Goal: Task Accomplishment & Management: Manage account settings

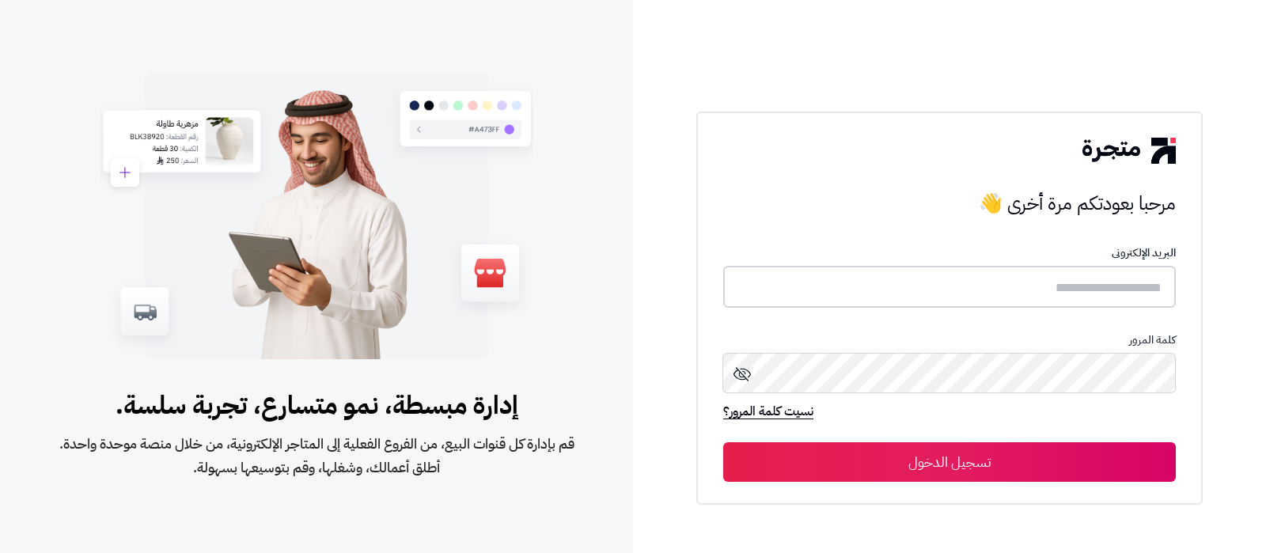
click at [1025, 283] on input "text" at bounding box center [949, 287] width 453 height 42
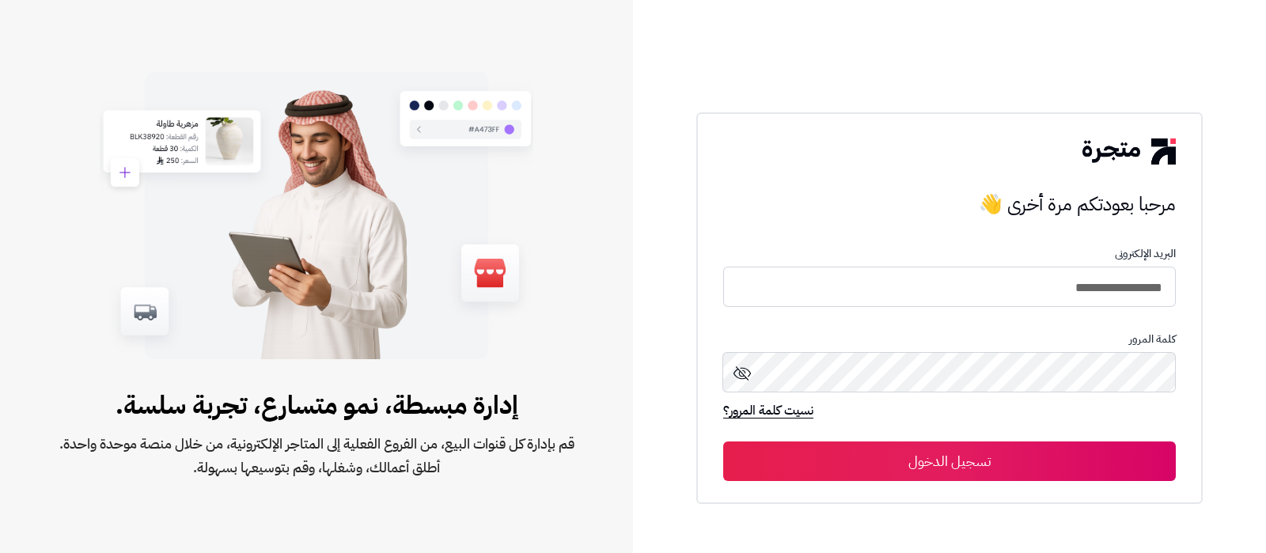
click at [998, 276] on input "**********" at bounding box center [949, 287] width 453 height 40
type input "**********"
click at [723, 442] on button "تسجيل الدخول" at bounding box center [949, 462] width 453 height 40
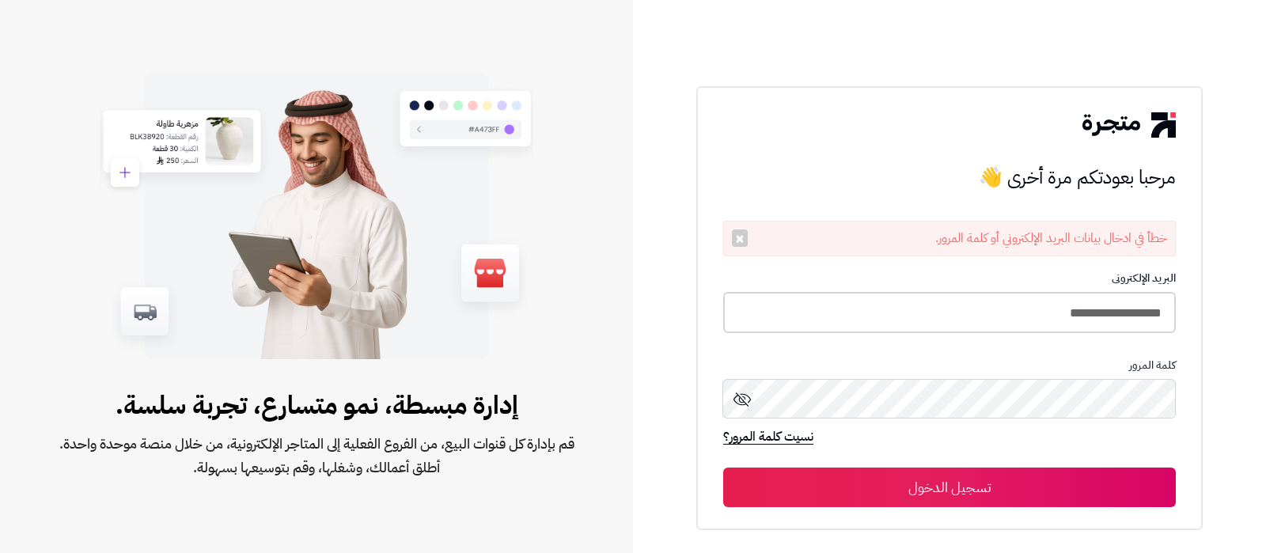
click at [929, 309] on input "**********" at bounding box center [949, 313] width 453 height 42
click at [723, 468] on button "تسجيل الدخول" at bounding box center [949, 488] width 453 height 40
click at [980, 302] on input "**********" at bounding box center [949, 313] width 453 height 42
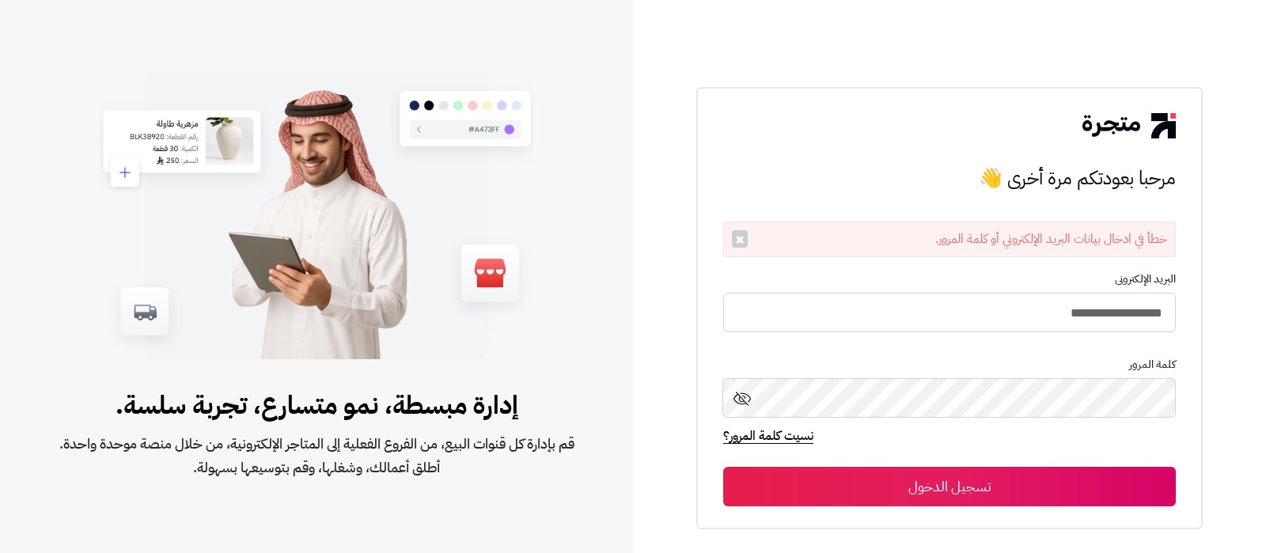
type input "**********"
click at [723, 467] on button "تسجيل الدخول" at bounding box center [949, 487] width 453 height 40
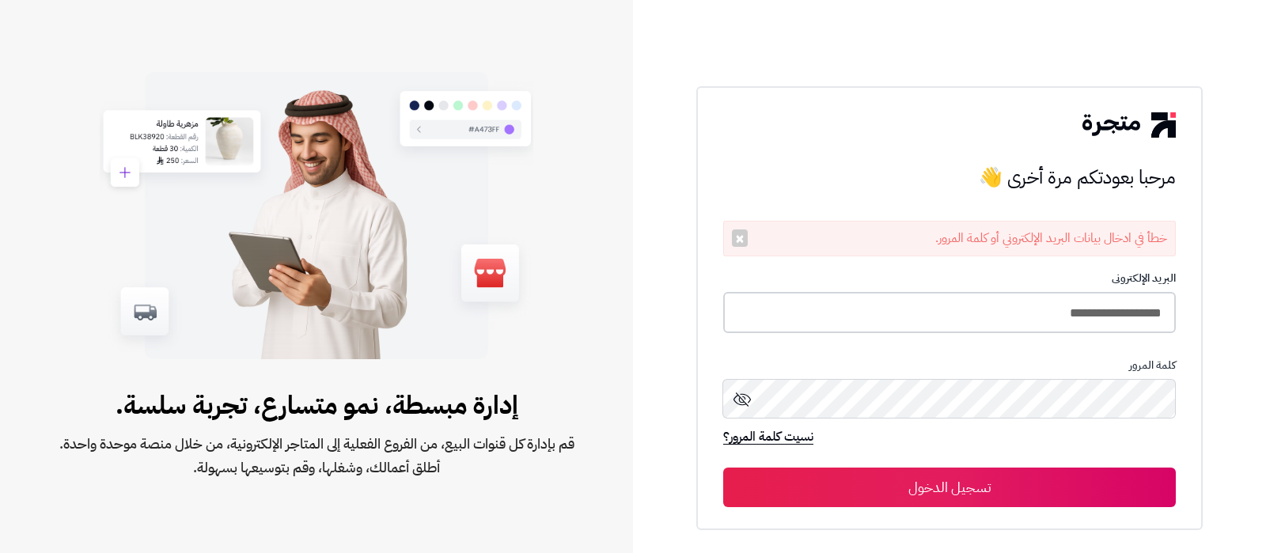
click at [943, 310] on input "**********" at bounding box center [949, 313] width 453 height 42
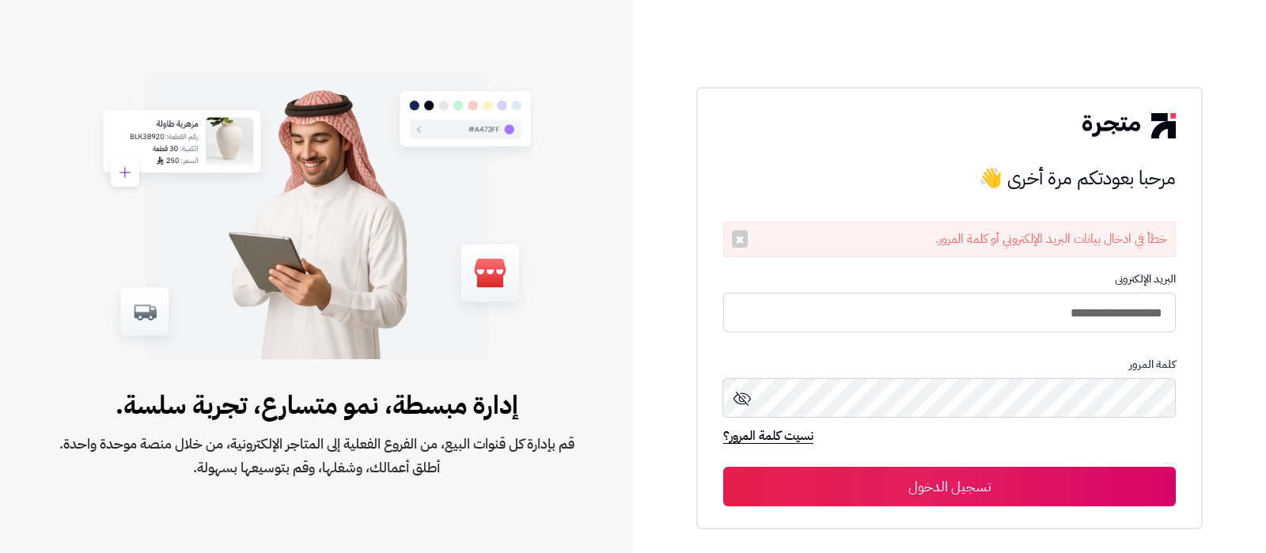
type input "**********"
click at [723, 467] on button "تسجيل الدخول" at bounding box center [949, 487] width 453 height 40
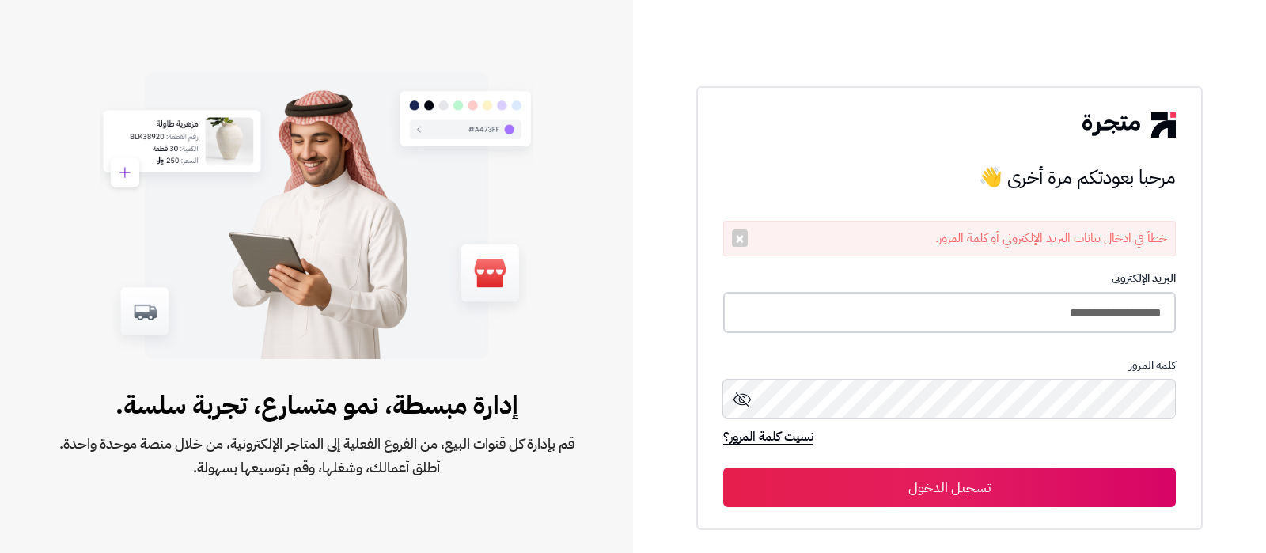
click at [898, 316] on input "**********" at bounding box center [949, 313] width 453 height 42
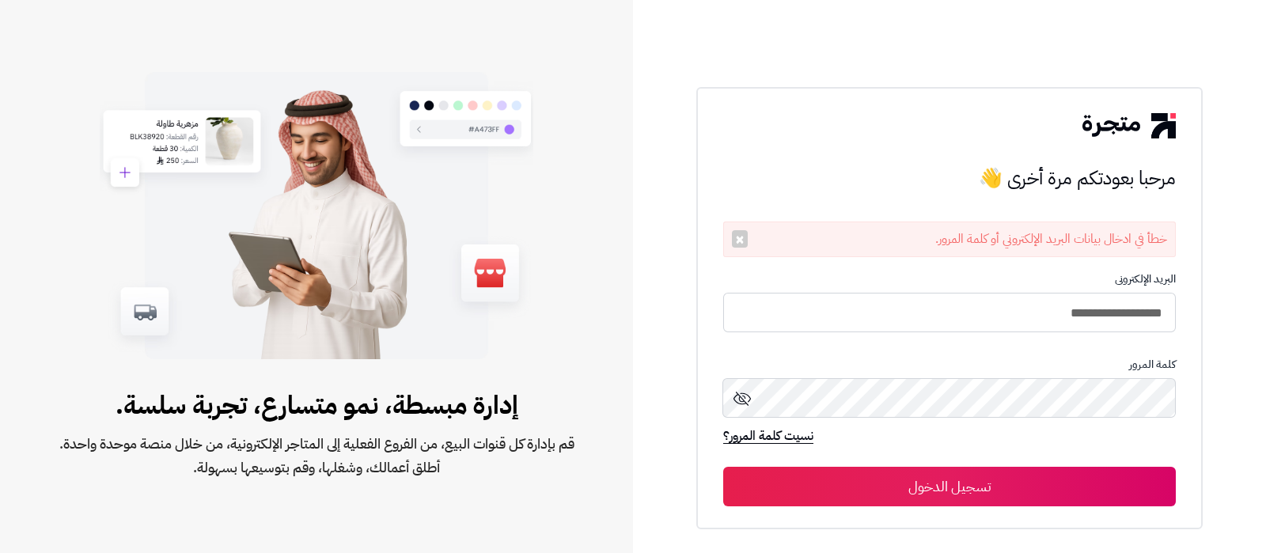
click at [1255, 310] on div "**********" at bounding box center [949, 276] width 633 height 553
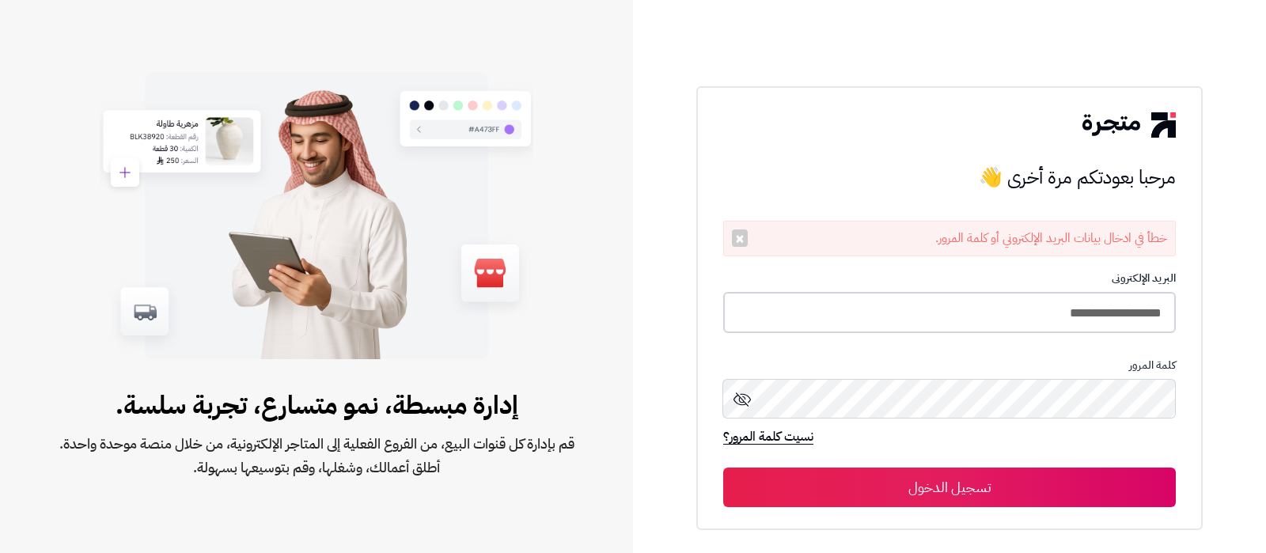
drag, startPoint x: 987, startPoint y: 308, endPoint x: 849, endPoint y: 327, distance: 139.8
click at [987, 308] on input "**********" at bounding box center [949, 313] width 453 height 42
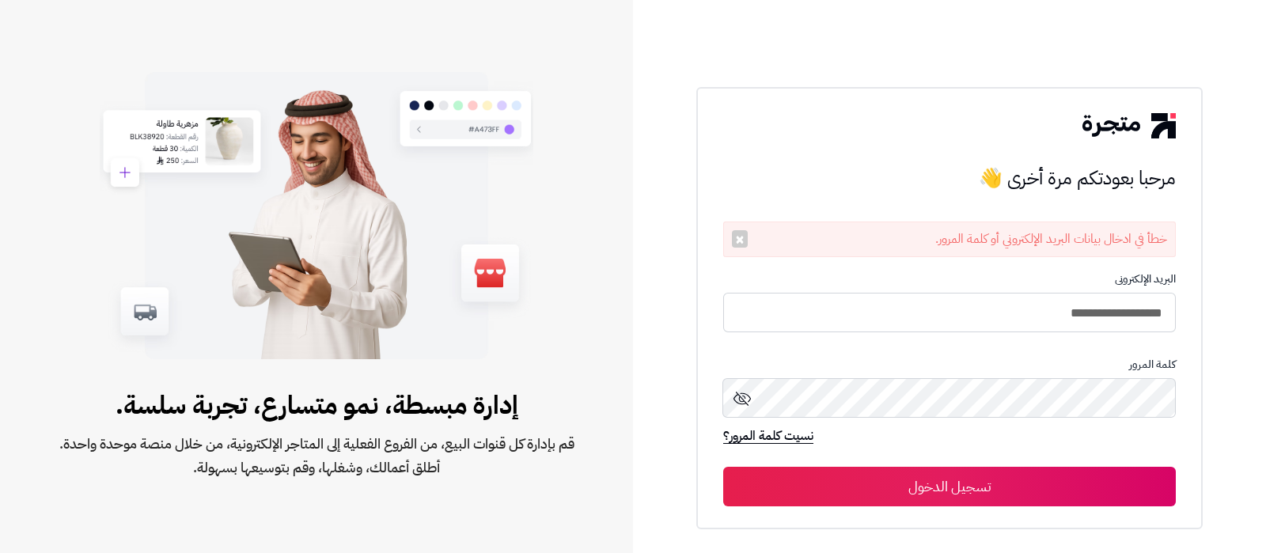
type input "**********"
click at [723, 467] on button "تسجيل الدخول" at bounding box center [949, 487] width 453 height 40
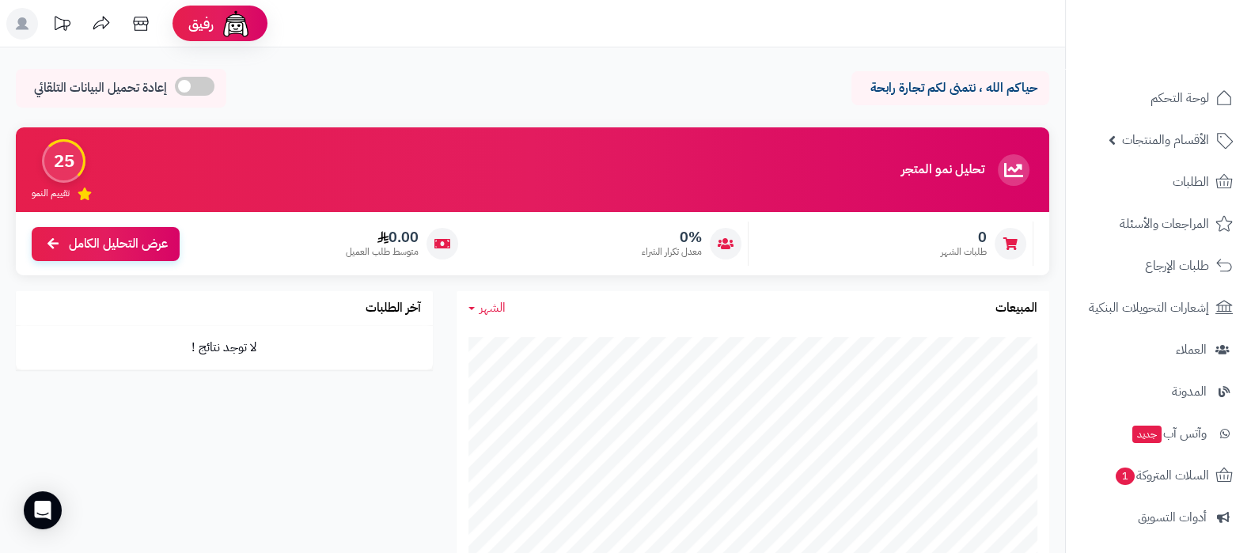
click at [749, 101] on div "حياكم الله ، نتمنى لكم تجارة رابحة إعادة تحميل البيانات التلقائي" at bounding box center [533, 92] width 1034 height 47
click at [1165, 139] on span "الأقسام والمنتجات" at bounding box center [1165, 140] width 87 height 22
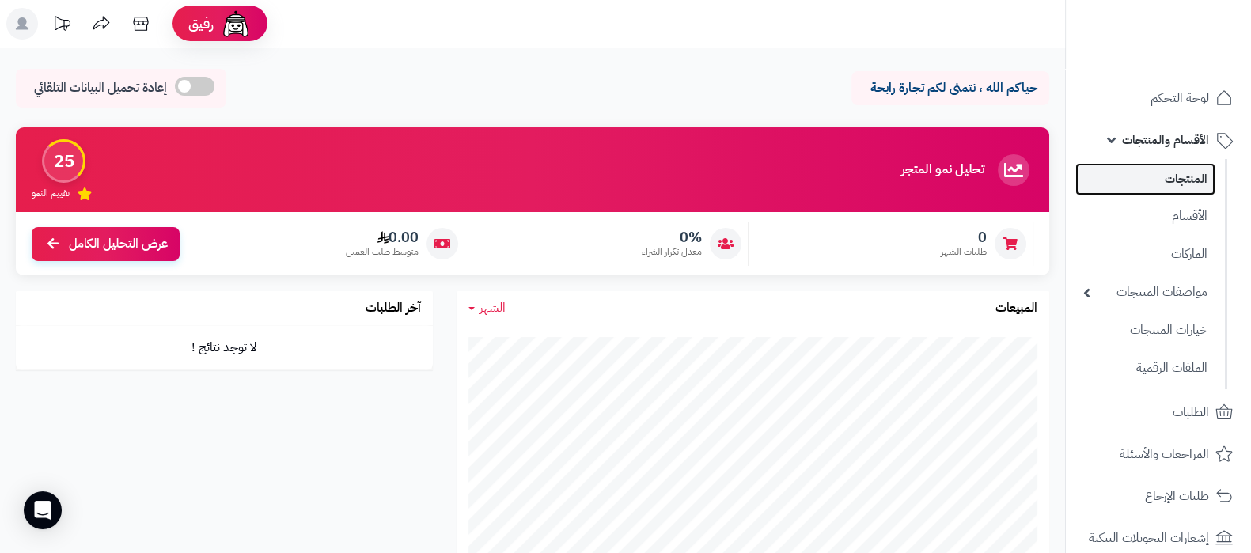
click at [1182, 173] on link "المنتجات" at bounding box center [1146, 179] width 140 height 32
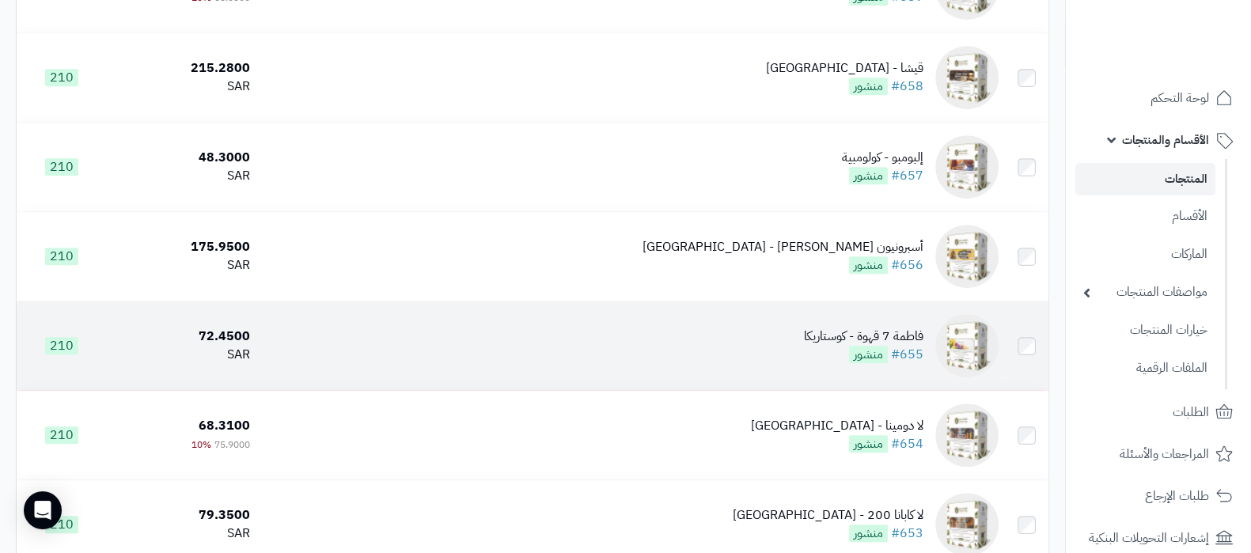
scroll to position [890, 0]
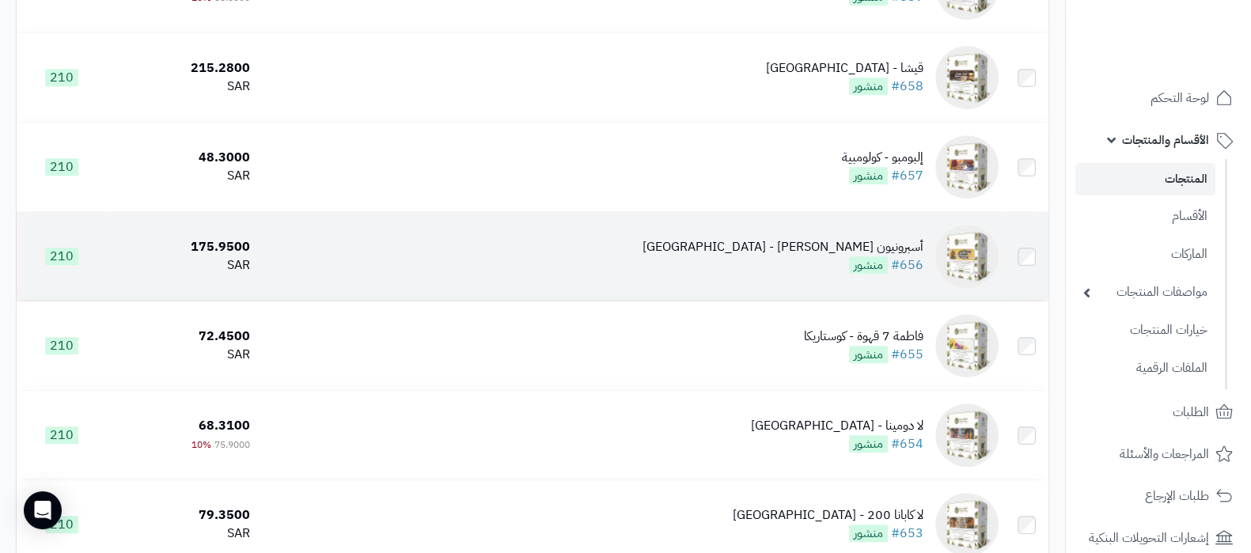
click at [825, 238] on div "أسبرونيون باشن - كولومبيا" at bounding box center [783, 247] width 281 height 18
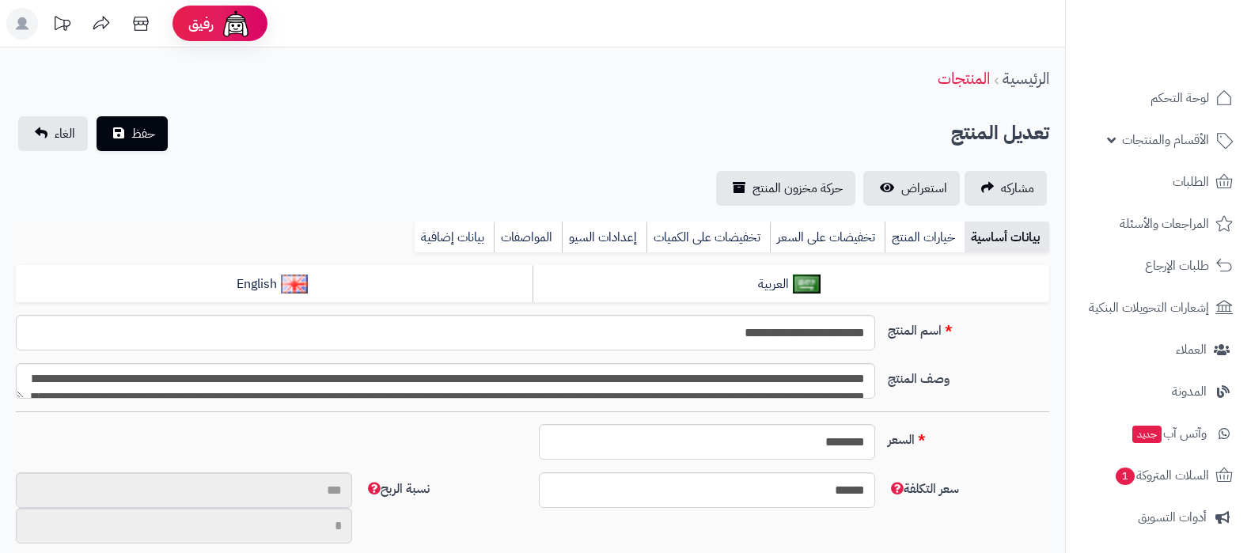
type input "**"
type input "**********"
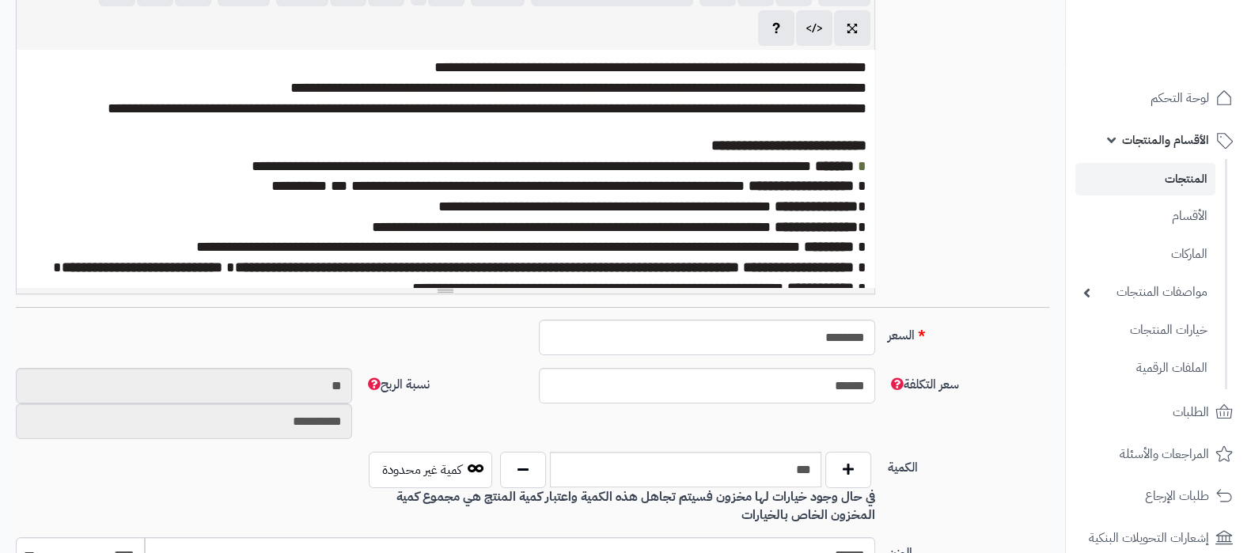
type input "******"
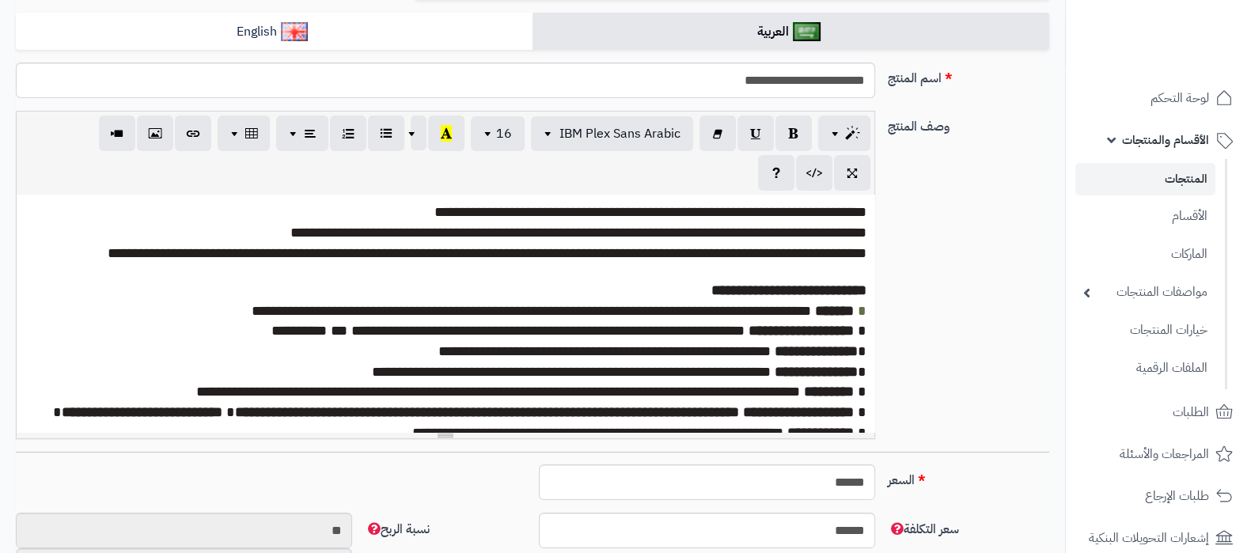
scroll to position [11, 0]
click at [1134, 139] on span "الأقسام والمنتجات" at bounding box center [1165, 140] width 87 height 22
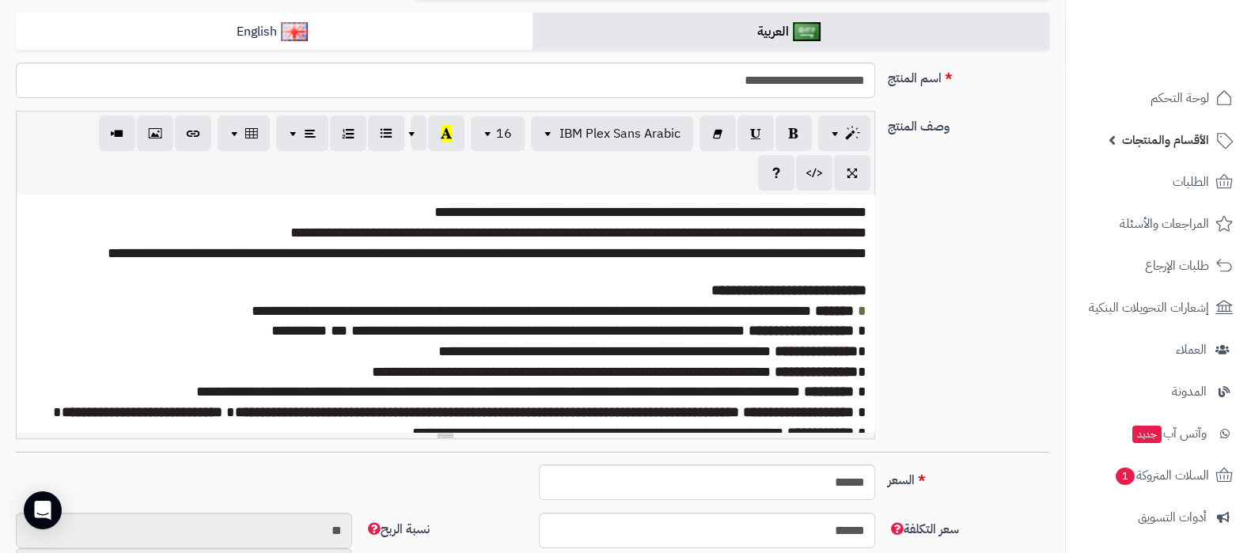
click at [1164, 141] on span "الأقسام والمنتجات" at bounding box center [1165, 140] width 87 height 22
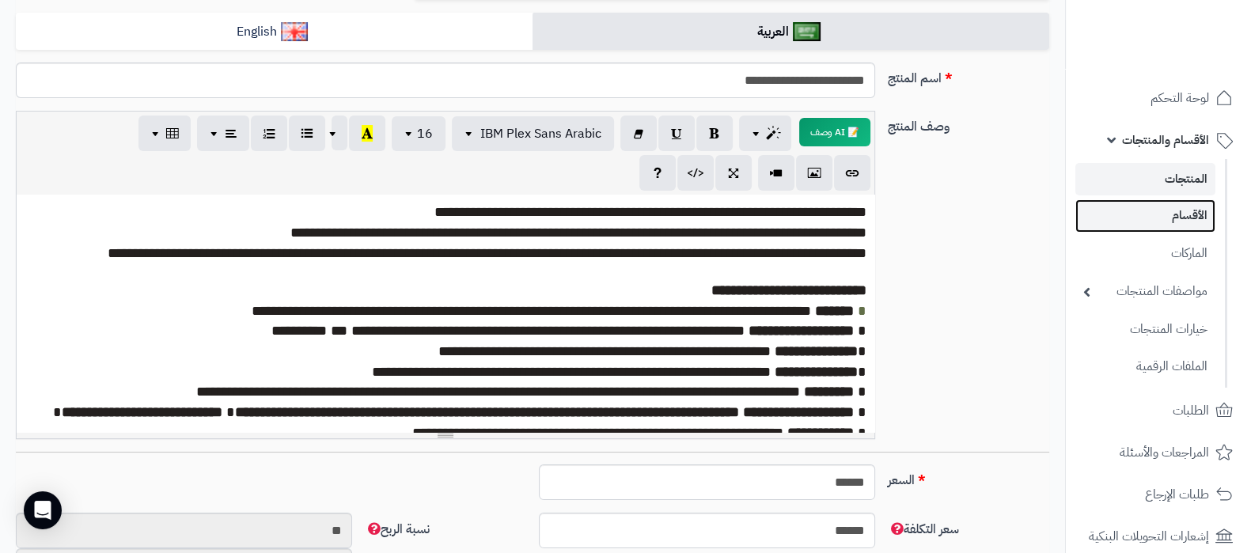
click at [1187, 219] on link "الأقسام" at bounding box center [1146, 215] width 140 height 32
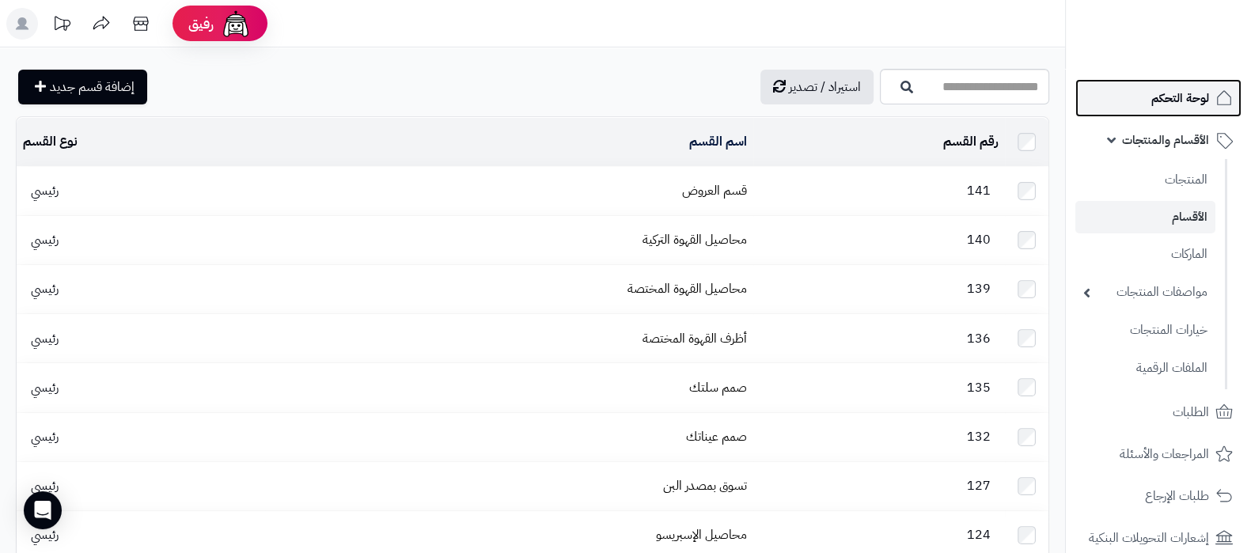
click at [1168, 87] on span "لوحة التحكم" at bounding box center [1181, 98] width 58 height 22
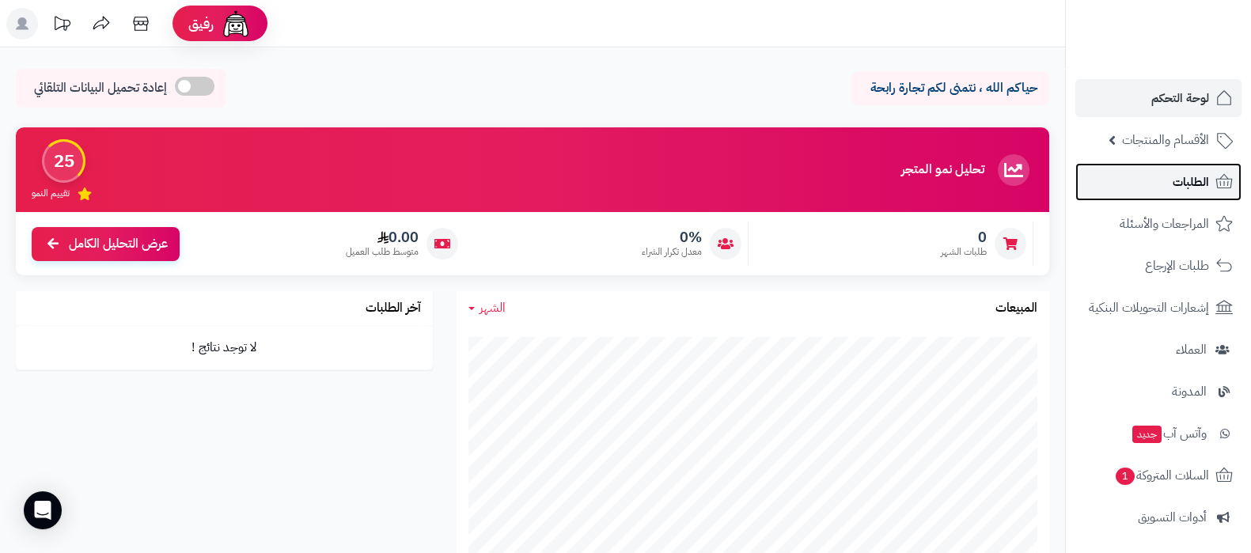
click at [1183, 176] on span "الطلبات" at bounding box center [1191, 182] width 36 height 22
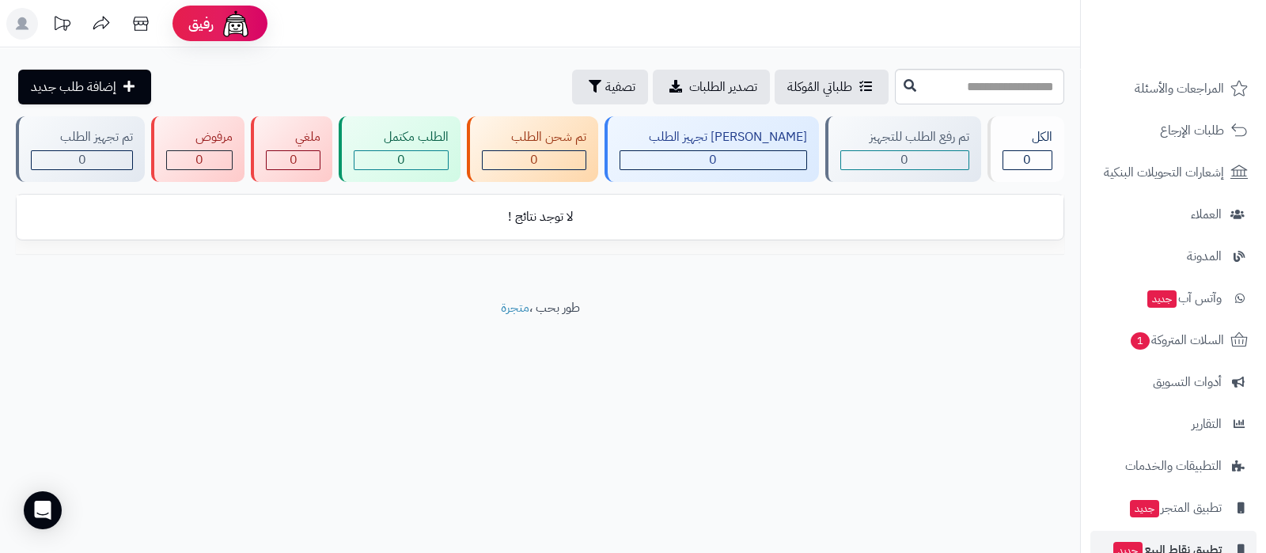
scroll to position [213, 0]
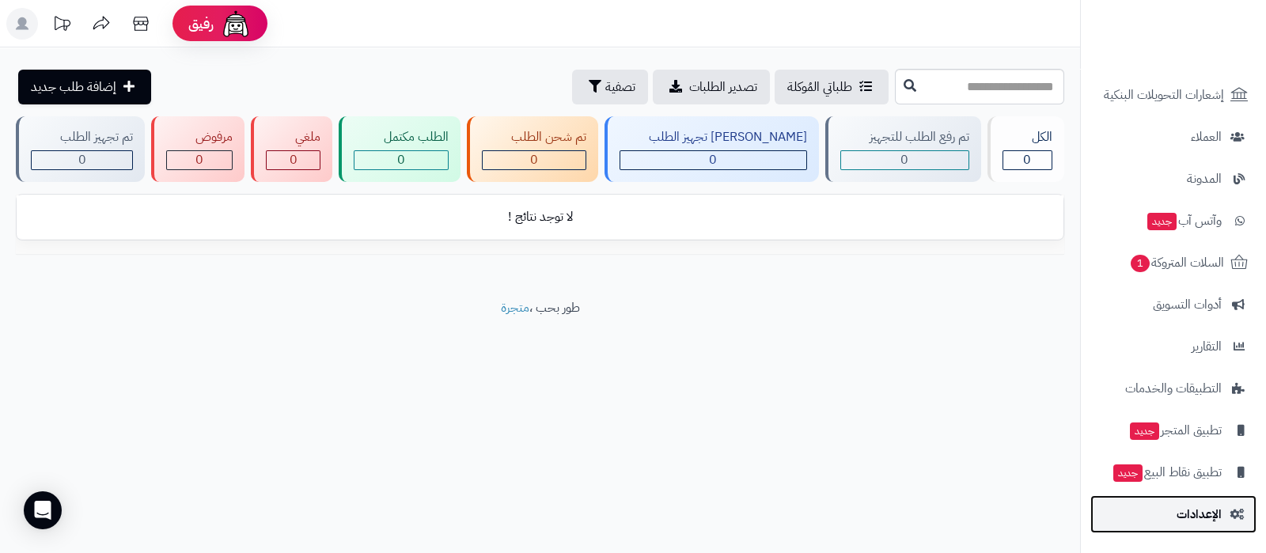
click at [1176, 514] on link "الإعدادات" at bounding box center [1174, 515] width 166 height 38
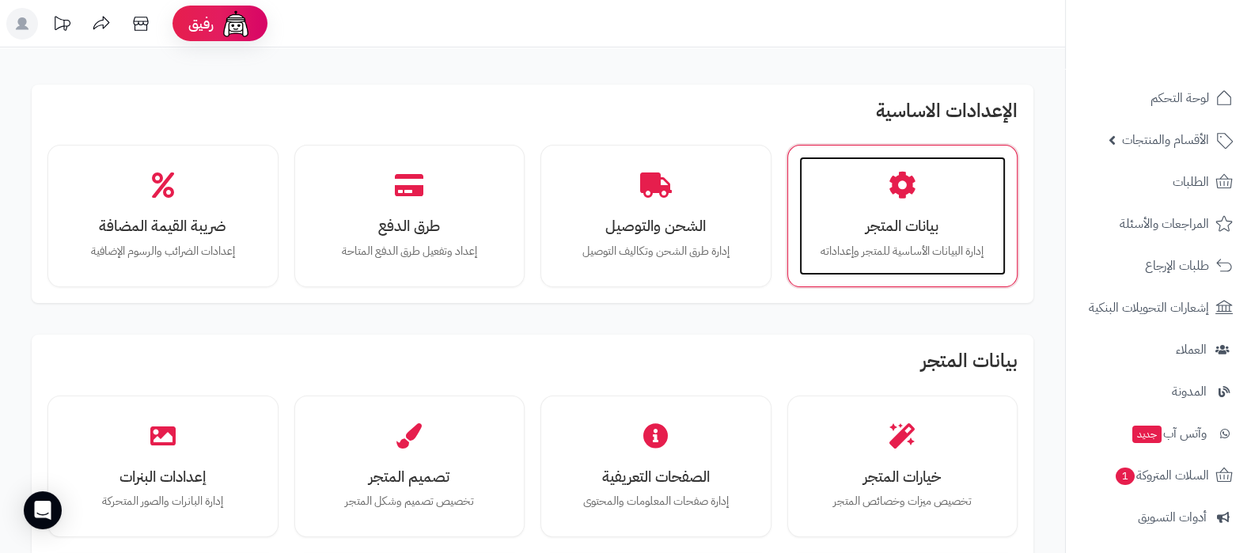
click at [875, 218] on h3 "بيانات المتجر" at bounding box center [903, 226] width 176 height 17
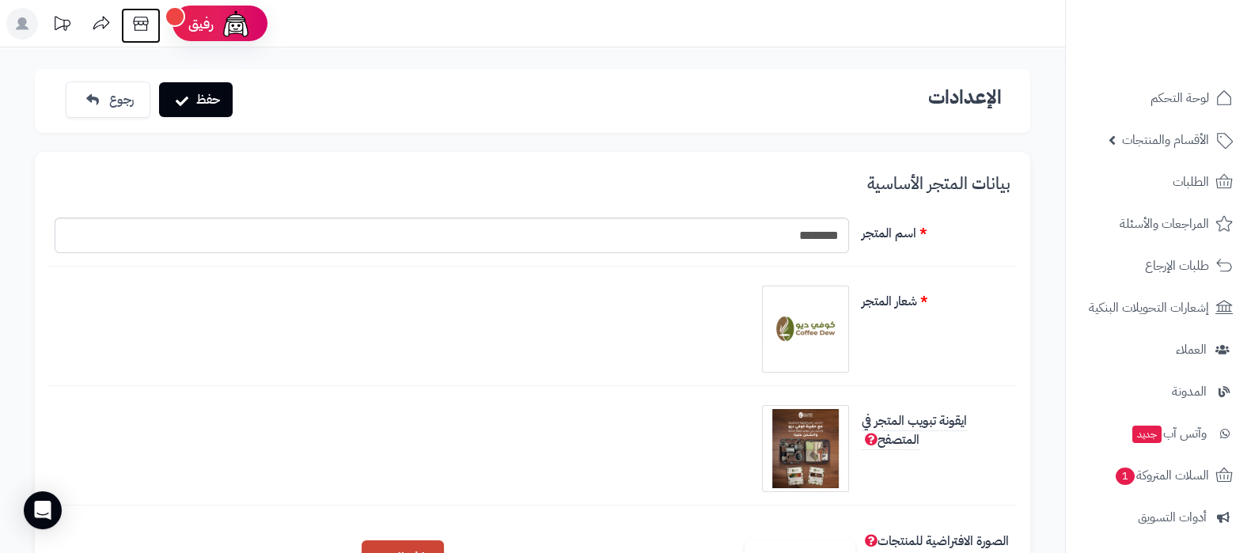
click at [132, 22] on icon at bounding box center [141, 24] width 32 height 32
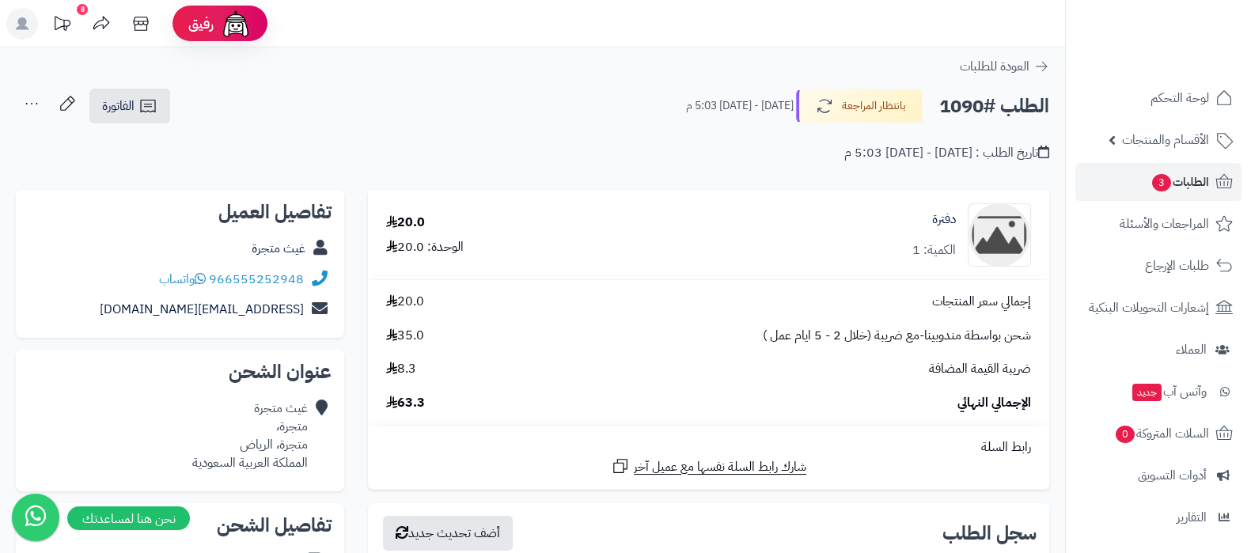
scroll to position [170, 0]
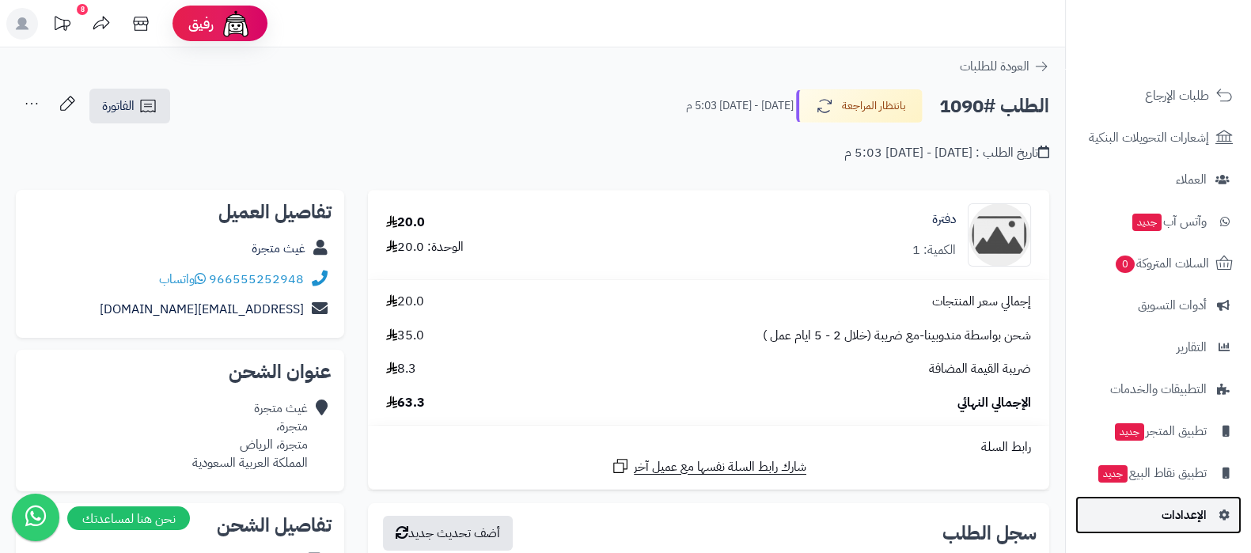
click at [1171, 527] on link "الإعدادات" at bounding box center [1159, 515] width 166 height 38
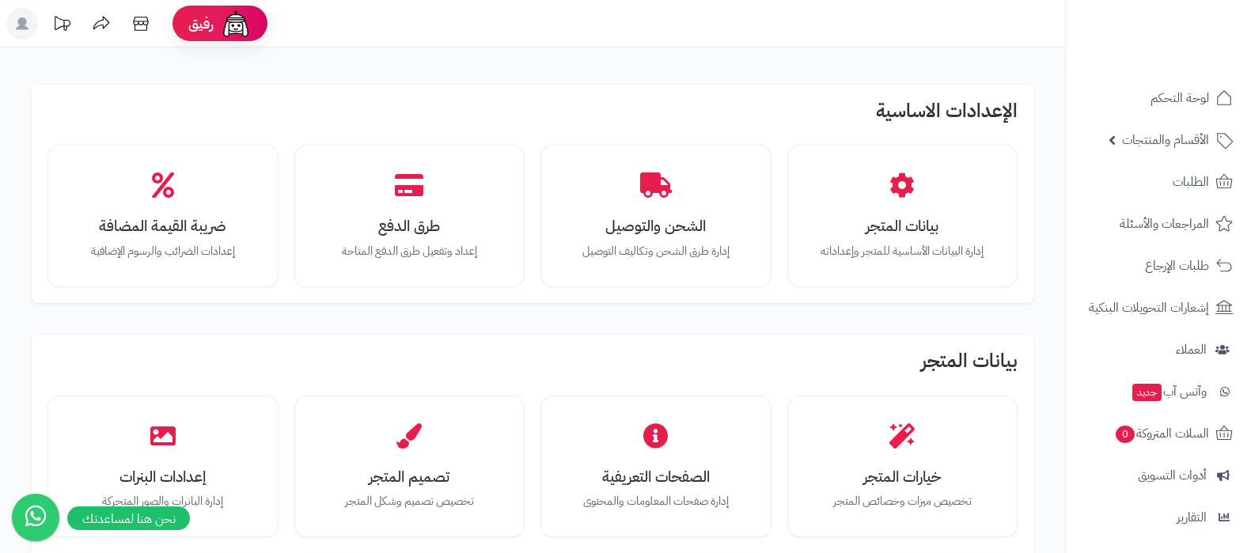
scroll to position [395, 0]
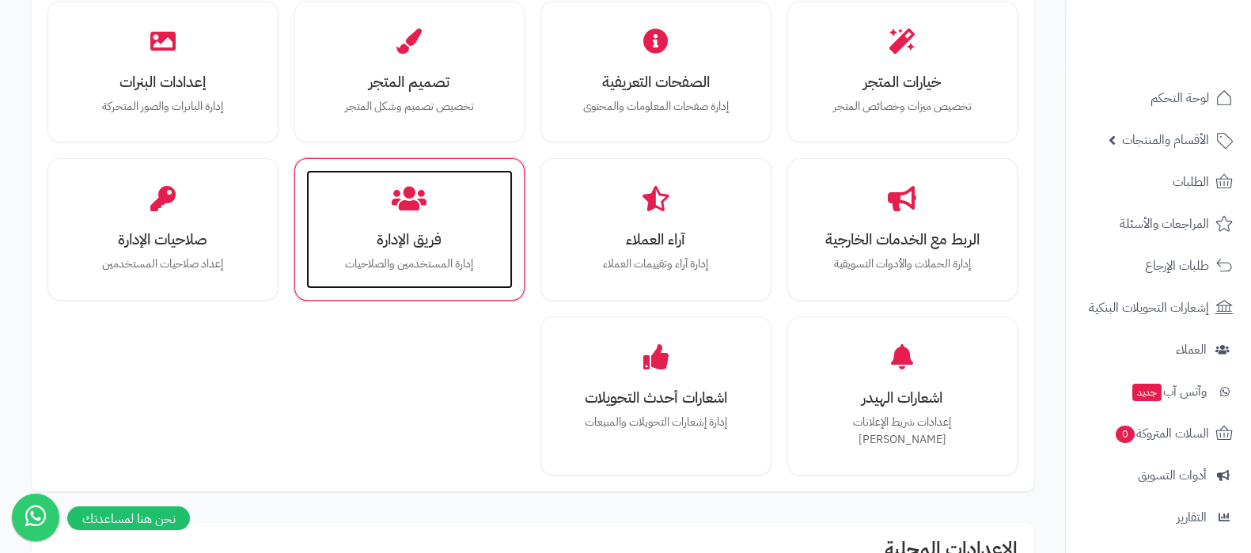
click at [412, 261] on p "إدارة المستخدمين والصلاحيات" at bounding box center [410, 264] width 176 height 17
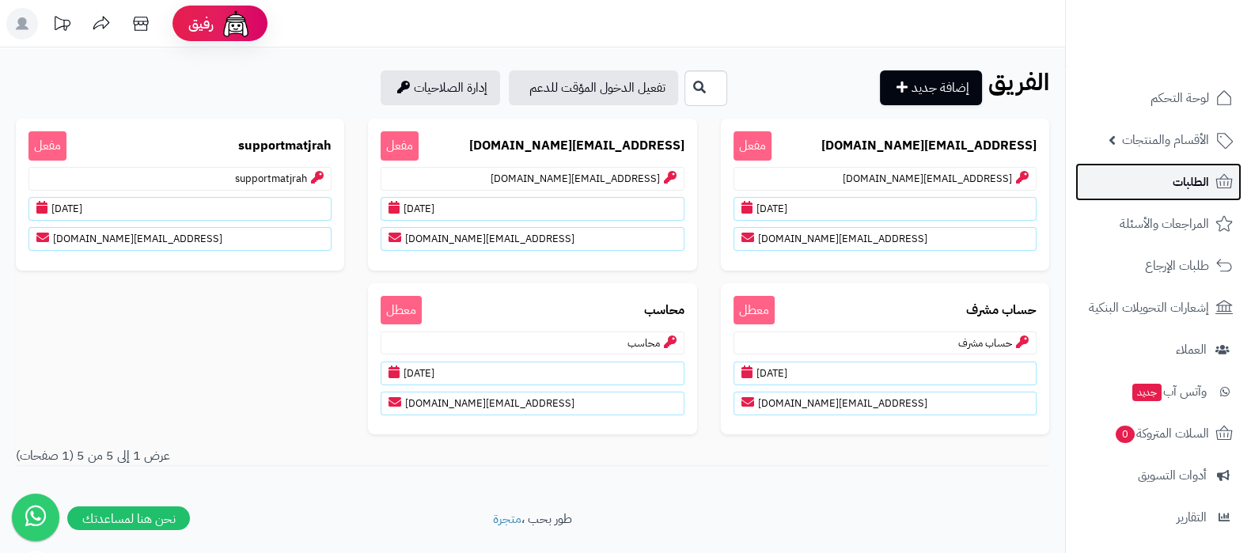
click at [1171, 192] on link "الطلبات" at bounding box center [1159, 182] width 166 height 38
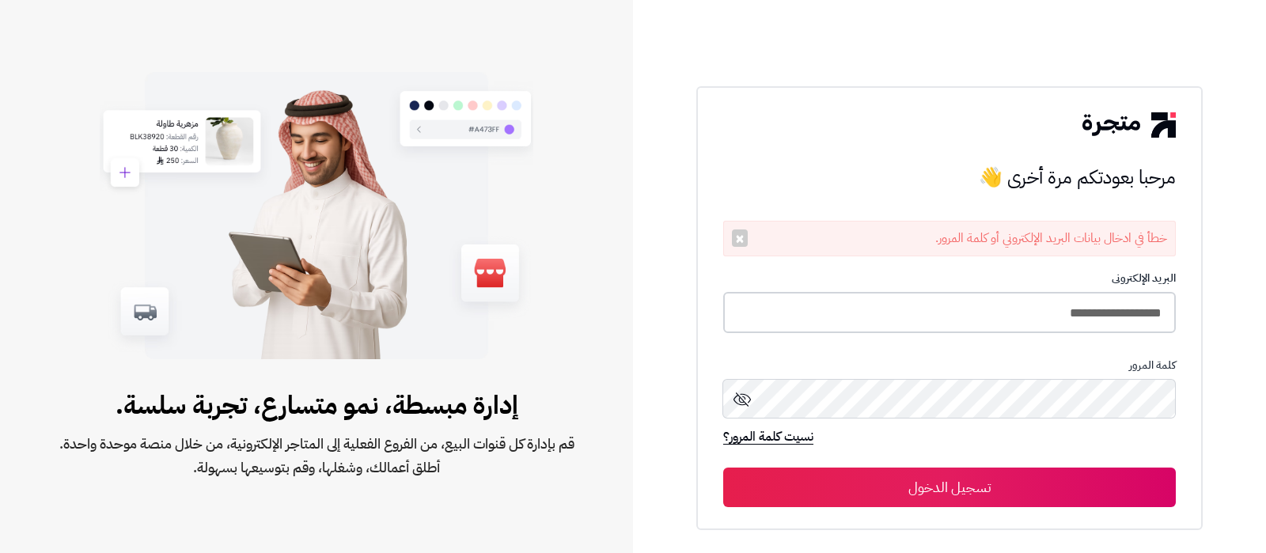
drag, startPoint x: 0, startPoint y: 0, endPoint x: 957, endPoint y: 314, distance: 1007.2
click at [957, 314] on input "**********" at bounding box center [949, 313] width 453 height 42
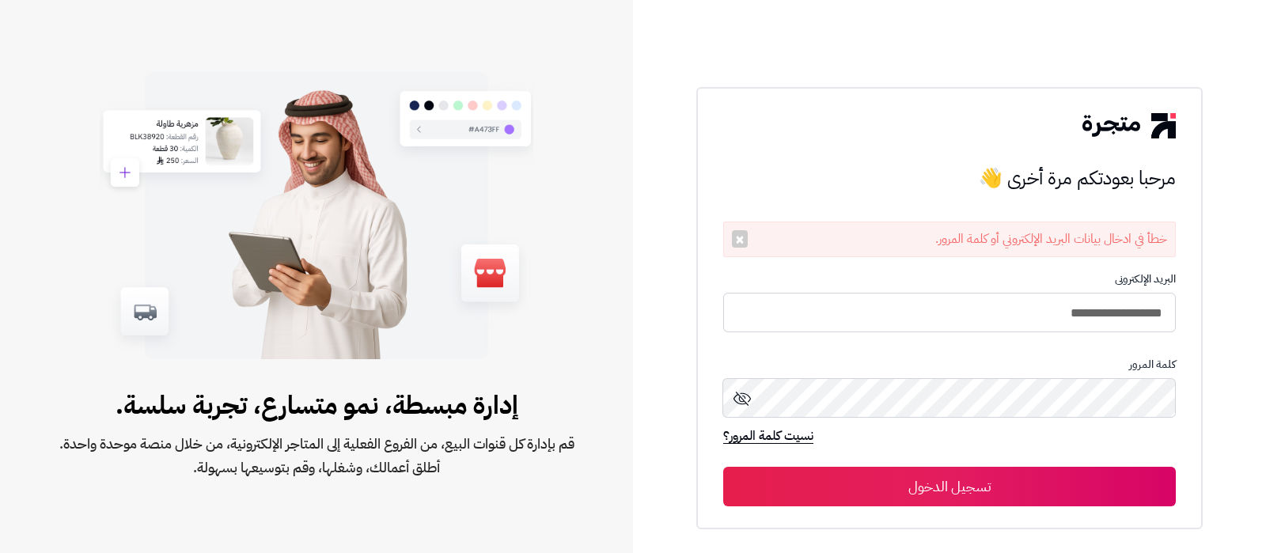
type input "**********"
click at [723, 467] on button "تسجيل الدخول" at bounding box center [949, 487] width 453 height 40
click at [1050, 505] on button "تسجيل الدخول" at bounding box center [949, 487] width 453 height 40
click at [1006, 493] on button "تسجيل الدخول" at bounding box center [949, 487] width 453 height 40
click at [966, 474] on button "تسجيل الدخول" at bounding box center [949, 487] width 453 height 40
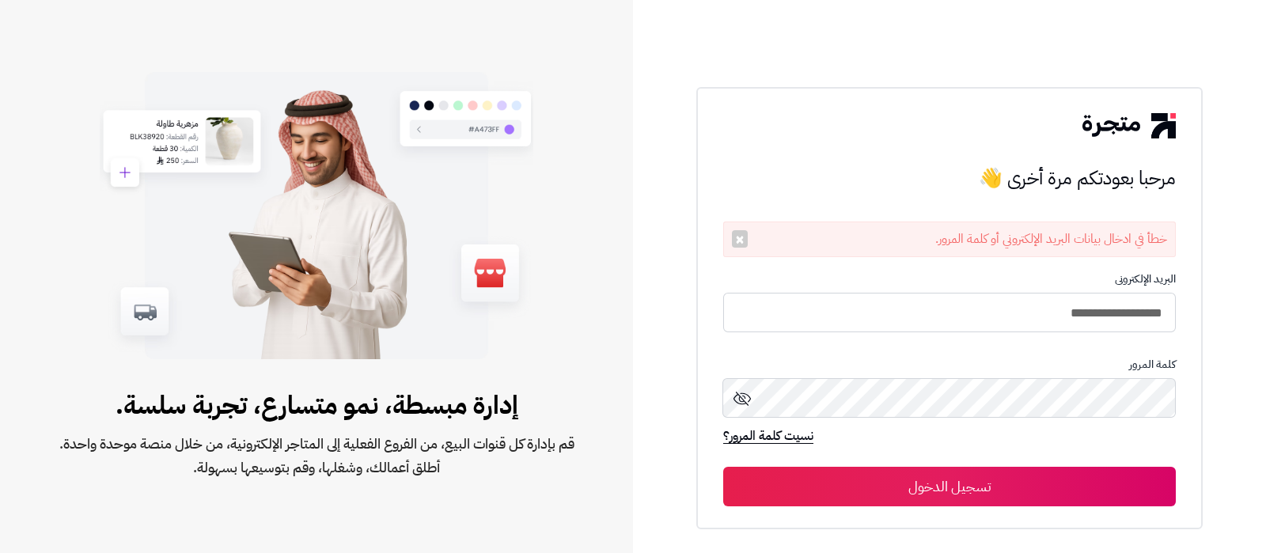
click at [991, 488] on button "تسجيل الدخول" at bounding box center [949, 487] width 453 height 40
click at [932, 492] on button "تسجيل الدخول" at bounding box center [949, 487] width 453 height 40
click at [1011, 485] on button "تسجيل الدخول" at bounding box center [949, 487] width 453 height 40
click at [997, 492] on button "تسجيل الدخول" at bounding box center [949, 487] width 453 height 40
click at [944, 494] on button "تسجيل الدخول" at bounding box center [949, 487] width 453 height 40
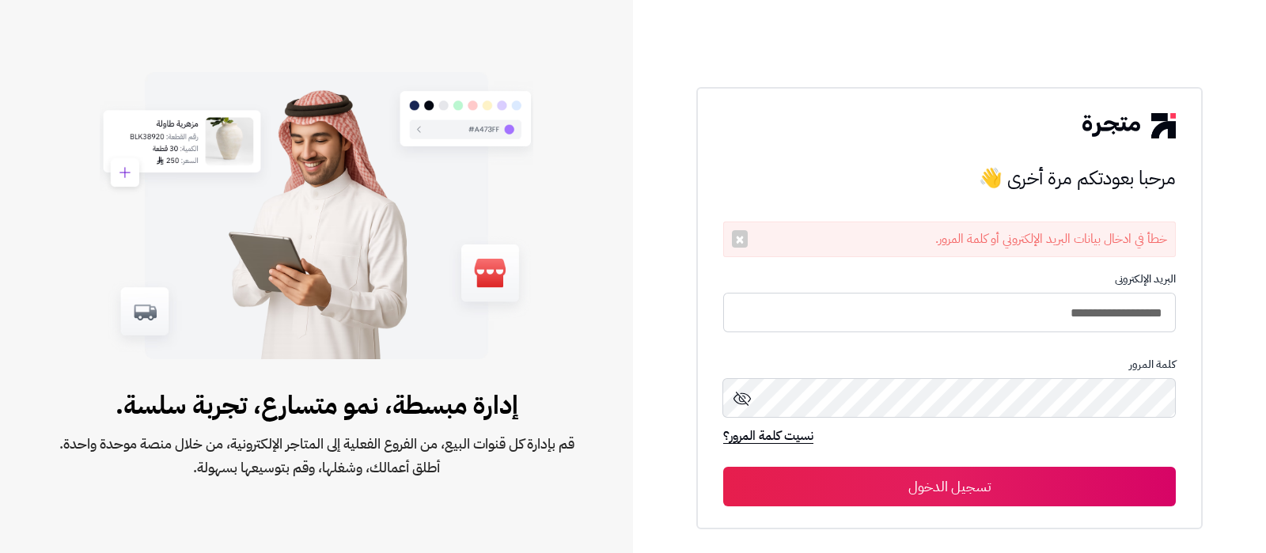
click at [1248, 295] on div "**********" at bounding box center [949, 276] width 633 height 553
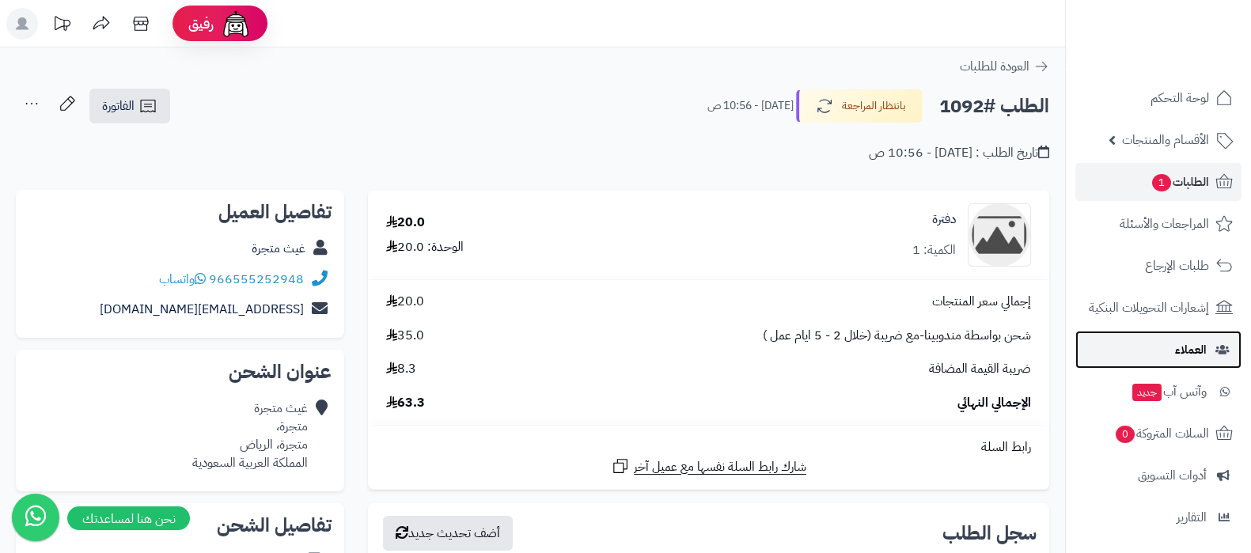
click at [1187, 357] on span "العملاء" at bounding box center [1191, 350] width 32 height 22
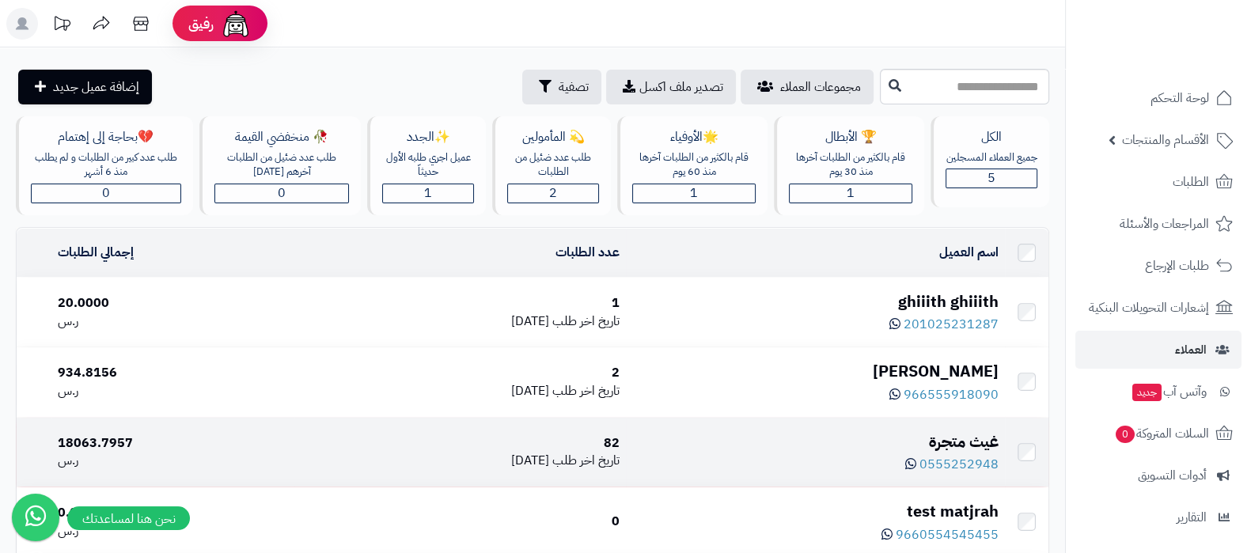
click at [970, 438] on div "غيث متجرة" at bounding box center [815, 442] width 366 height 23
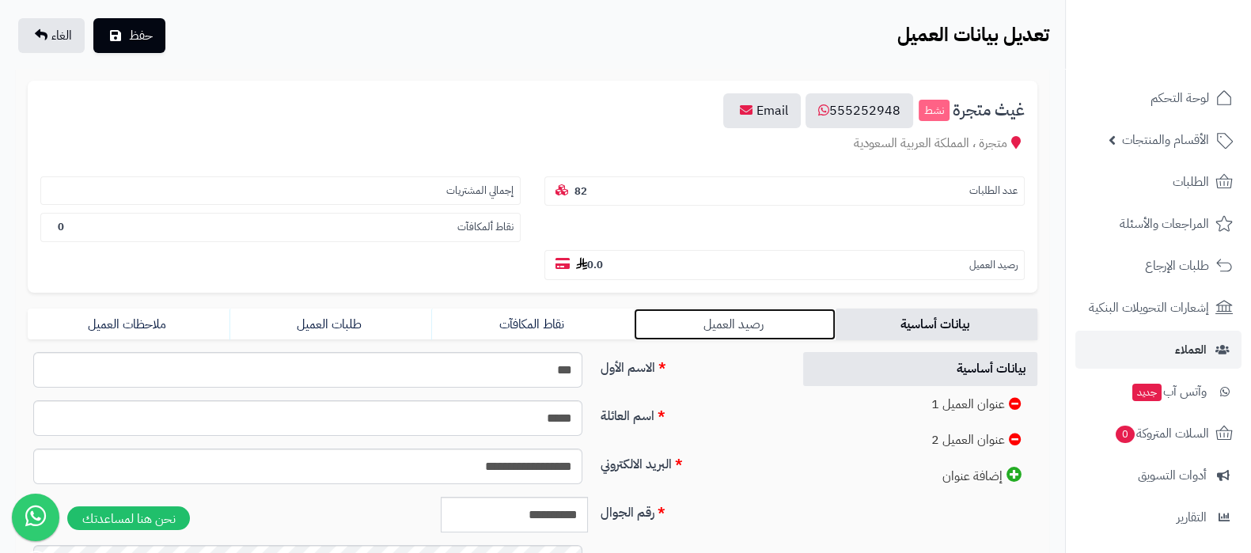
click at [722, 317] on link "رصيد العميل" at bounding box center [735, 325] width 202 height 32
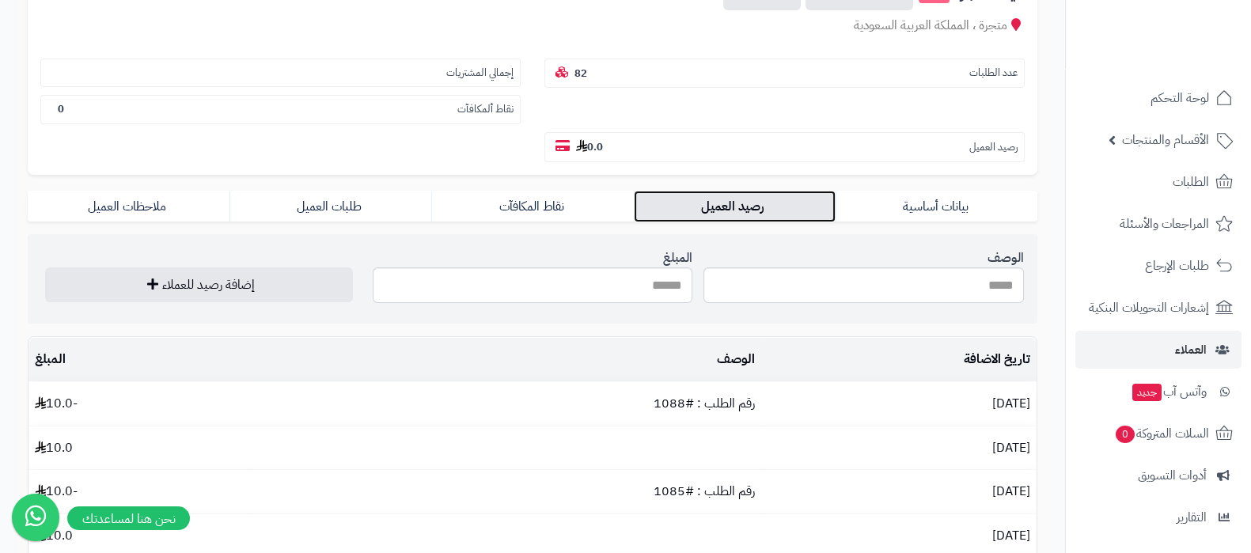
scroll to position [297, 0]
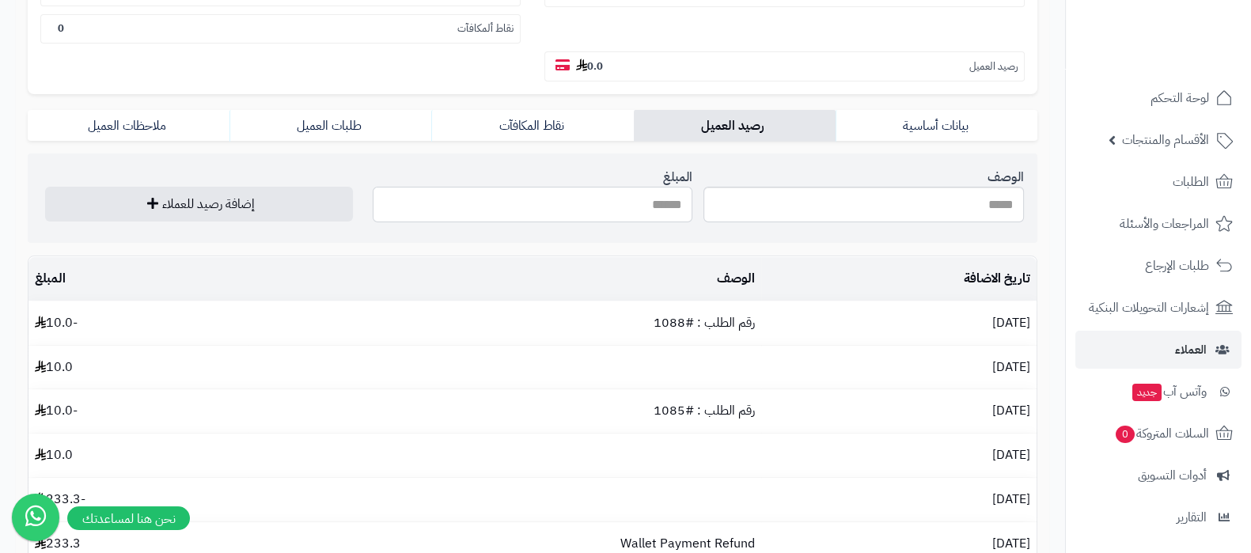
click at [655, 201] on input "المبلغ" at bounding box center [533, 205] width 321 height 36
type input "*"
type input "**"
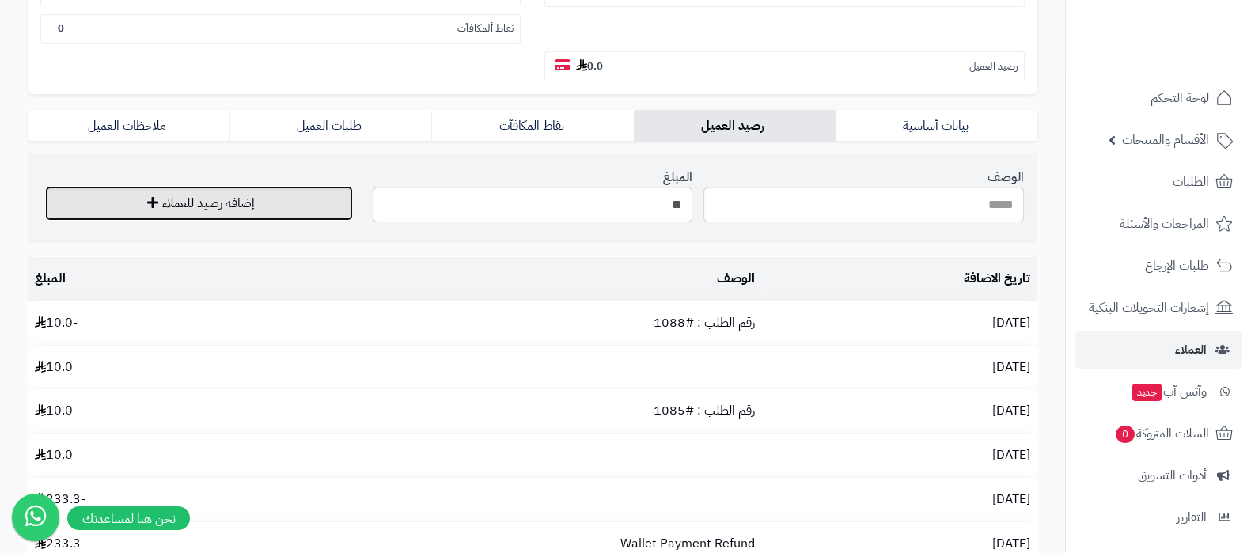
click at [226, 203] on button "إضافة رصيد للعملاء" at bounding box center [199, 203] width 308 height 35
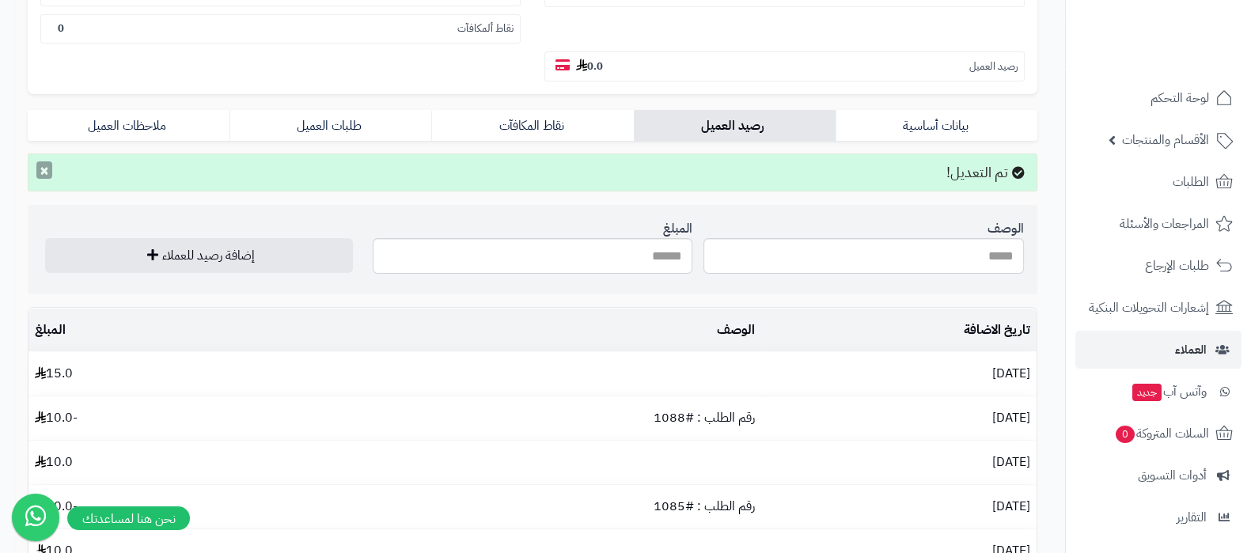
click at [39, 168] on button "×" at bounding box center [44, 169] width 16 height 17
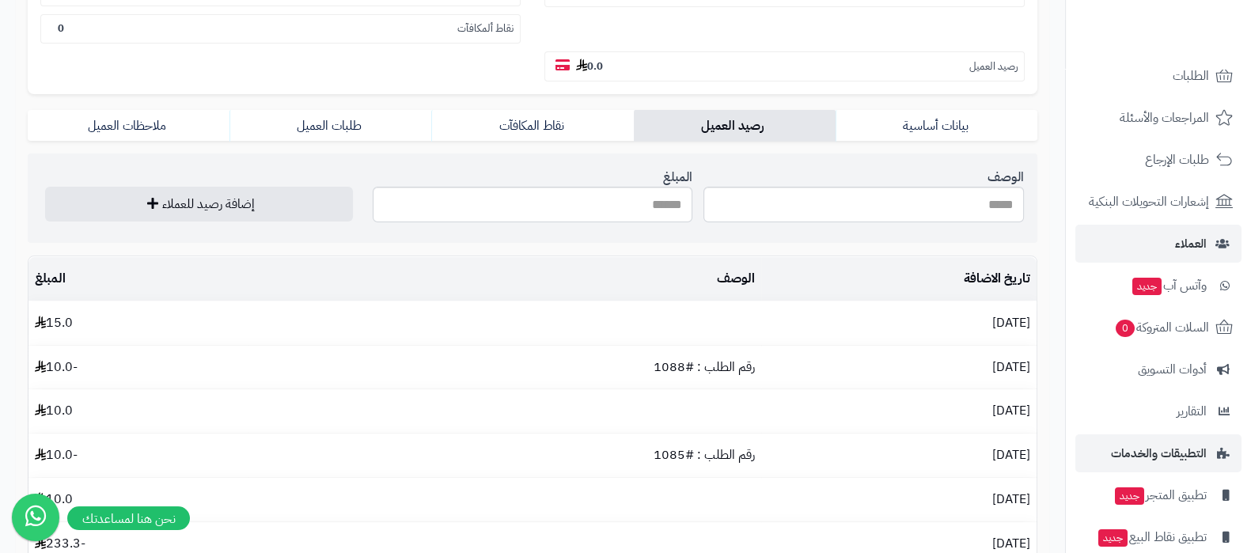
scroll to position [170, 0]
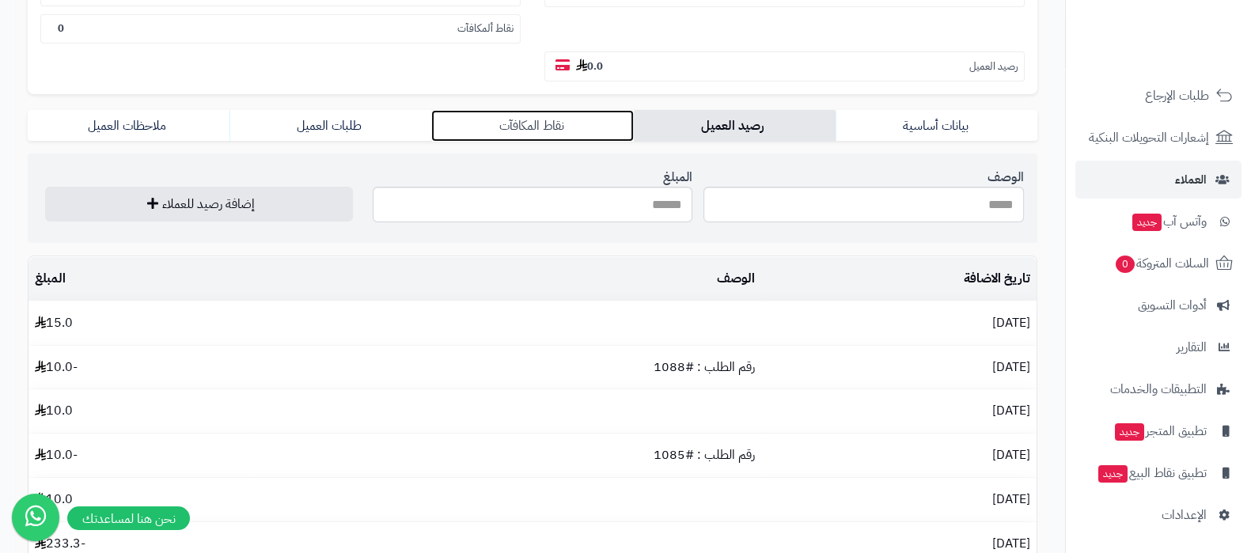
click at [553, 120] on link "نقاط المكافآت" at bounding box center [532, 126] width 202 height 32
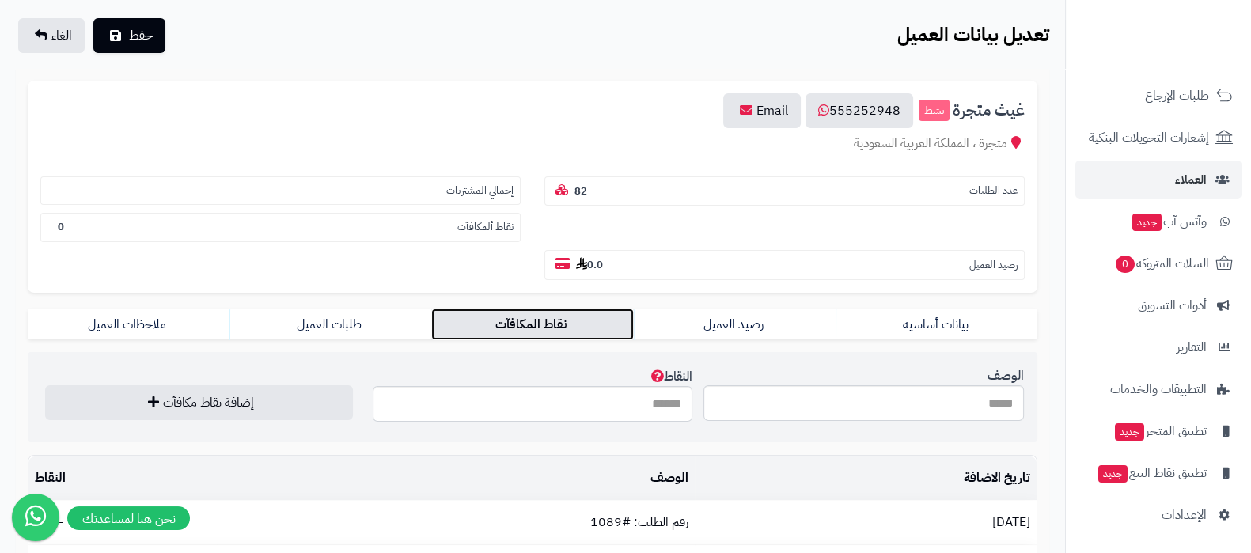
scroll to position [0, 0]
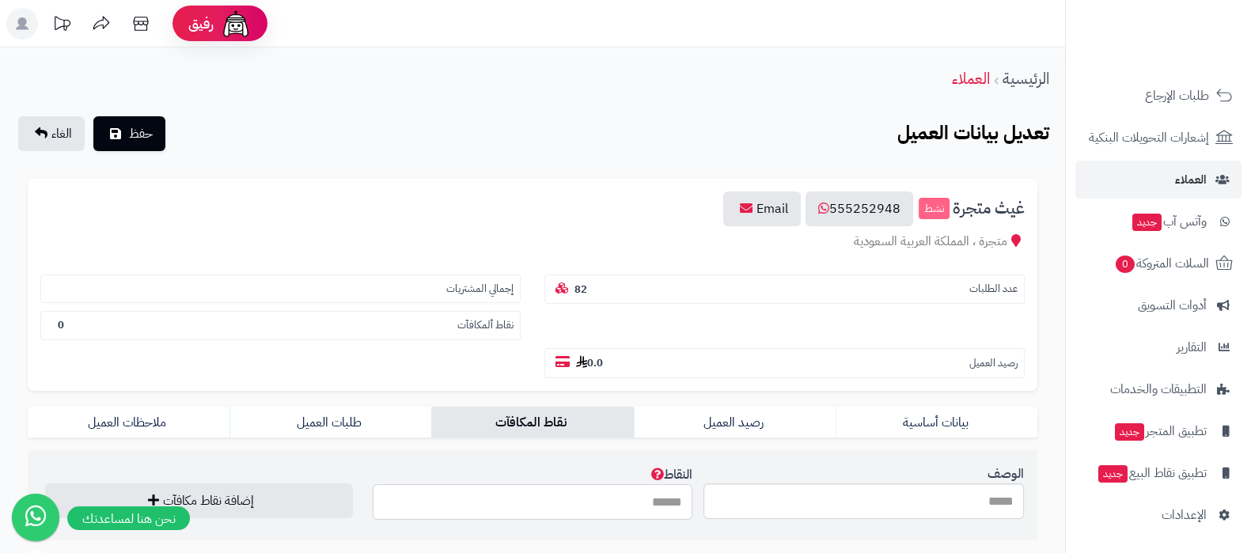
click at [596, 501] on input "النقاط" at bounding box center [533, 502] width 321 height 36
type input "***"
click at [158, 132] on button "حفظ" at bounding box center [129, 133] width 72 height 35
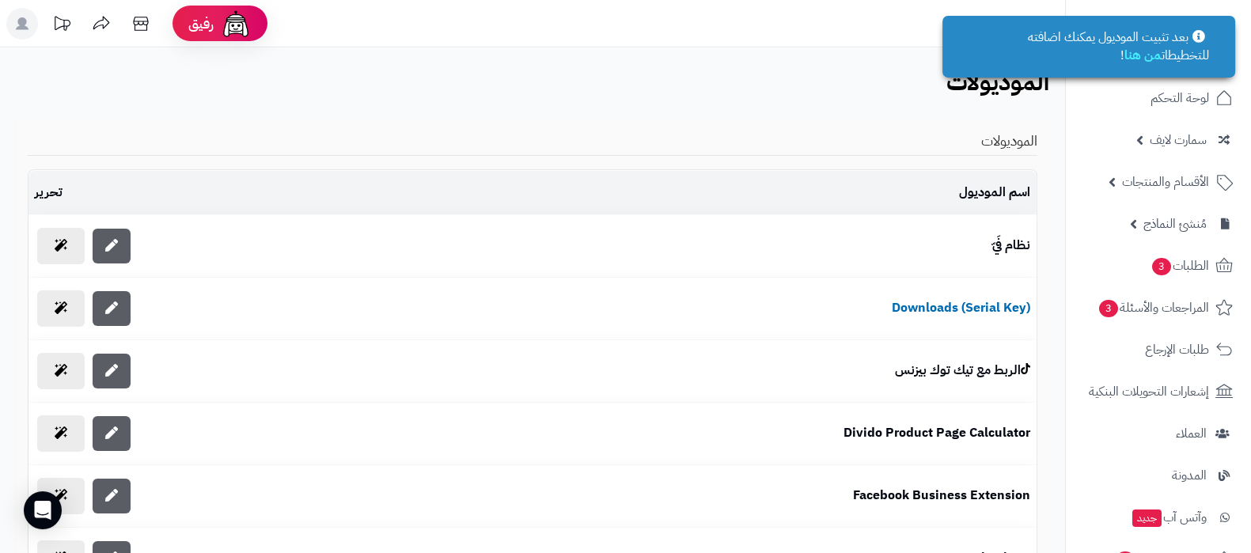
click at [715, 93] on div "الموديولات الرئيسية الاضافات" at bounding box center [532, 88] width 1065 height 38
click at [1187, 439] on span "العملاء" at bounding box center [1191, 434] width 32 height 22
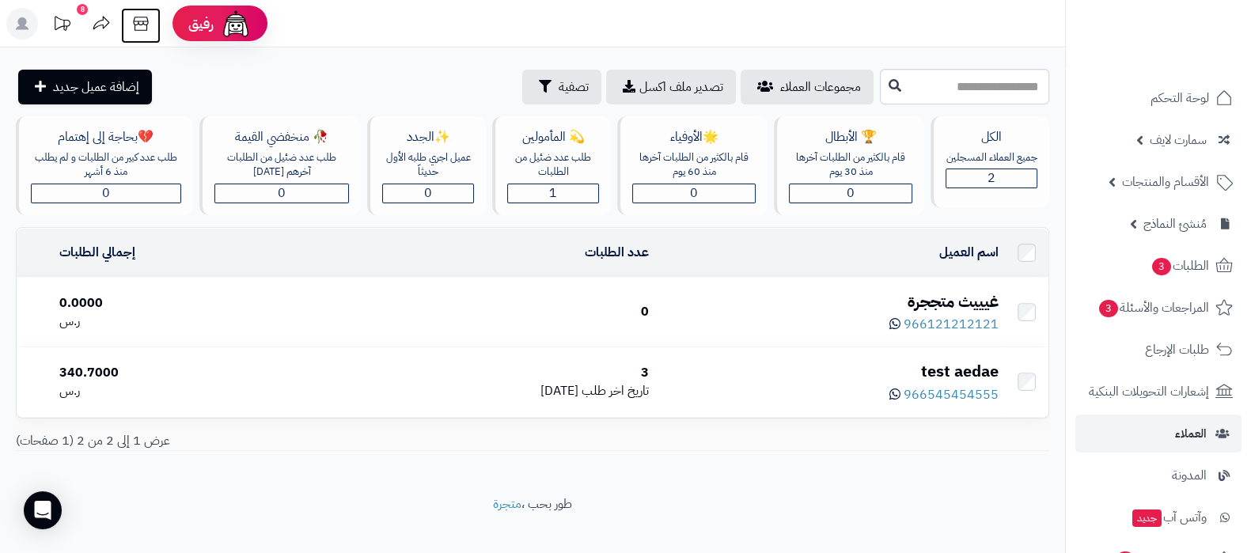
click at [141, 22] on icon at bounding box center [141, 24] width 32 height 32
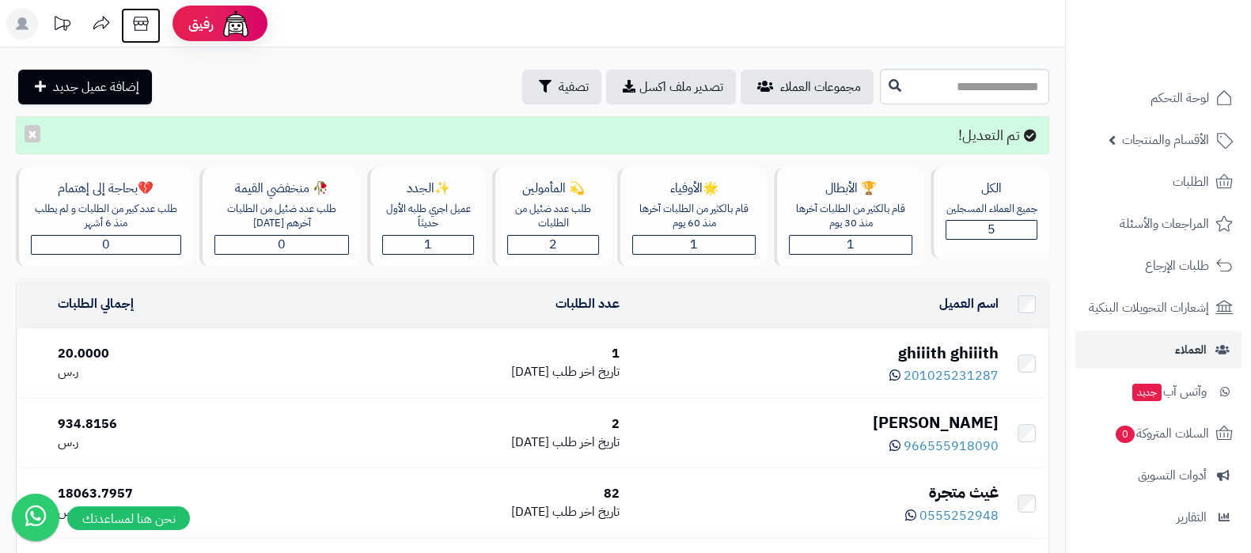
click at [145, 28] on icon at bounding box center [141, 24] width 32 height 32
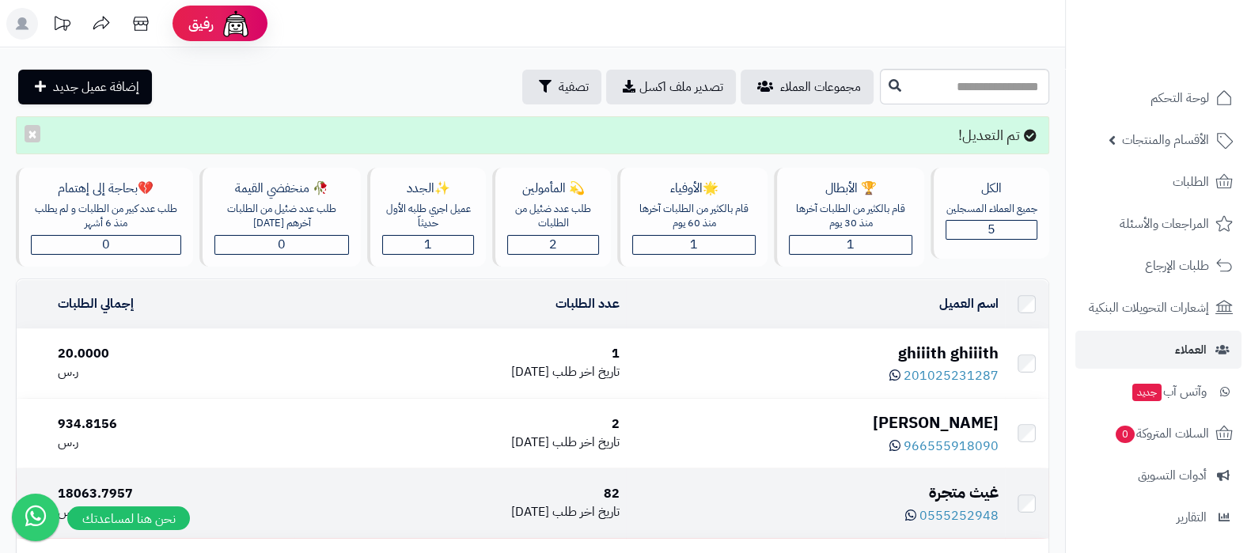
click at [968, 496] on div "غيث متجرة" at bounding box center [815, 492] width 366 height 23
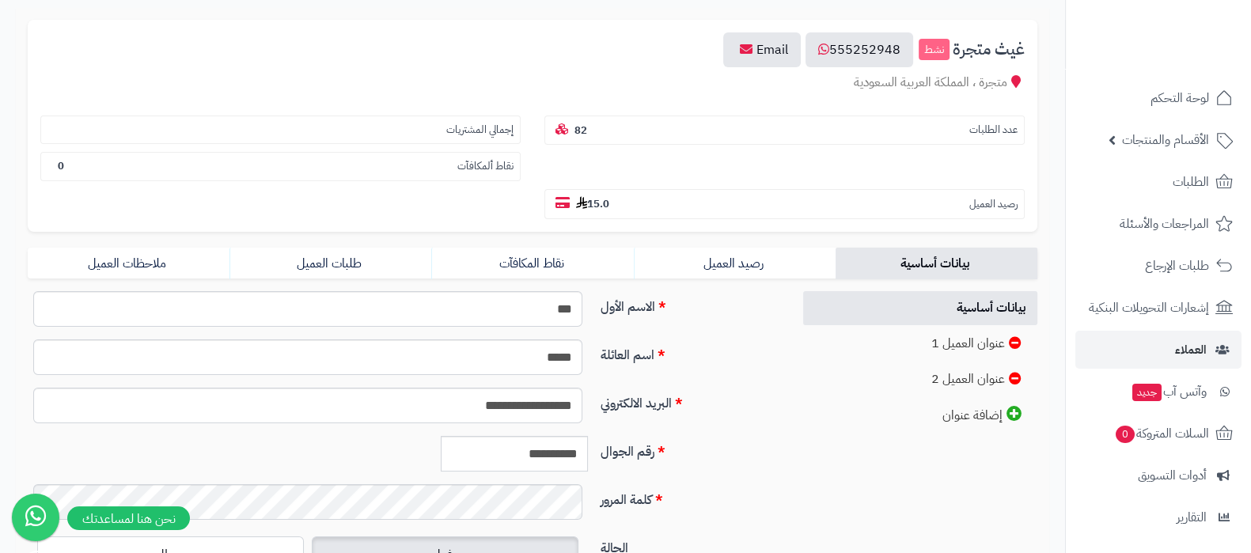
scroll to position [197, 0]
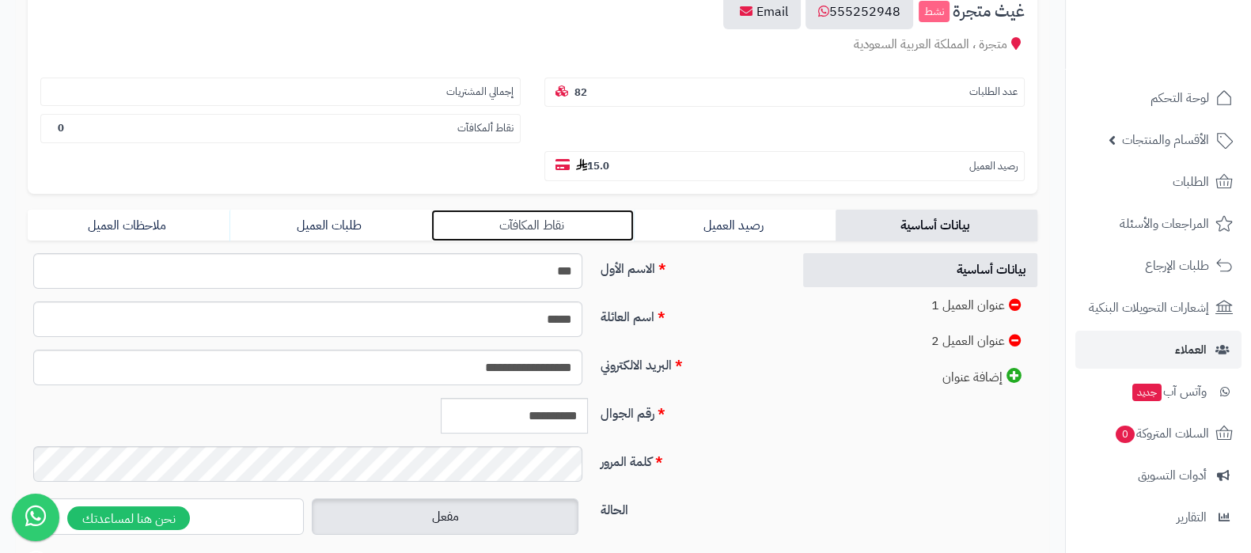
click at [534, 227] on link "نقاط المكافآت" at bounding box center [532, 226] width 202 height 32
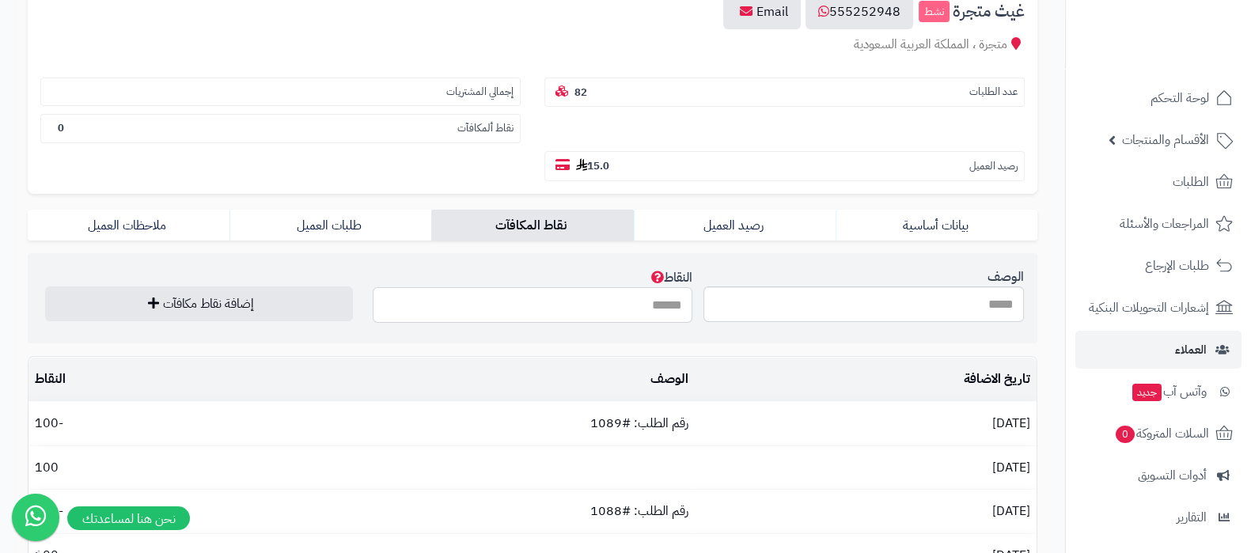
drag, startPoint x: 599, startPoint y: 309, endPoint x: 603, endPoint y: 326, distance: 17.1
click at [602, 313] on input "النقاط" at bounding box center [533, 305] width 321 height 36
type input "***"
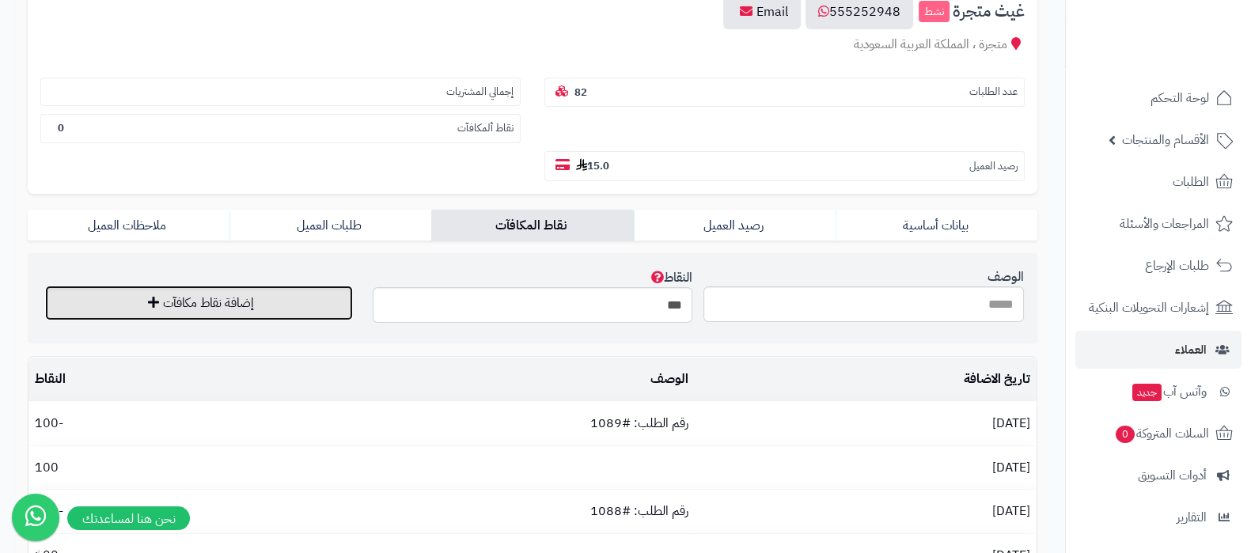
click at [268, 294] on button "إضافة نقاط مكافآت" at bounding box center [199, 303] width 308 height 35
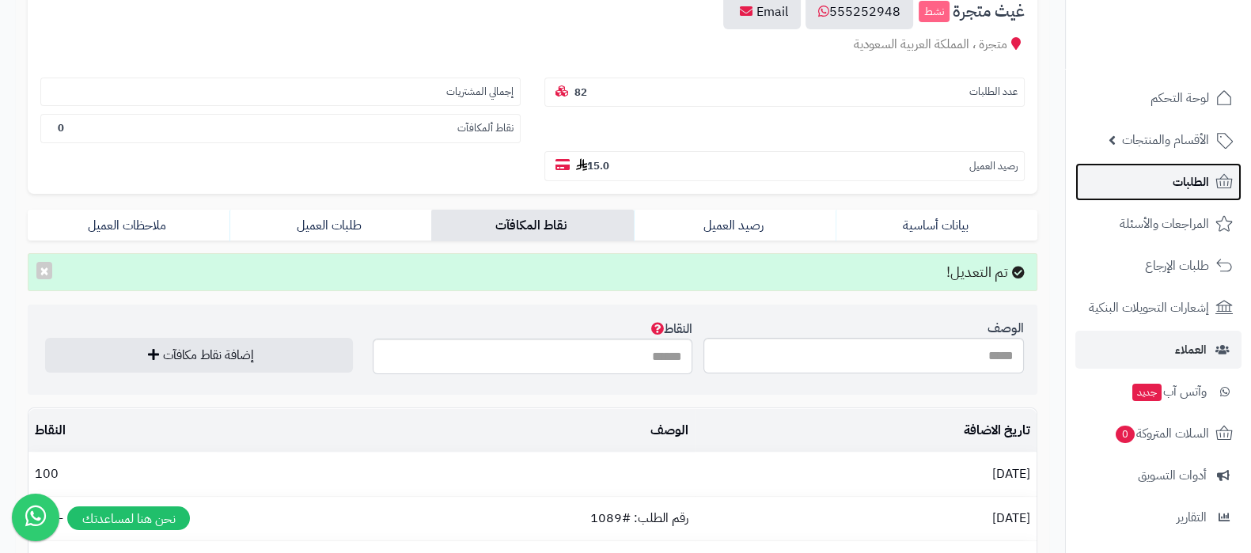
click at [1174, 182] on span "الطلبات" at bounding box center [1191, 182] width 36 height 22
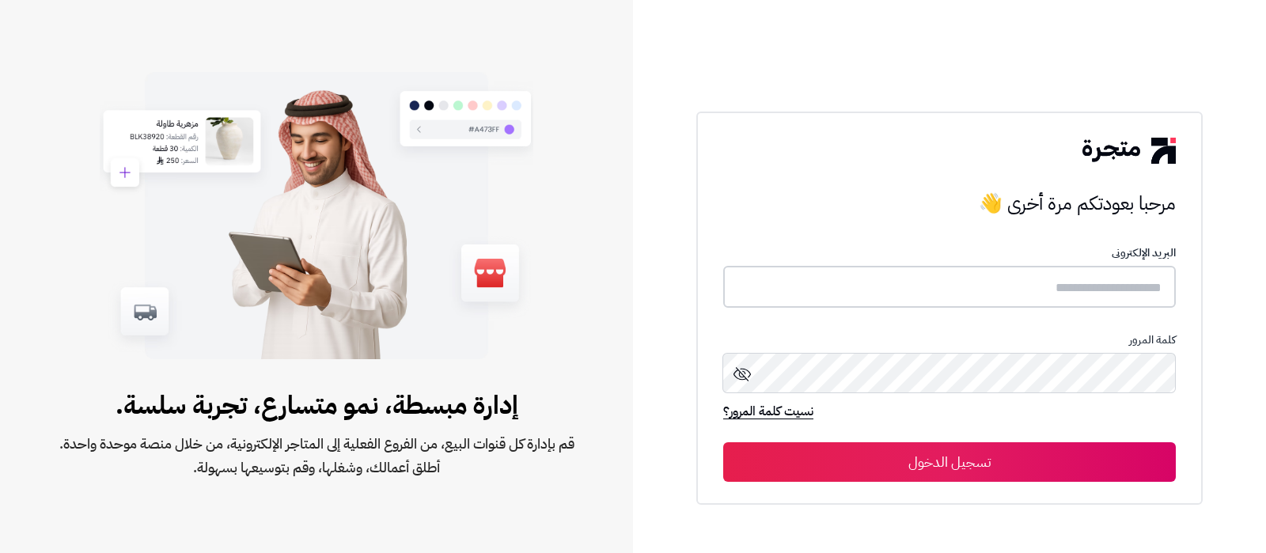
type input "**********"
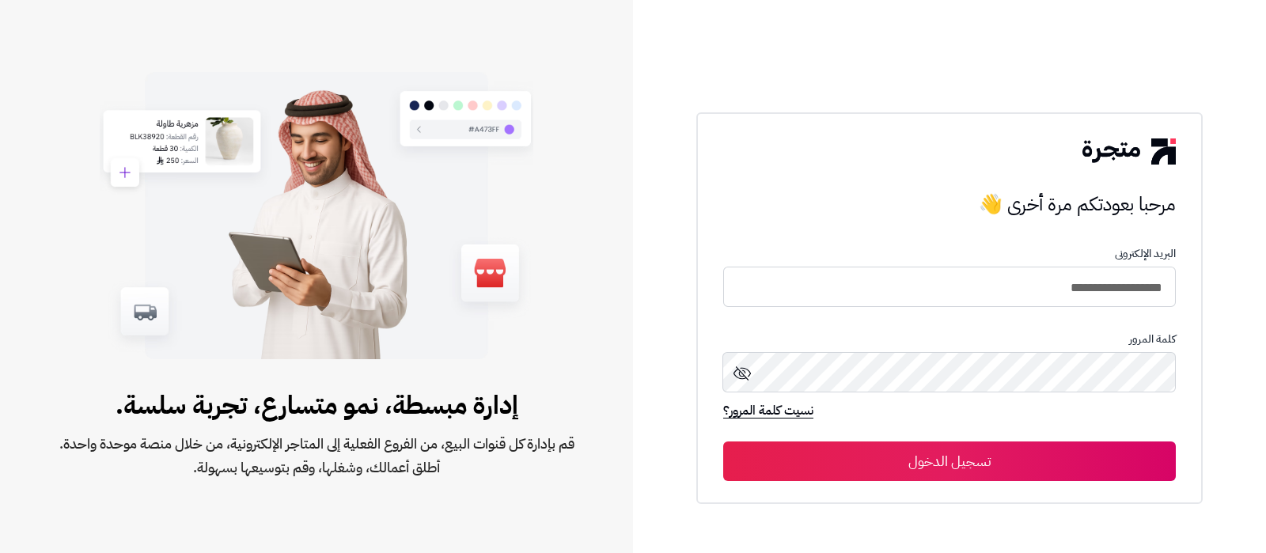
click at [1015, 465] on button "تسجيل الدخول" at bounding box center [949, 462] width 453 height 40
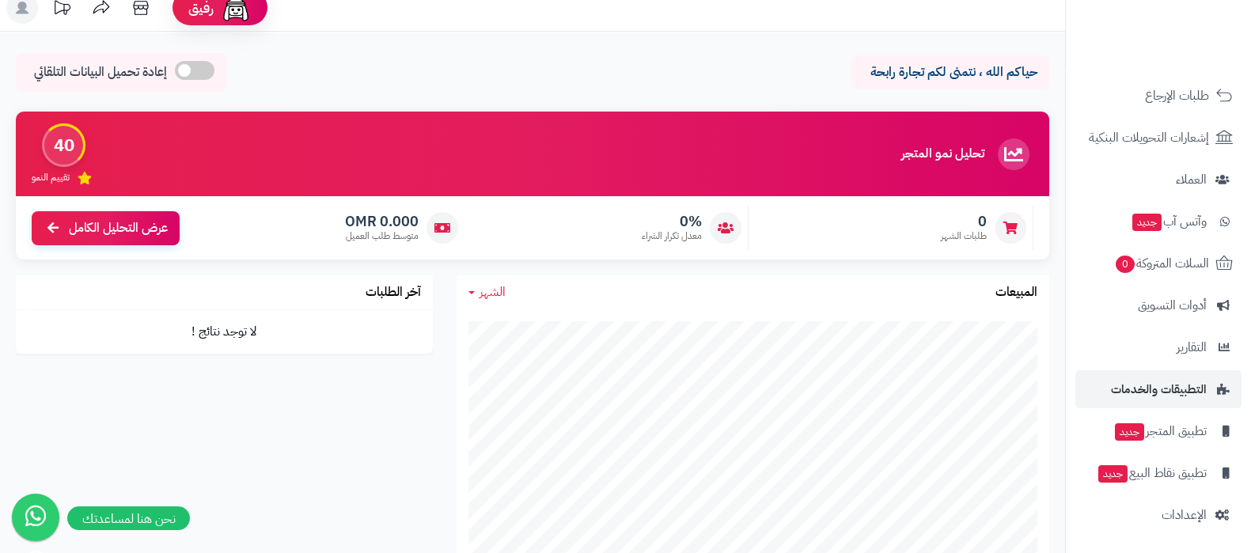
scroll to position [297, 0]
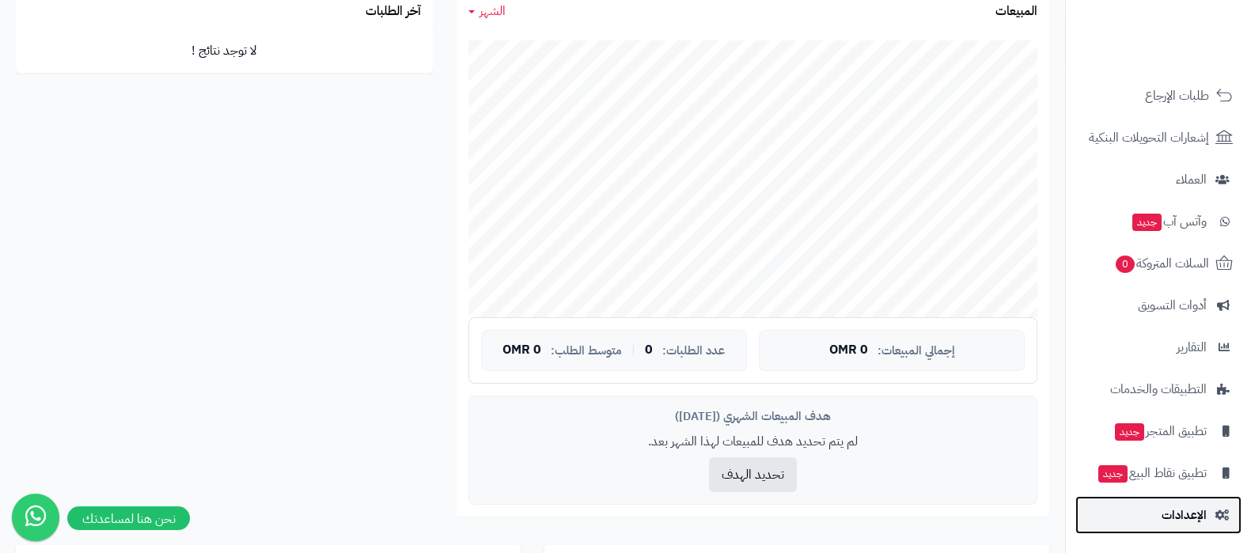
click at [1179, 522] on span "الإعدادات" at bounding box center [1184, 515] width 45 height 22
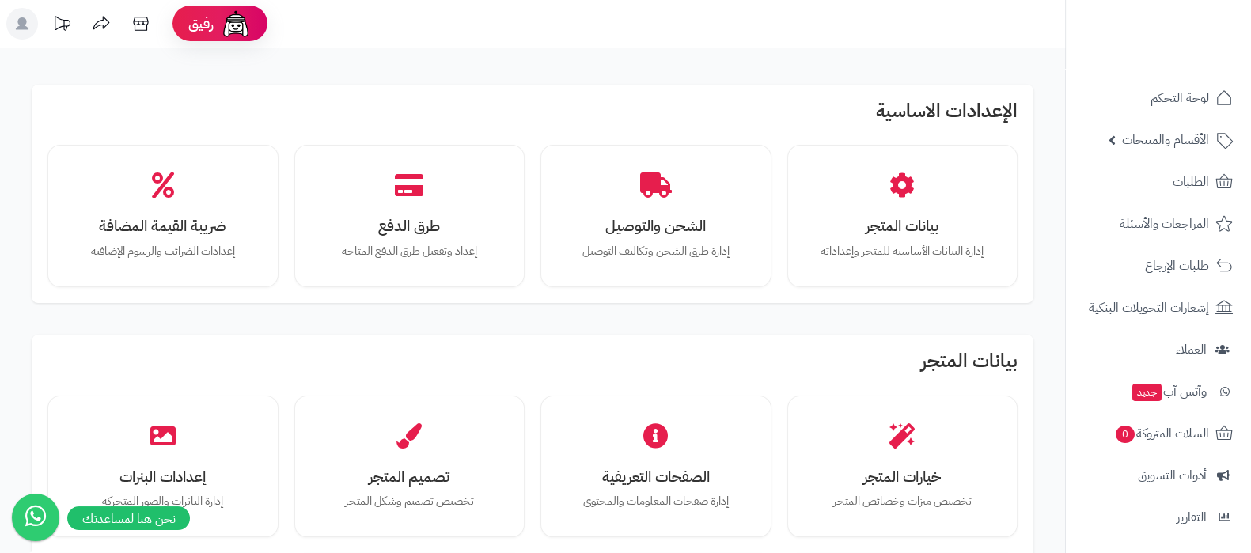
click at [20, 19] on icon at bounding box center [22, 23] width 13 height 13
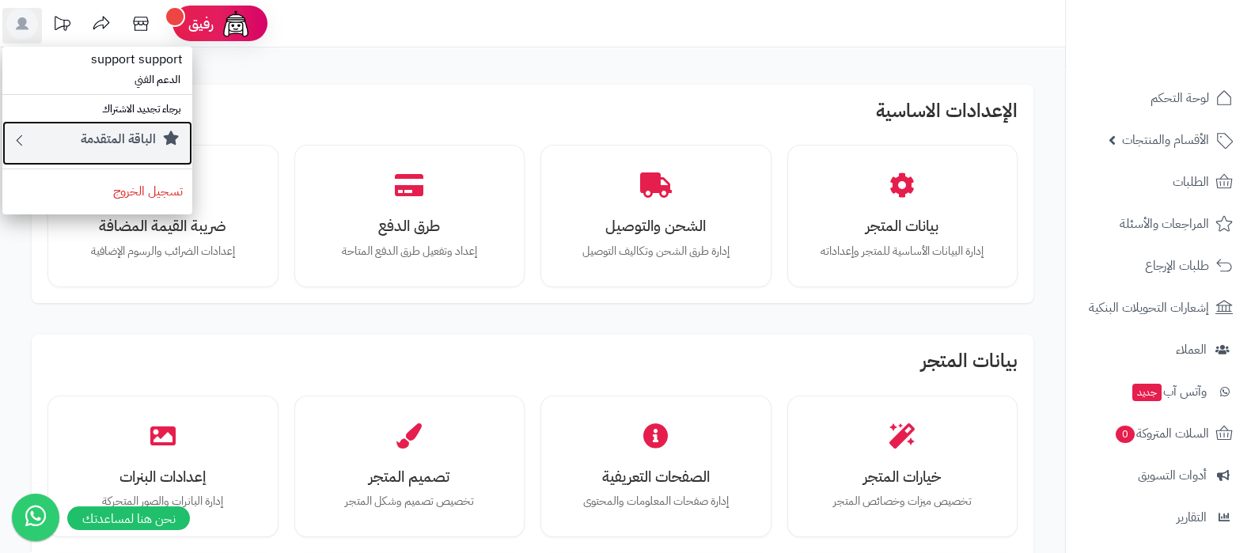
click at [47, 139] on div "الباقة المتقدمة" at bounding box center [105, 143] width 155 height 25
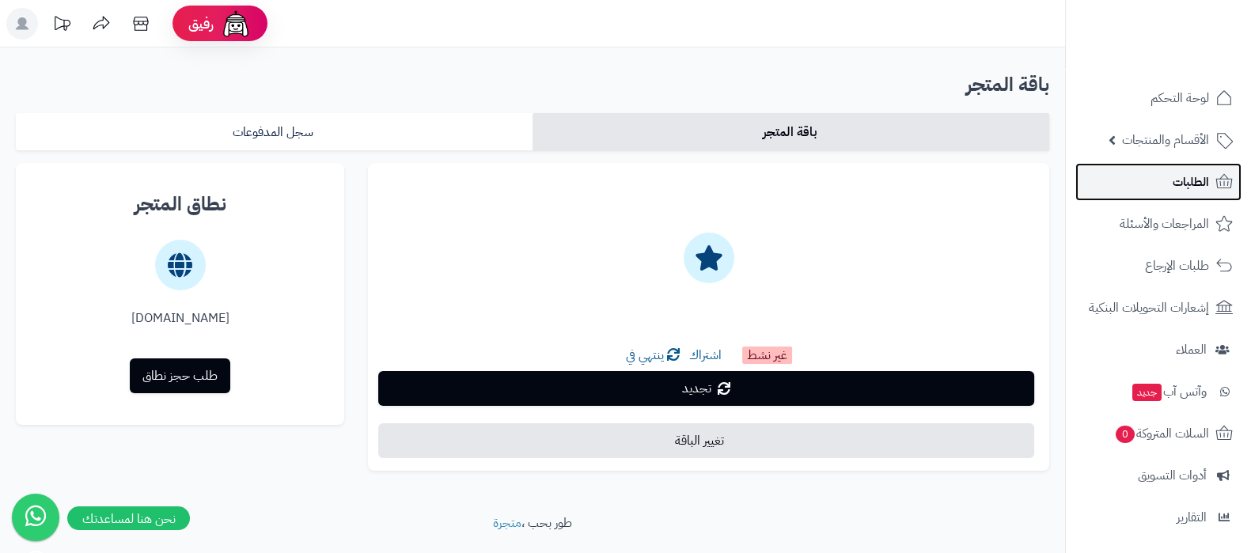
click at [1152, 164] on link "الطلبات" at bounding box center [1159, 182] width 166 height 38
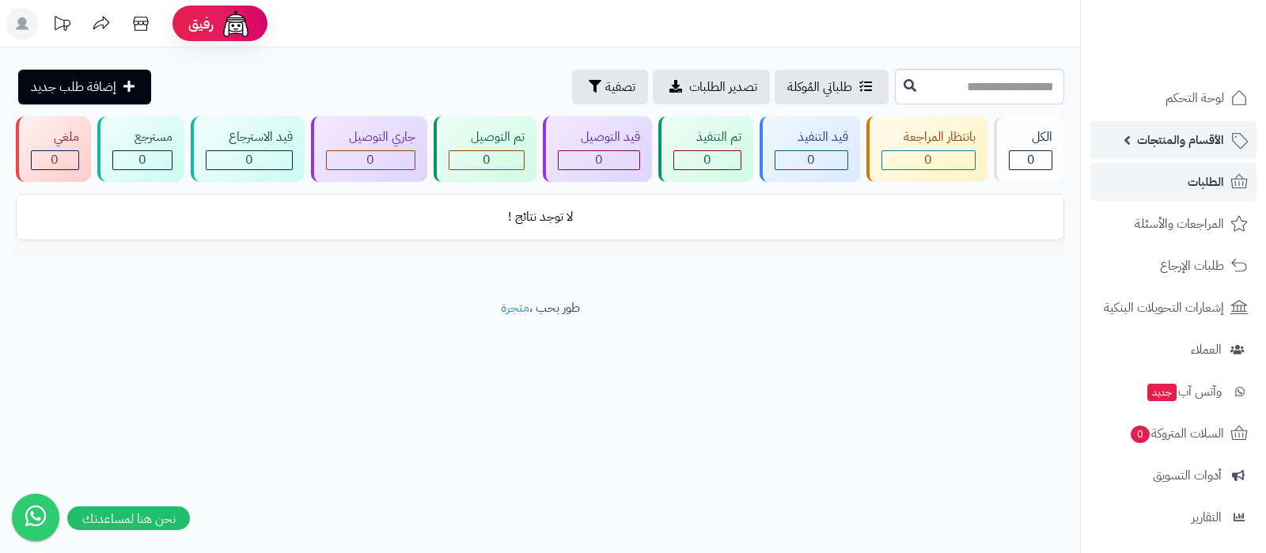
click at [1165, 132] on span "الأقسام والمنتجات" at bounding box center [1180, 140] width 87 height 22
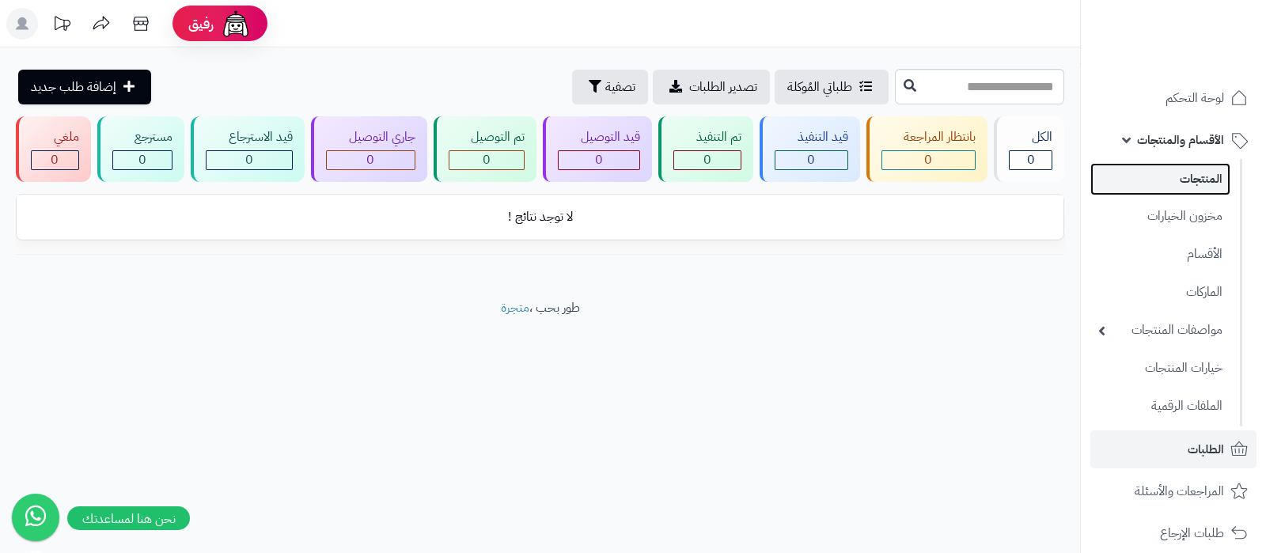
click at [1172, 180] on link "المنتجات" at bounding box center [1161, 179] width 140 height 32
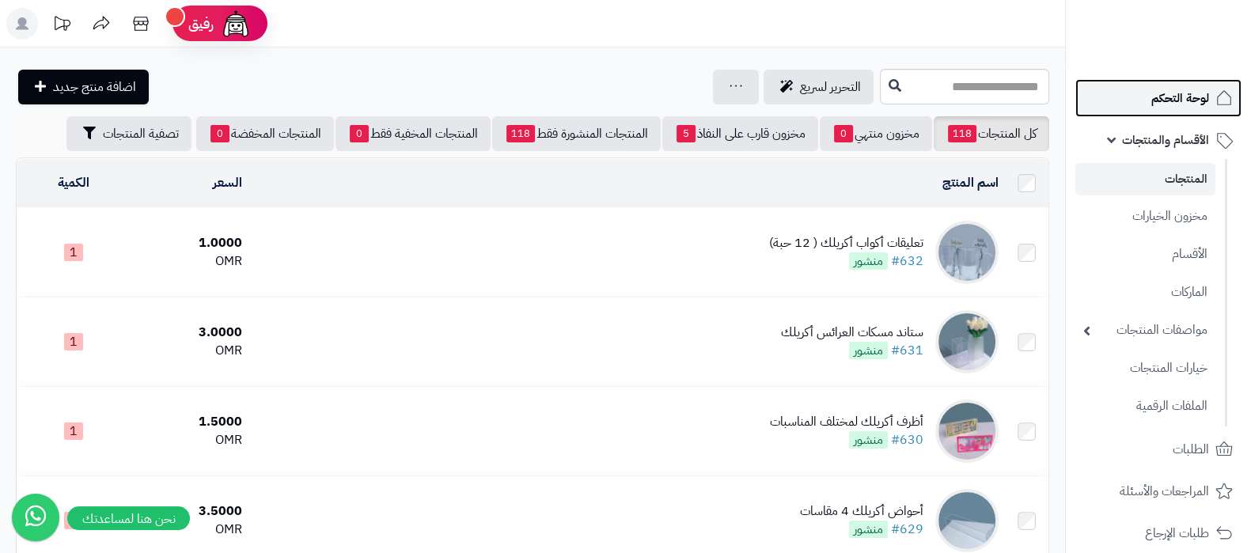
click at [1175, 97] on span "لوحة التحكم" at bounding box center [1181, 98] width 58 height 22
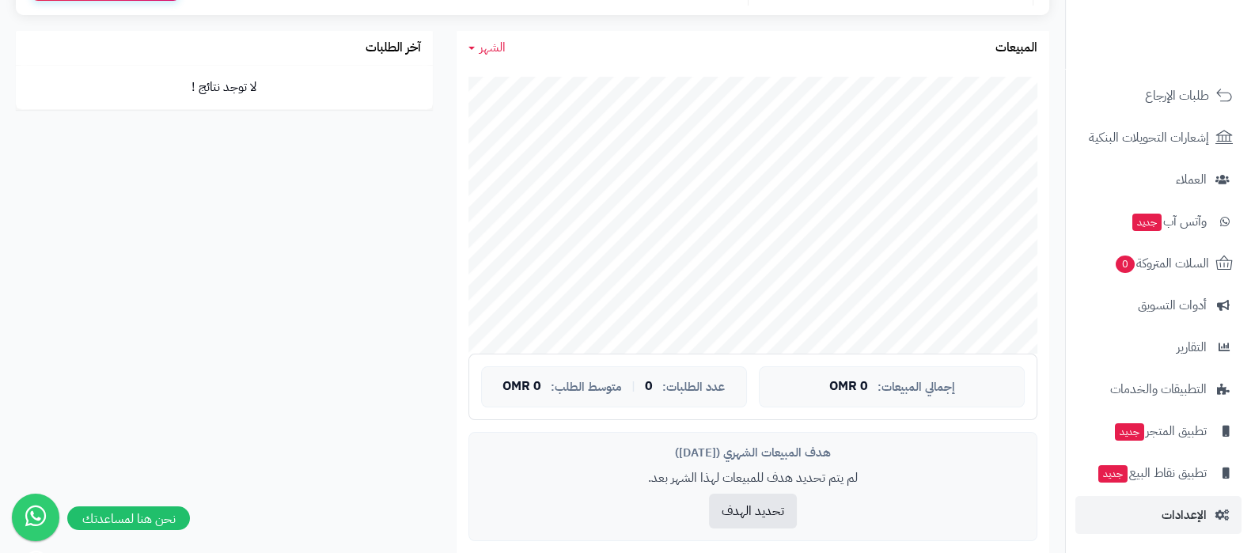
scroll to position [395, 0]
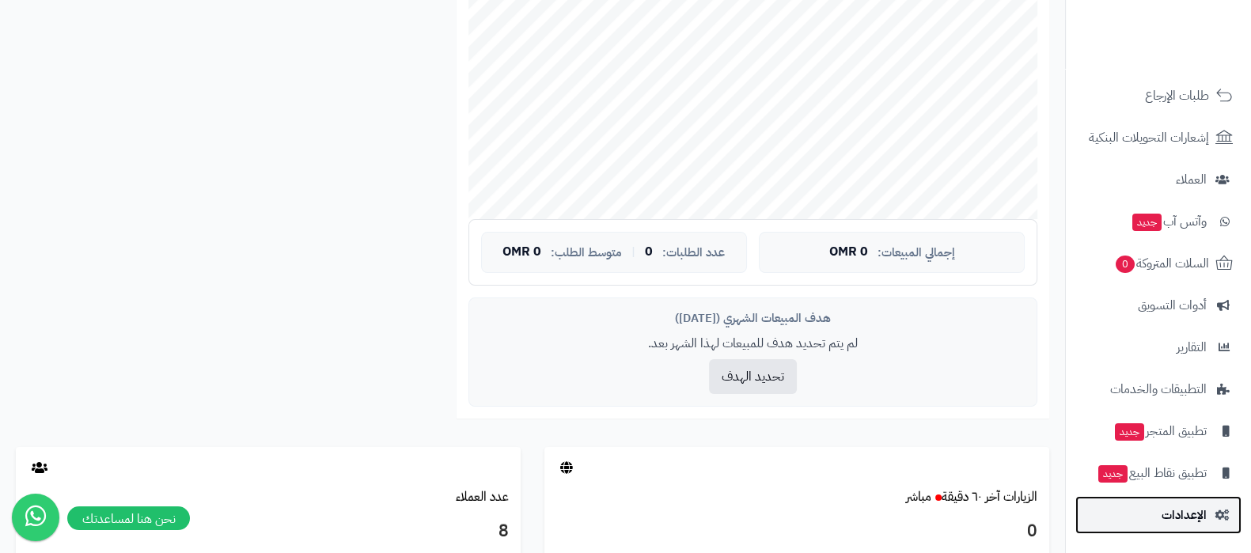
click at [1175, 520] on span "الإعدادات" at bounding box center [1184, 515] width 45 height 22
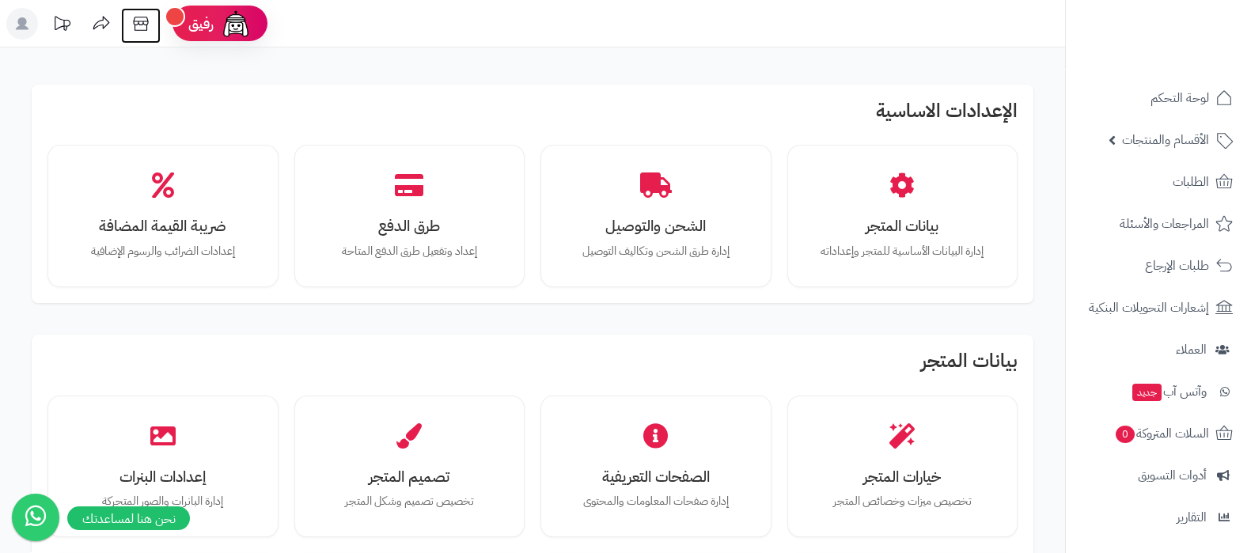
click at [137, 21] on icon at bounding box center [141, 24] width 32 height 32
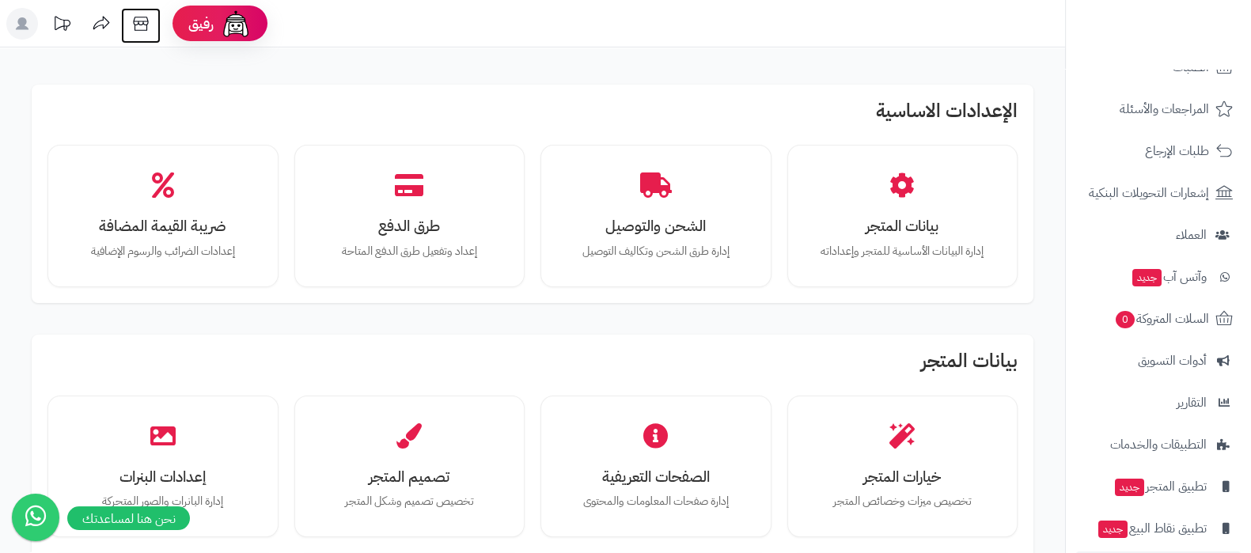
scroll to position [170, 0]
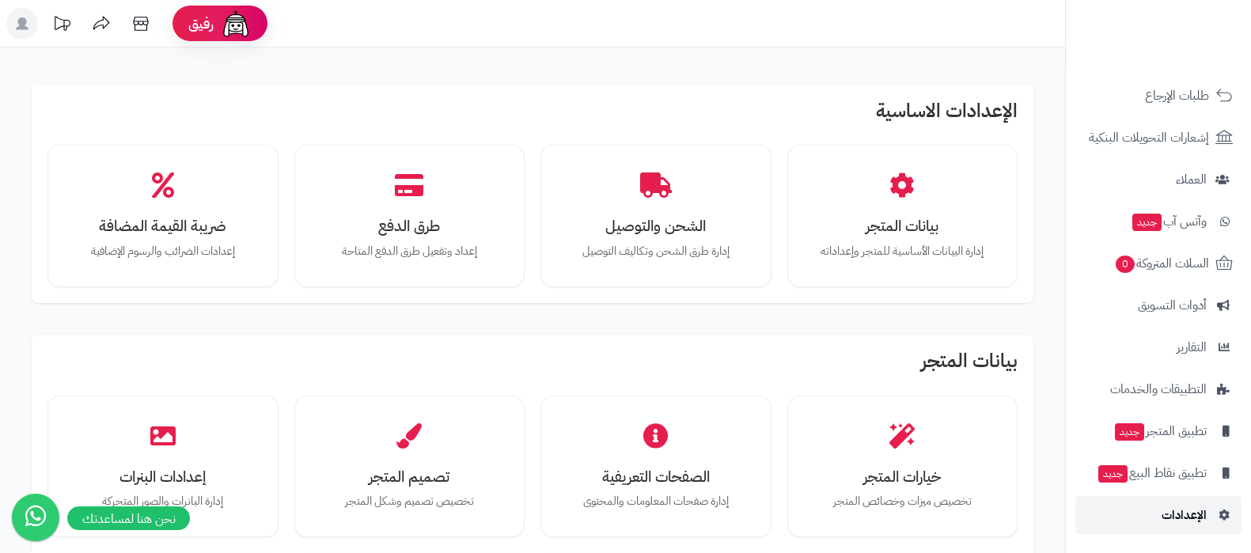
click at [1190, 520] on span "الإعدادات" at bounding box center [1184, 515] width 45 height 22
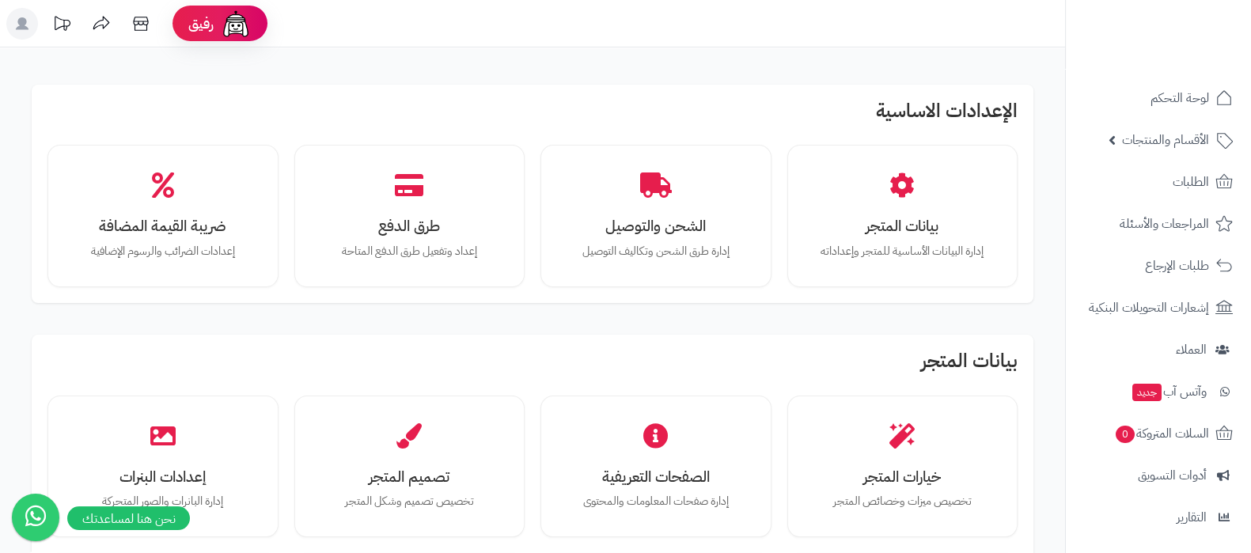
click at [24, 25] on icon at bounding box center [22, 23] width 13 height 13
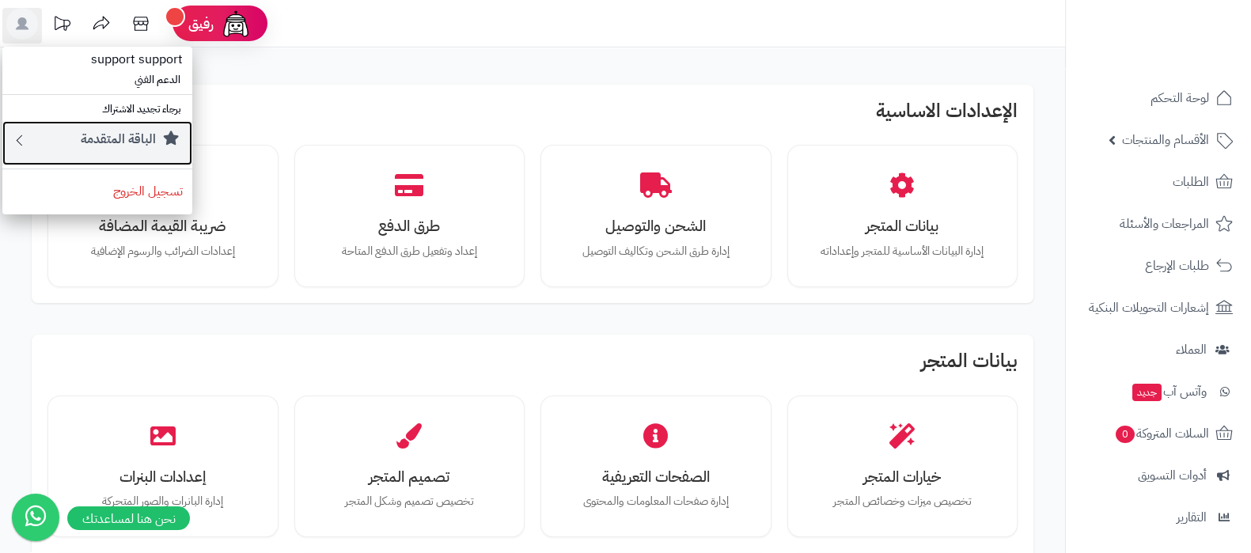
click at [106, 136] on small "الباقة المتقدمة" at bounding box center [118, 139] width 75 height 19
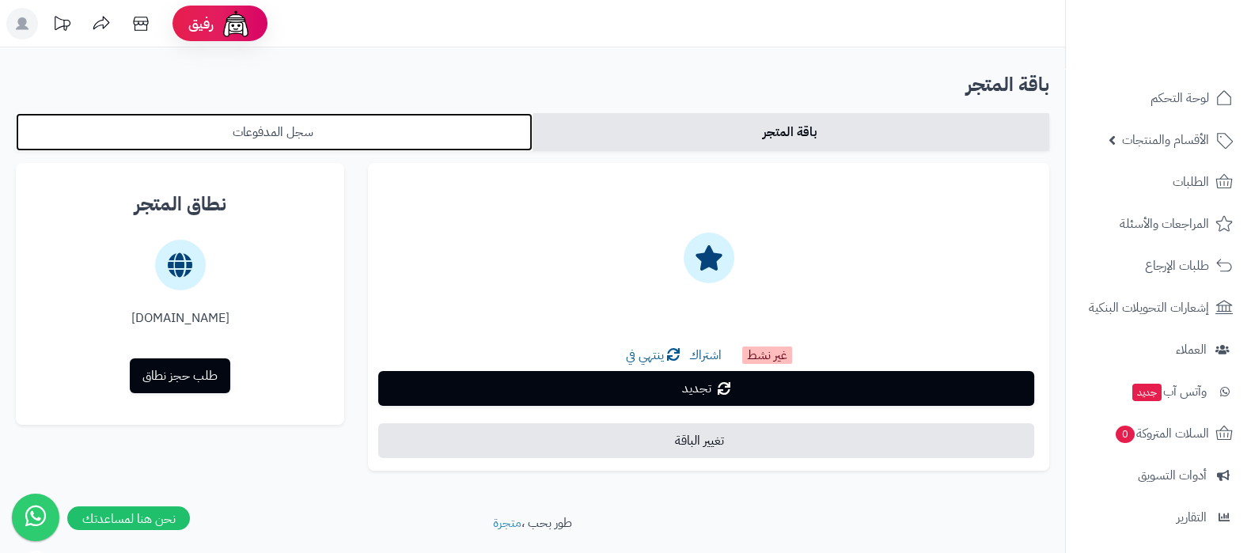
click at [320, 130] on link "سجل المدفوعات" at bounding box center [274, 132] width 517 height 38
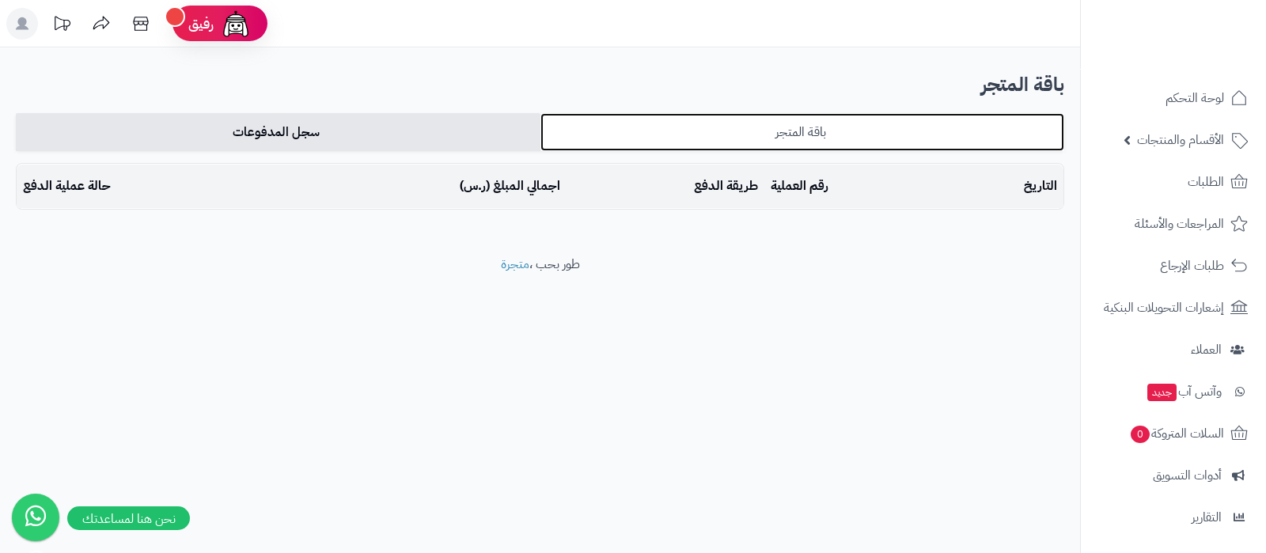
click at [848, 139] on link "باقة المتجر" at bounding box center [803, 132] width 525 height 38
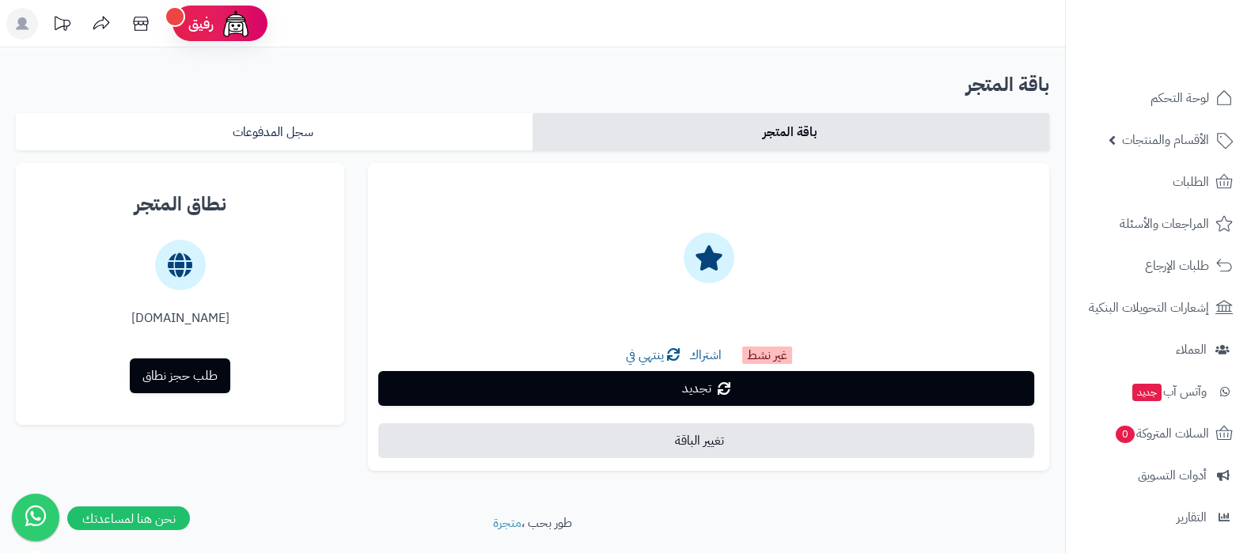
click at [617, 347] on div "غير نشط اشتراك ينتهي في" at bounding box center [709, 355] width 656 height 31
drag, startPoint x: 614, startPoint y: 347, endPoint x: 729, endPoint y: 346, distance: 114.8
click at [675, 347] on div "غير نشط اشتراك ينتهي في" at bounding box center [709, 355] width 656 height 31
click at [839, 260] on div at bounding box center [709, 249] width 656 height 108
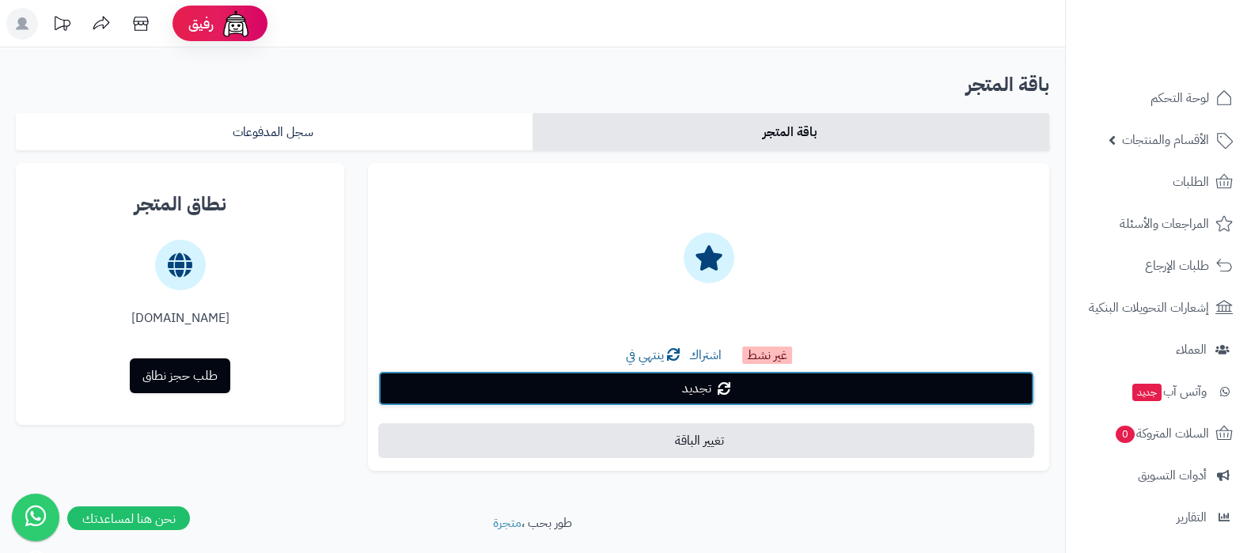
click at [700, 397] on span "تجديد" at bounding box center [696, 388] width 29 height 19
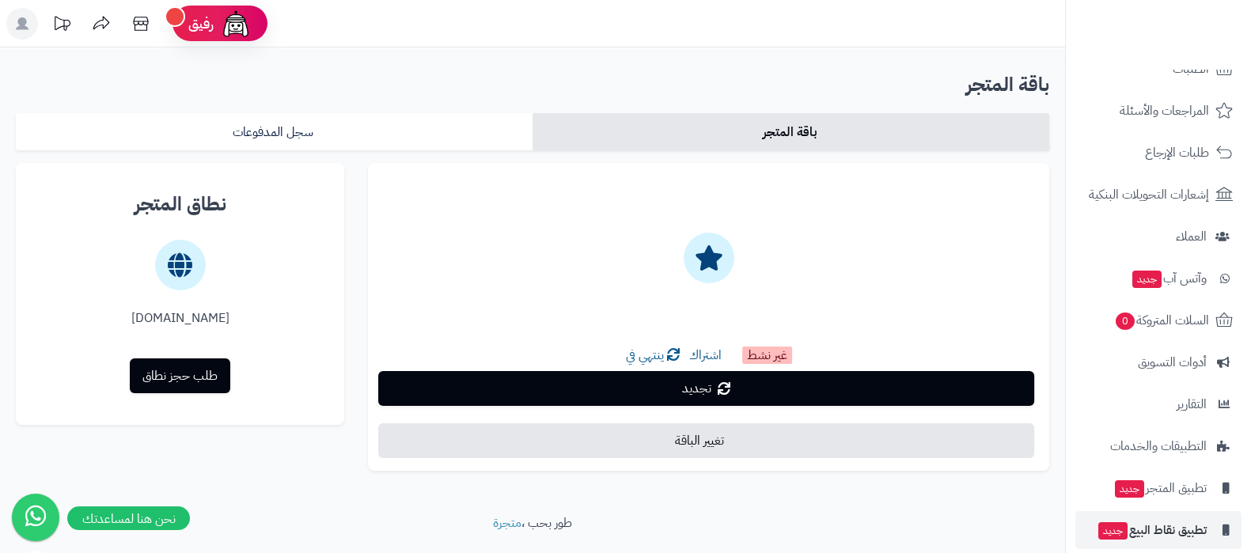
scroll to position [170, 0]
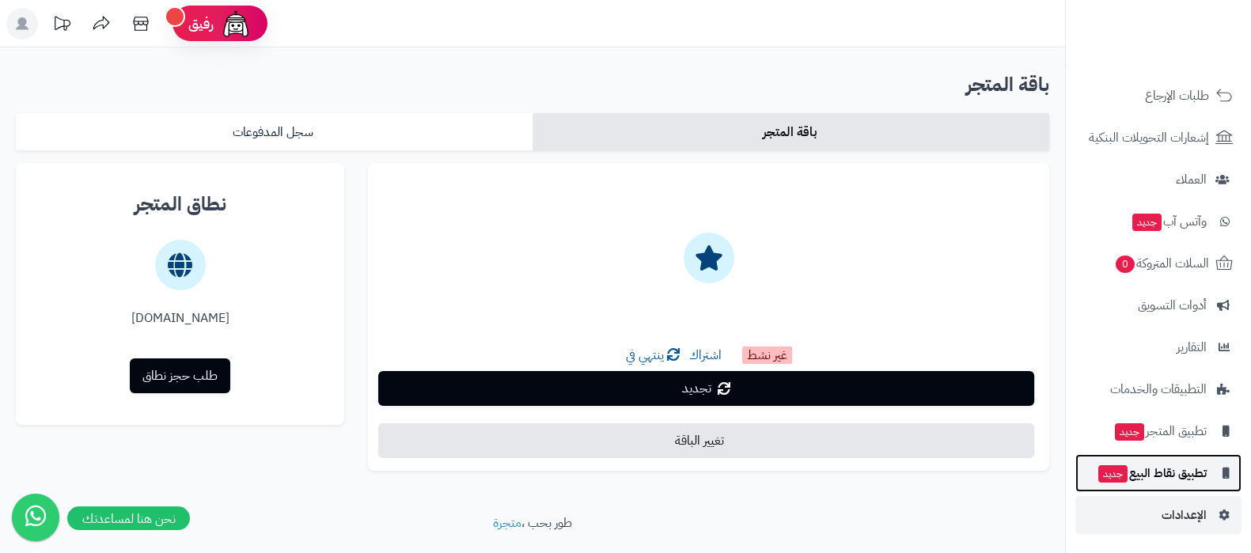
click at [1164, 467] on span "تطبيق نقاط البيع جديد" at bounding box center [1152, 473] width 110 height 22
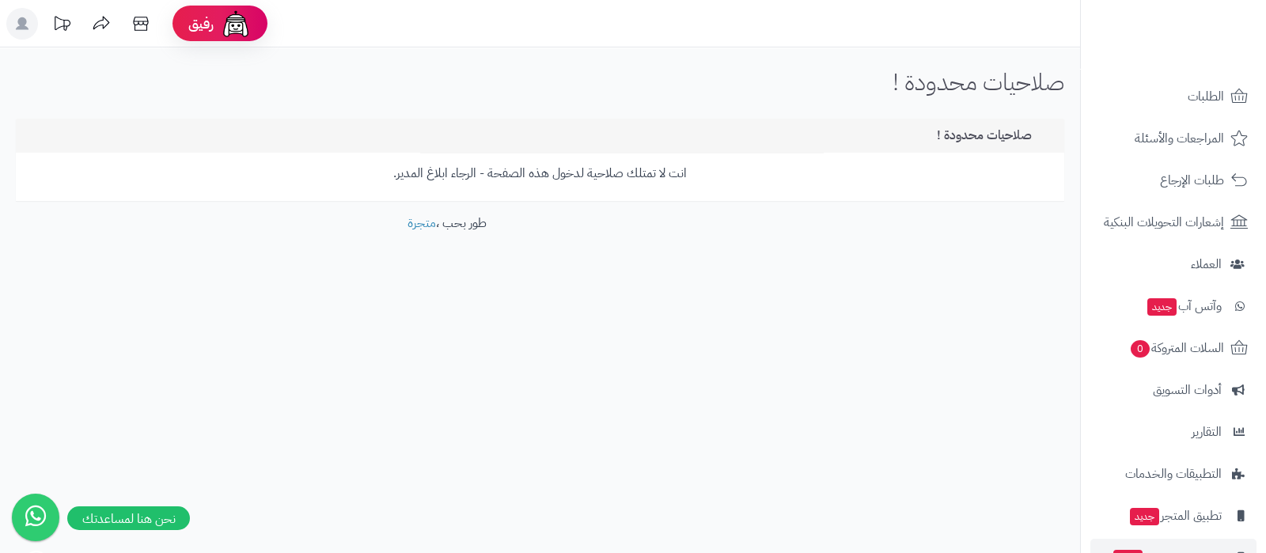
scroll to position [170, 0]
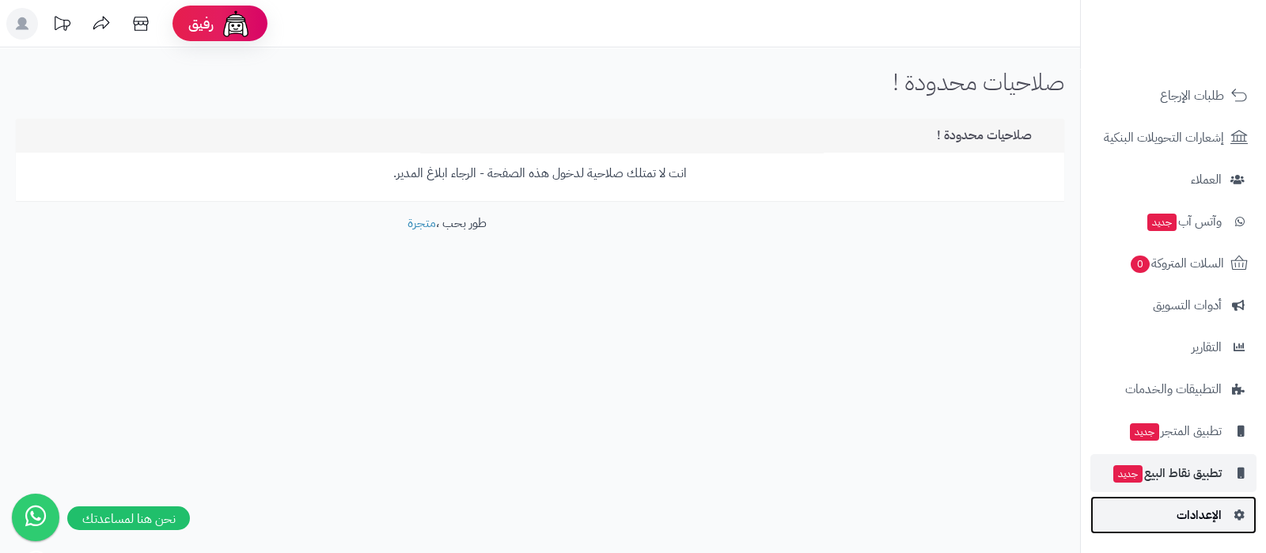
click at [1179, 510] on span "الإعدادات" at bounding box center [1199, 515] width 45 height 22
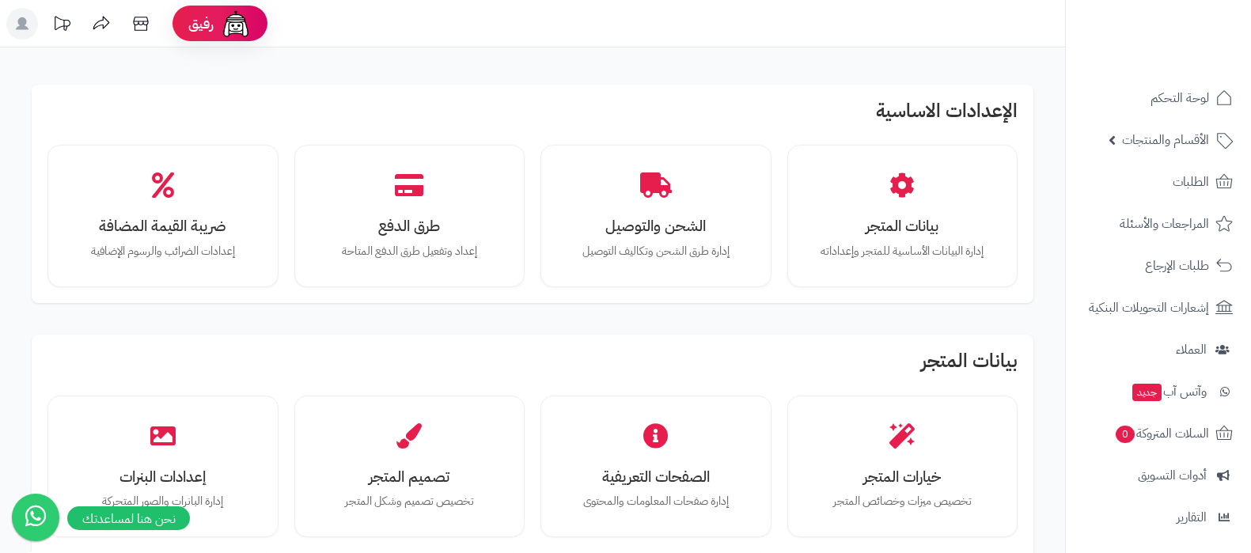
scroll to position [297, 0]
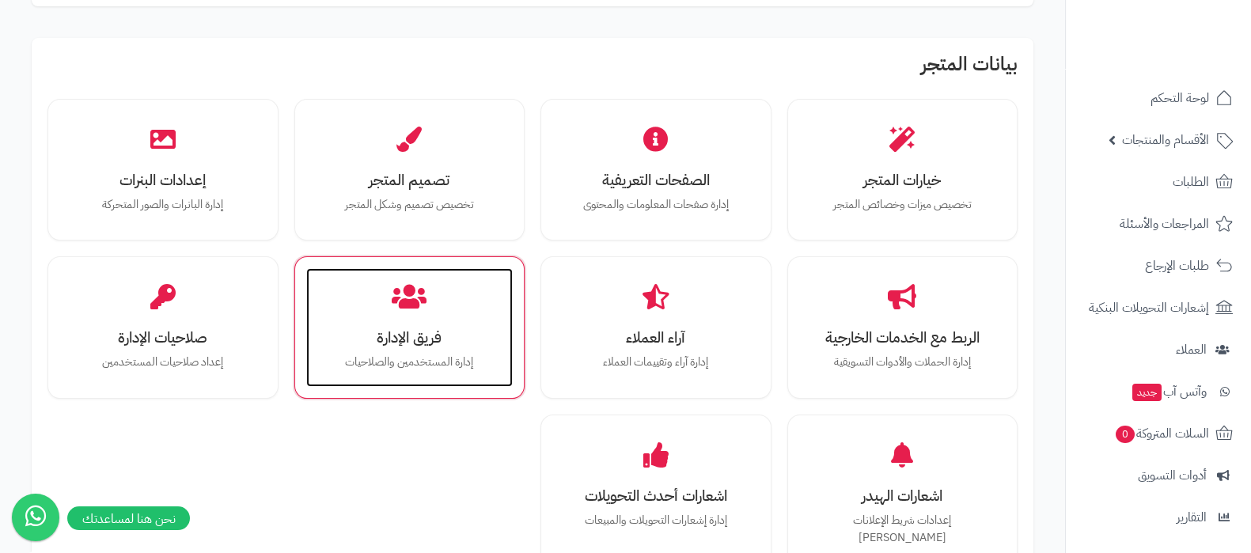
click at [416, 342] on h3 "فريق الإدارة" at bounding box center [410, 337] width 176 height 17
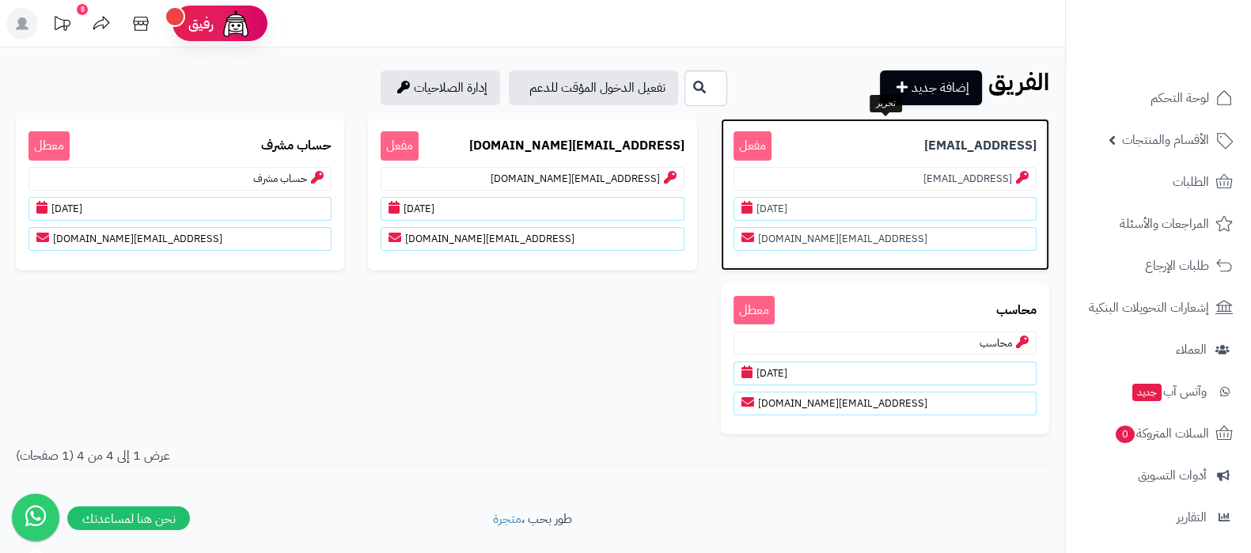
click at [925, 145] on b "[EMAIL_ADDRESS]" at bounding box center [981, 146] width 112 height 18
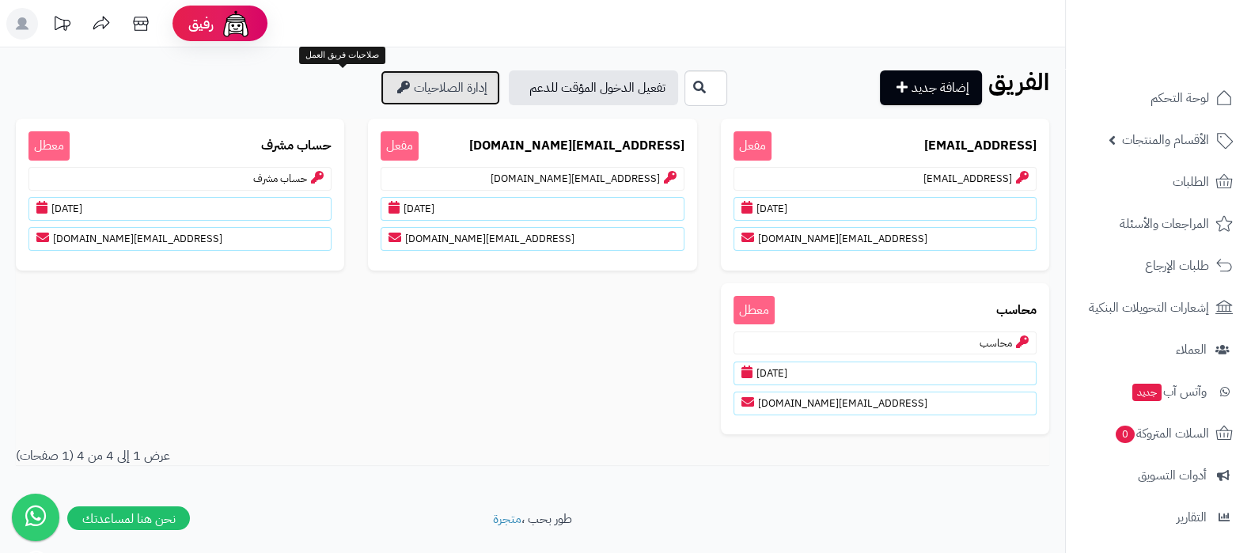
click at [397, 81] on icon at bounding box center [403, 87] width 13 height 13
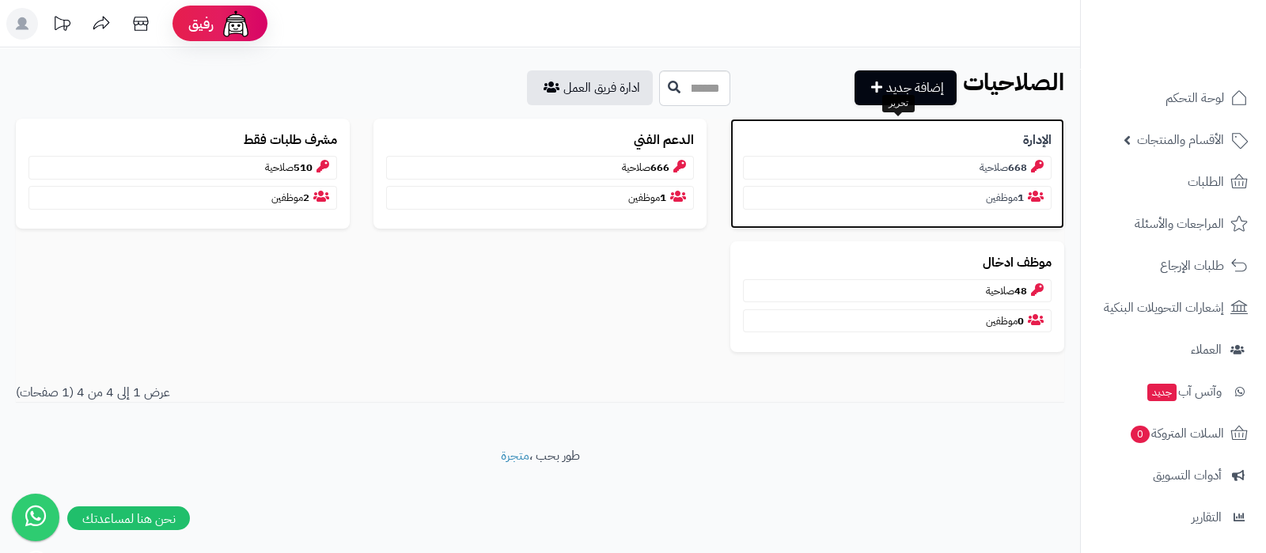
click at [1038, 144] on b "الإدارة" at bounding box center [1037, 140] width 28 height 18
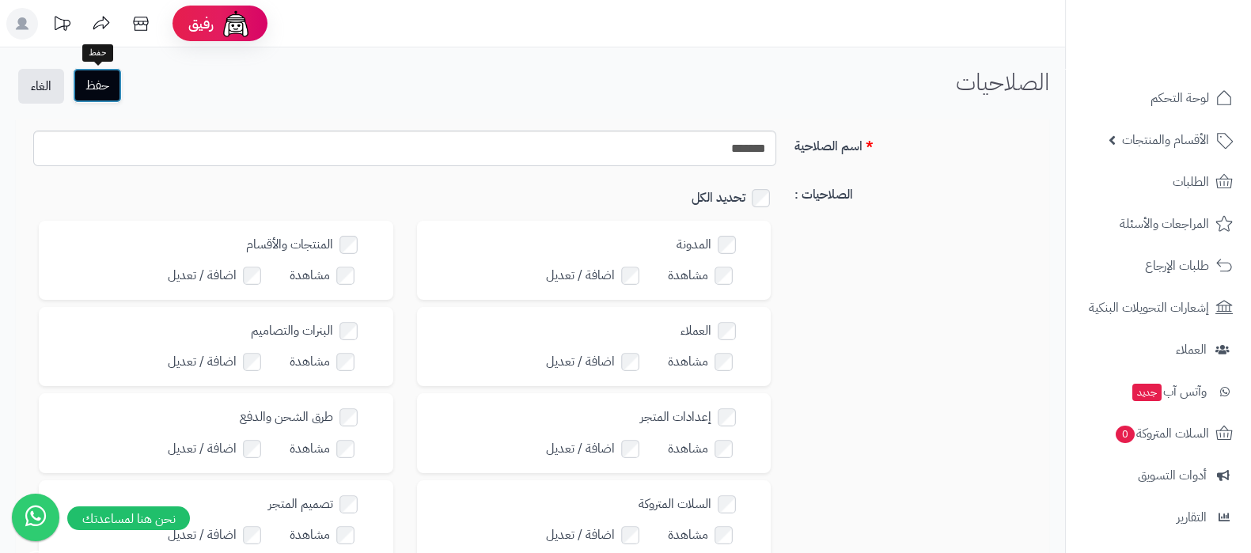
click at [87, 78] on button "حفظ" at bounding box center [97, 85] width 49 height 35
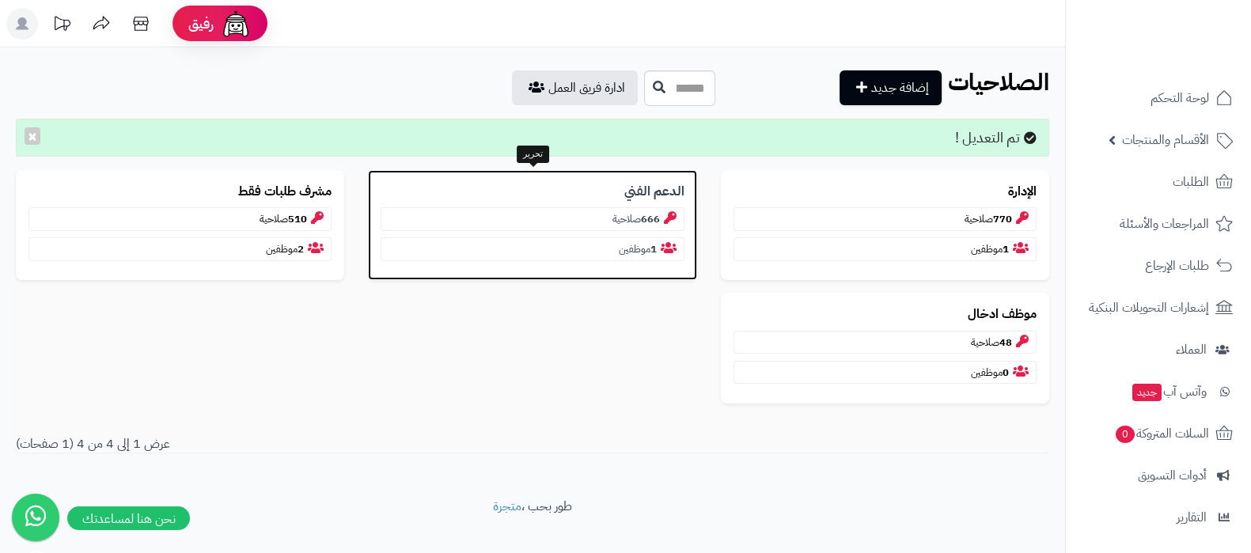
click at [630, 191] on b "الدعم الفني" at bounding box center [655, 192] width 60 height 18
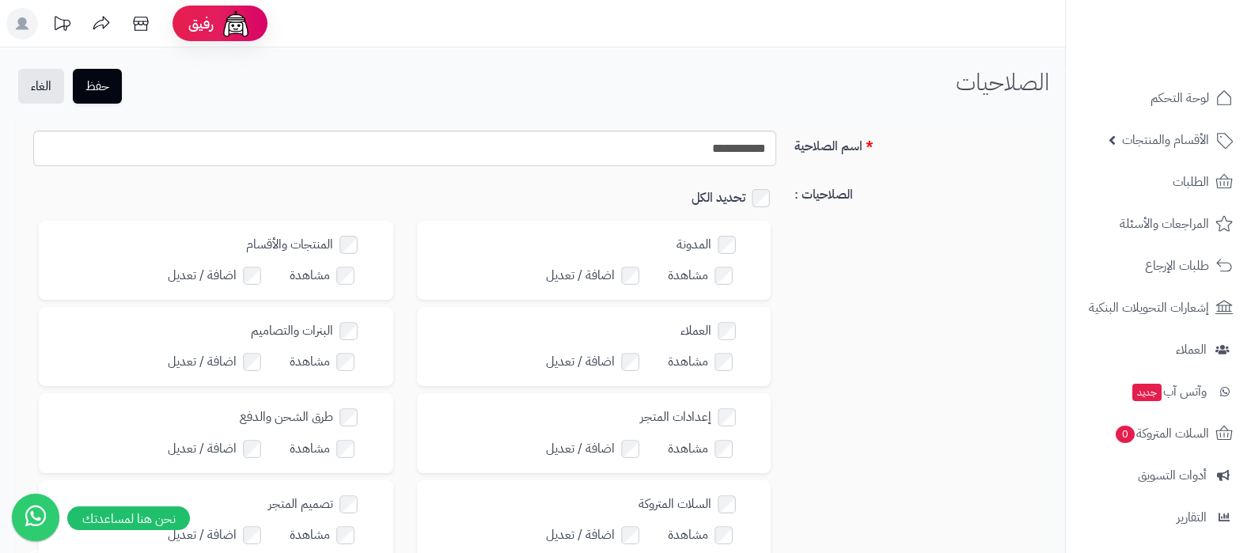
click at [123, 90] on div "حفظ الغاء" at bounding box center [70, 86] width 108 height 35
click at [111, 88] on button "حفظ" at bounding box center [97, 85] width 49 height 35
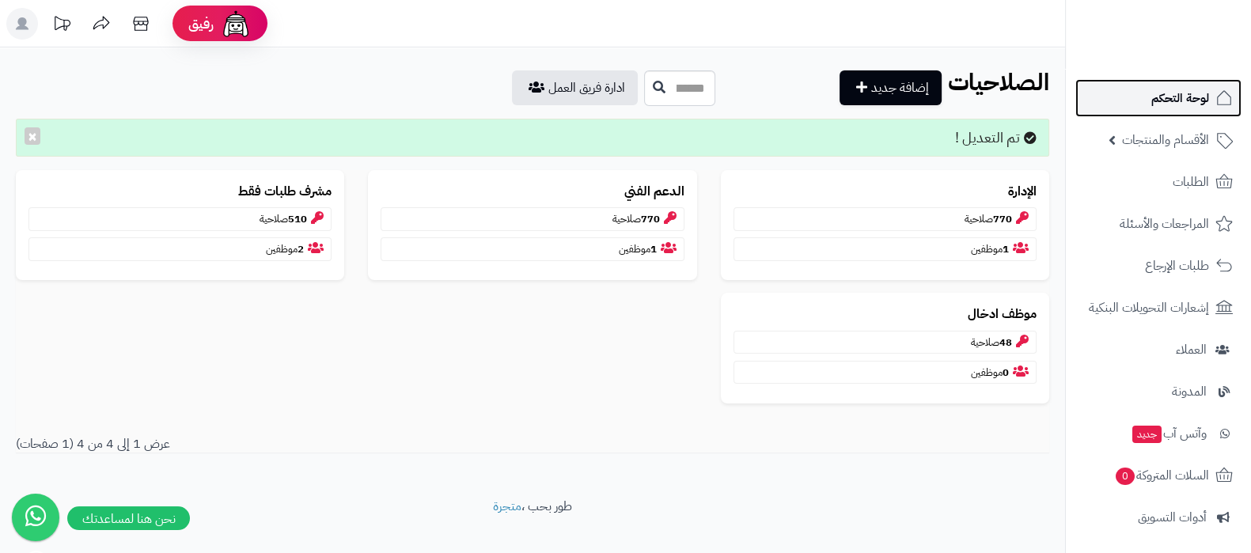
click at [1148, 104] on link "لوحة التحكم" at bounding box center [1159, 98] width 166 height 38
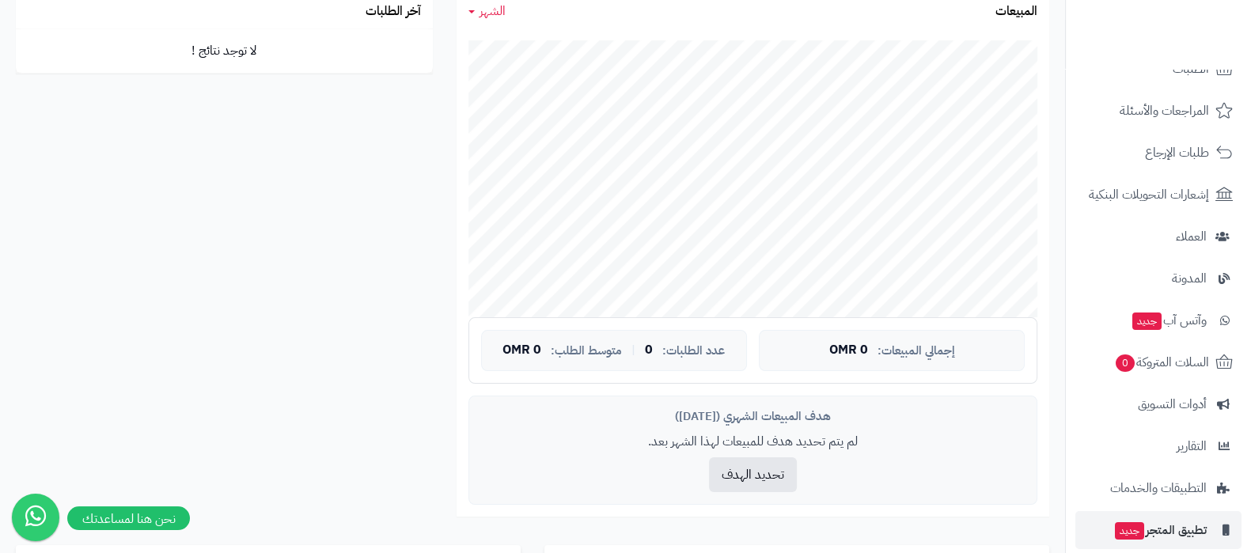
scroll to position [213, 0]
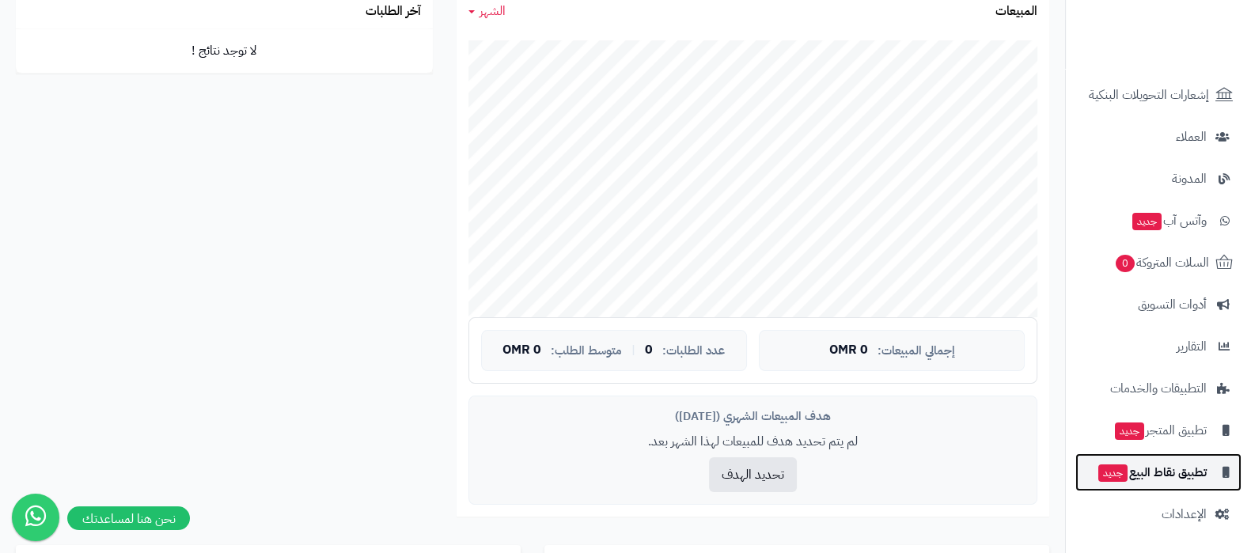
click at [1159, 477] on span "تطبيق نقاط البيع جديد" at bounding box center [1152, 472] width 110 height 22
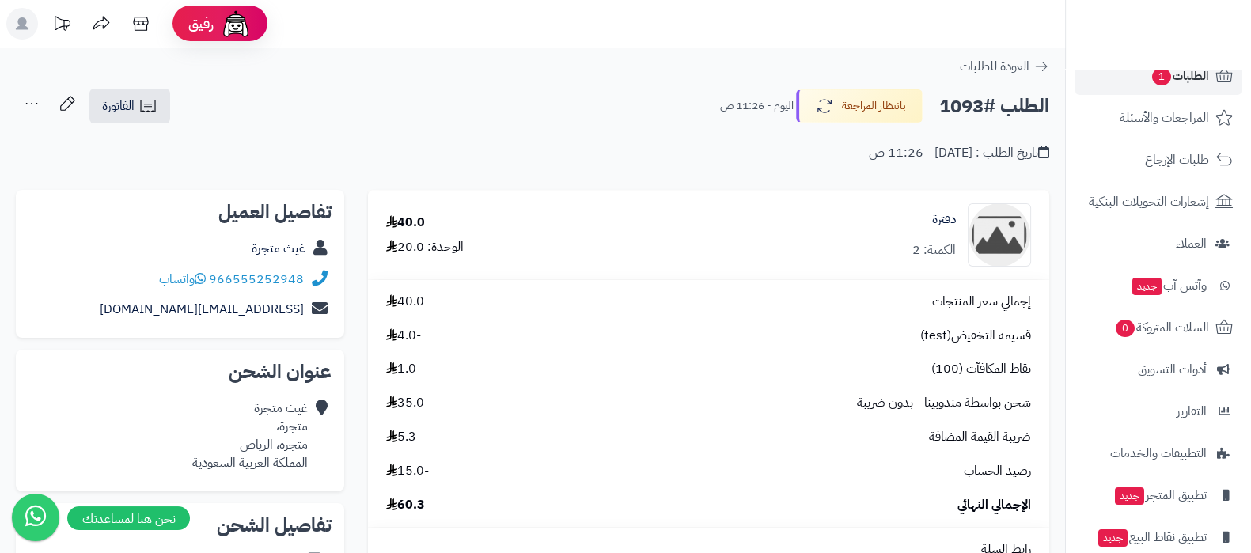
scroll to position [170, 0]
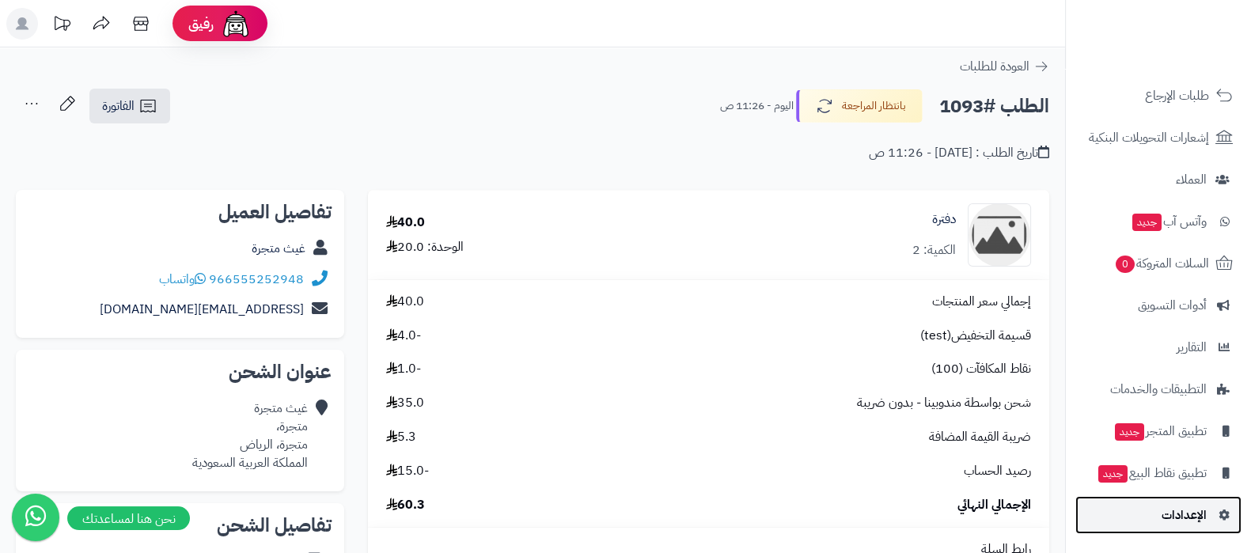
click at [1160, 518] on link "الإعدادات" at bounding box center [1159, 515] width 166 height 38
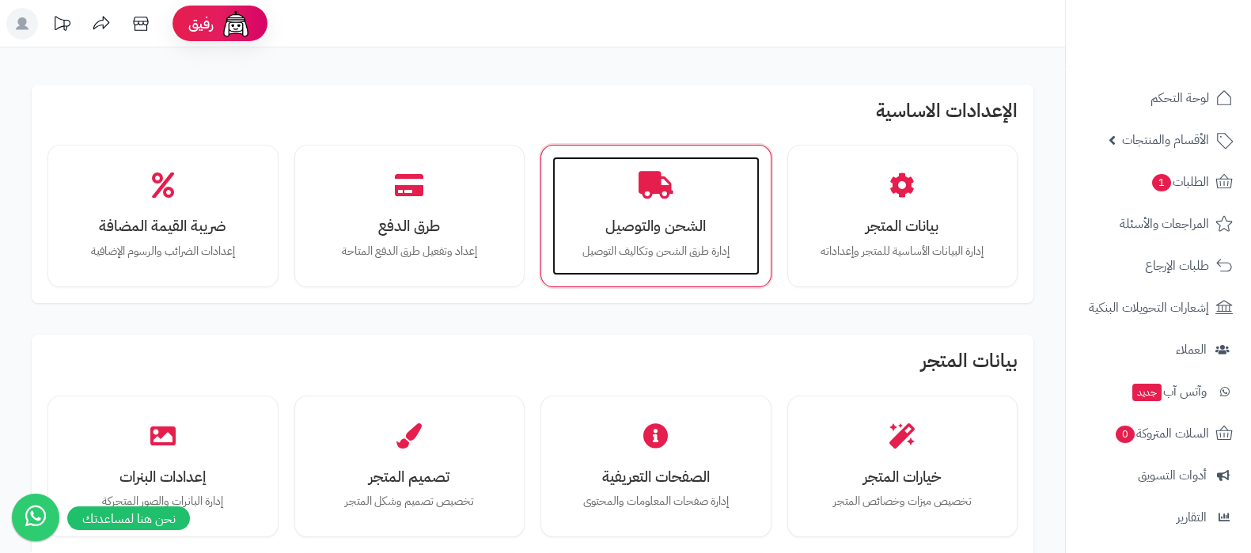
click at [667, 234] on h3 "الشحن والتوصيل" at bounding box center [656, 226] width 176 height 17
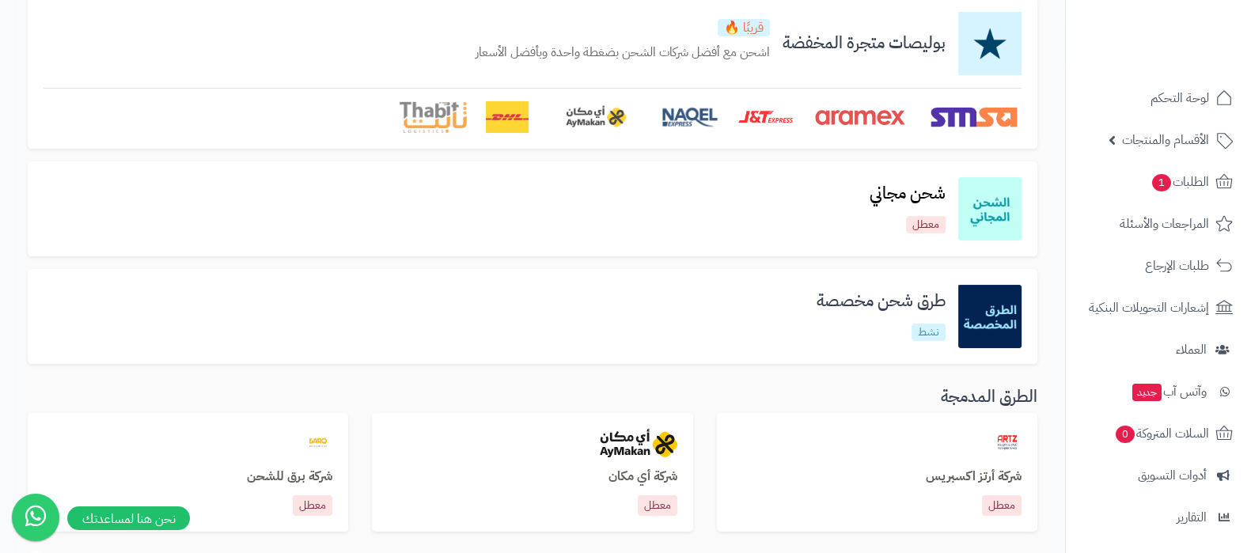
scroll to position [197, 0]
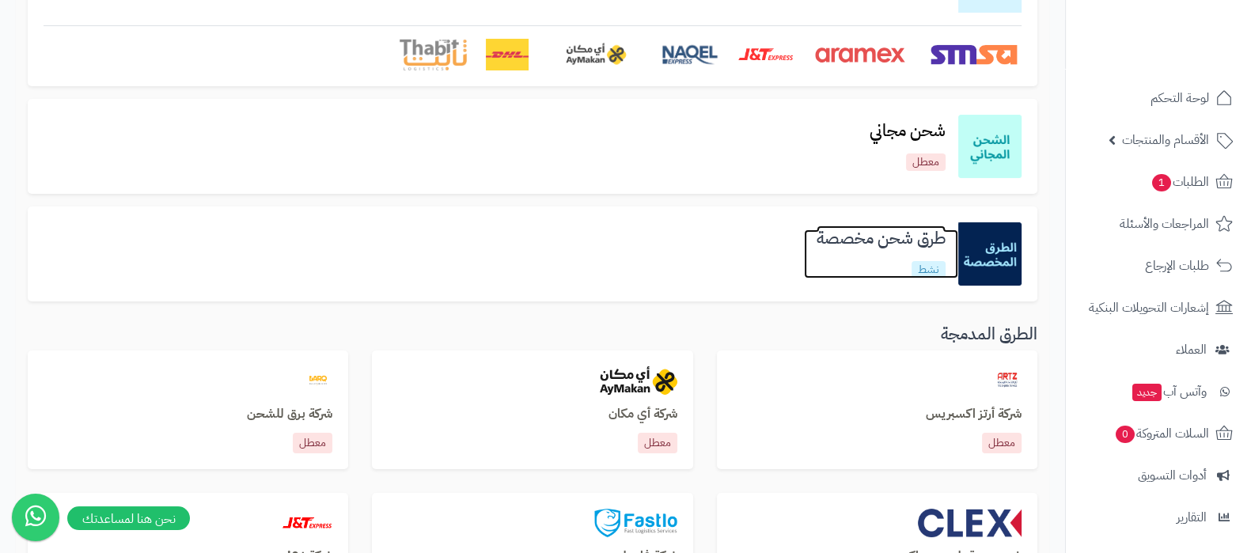
click at [877, 237] on h3 "طرق شحن مخصصة" at bounding box center [881, 239] width 154 height 18
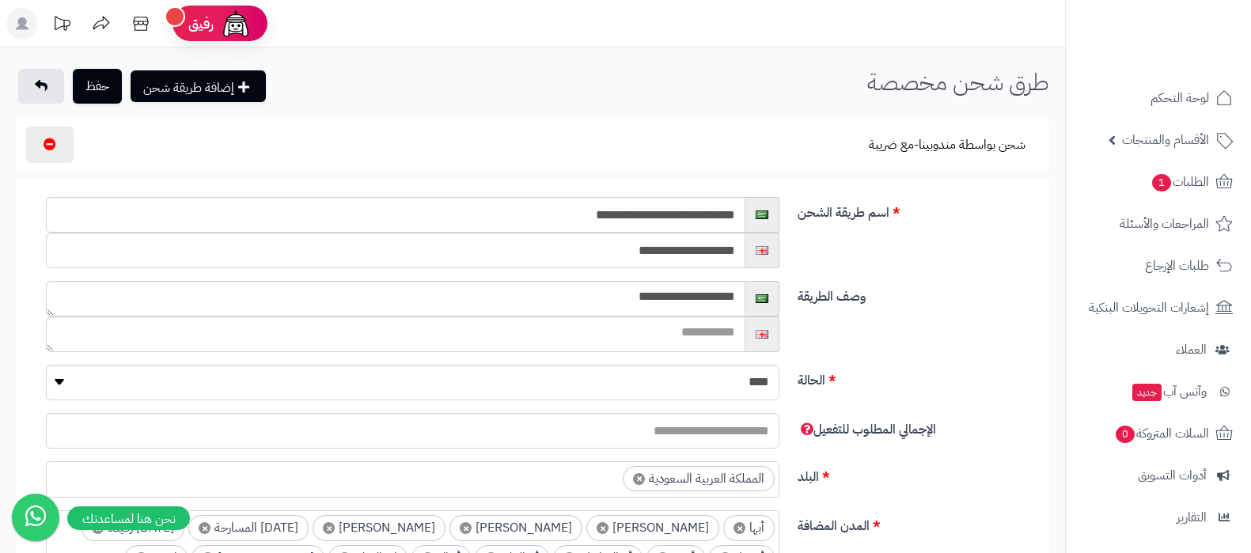
select select
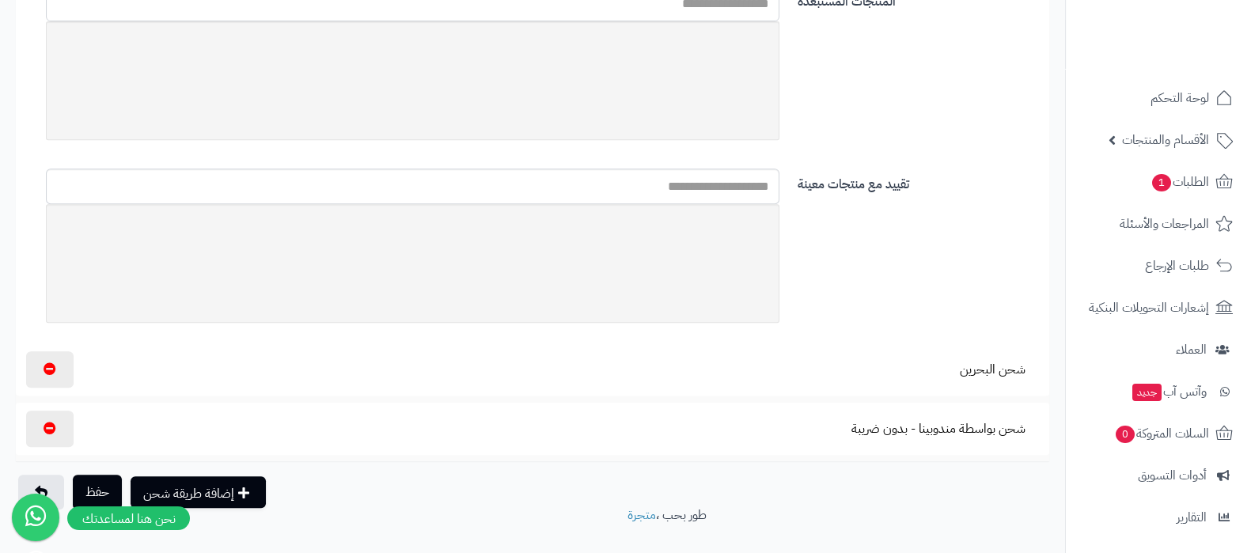
scroll to position [932, 0]
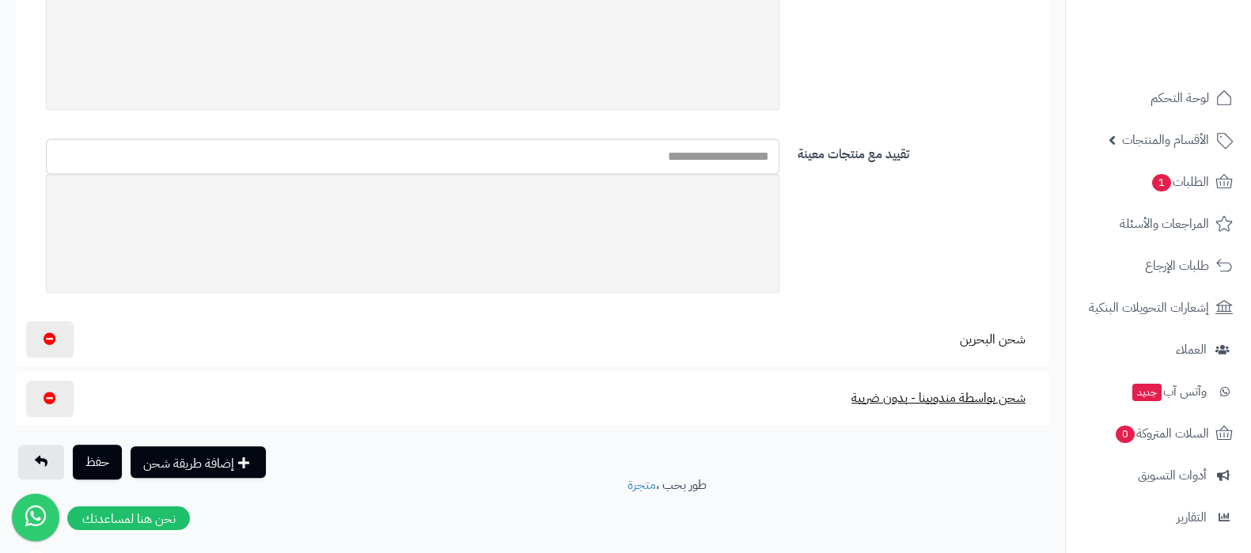
click at [947, 403] on button "شحن بواسطة مندوبينا - بدون ضريبة" at bounding box center [938, 398] width 201 height 36
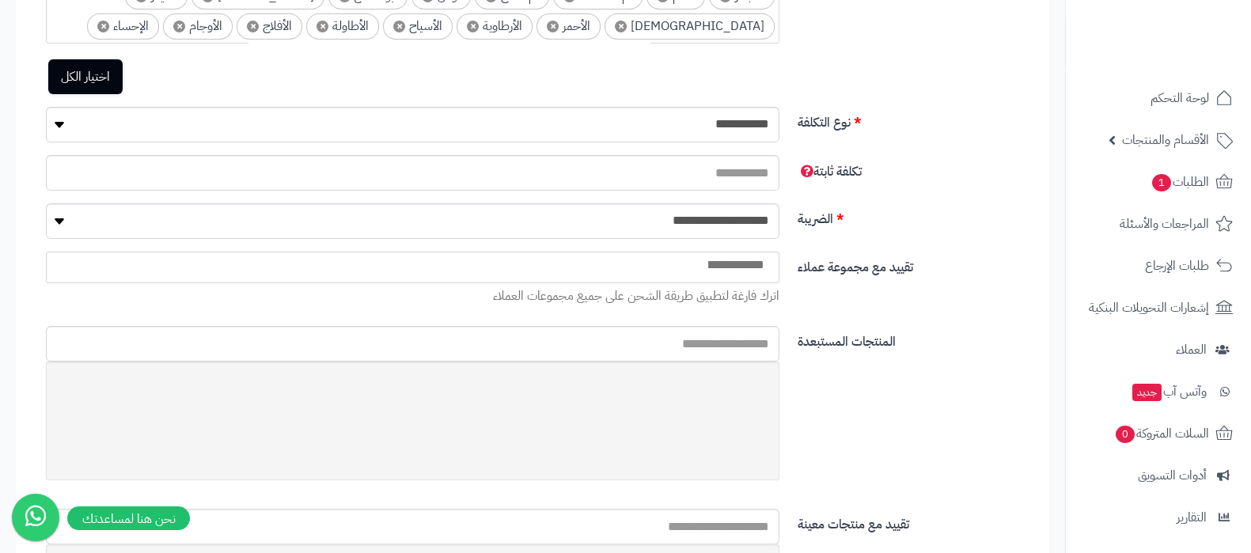
scroll to position [537, 0]
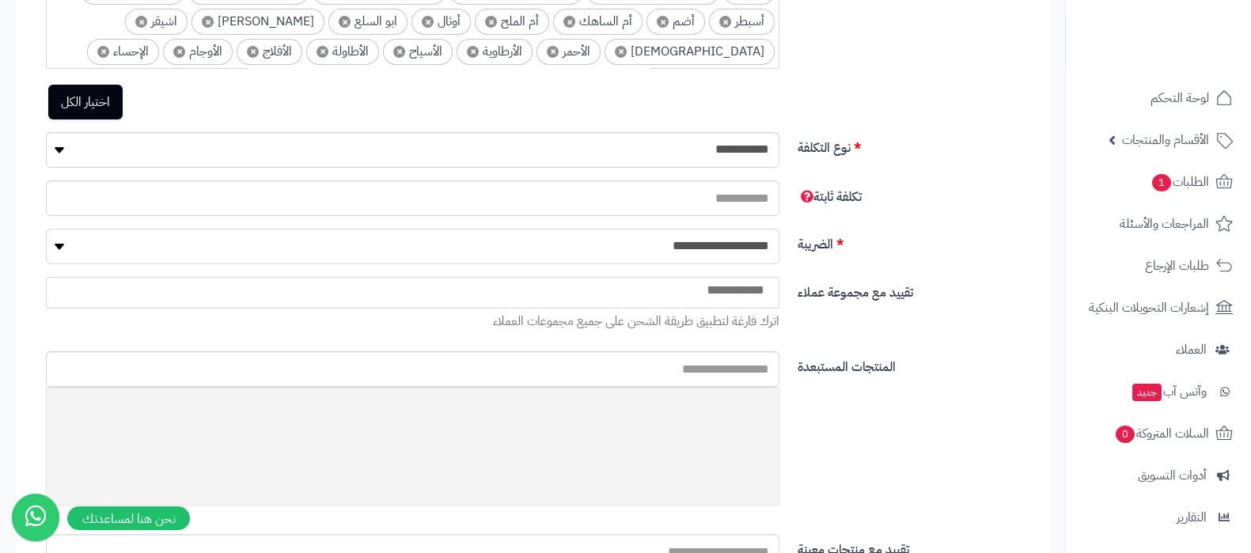
click at [722, 245] on select "**********" at bounding box center [413, 247] width 734 height 36
click at [46, 229] on select "**********" at bounding box center [413, 247] width 734 height 36
drag, startPoint x: 751, startPoint y: 245, endPoint x: 753, endPoint y: 261, distance: 15.9
click at [751, 245] on select "**********" at bounding box center [413, 247] width 734 height 36
click at [46, 229] on select "**********" at bounding box center [413, 247] width 734 height 36
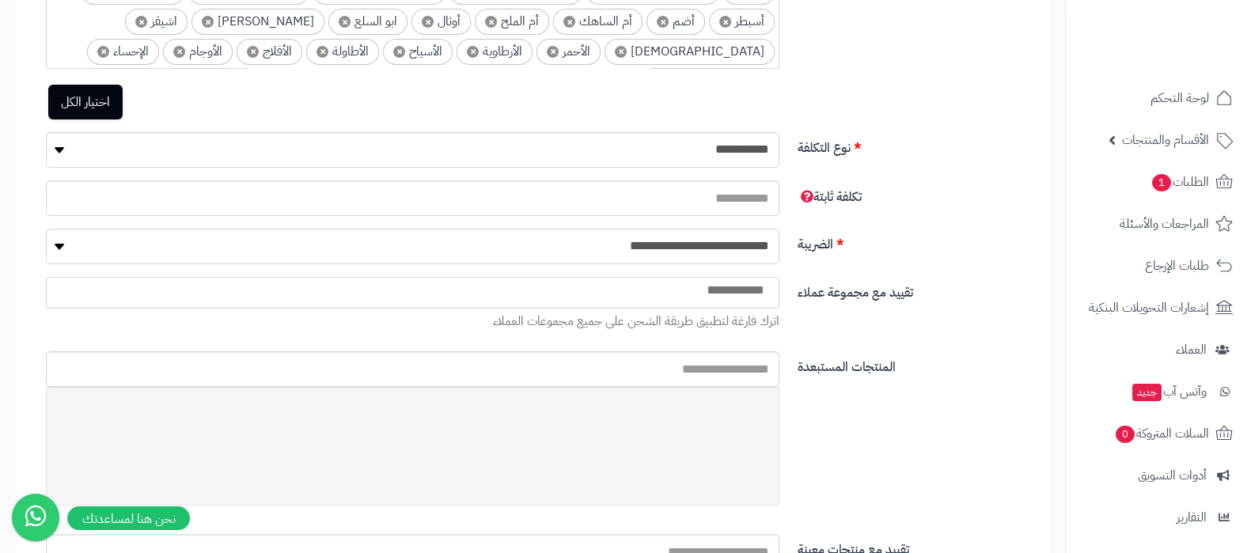
click at [746, 245] on select "**********" at bounding box center [413, 247] width 734 height 36
select select "*"
click at [46, 229] on select "**********" at bounding box center [413, 247] width 734 height 36
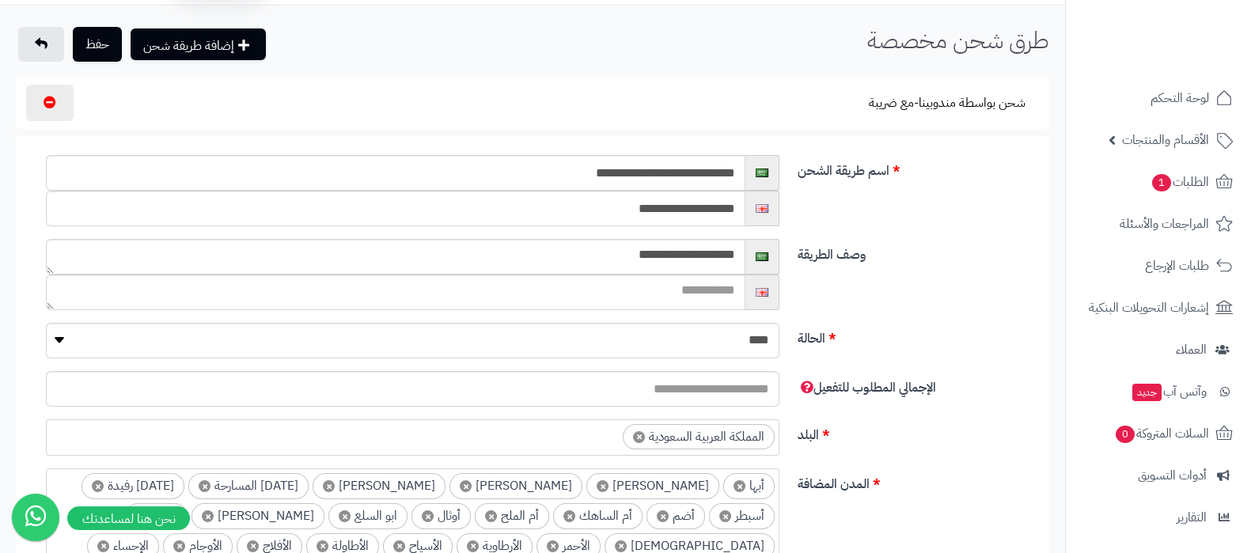
scroll to position [0, 0]
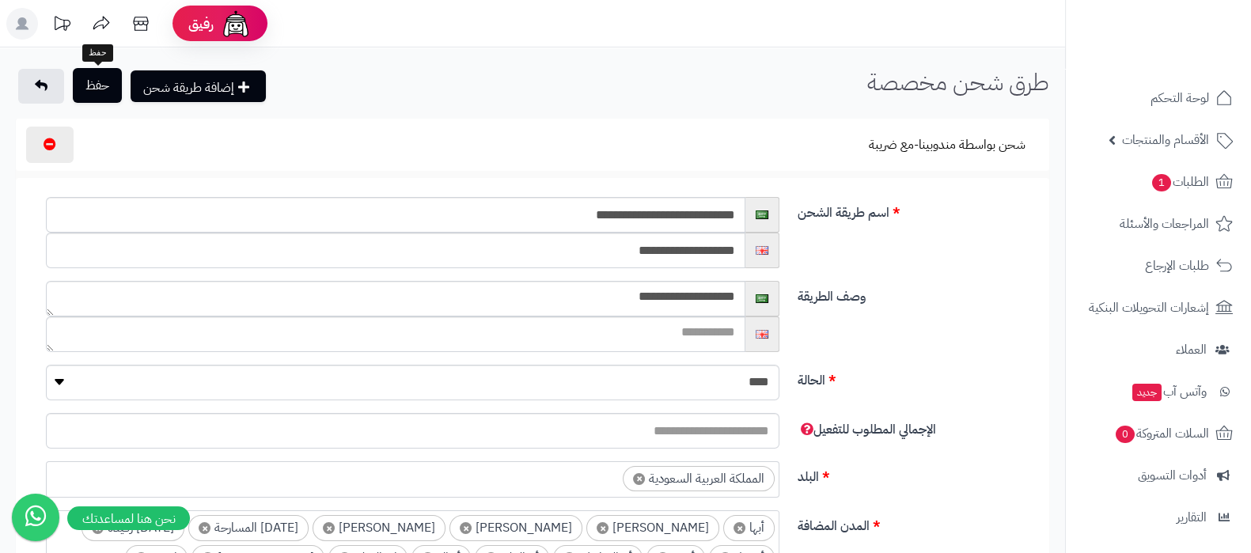
click at [93, 85] on button "حفظ" at bounding box center [97, 85] width 49 height 35
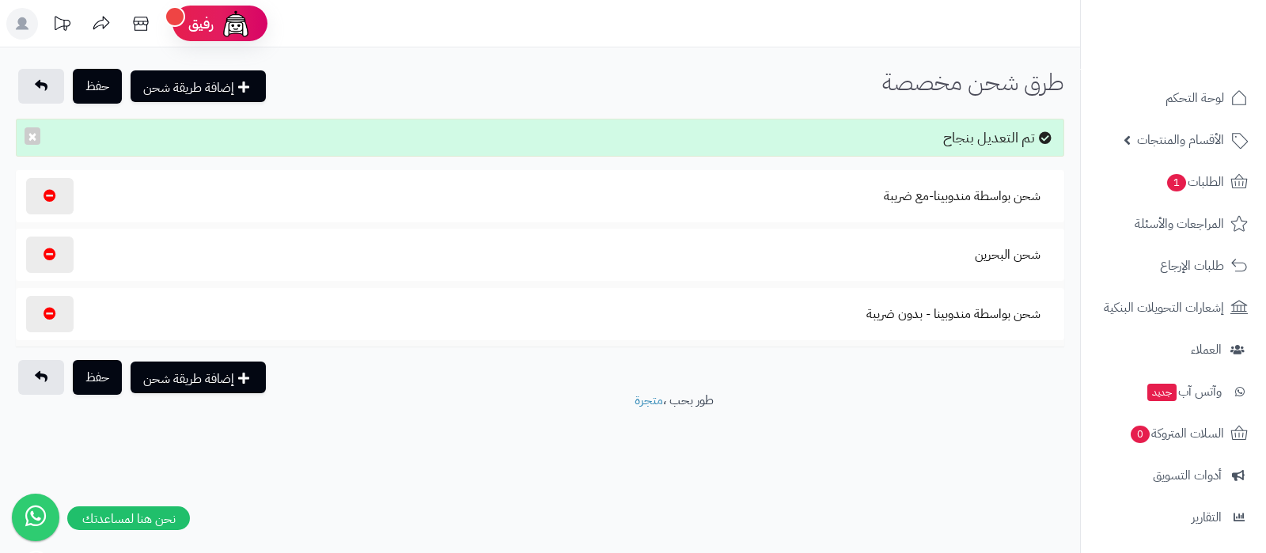
scroll to position [170, 0]
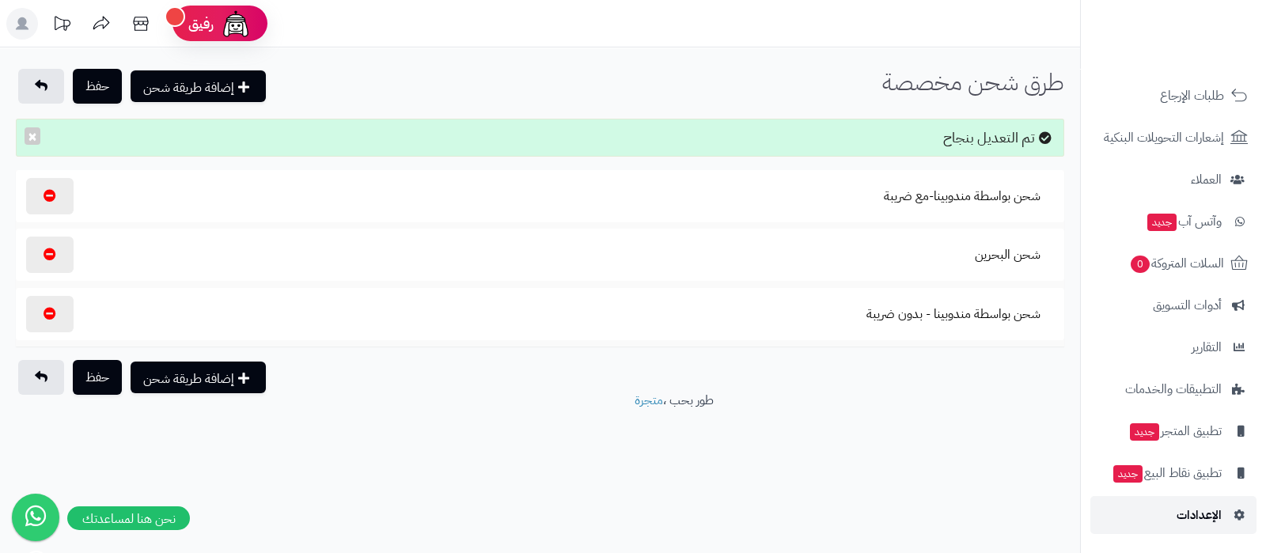
click at [1183, 516] on span "الإعدادات" at bounding box center [1199, 515] width 45 height 22
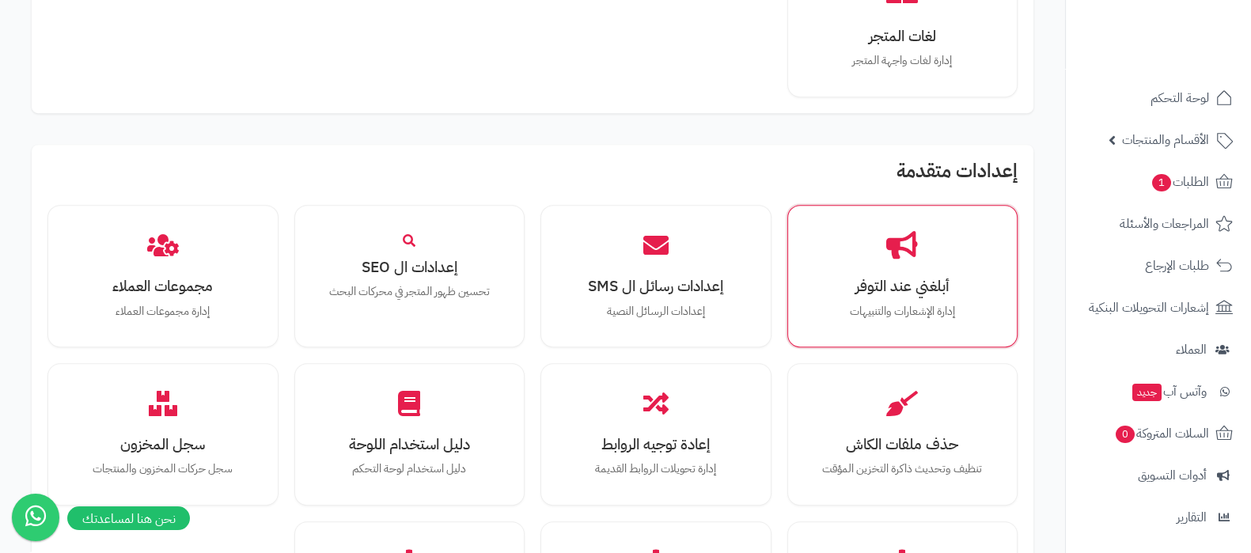
scroll to position [1285, 0]
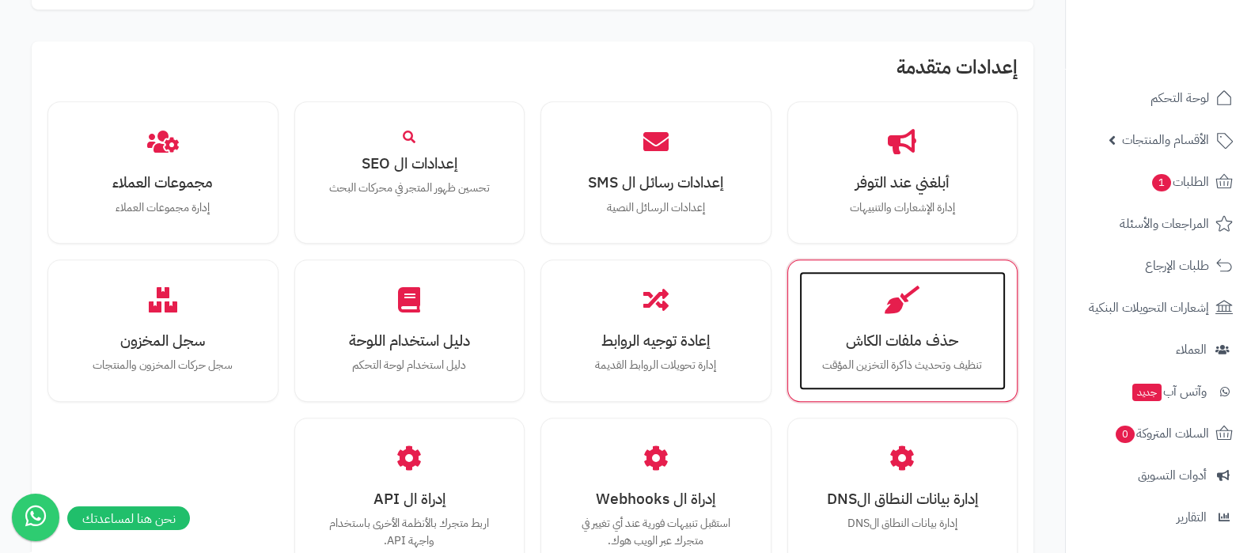
click at [898, 332] on h3 "حذف ملفات الكاش" at bounding box center [903, 340] width 176 height 17
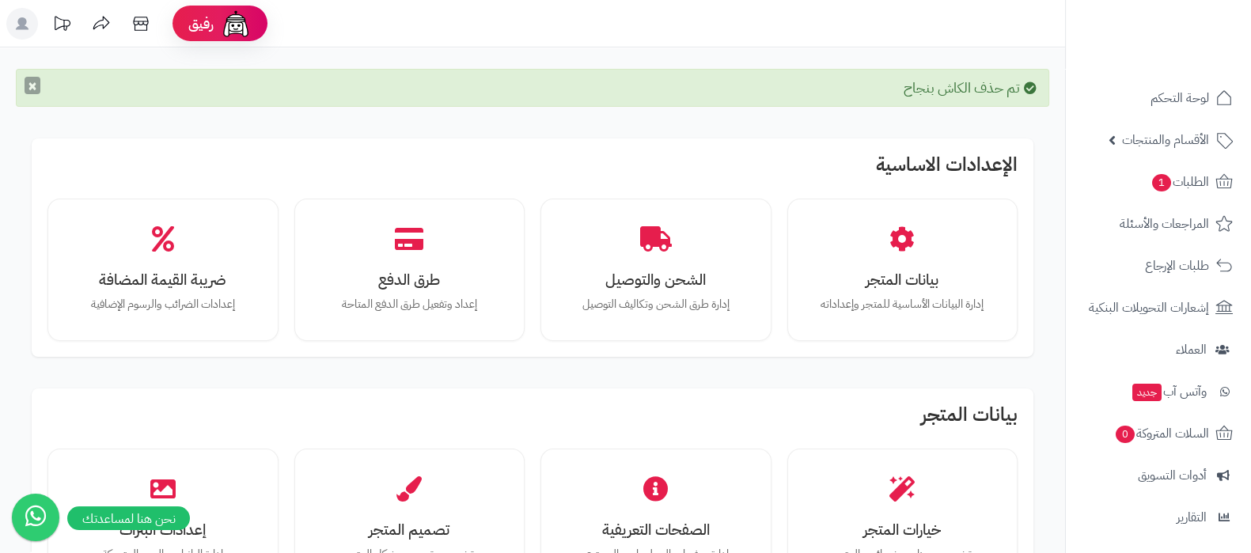
click at [32, 82] on button "×" at bounding box center [33, 85] width 16 height 17
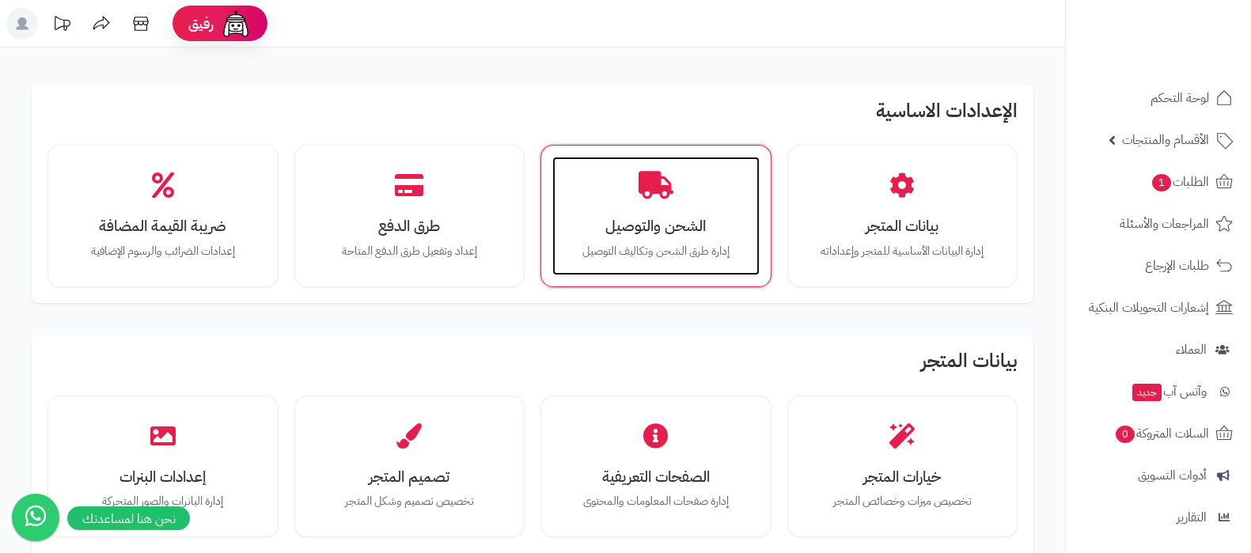
click at [640, 245] on p "إدارة طرق الشحن وتكاليف التوصيل" at bounding box center [656, 251] width 176 height 17
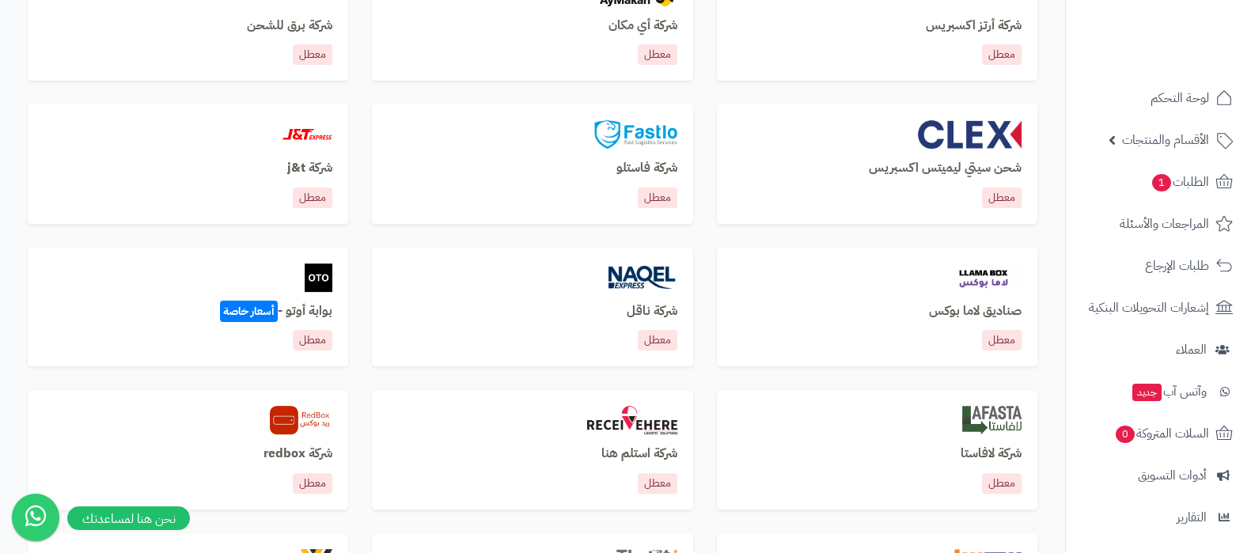
scroll to position [692, 0]
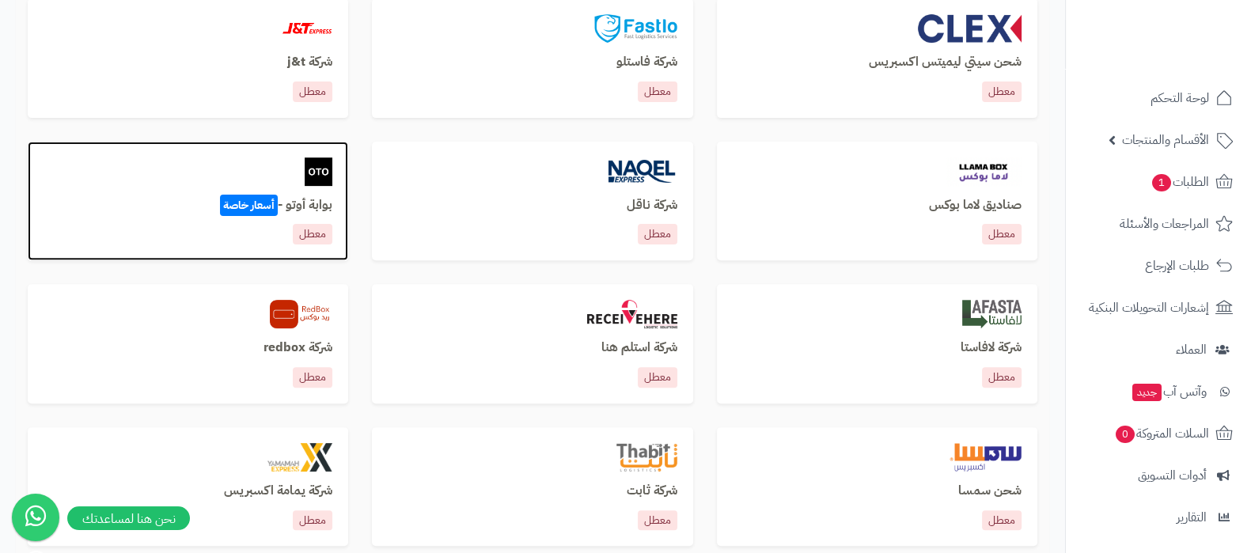
click at [301, 202] on h3 "بوابة أوتو - أسعار خاصة" at bounding box center [188, 206] width 289 height 14
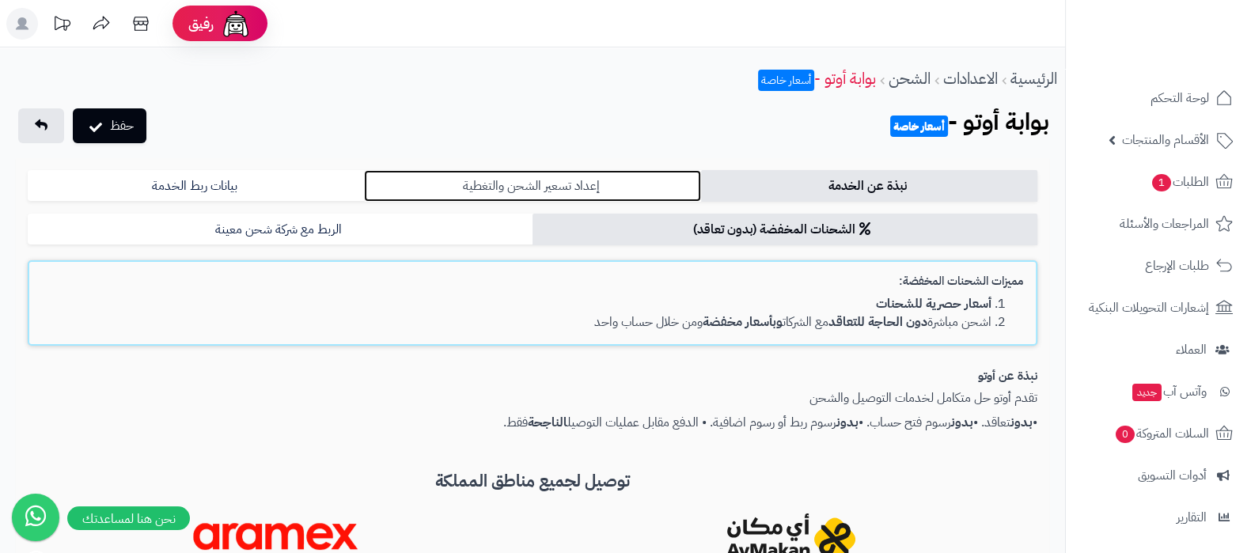
click at [539, 187] on link "إعداد تسعير الشحن والتغطية" at bounding box center [532, 186] width 336 height 32
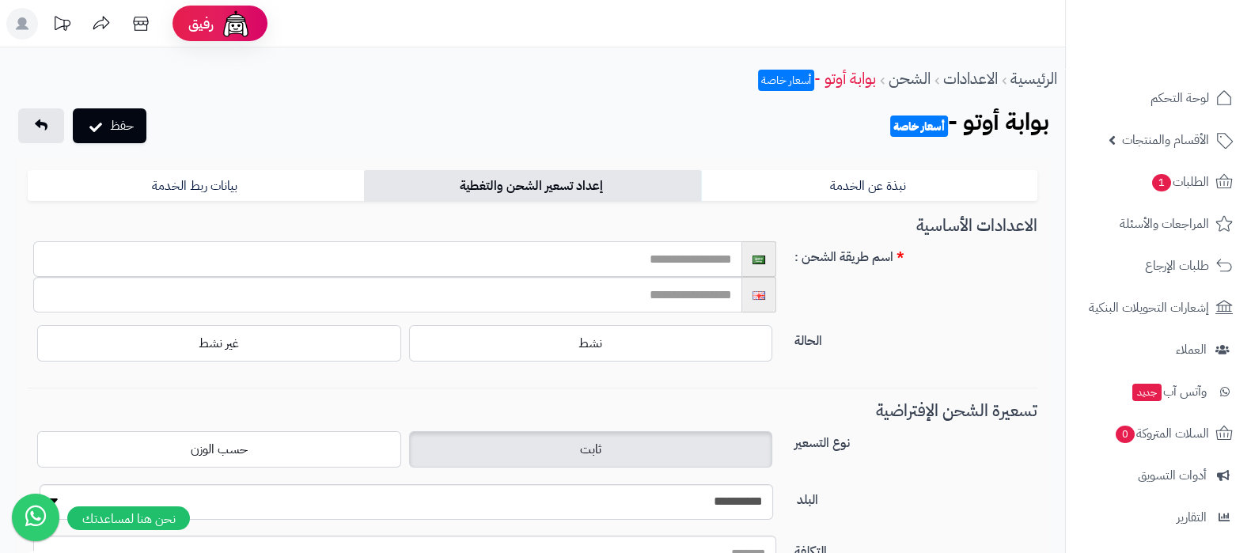
click at [673, 246] on input "text" at bounding box center [387, 259] width 709 height 36
type input "********"
click at [693, 294] on input "text" at bounding box center [387, 295] width 709 height 36
type input "********"
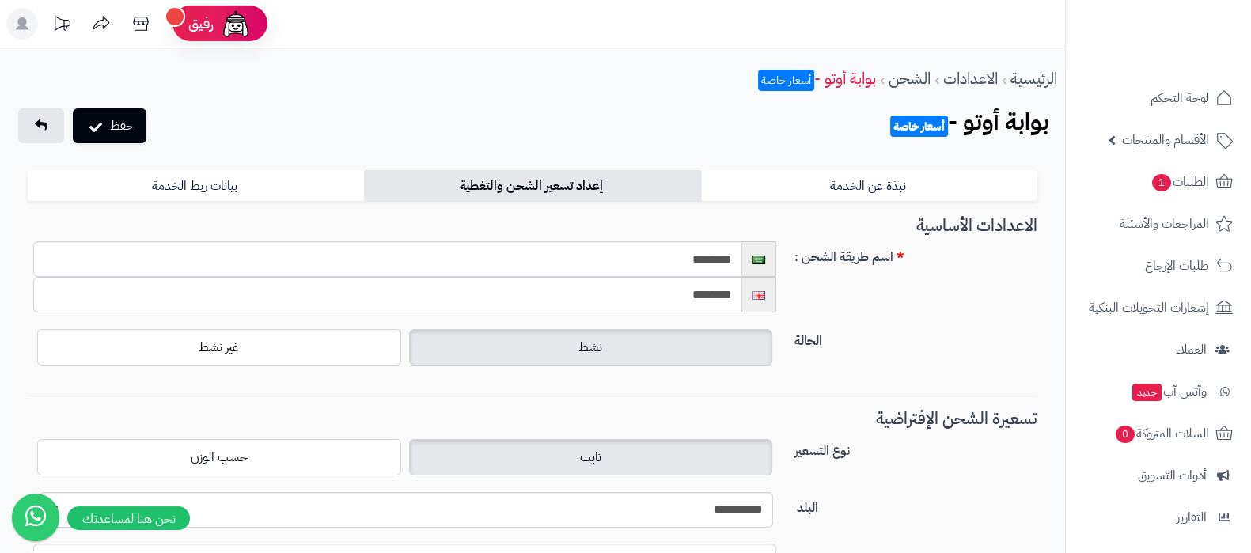
click at [586, 351] on span "نشط" at bounding box center [591, 347] width 24 height 19
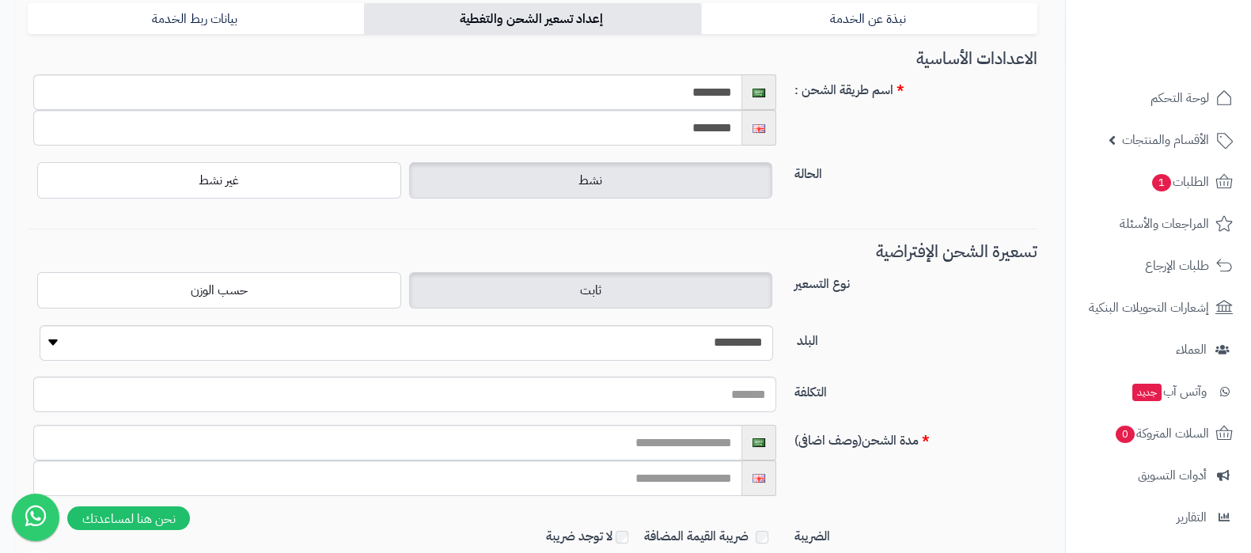
scroll to position [346, 0]
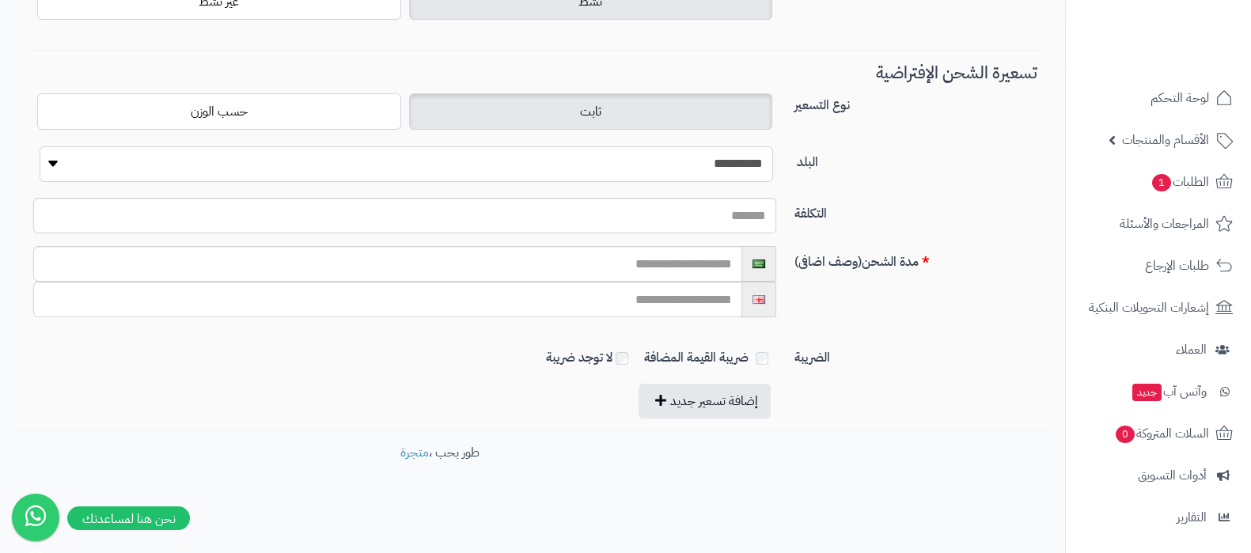
click at [676, 166] on select "**********" at bounding box center [407, 164] width 734 height 36
select select "***"
click at [40, 146] on select "**********" at bounding box center [407, 164] width 734 height 36
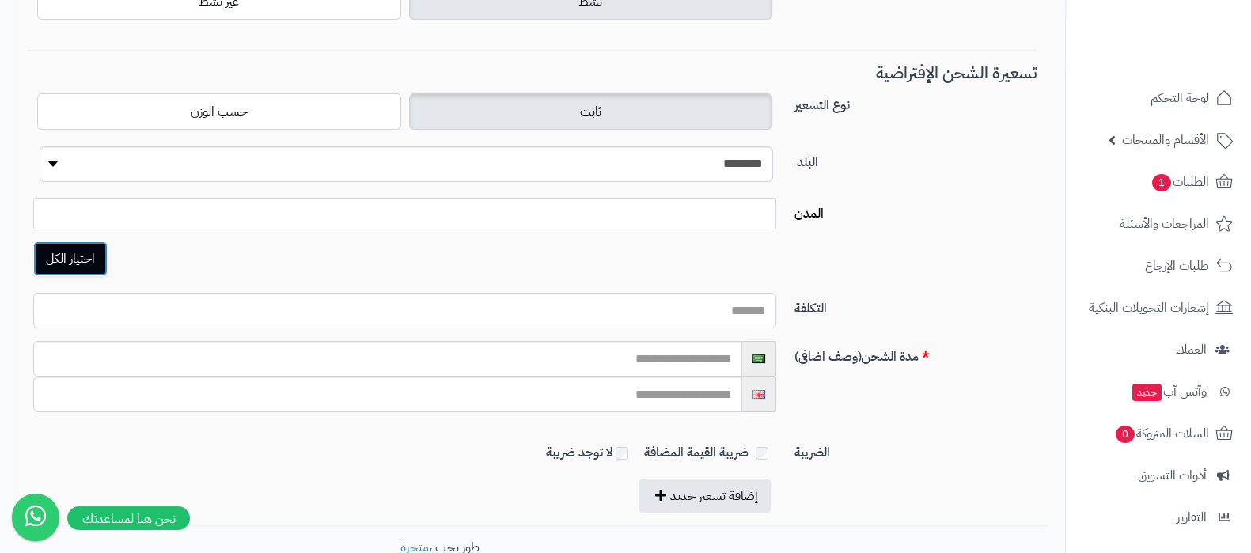
click at [83, 257] on button "اختيار الكل" at bounding box center [70, 258] width 74 height 35
select select "***"
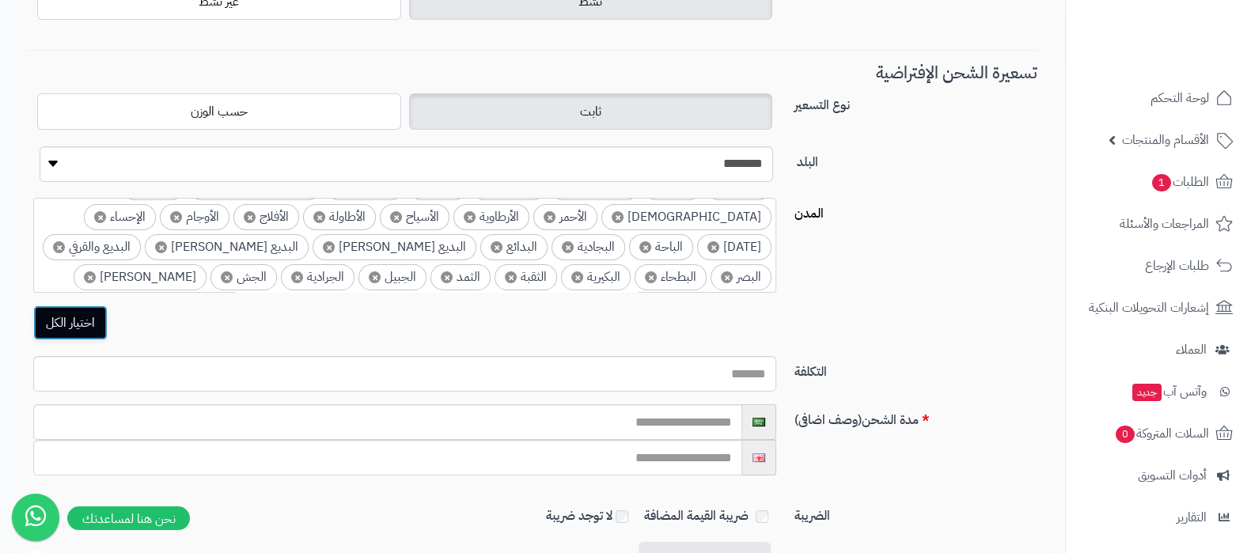
scroll to position [98, 0]
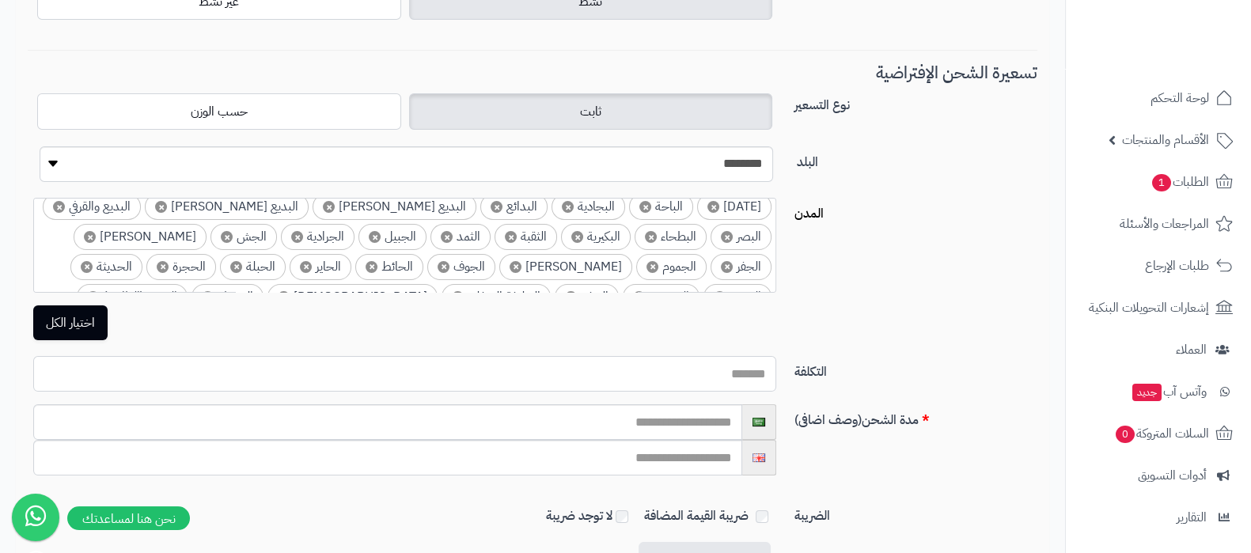
click at [745, 366] on input "التكلفة" at bounding box center [404, 374] width 743 height 36
click at [751, 358] on input "**" at bounding box center [404, 374] width 743 height 36
type input "**"
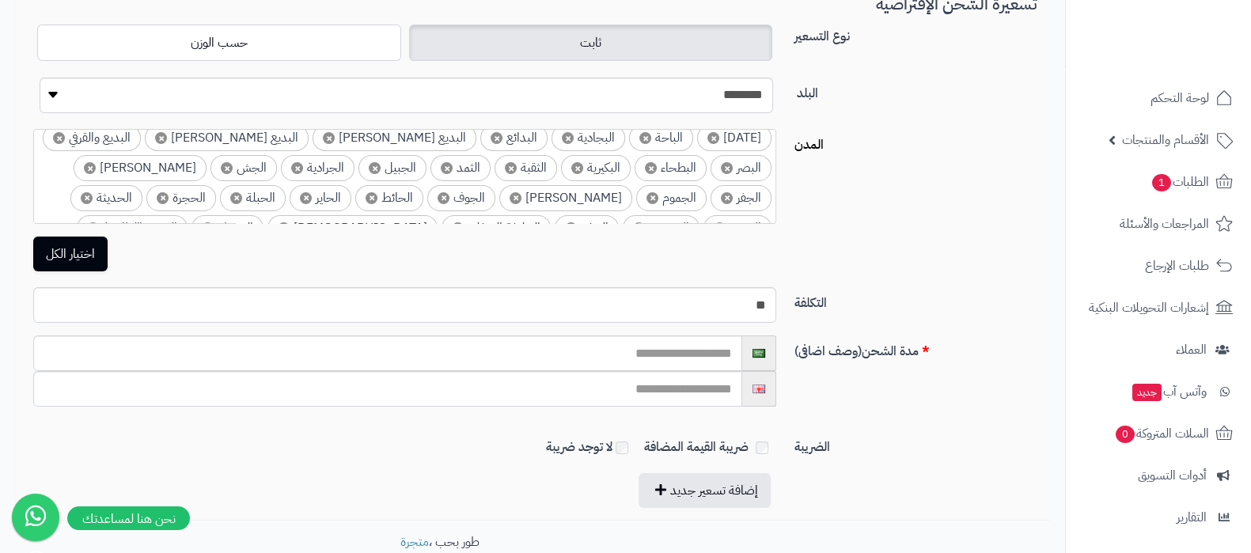
scroll to position [445, 0]
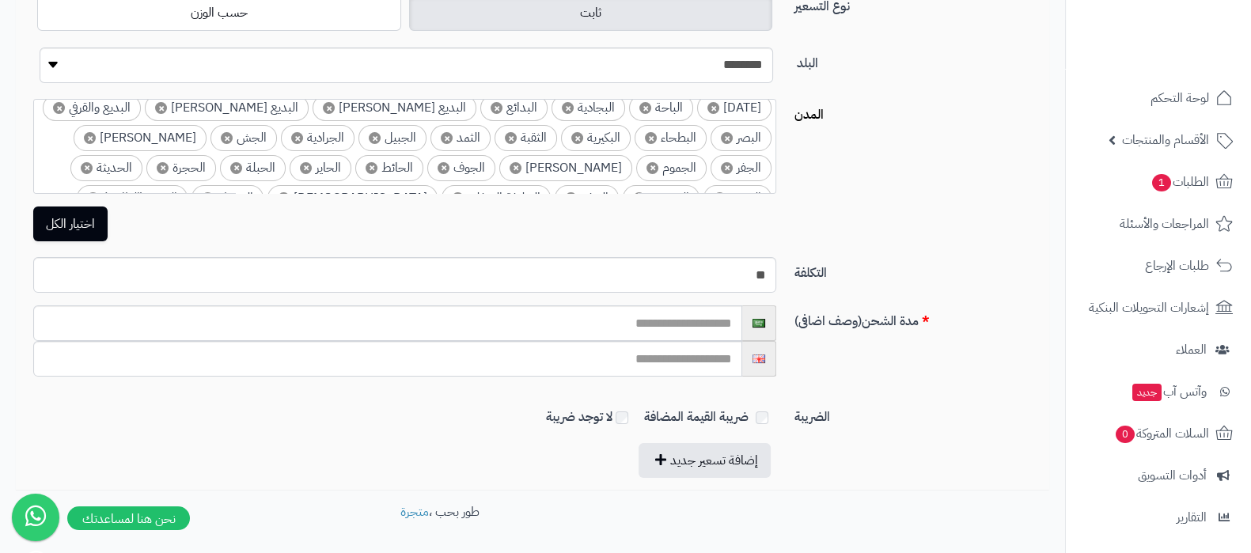
click at [347, 425] on div "ضريبة القيمة المضافة لا توجد ضريبة" at bounding box center [404, 419] width 767 height 22
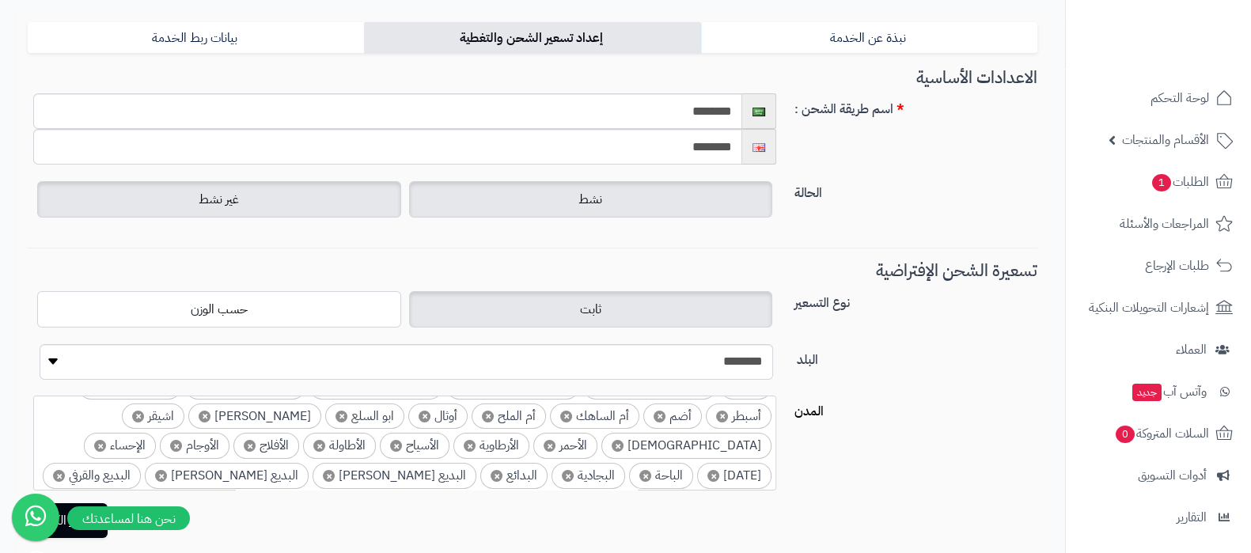
scroll to position [0, 0]
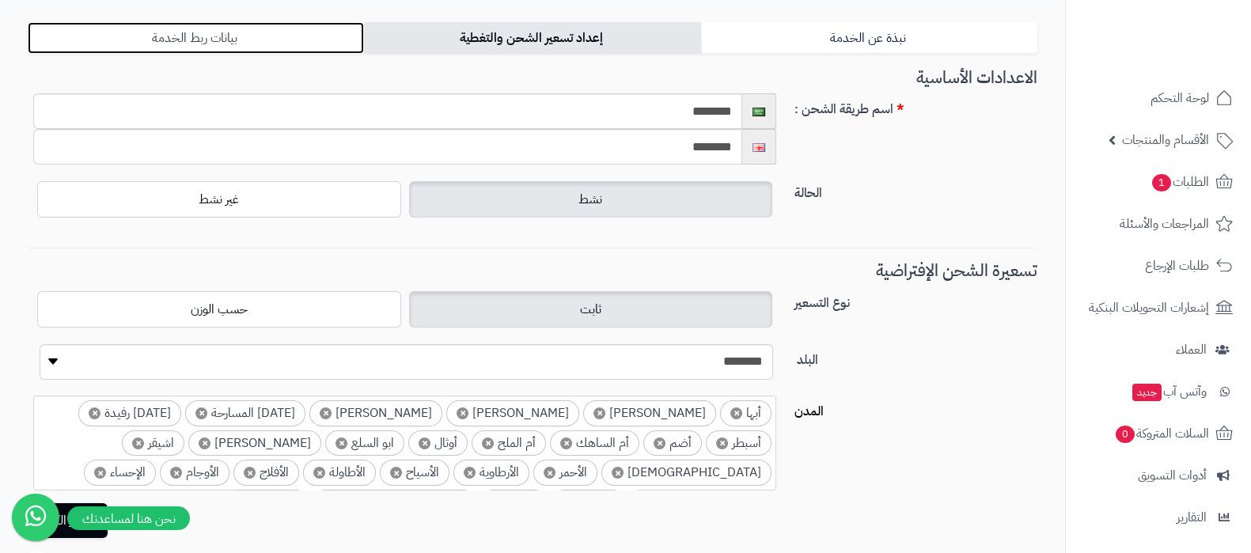
click at [235, 32] on link "بيانات ربط الخدمة" at bounding box center [196, 38] width 336 height 32
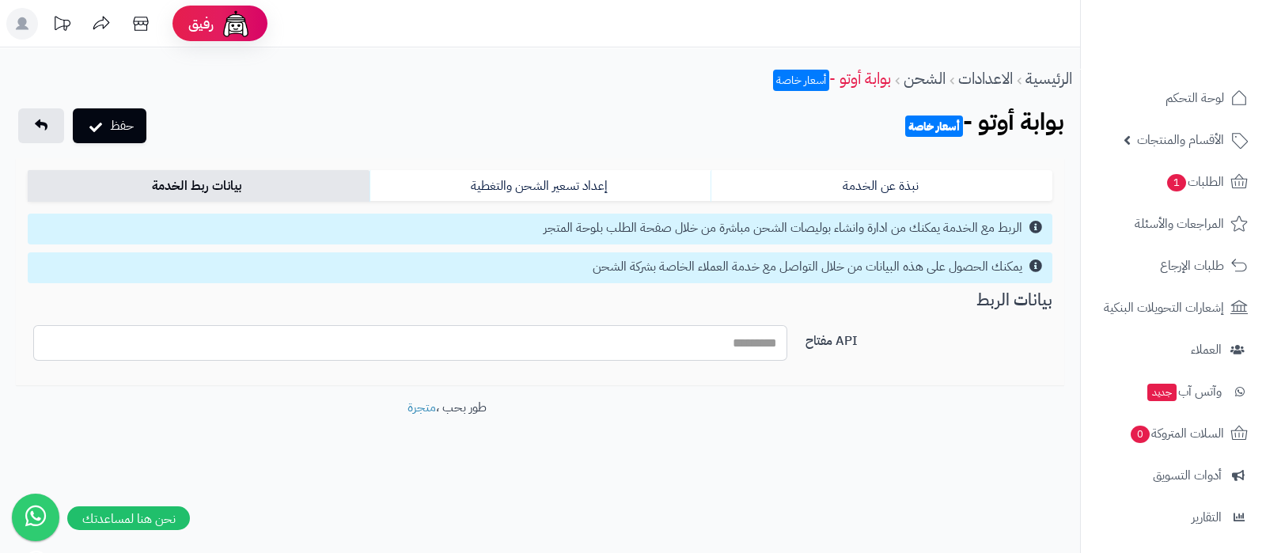
click at [704, 355] on input "API مفتاح" at bounding box center [410, 343] width 754 height 36
type input "*"
click at [131, 119] on button "حفظ" at bounding box center [110, 125] width 74 height 35
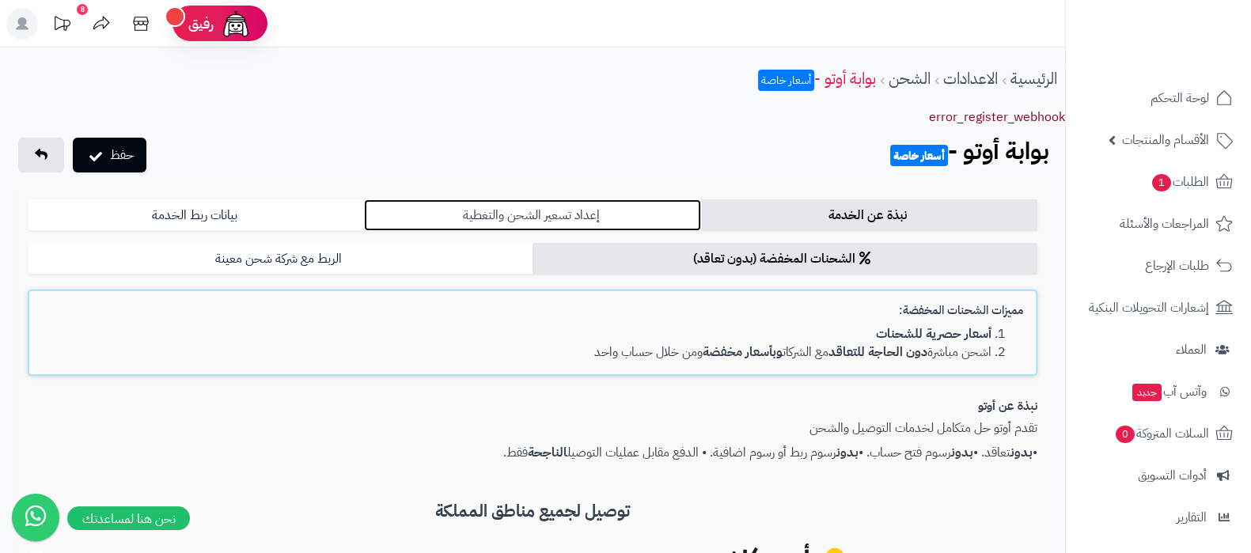
click at [627, 216] on link "إعداد تسعير الشحن والتغطية" at bounding box center [532, 215] width 336 height 32
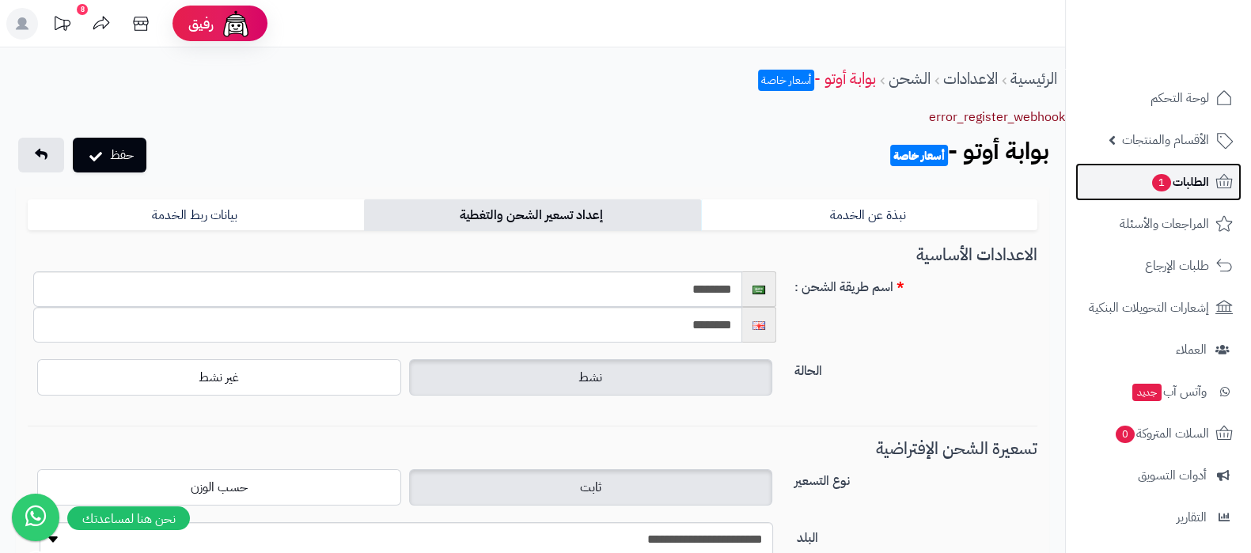
click at [1168, 172] on span "الطلبات 1" at bounding box center [1180, 182] width 59 height 22
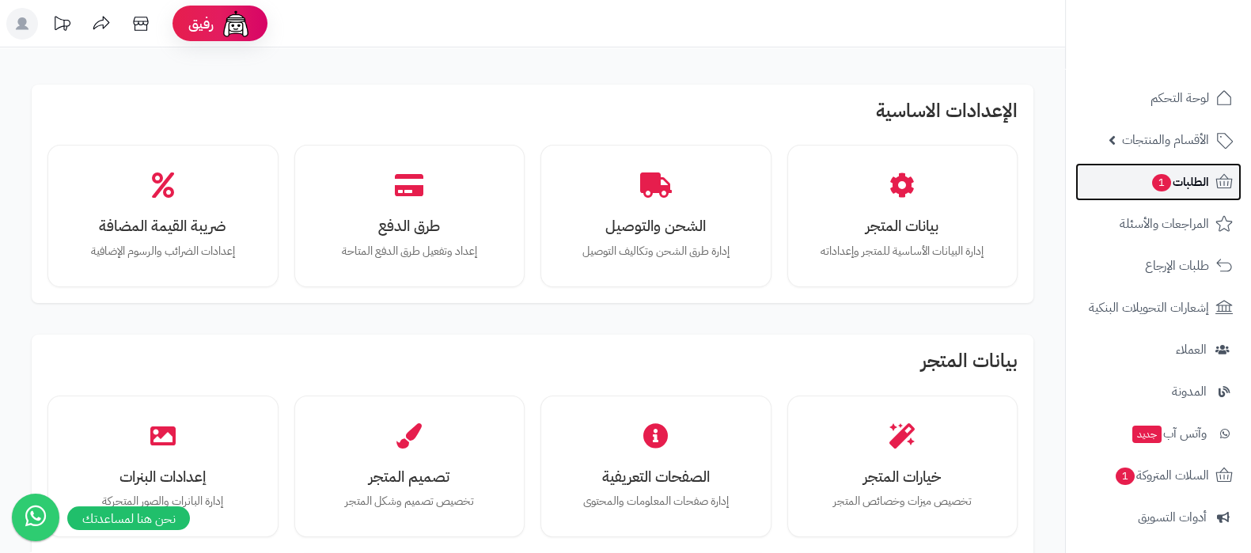
click at [1141, 180] on link "الطلبات 1" at bounding box center [1159, 182] width 166 height 38
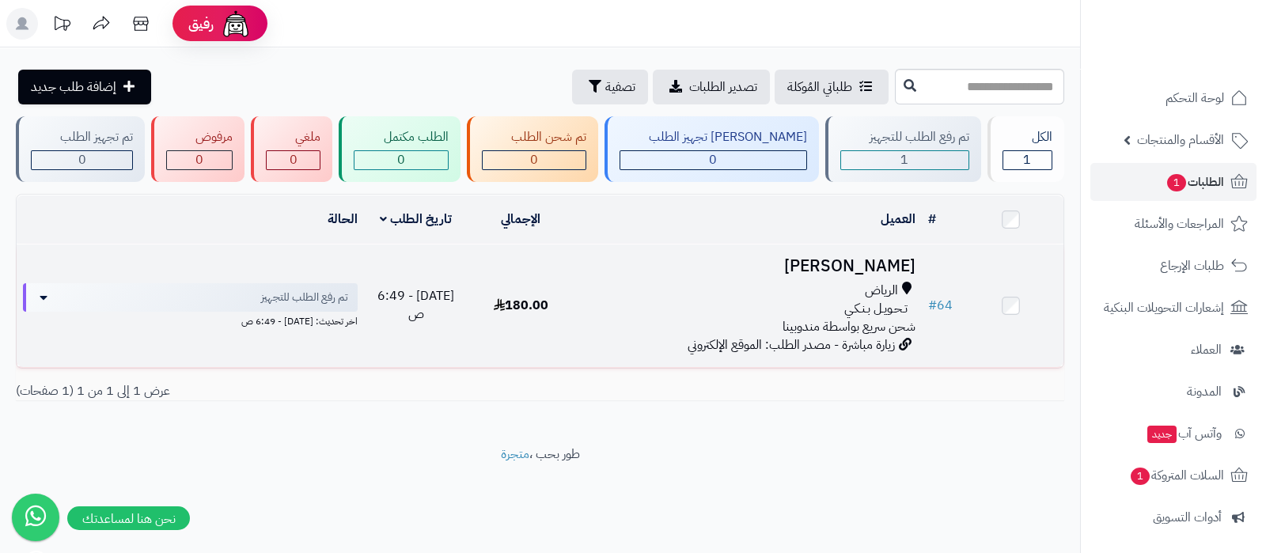
click at [856, 258] on h3 "عادل بير محمد" at bounding box center [747, 266] width 336 height 18
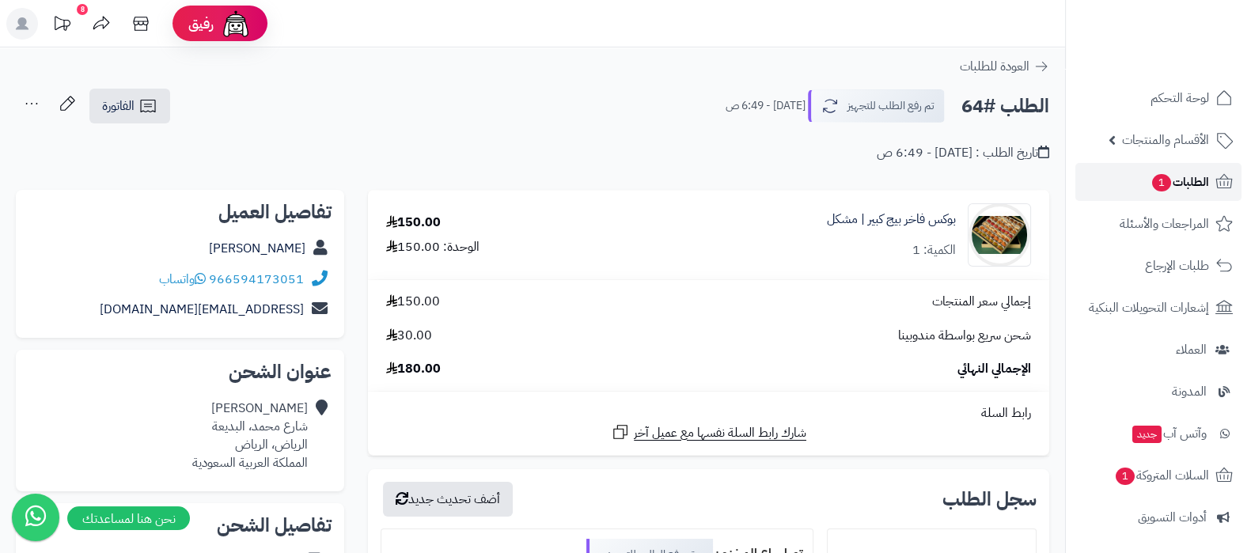
click at [1145, 182] on link "الطلبات 1" at bounding box center [1159, 182] width 166 height 38
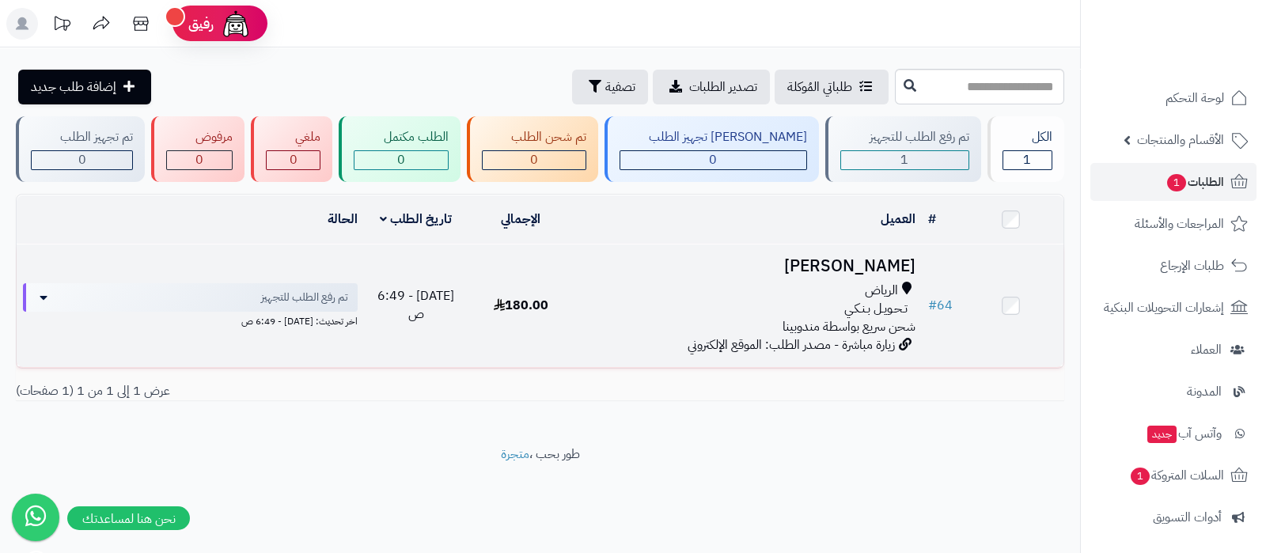
click at [768, 276] on td "[PERSON_NAME] تـحـويـل بـنـكـي شحن سريع بواسطة مندوبينا زيارة مباشرة - مصدر الط…" at bounding box center [747, 306] width 349 height 123
click at [856, 266] on h3 "[PERSON_NAME]" at bounding box center [747, 266] width 336 height 18
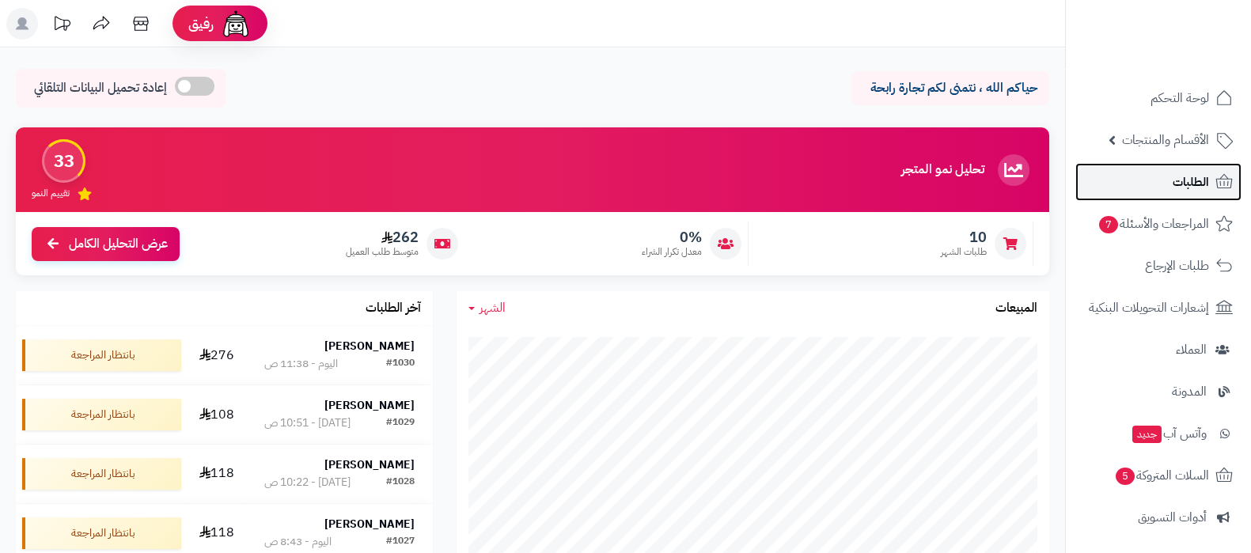
click at [1201, 168] on link "الطلبات" at bounding box center [1159, 182] width 166 height 38
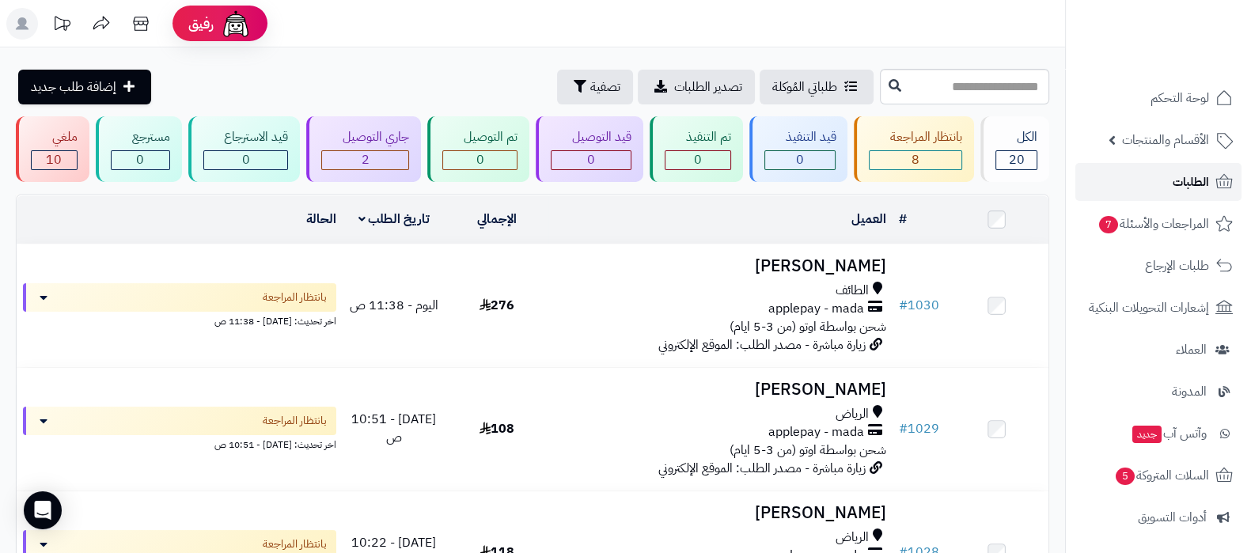
click at [1160, 177] on link "الطلبات" at bounding box center [1159, 182] width 166 height 38
click at [1124, 131] on span "الأقسام والمنتجات" at bounding box center [1165, 140] width 87 height 22
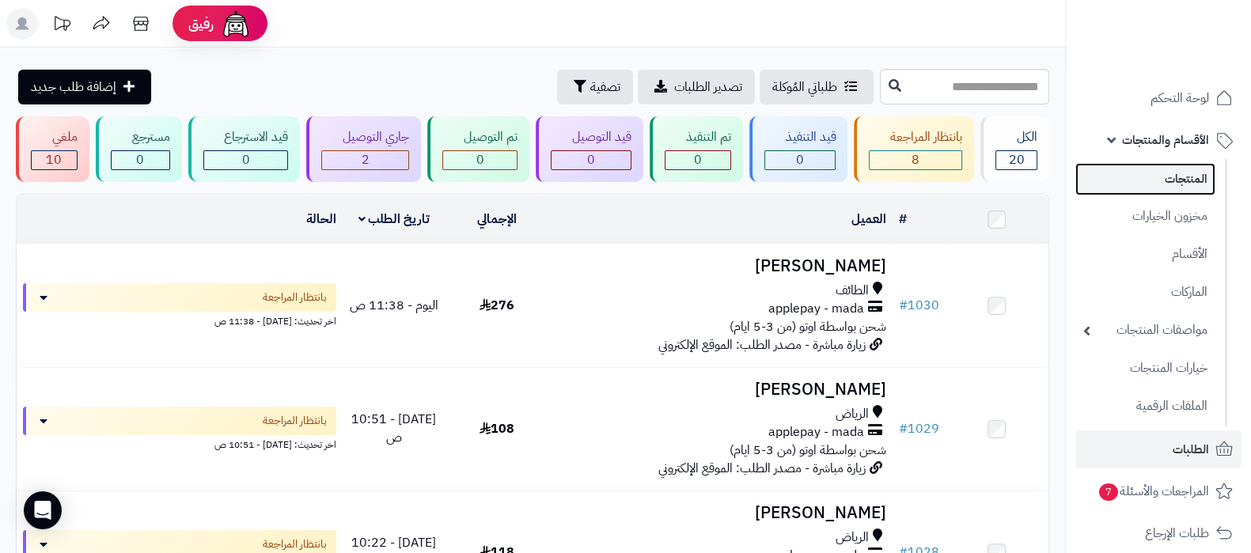
click at [1136, 182] on link "المنتجات" at bounding box center [1146, 179] width 140 height 32
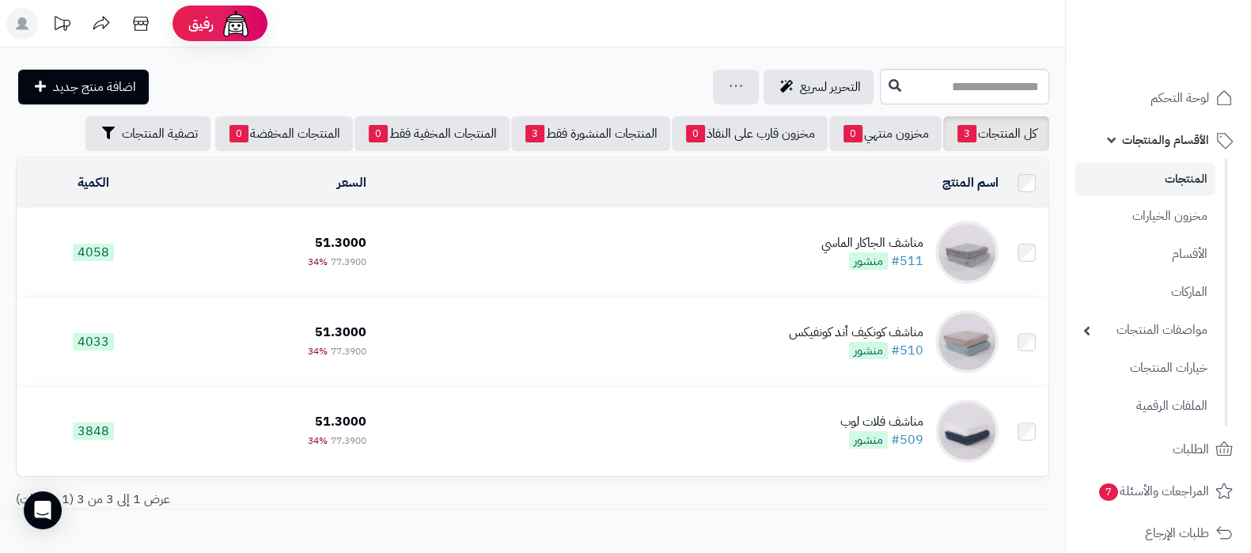
click at [783, 249] on td "مناشف الجاكار الماسي #511 منشور" at bounding box center [689, 252] width 632 height 89
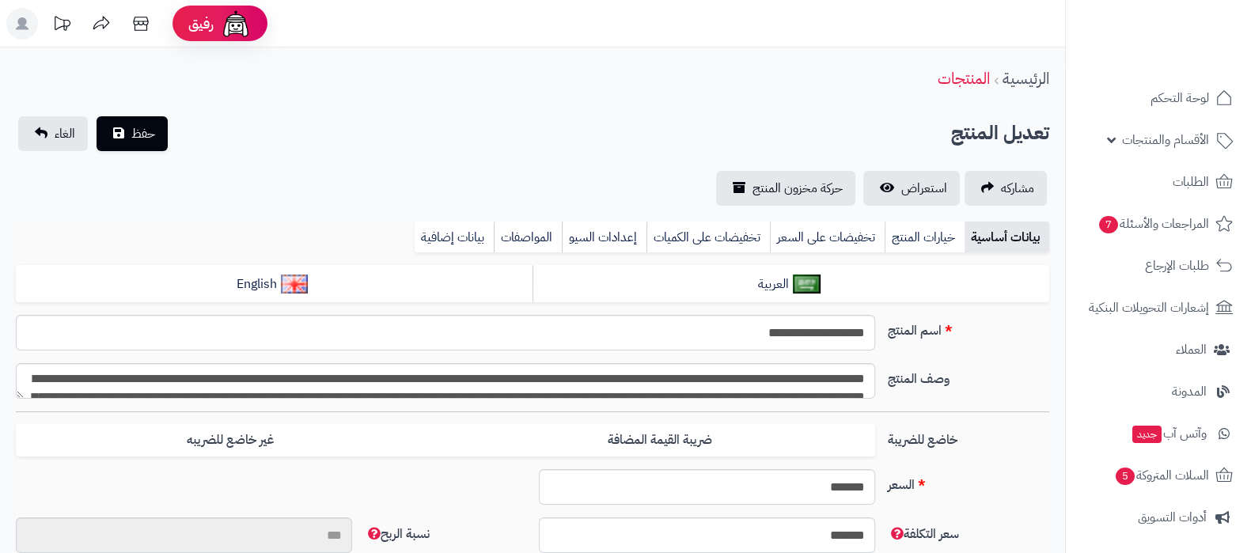
type input "*******"
type input "*********"
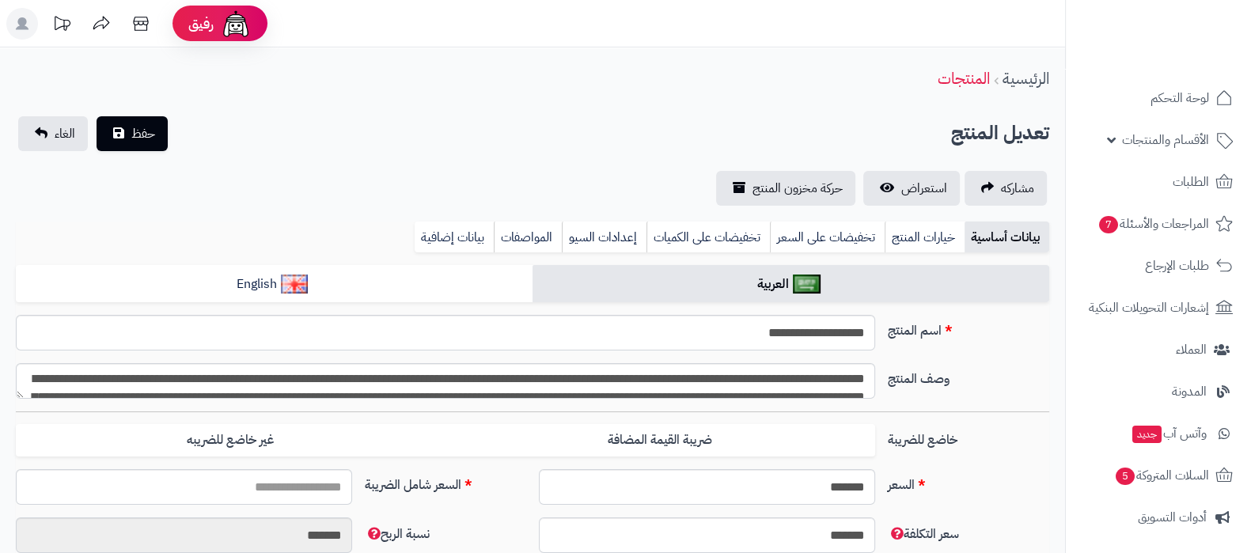
type input "*****"
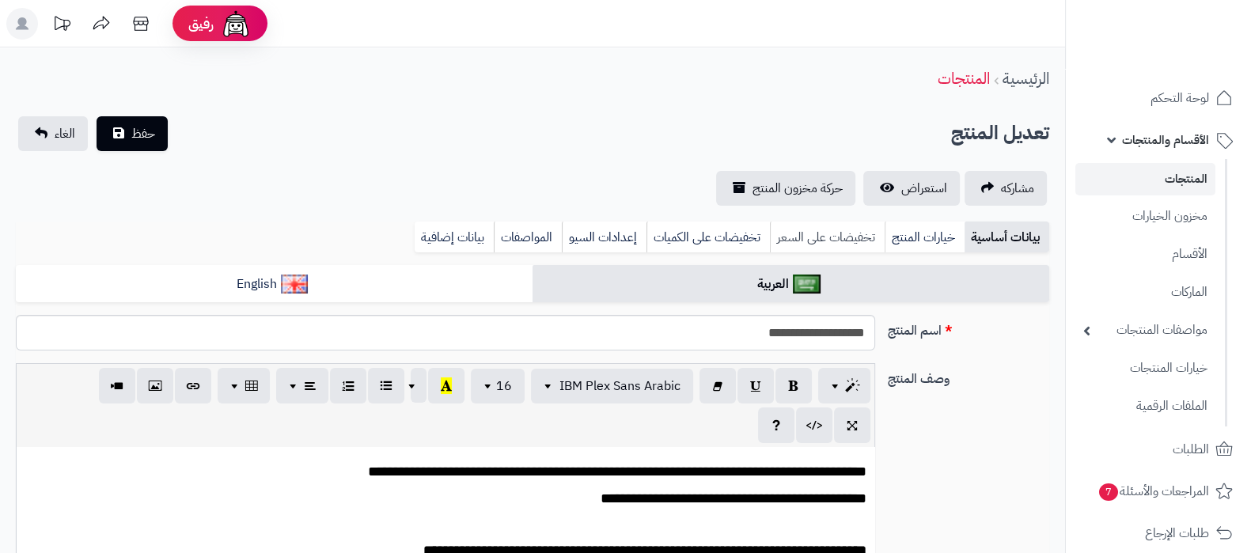
scroll to position [98, 0]
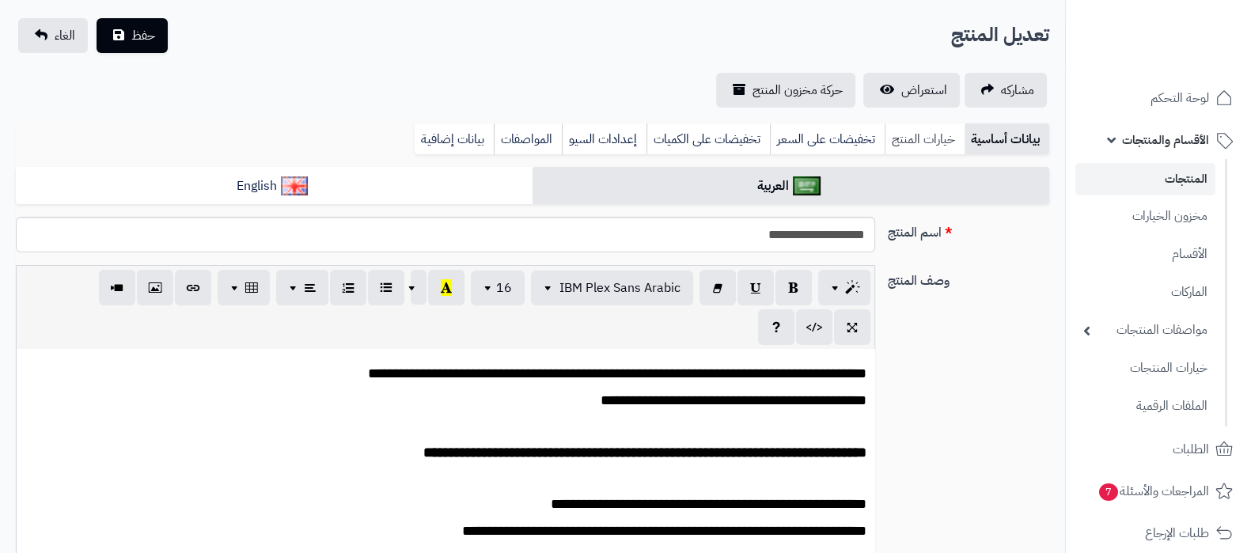
click at [913, 141] on link "خيارات المنتج" at bounding box center [925, 139] width 80 height 32
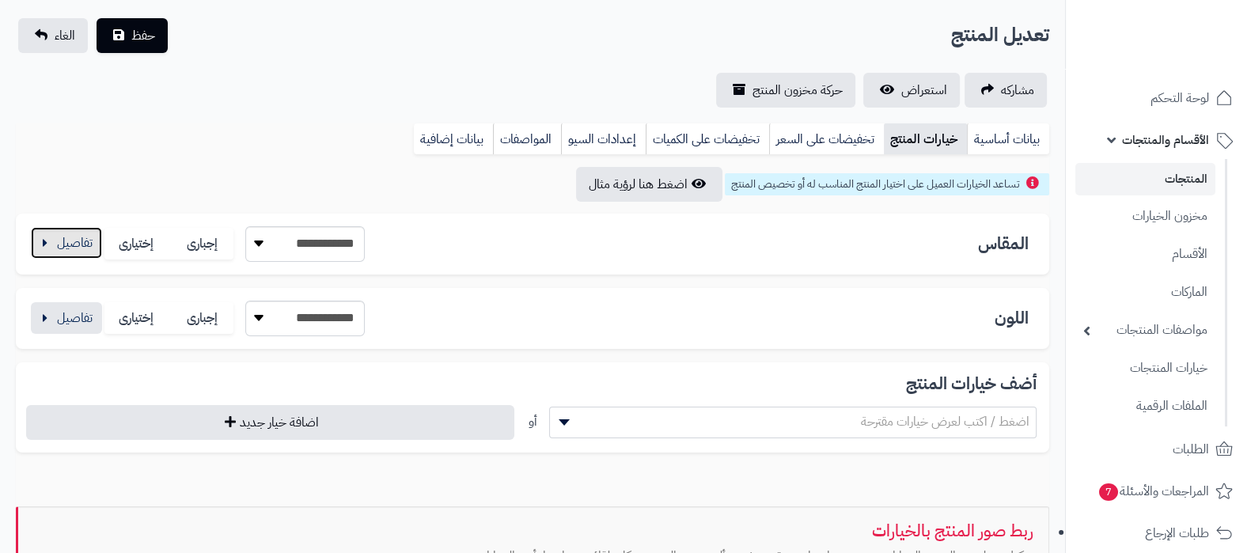
click at [71, 249] on button "button" at bounding box center [66, 243] width 71 height 32
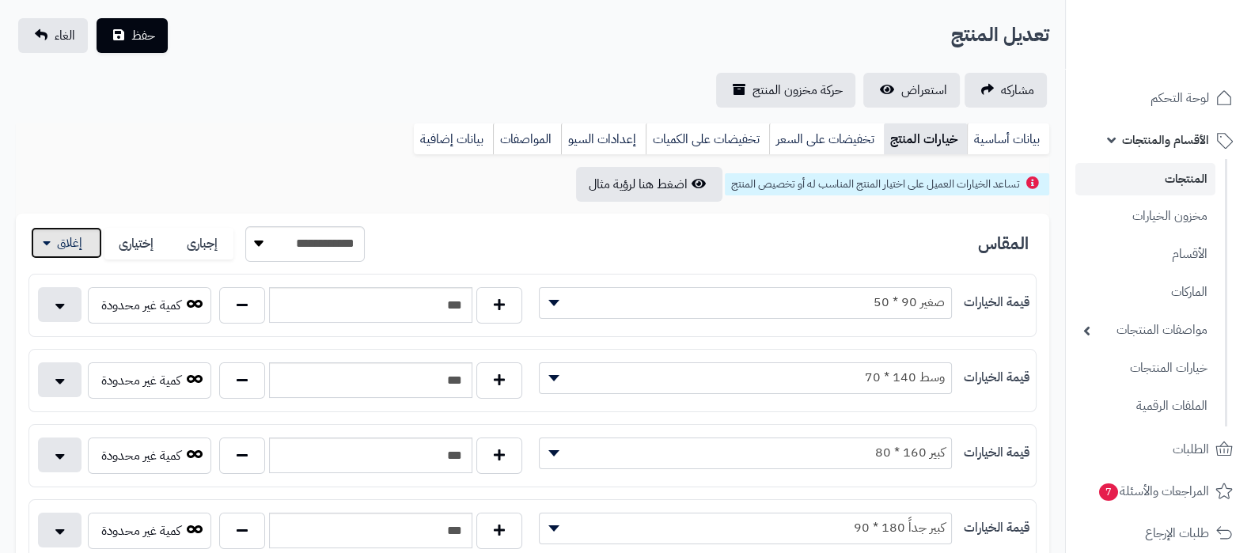
scroll to position [197, 0]
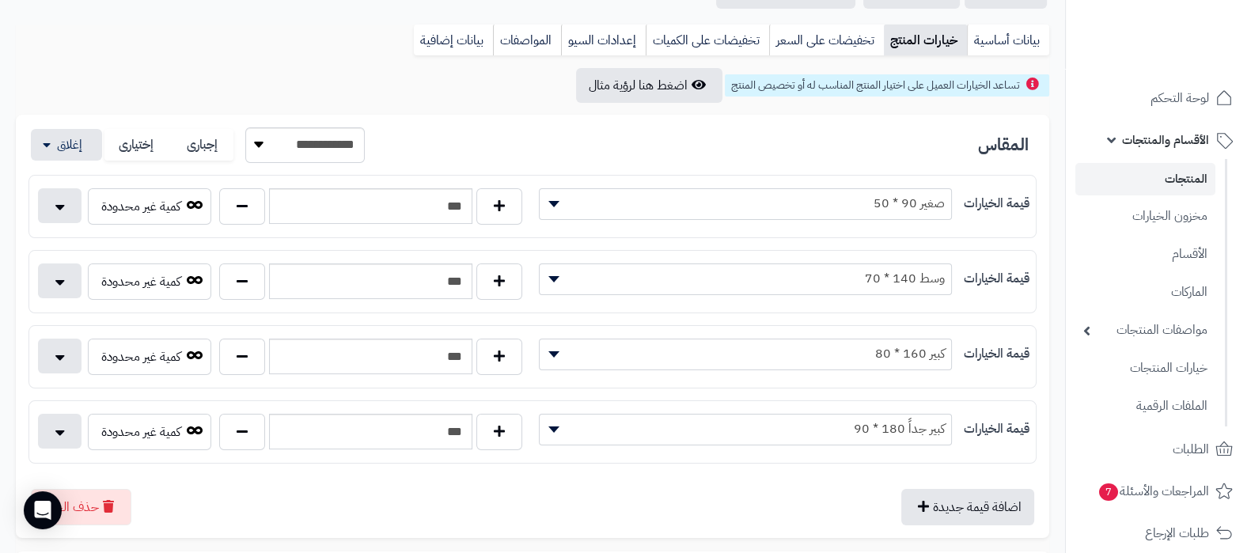
click at [1160, 180] on link "المنتجات" at bounding box center [1146, 179] width 140 height 32
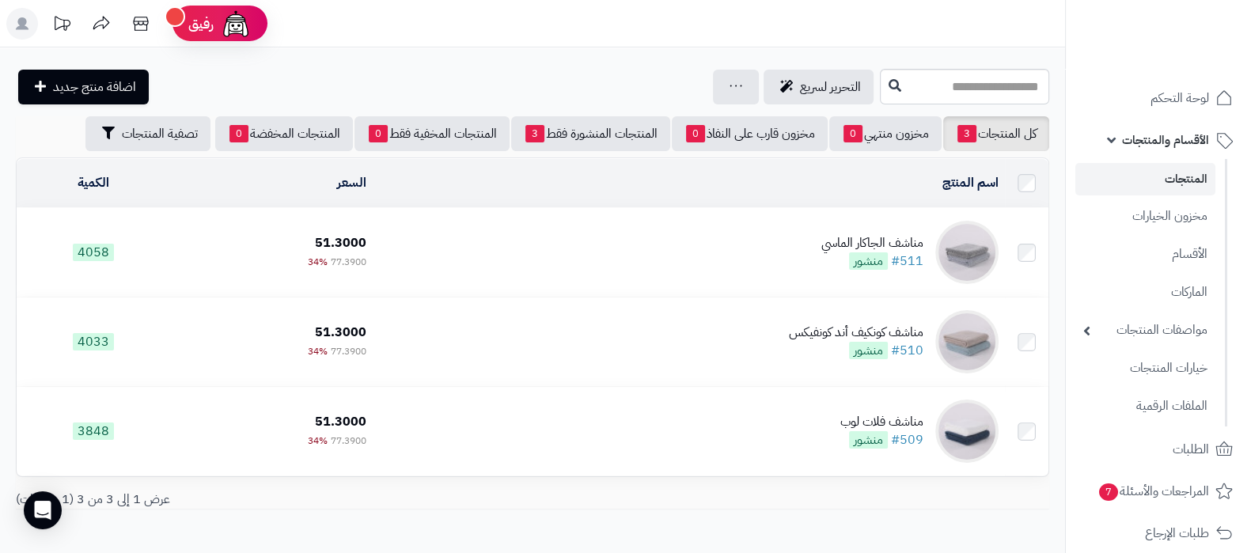
click at [720, 251] on td "مناشف الجاكار الماسي #511 منشور" at bounding box center [689, 252] width 632 height 89
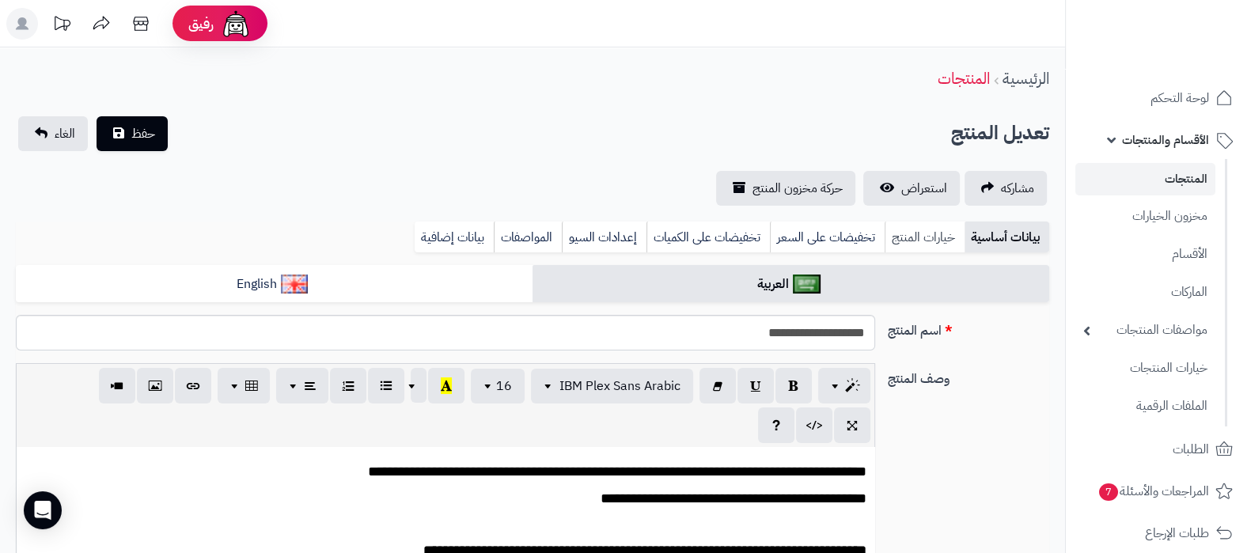
click at [909, 237] on link "خيارات المنتج" at bounding box center [925, 238] width 80 height 32
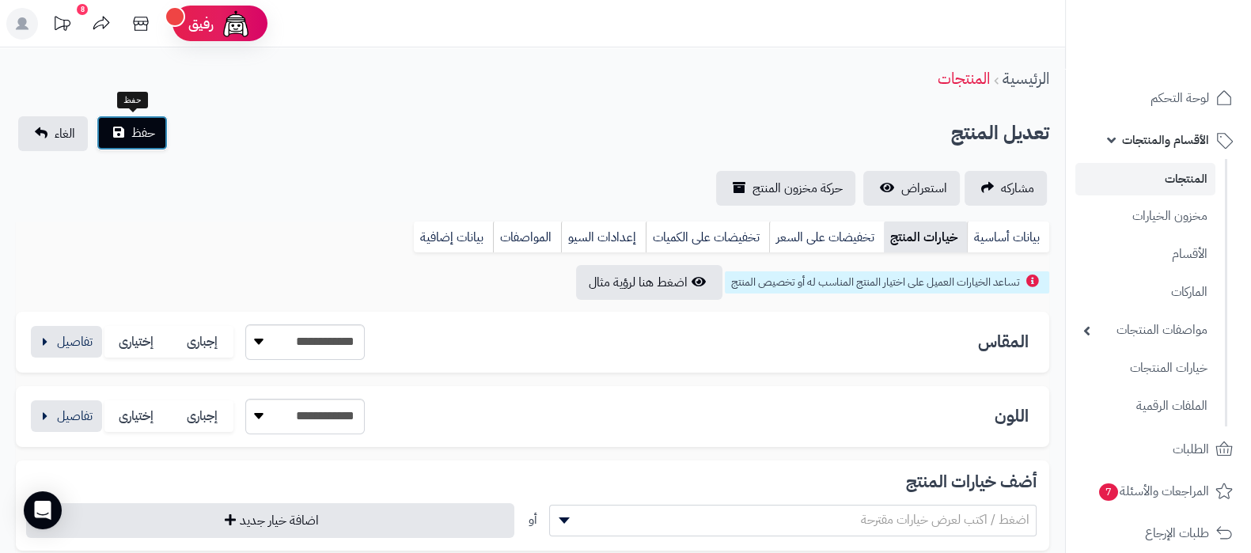
click at [139, 136] on span "حفظ" at bounding box center [143, 132] width 24 height 19
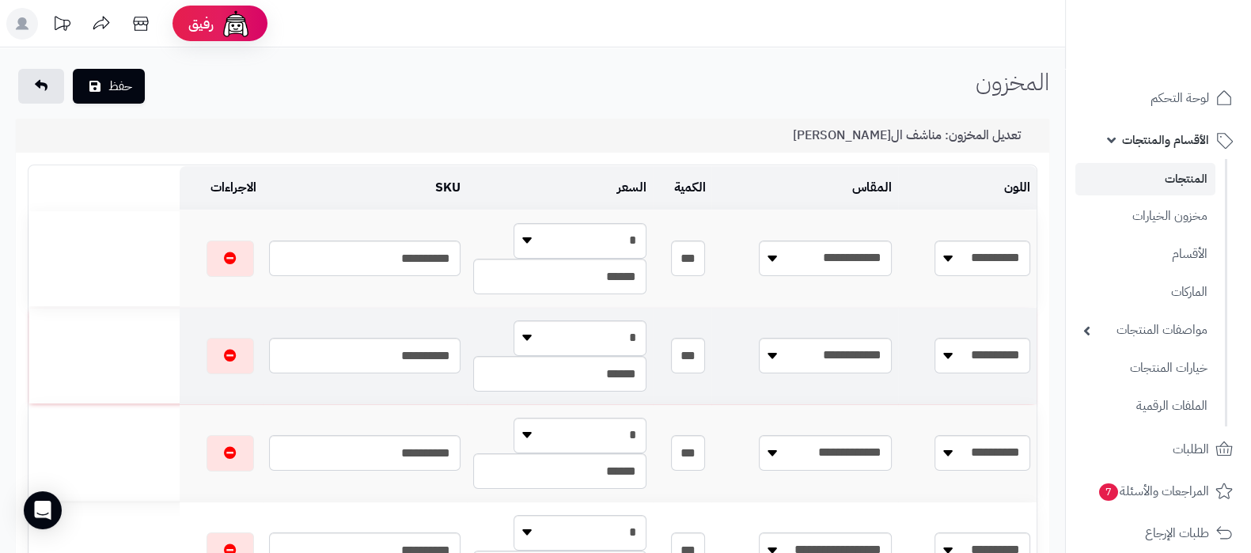
scroll to position [98, 0]
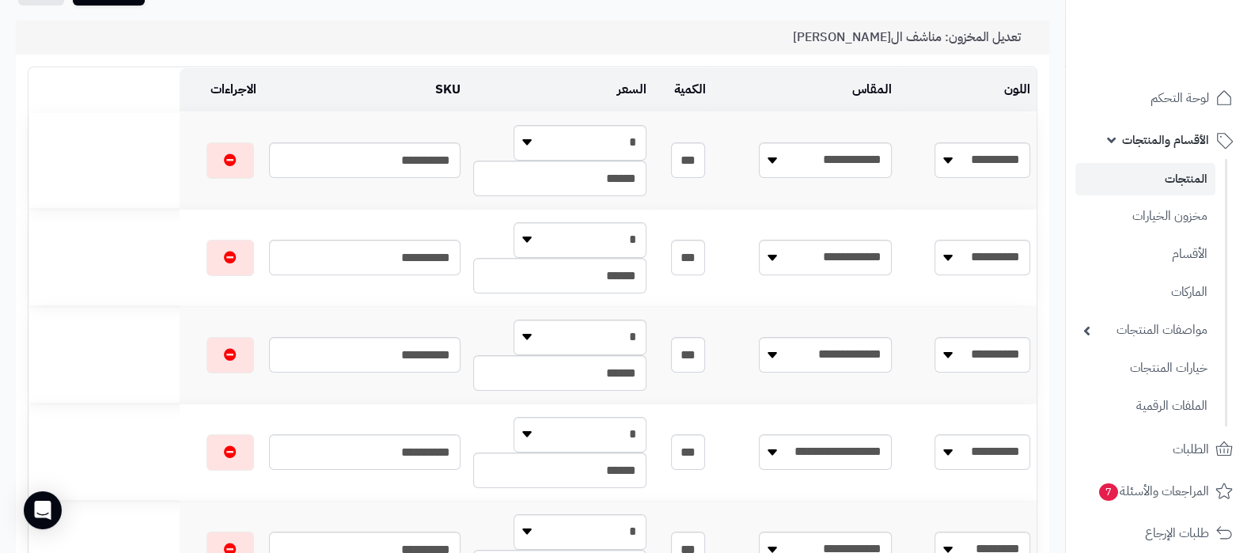
click at [1134, 180] on link "المنتجات" at bounding box center [1146, 179] width 140 height 32
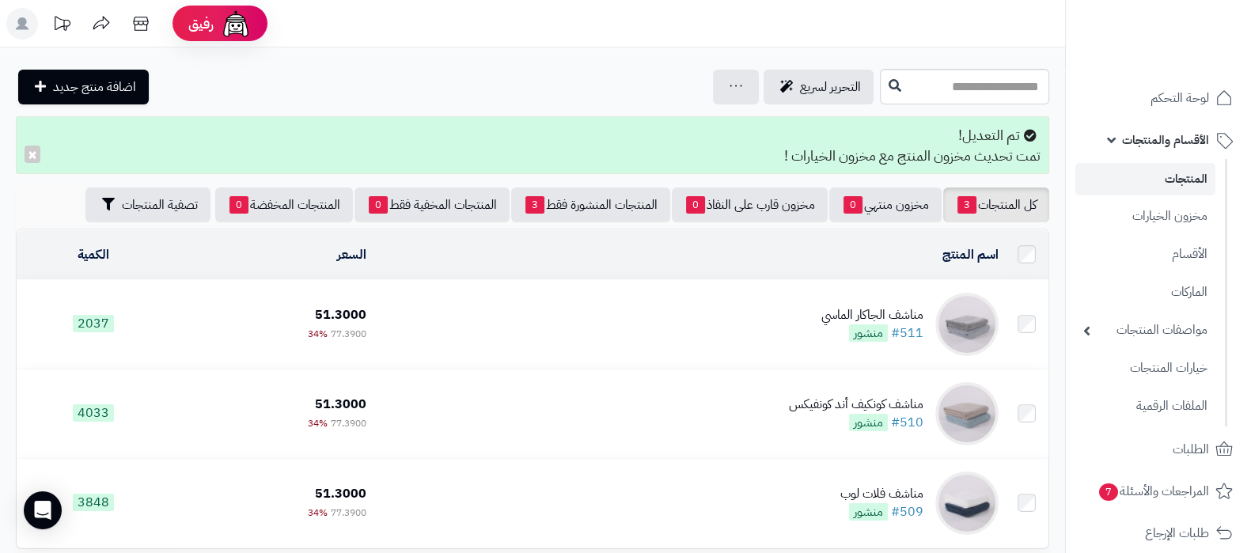
click at [820, 309] on td "مناشف الجاكار الماسي #511 منشور" at bounding box center [689, 324] width 632 height 89
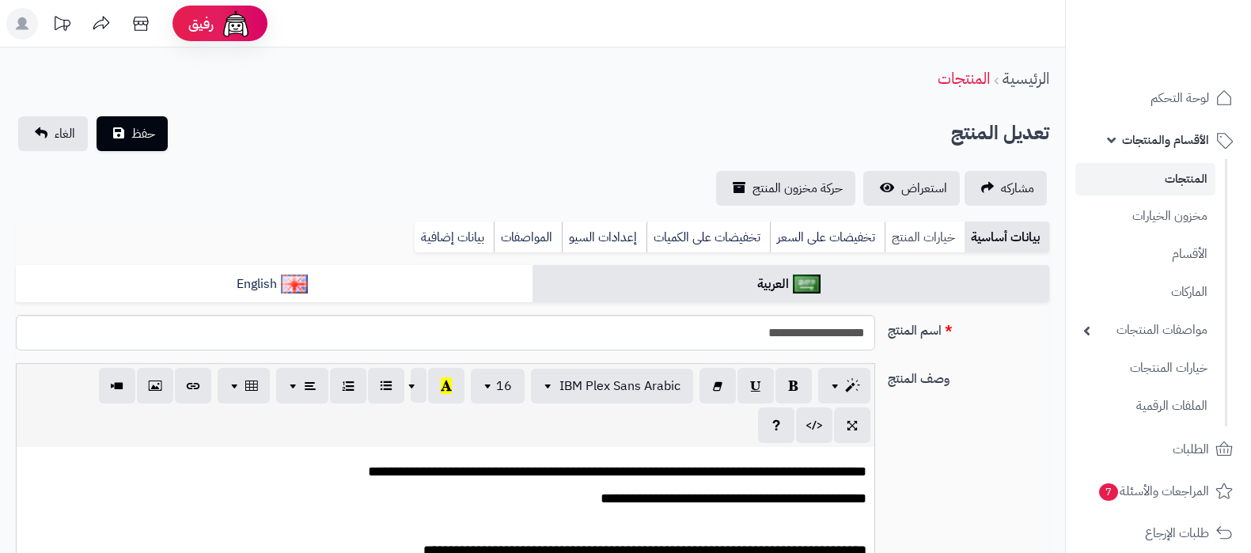
click at [911, 226] on link "خيارات المنتج" at bounding box center [925, 238] width 80 height 32
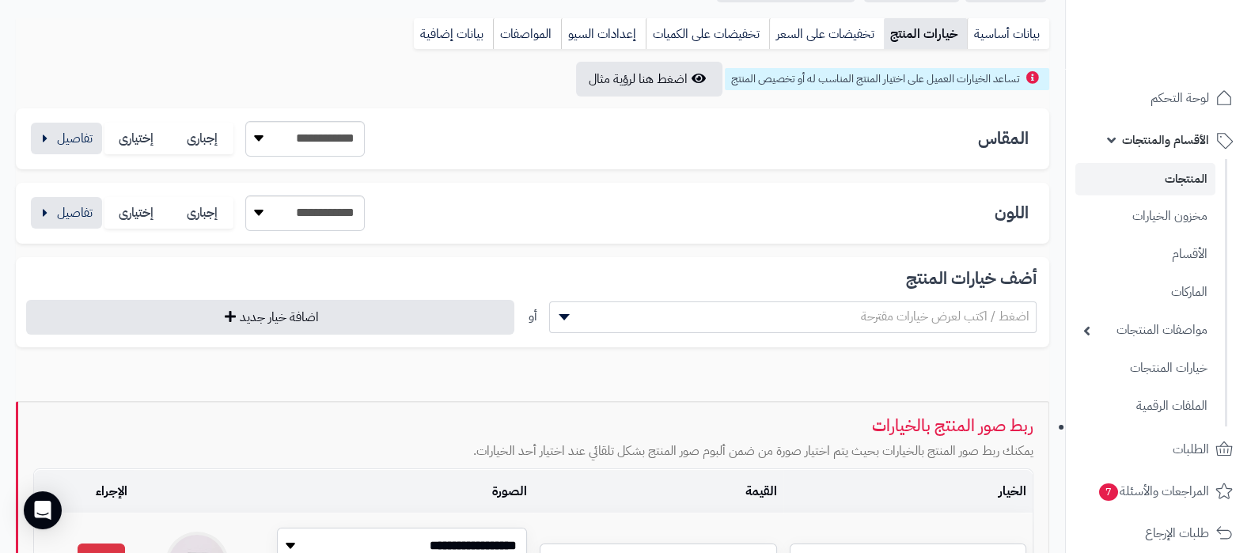
scroll to position [98, 0]
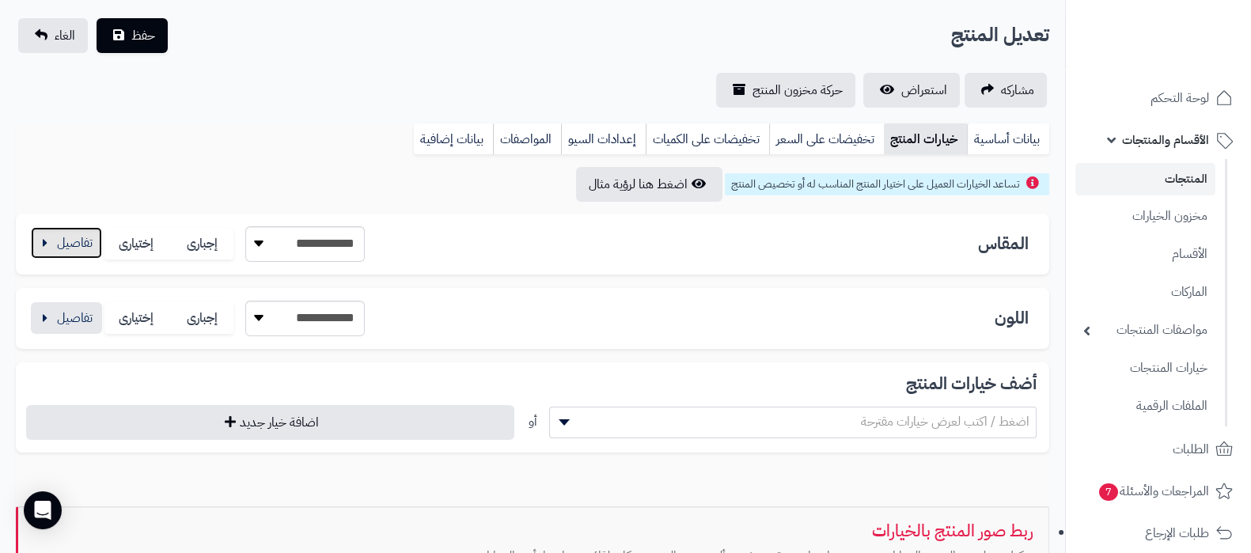
click at [47, 232] on button "button" at bounding box center [66, 243] width 71 height 32
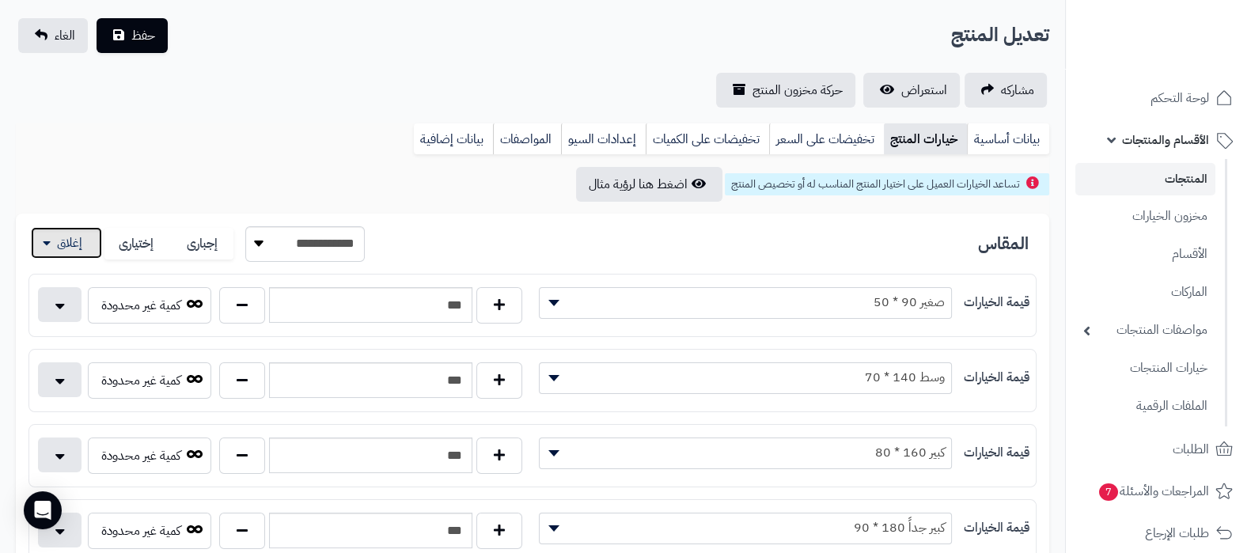
click at [59, 236] on button "button" at bounding box center [66, 243] width 71 height 32
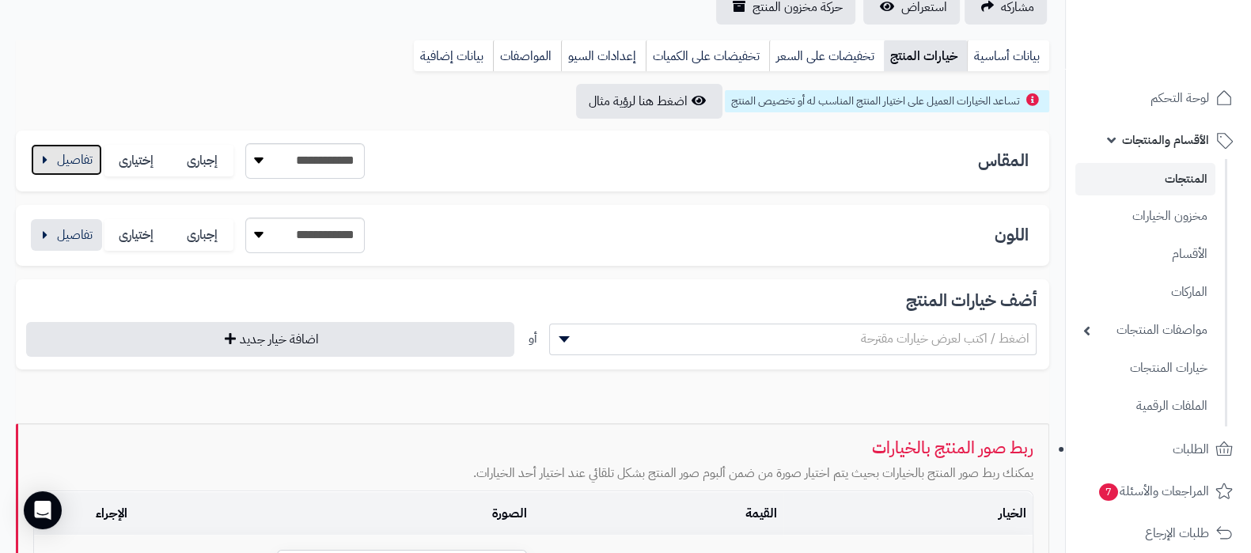
scroll to position [297, 0]
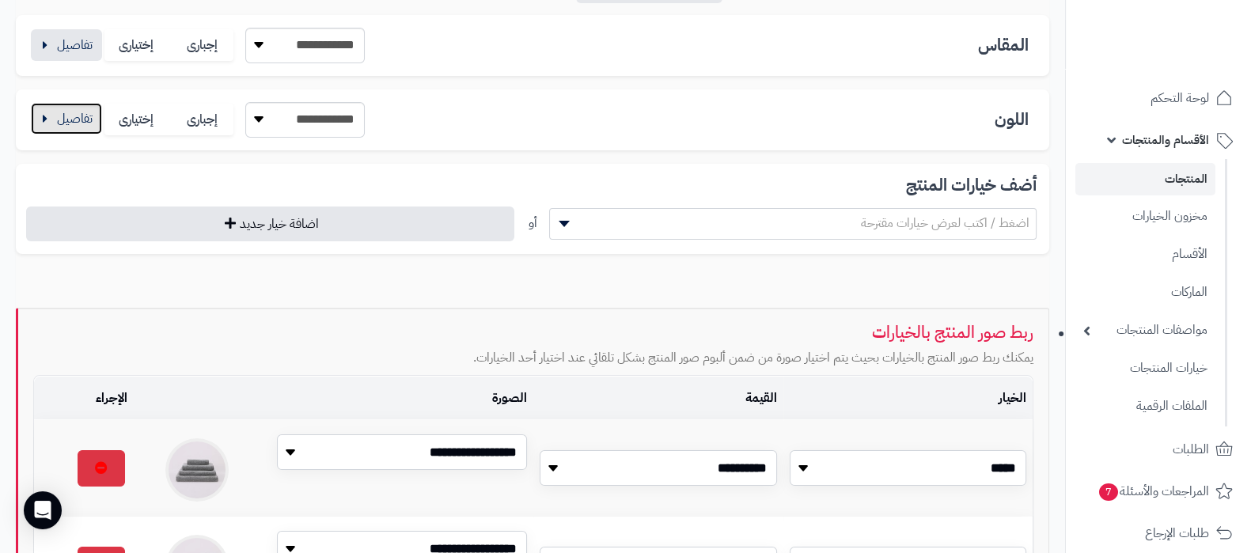
click at [59, 122] on button "button" at bounding box center [66, 119] width 71 height 32
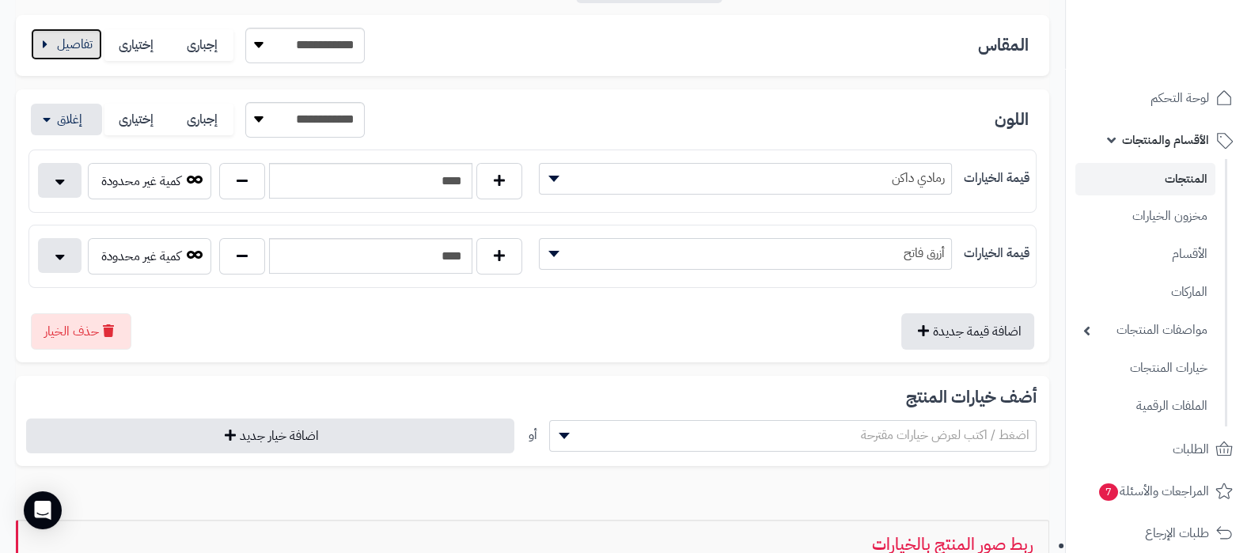
click at [57, 56] on button "button" at bounding box center [66, 44] width 71 height 32
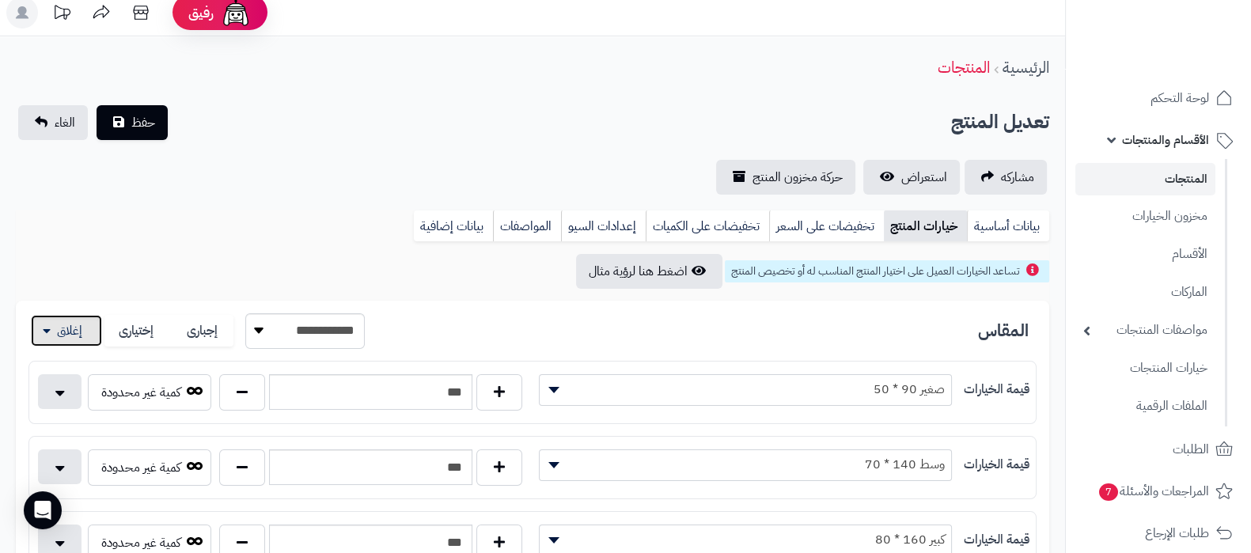
scroll to position [0, 0]
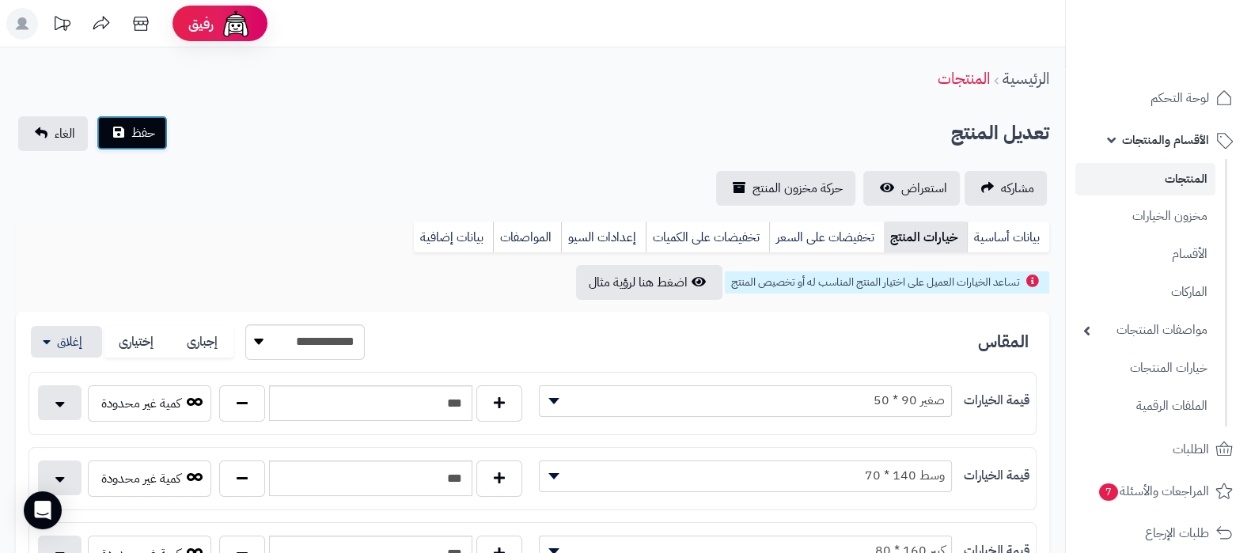
click at [142, 145] on button "حفظ" at bounding box center [132, 133] width 71 height 35
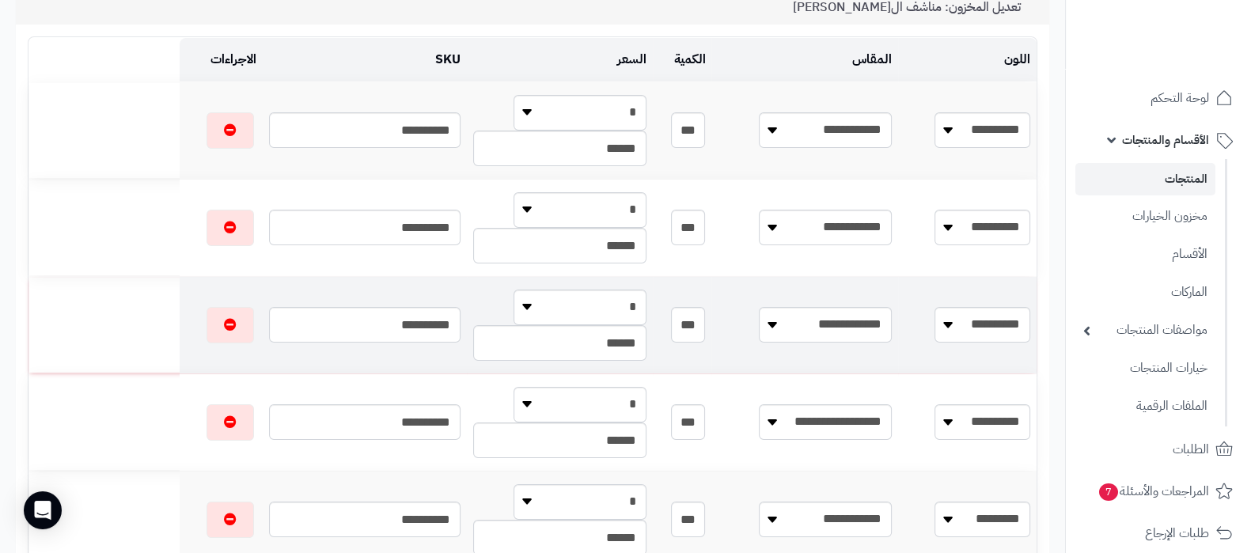
scroll to position [98, 0]
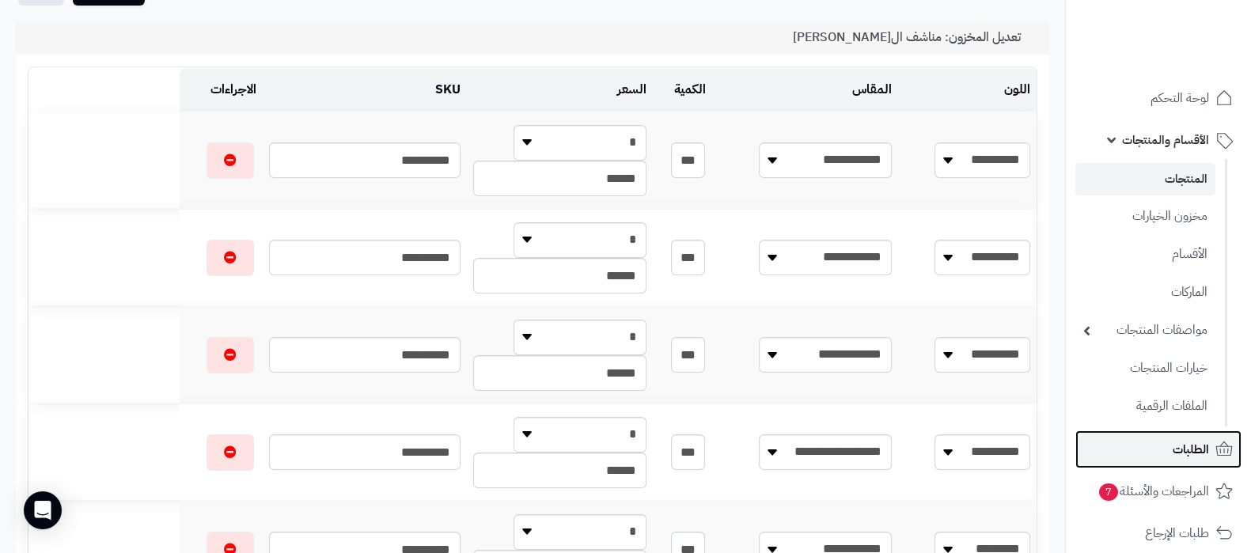
click at [1173, 458] on span "الطلبات" at bounding box center [1191, 450] width 36 height 22
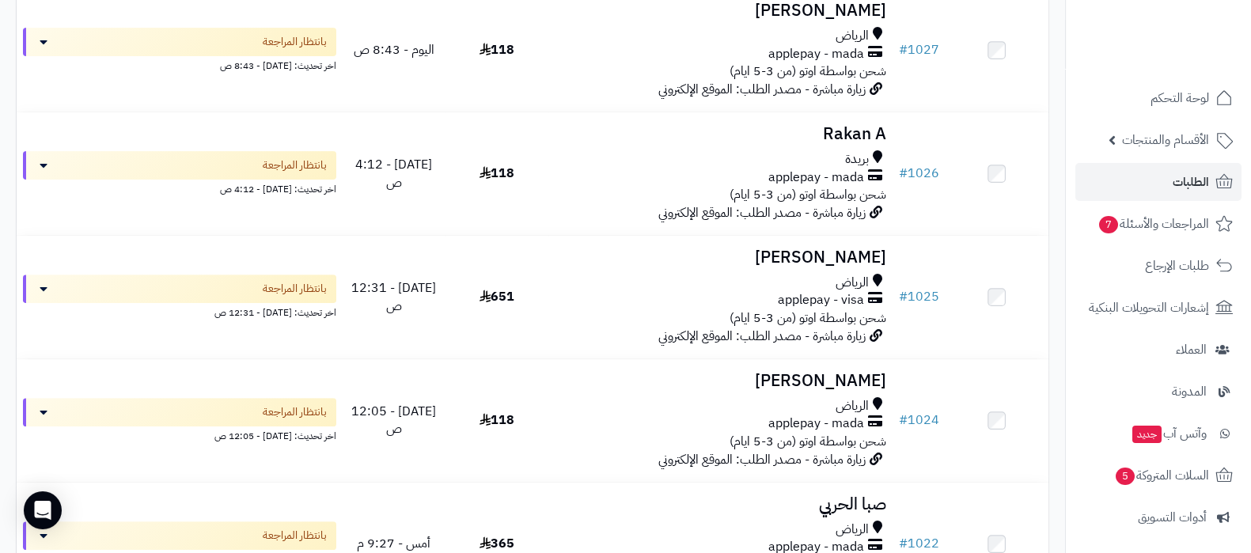
scroll to position [692, 0]
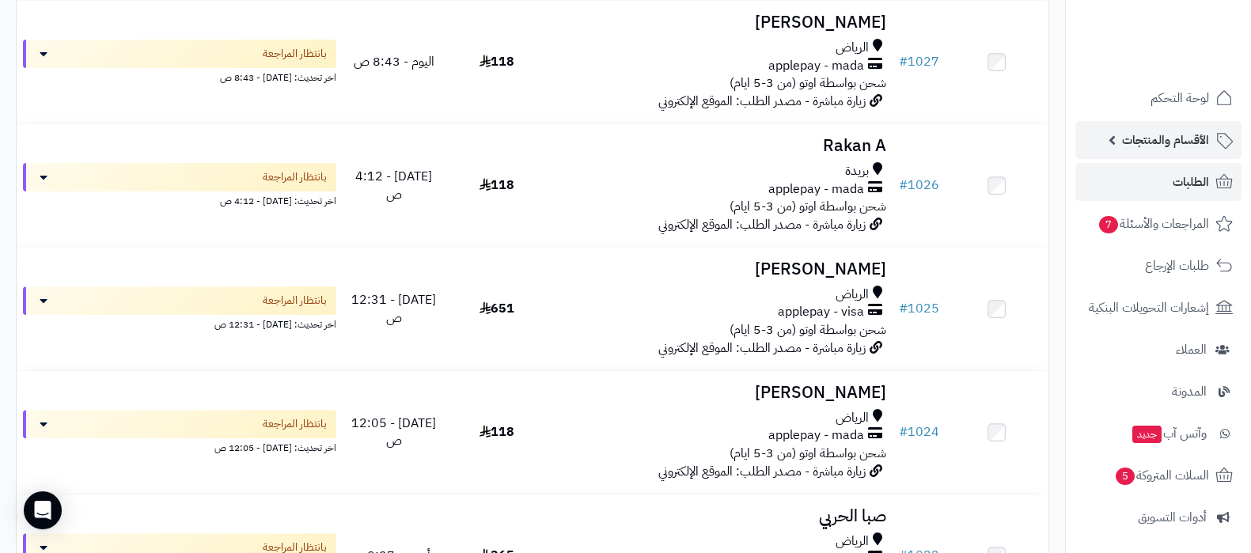
click at [1152, 140] on span "الأقسام والمنتجات" at bounding box center [1165, 140] width 87 height 22
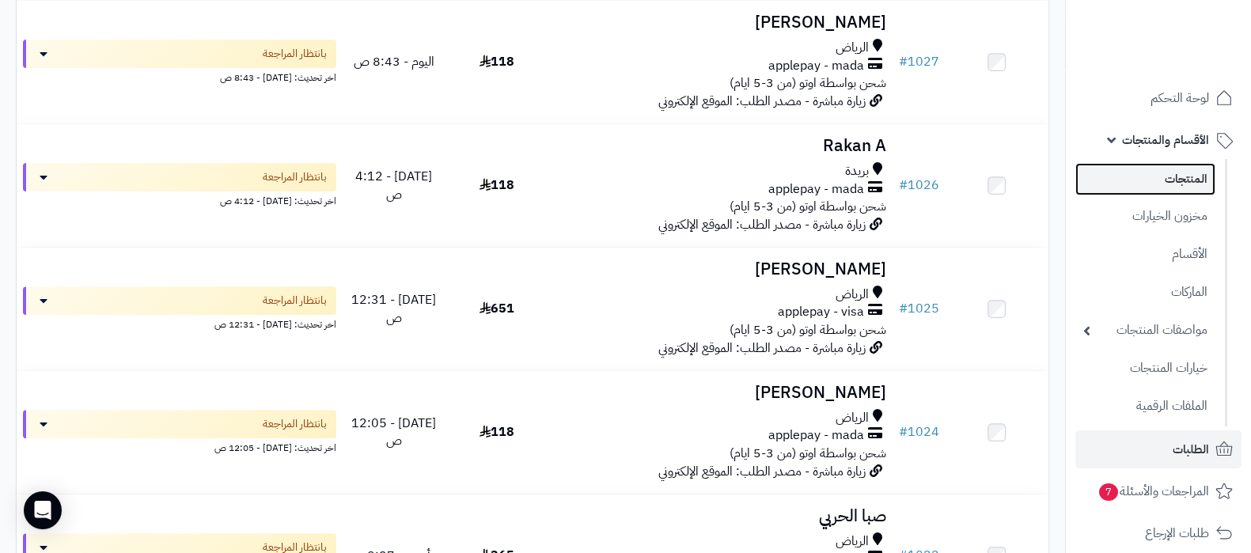
click at [1152, 180] on link "المنتجات" at bounding box center [1146, 179] width 140 height 32
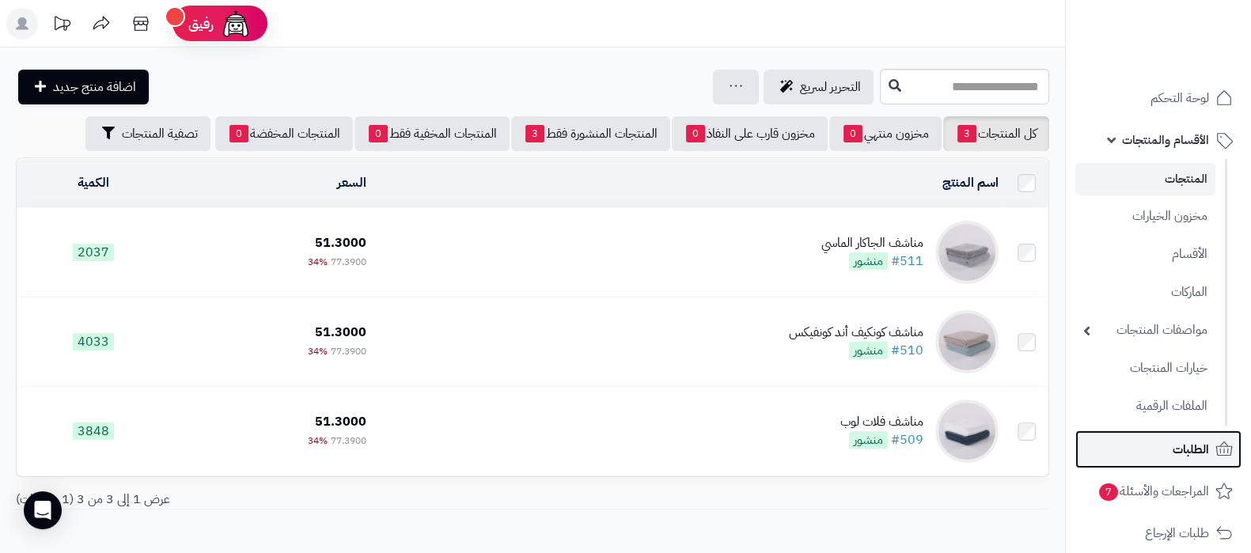
click at [1160, 455] on link "الطلبات" at bounding box center [1159, 450] width 166 height 38
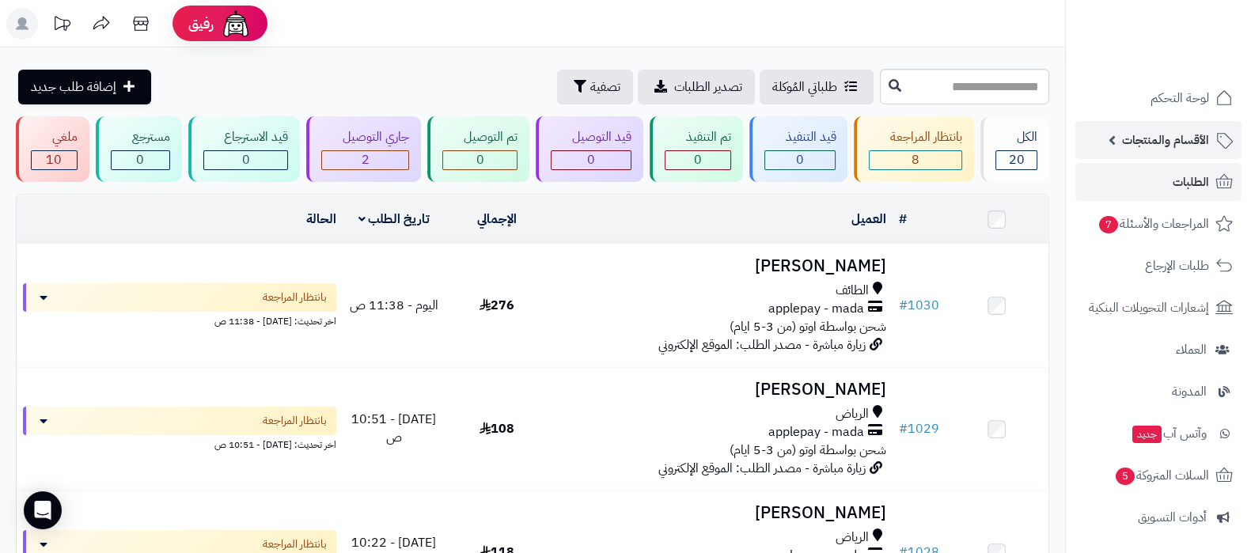
click at [1149, 143] on span "الأقسام والمنتجات" at bounding box center [1165, 140] width 87 height 22
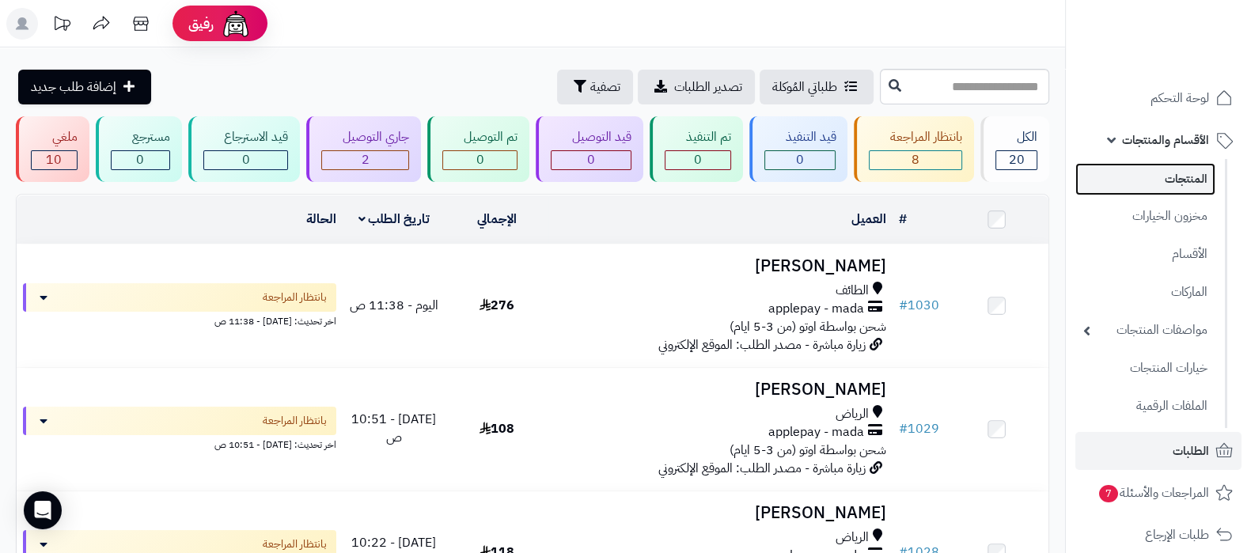
click at [1156, 180] on link "المنتجات" at bounding box center [1146, 179] width 140 height 32
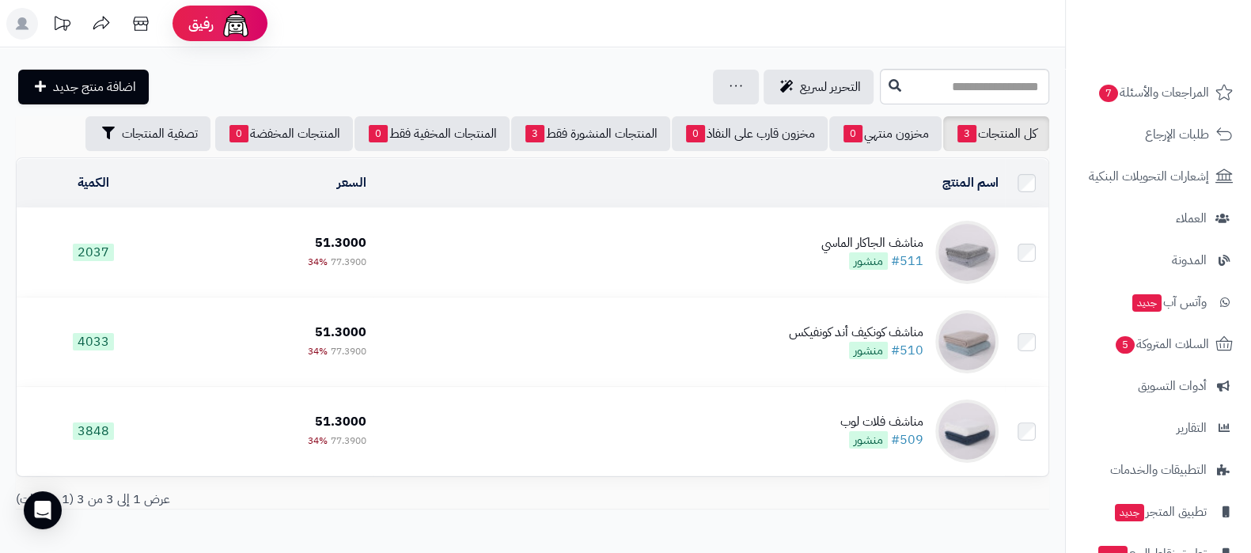
scroll to position [480, 0]
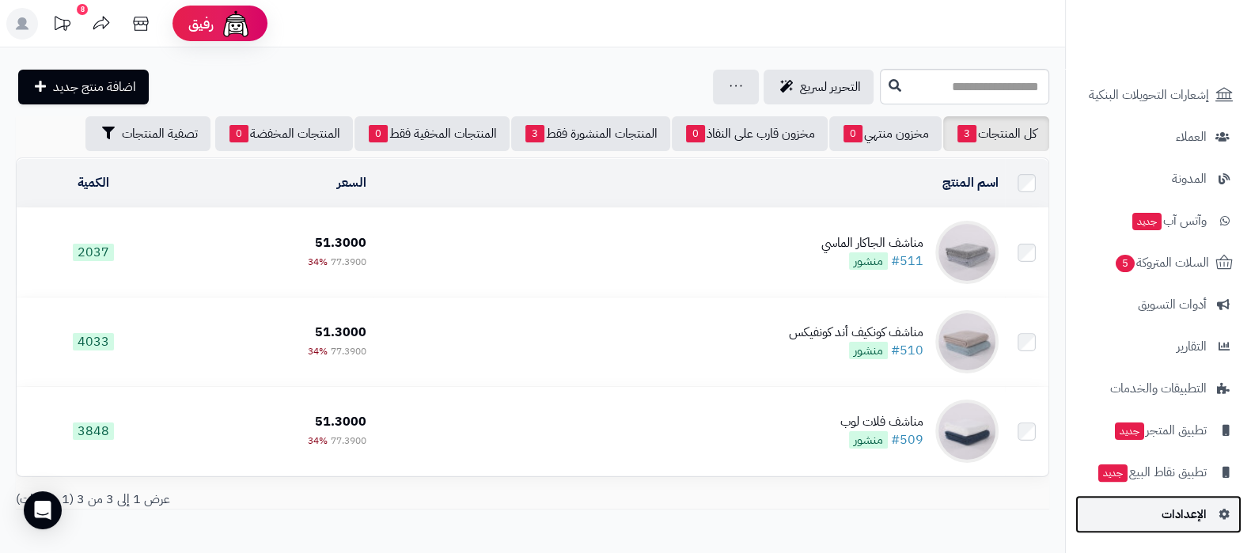
click at [1191, 511] on span "الإعدادات" at bounding box center [1184, 514] width 45 height 22
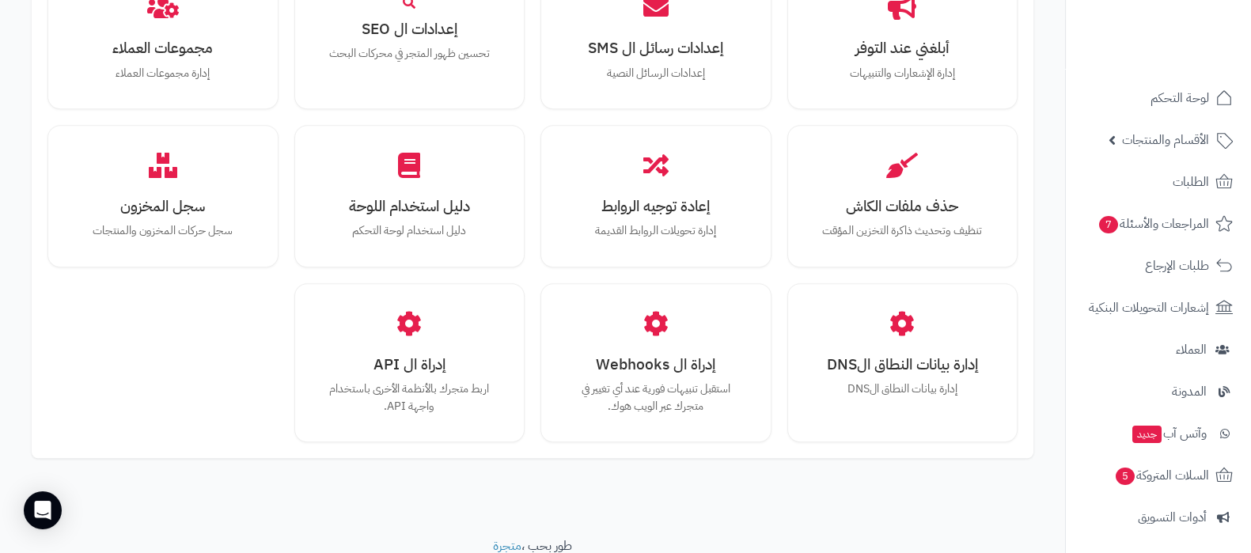
scroll to position [1464, 0]
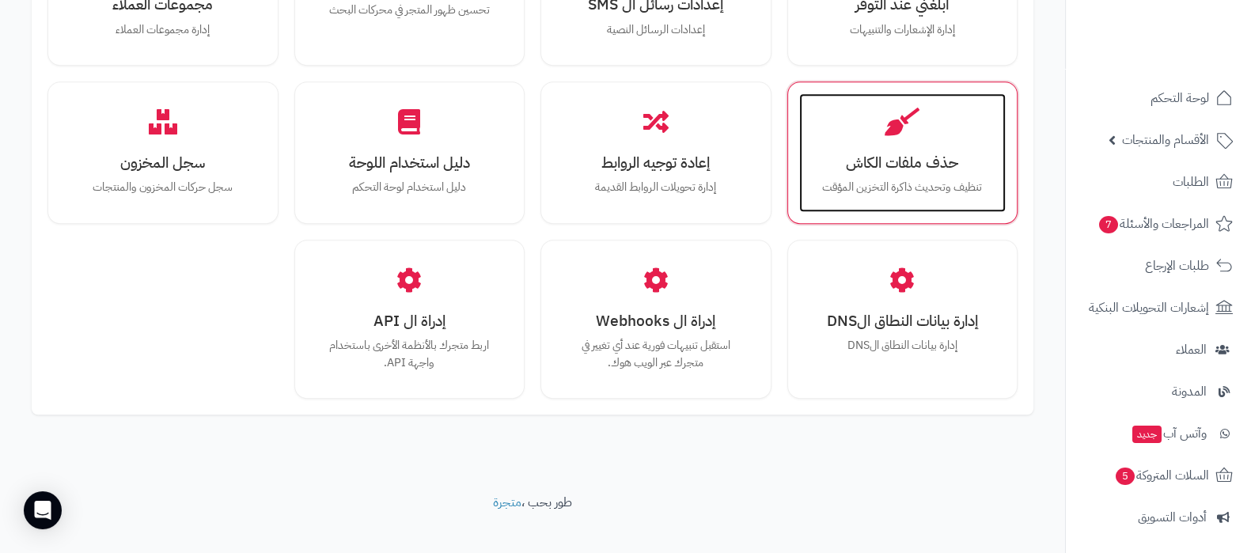
click at [921, 179] on p "تنظيف وتحديث ذاكرة التخزين المؤقت" at bounding box center [903, 187] width 176 height 17
click at [905, 154] on h3 "حذف ملفات الكاش" at bounding box center [903, 162] width 176 height 17
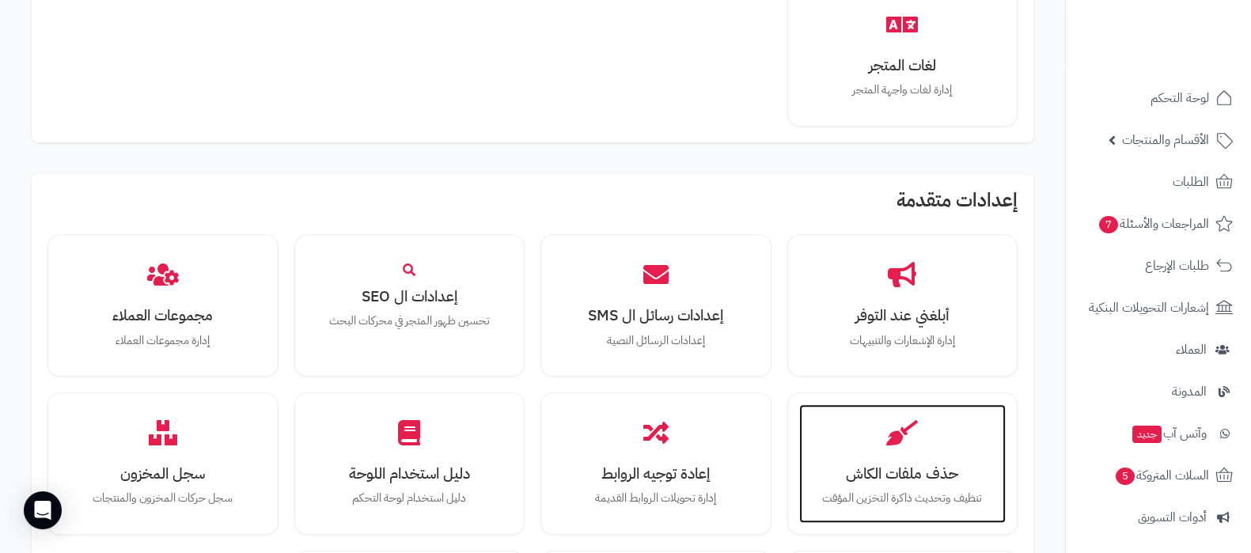
scroll to position [1285, 0]
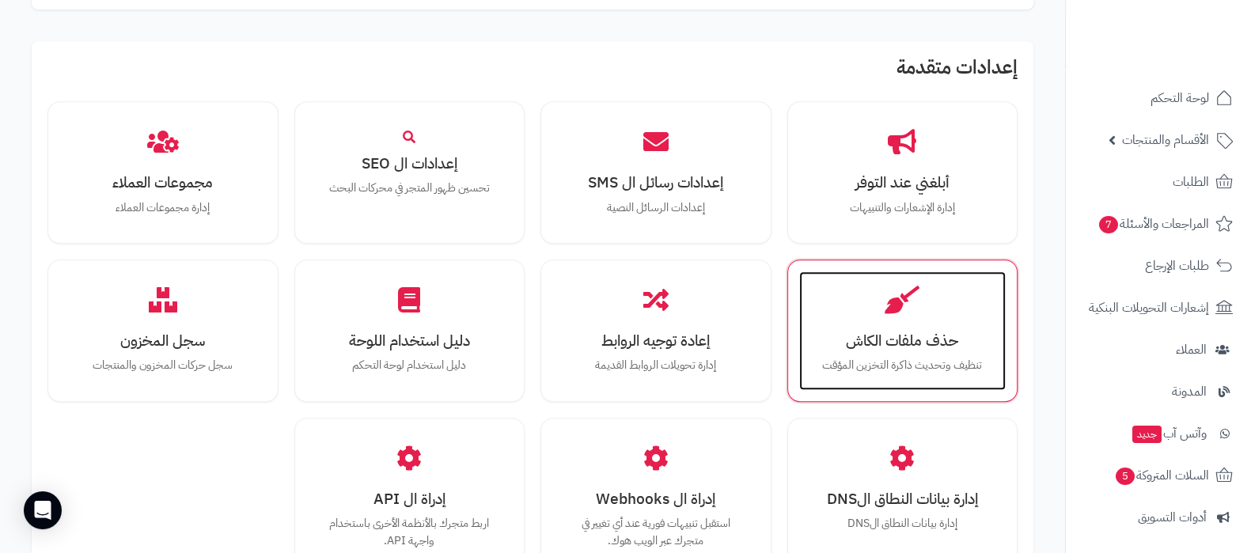
click at [925, 301] on div "حذف ملفات الكاش تنظيف وتحديث ذاكرة التخزين المؤقت" at bounding box center [902, 330] width 207 height 119
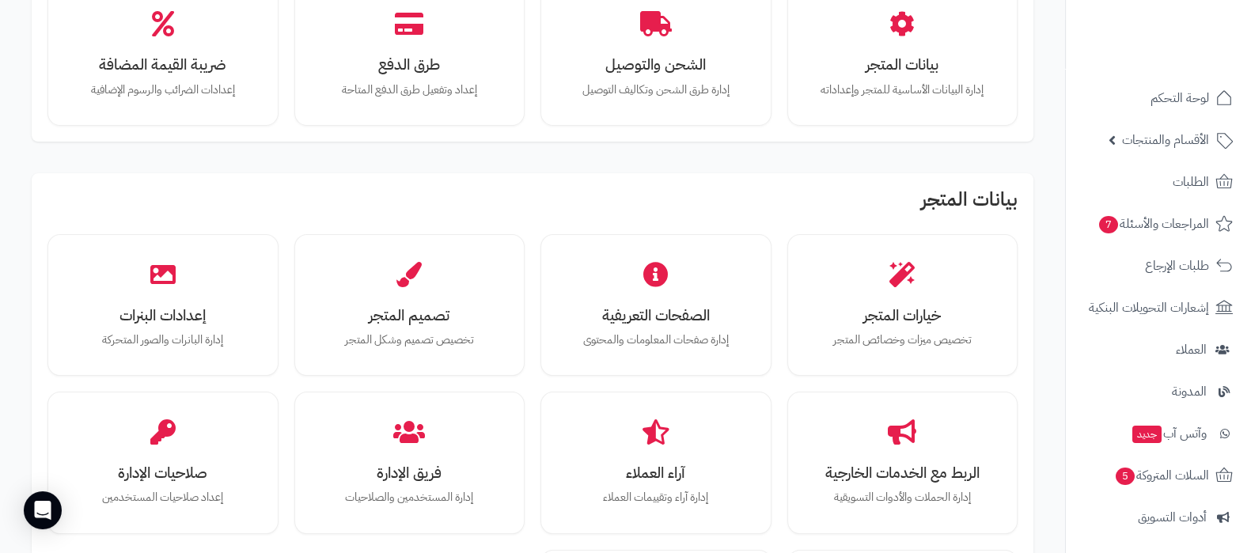
scroll to position [0, 0]
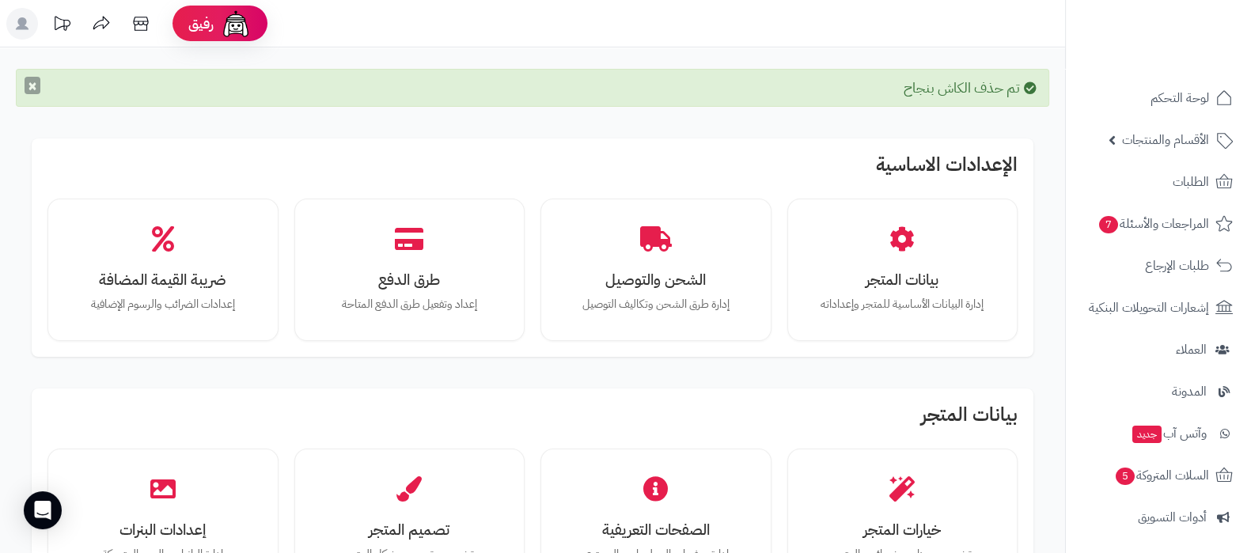
click at [26, 86] on button "×" at bounding box center [33, 85] width 16 height 17
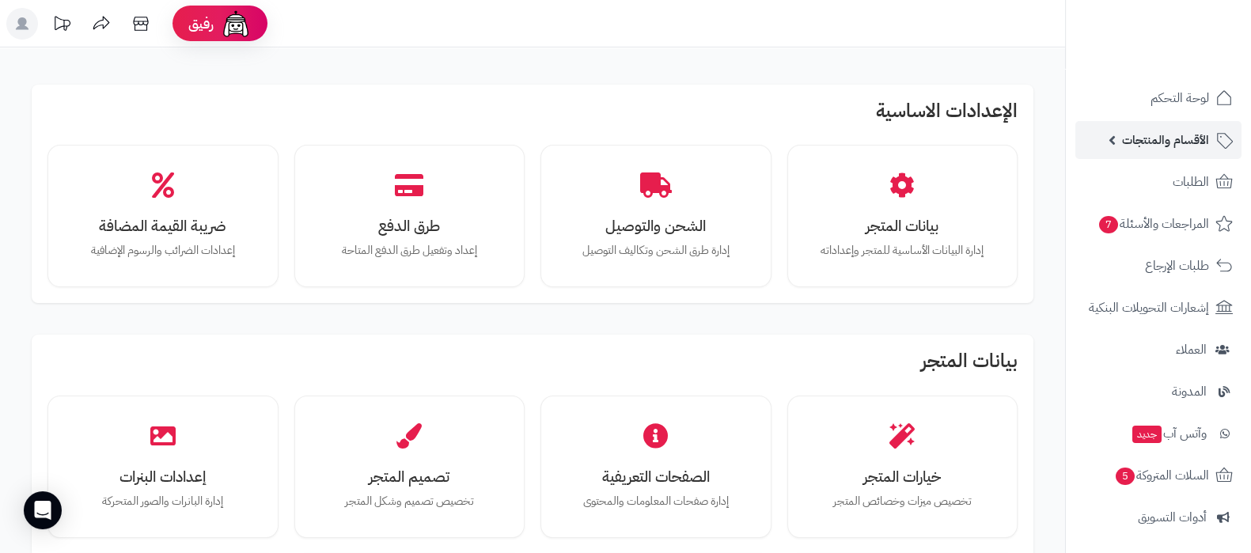
click at [1118, 145] on link "الأقسام والمنتجات" at bounding box center [1159, 140] width 166 height 38
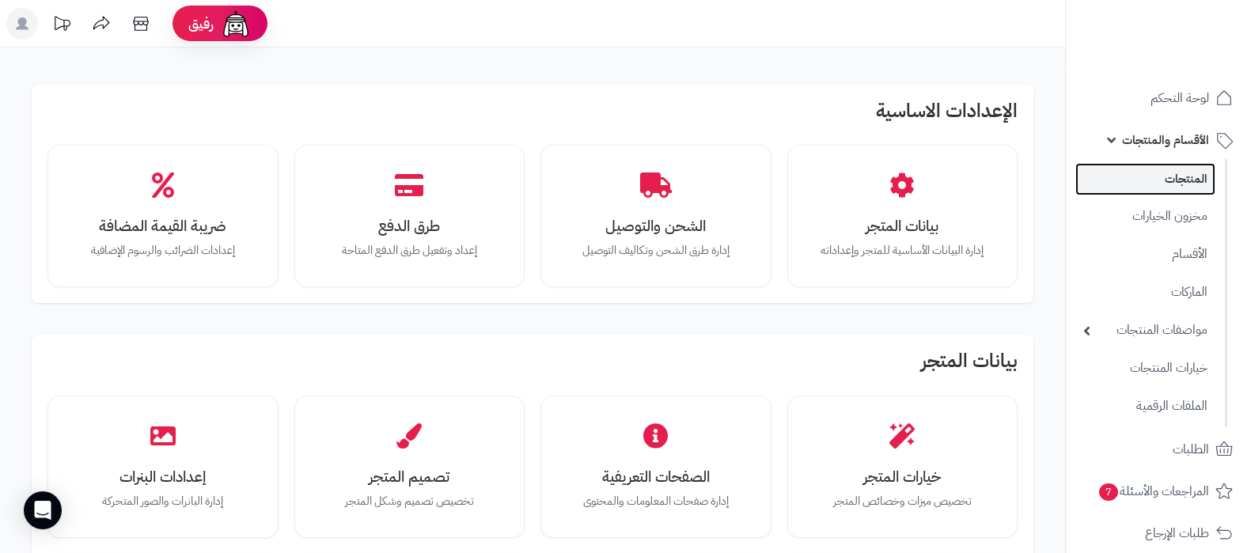
click at [1149, 180] on link "المنتجات" at bounding box center [1146, 179] width 140 height 32
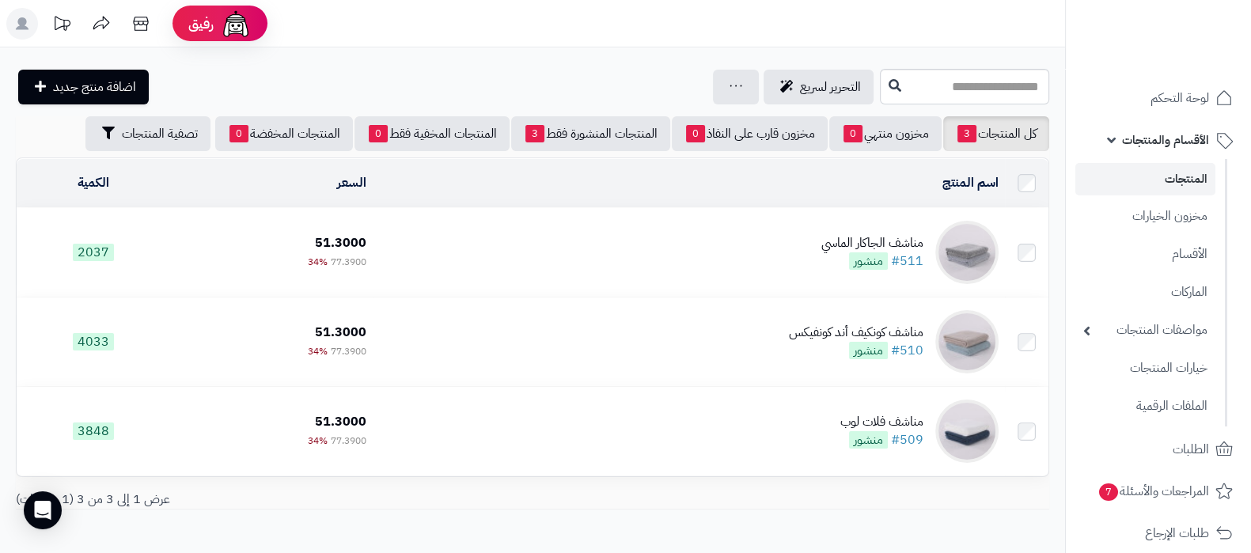
click at [849, 241] on div "مناشف الجاكار الماسي" at bounding box center [873, 243] width 102 height 18
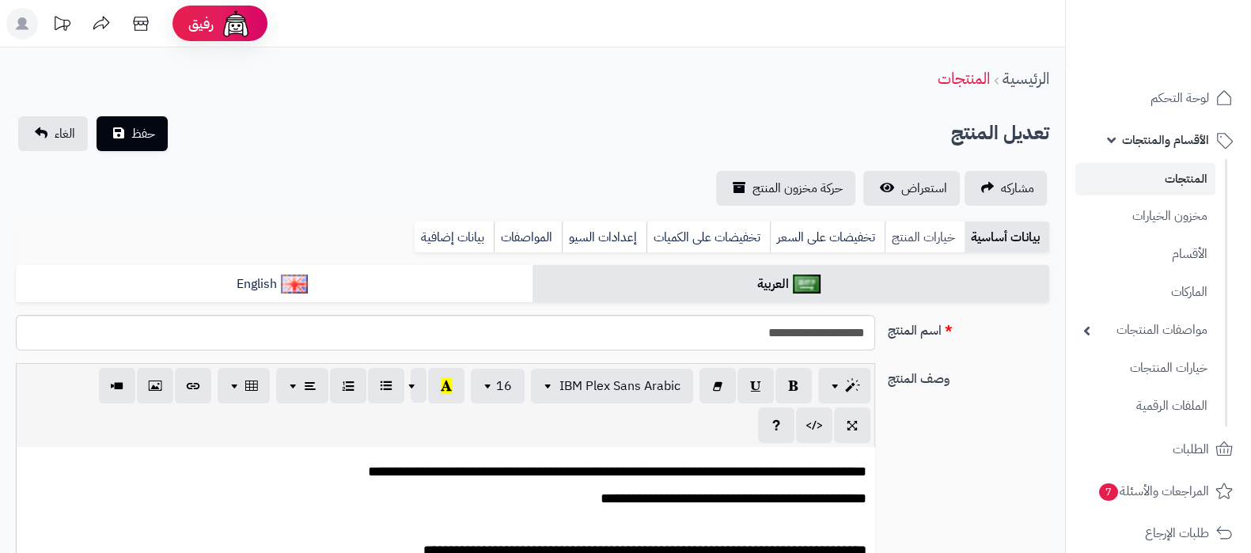
click at [932, 239] on link "خيارات المنتج" at bounding box center [925, 238] width 80 height 32
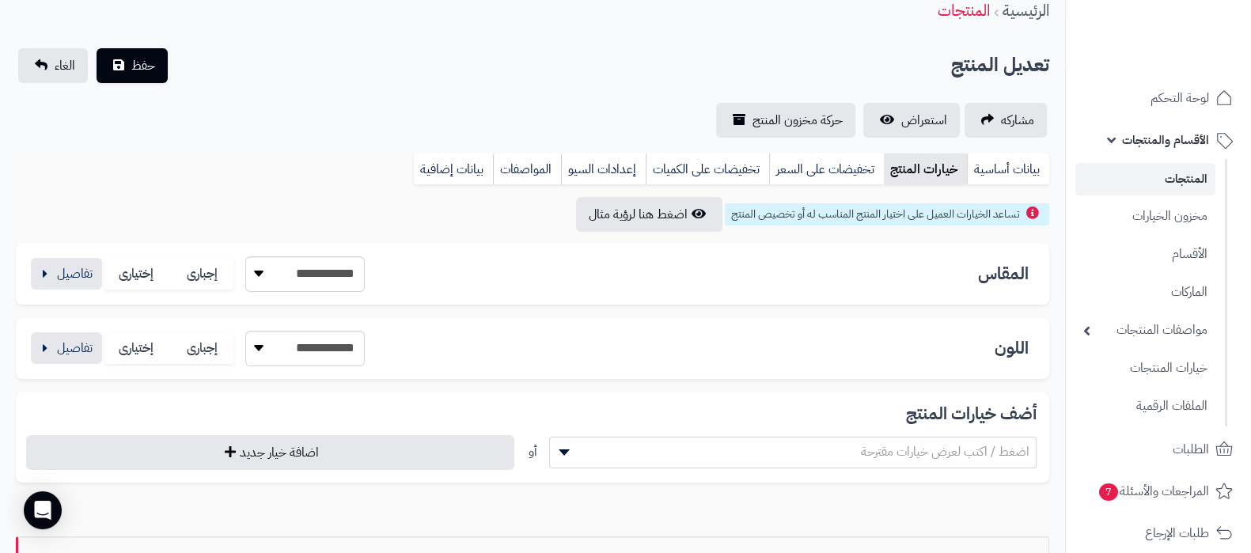
scroll to position [98, 0]
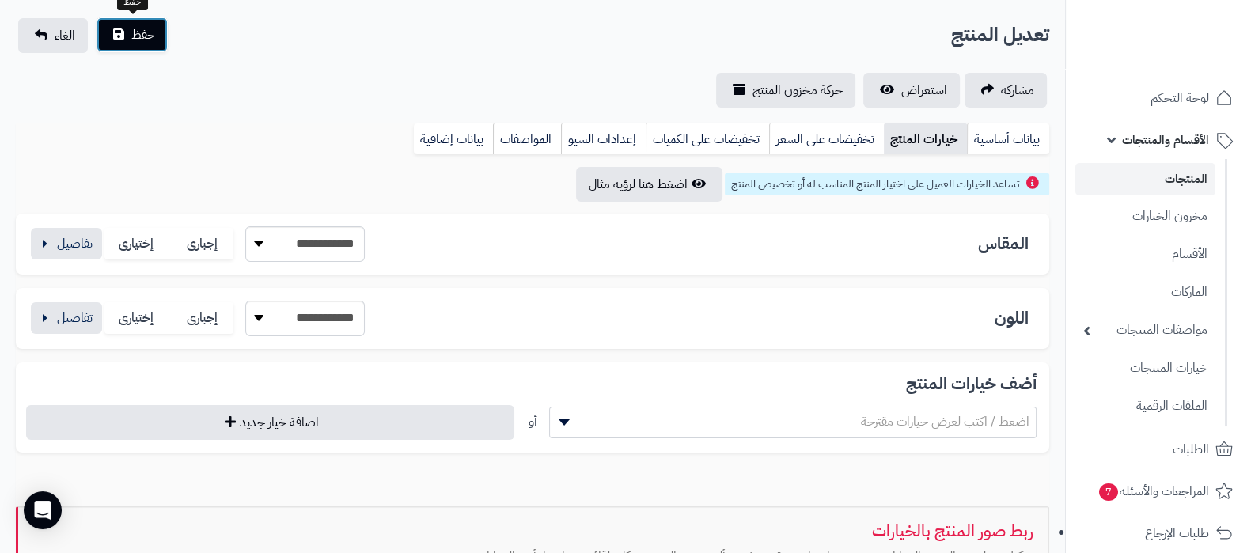
click at [137, 39] on span "حفظ" at bounding box center [143, 34] width 24 height 19
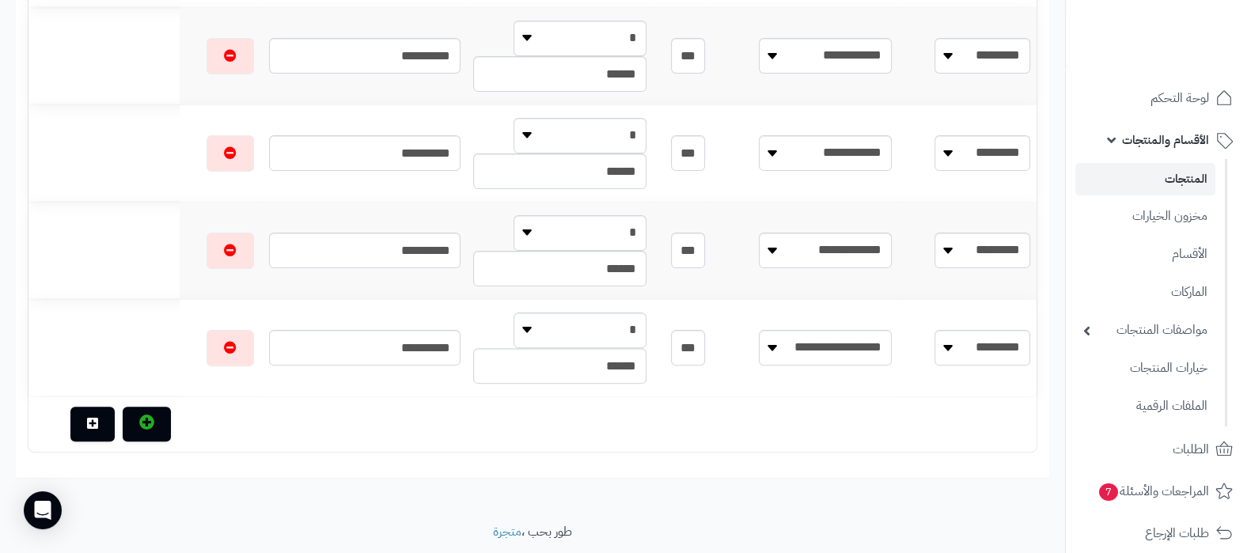
scroll to position [594, 0]
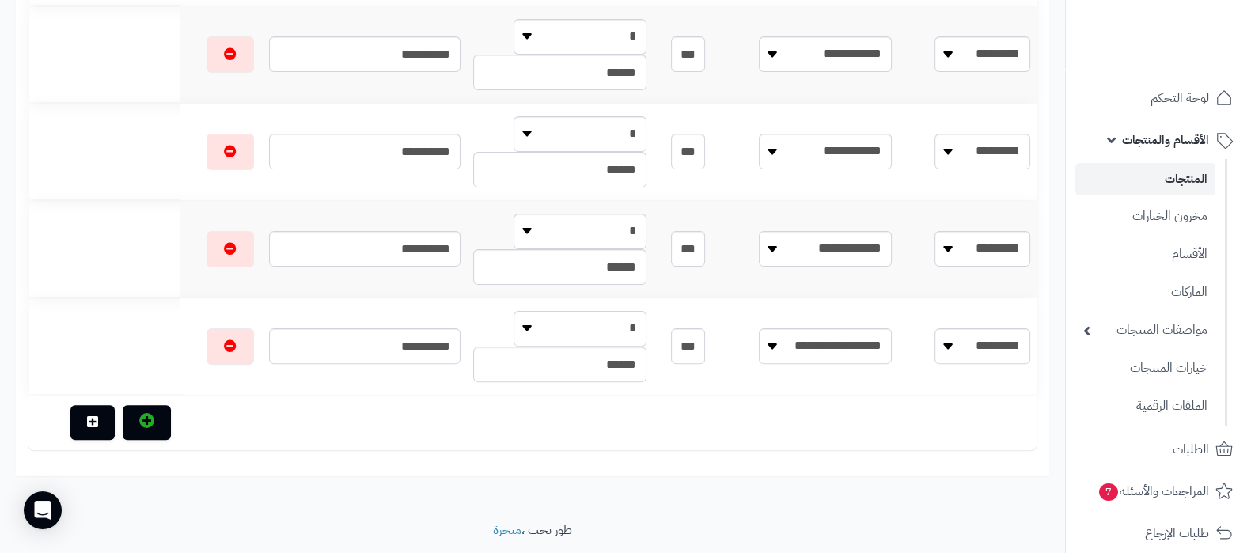
click at [1168, 184] on link "المنتجات" at bounding box center [1146, 179] width 140 height 32
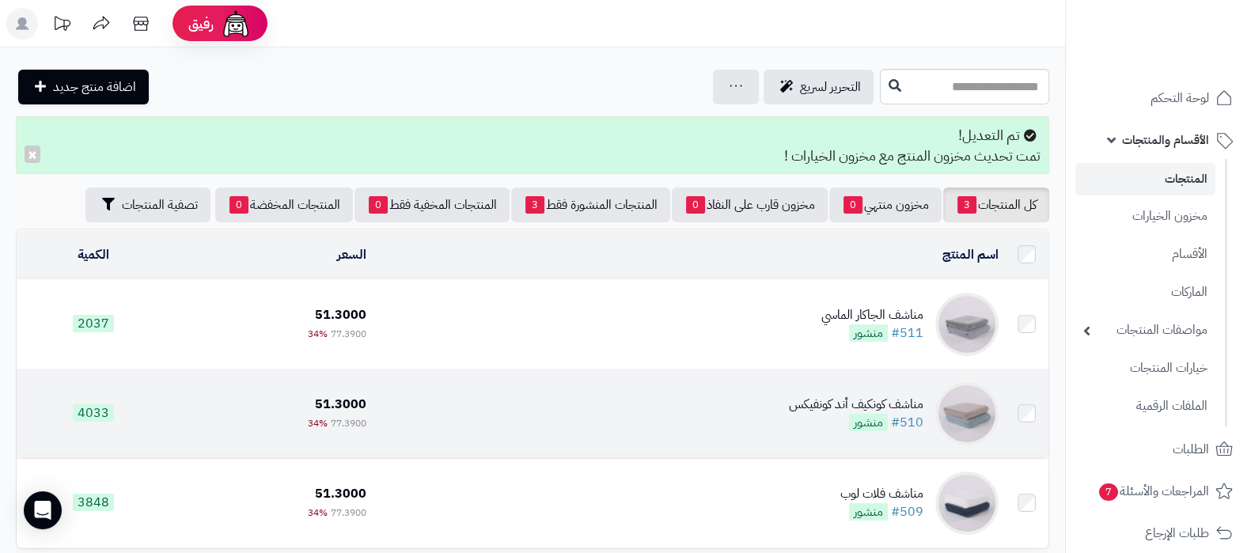
click at [574, 392] on td "مناشف كونكيف أند كونفيكس #510 منشور" at bounding box center [689, 414] width 632 height 89
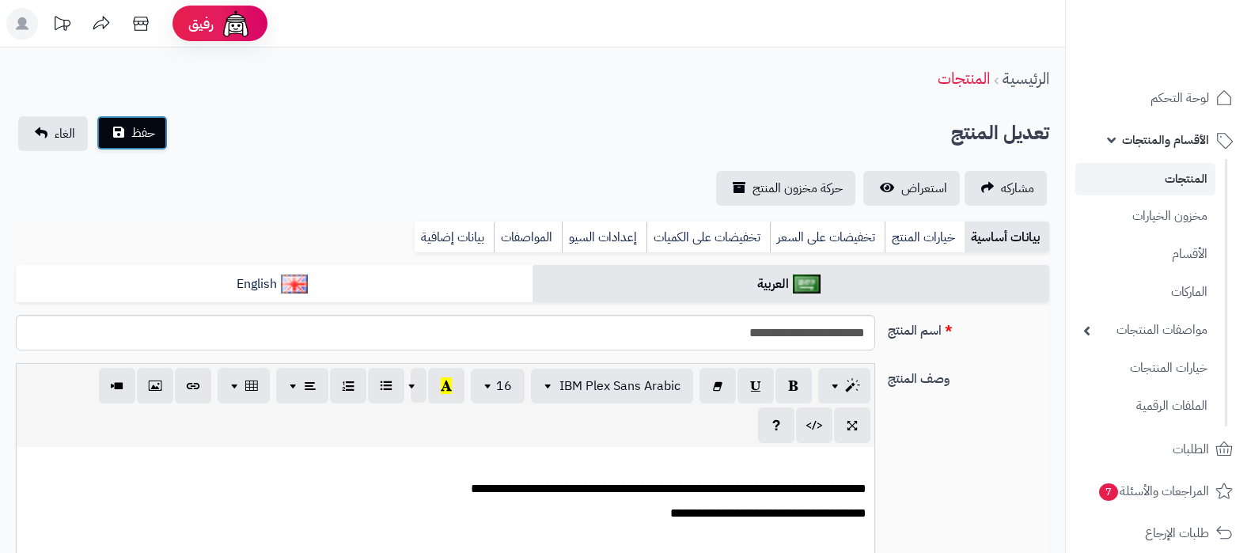
click at [145, 136] on span "حفظ" at bounding box center [143, 132] width 24 height 19
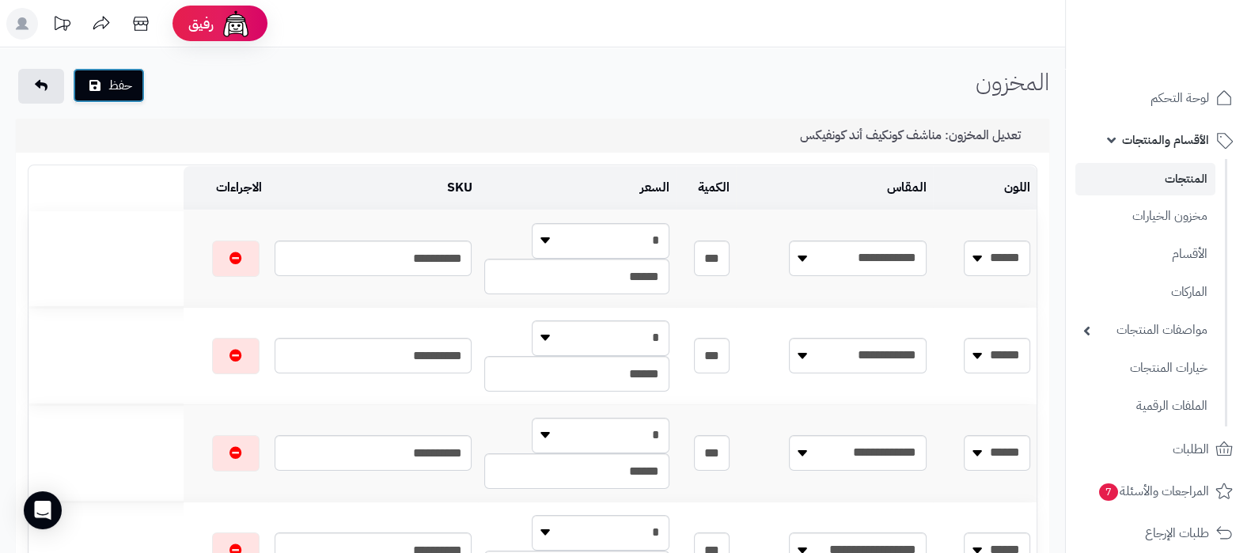
click at [105, 81] on button "حفظ" at bounding box center [109, 85] width 72 height 35
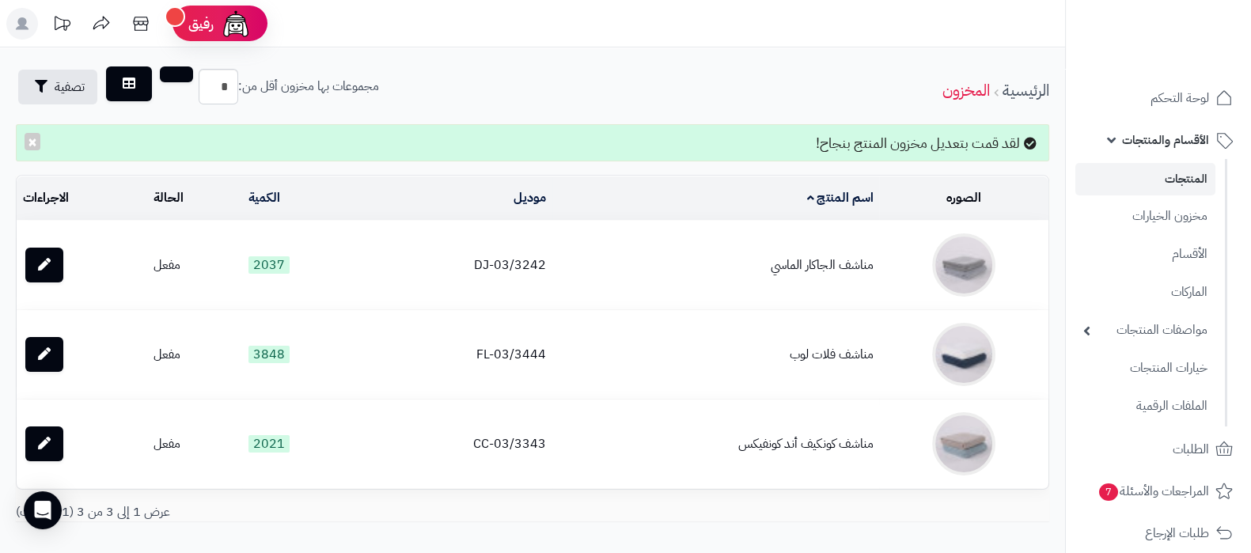
click at [1166, 177] on link "المنتجات" at bounding box center [1146, 179] width 140 height 32
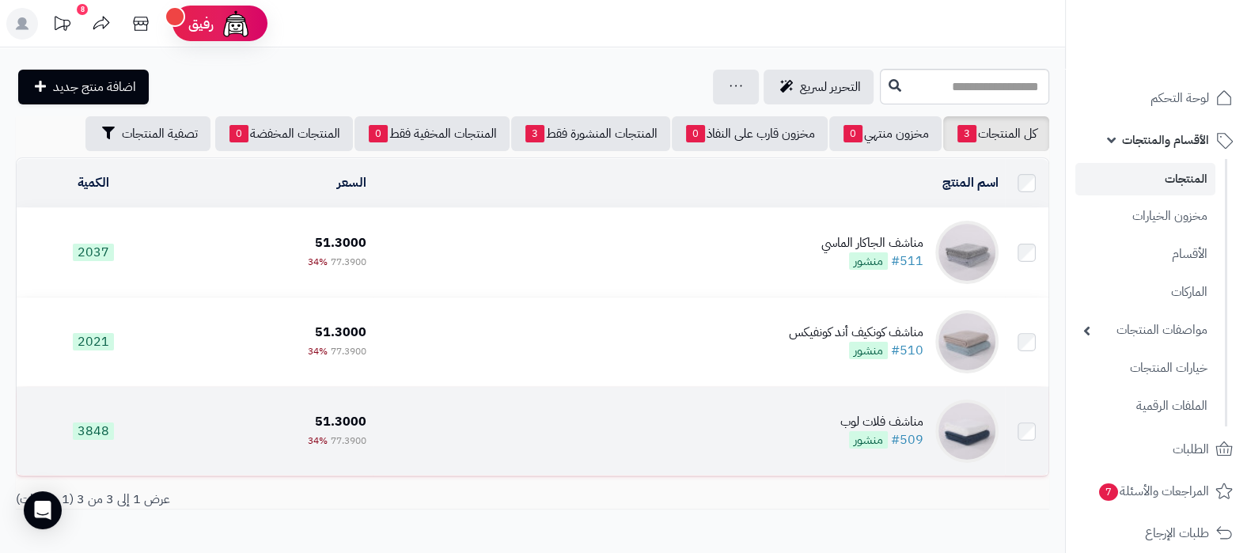
click at [776, 406] on td "مناشف فلات لوب #509 منشور" at bounding box center [689, 431] width 632 height 89
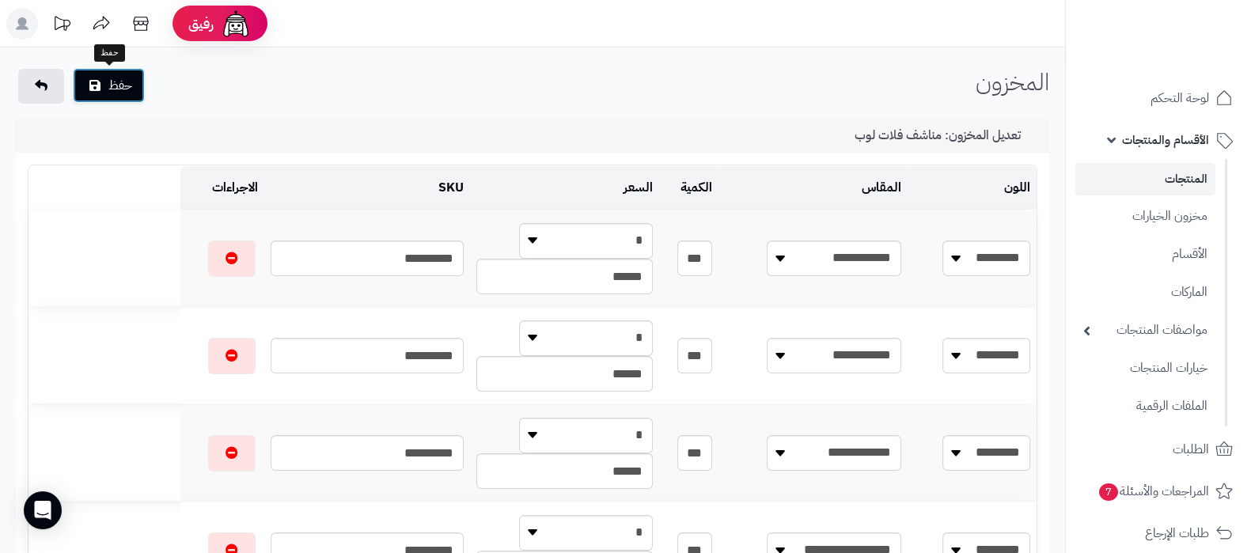
click at [125, 86] on button "حفظ" at bounding box center [109, 85] width 72 height 35
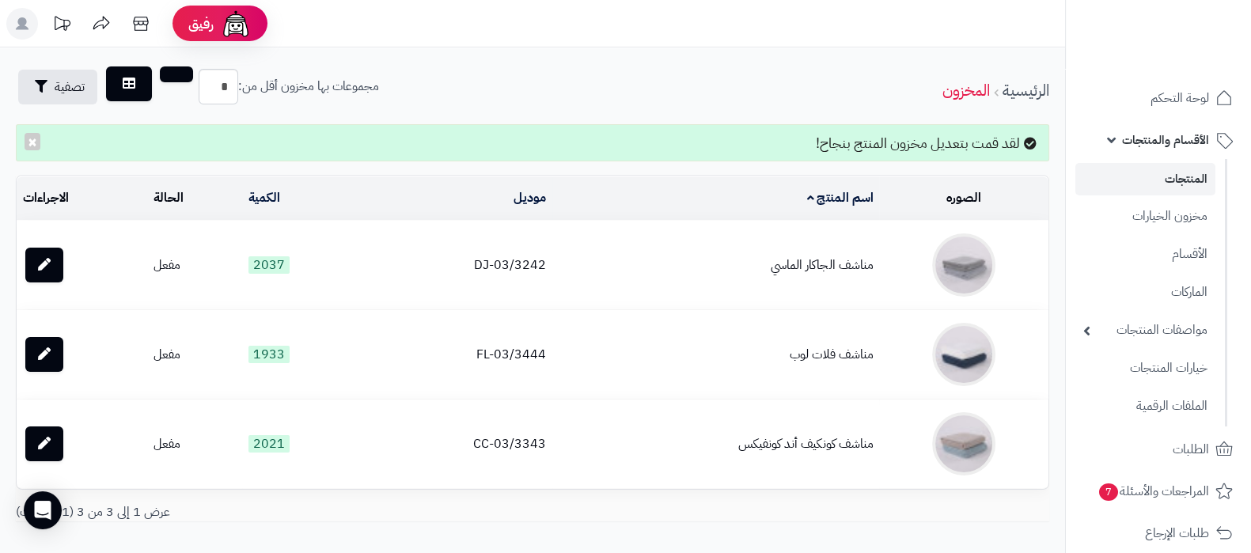
click at [1158, 180] on link "المنتجات" at bounding box center [1146, 179] width 140 height 32
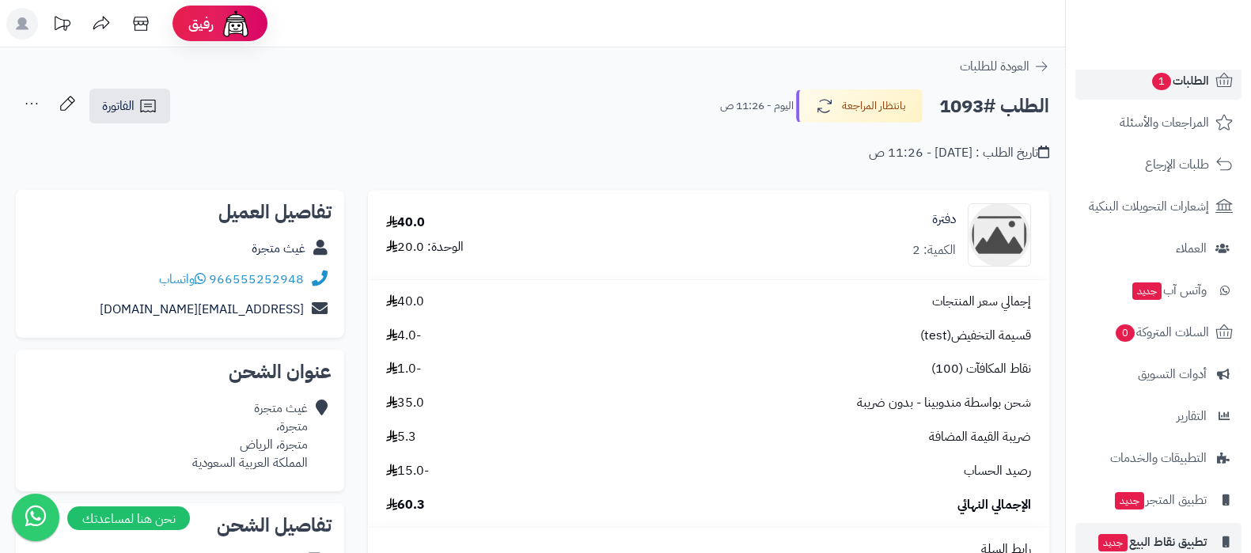
scroll to position [170, 0]
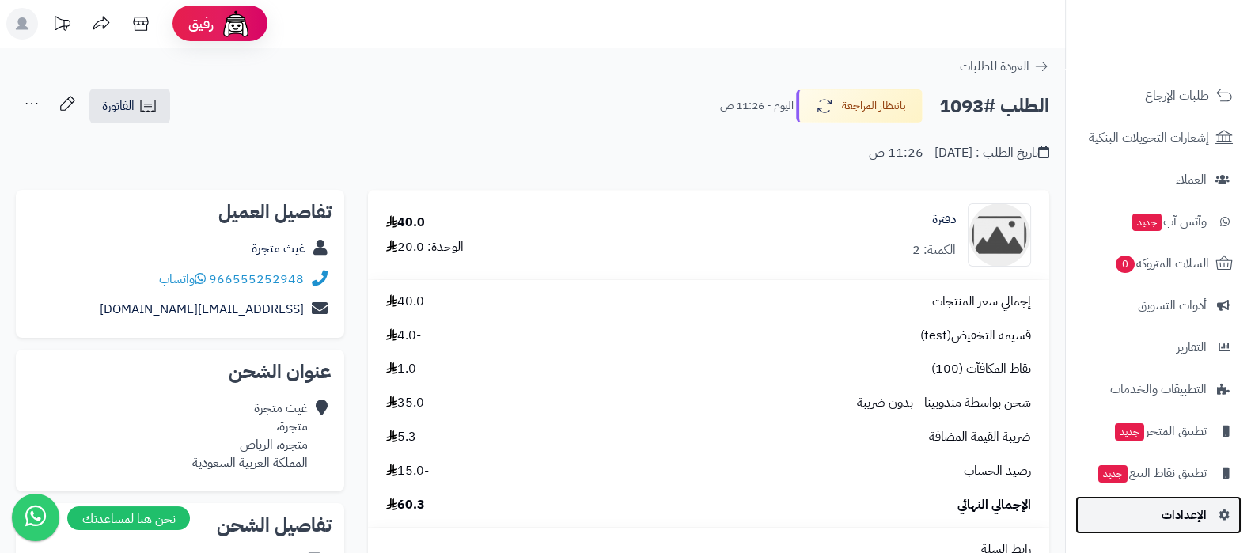
click at [1158, 512] on link "الإعدادات" at bounding box center [1159, 515] width 166 height 38
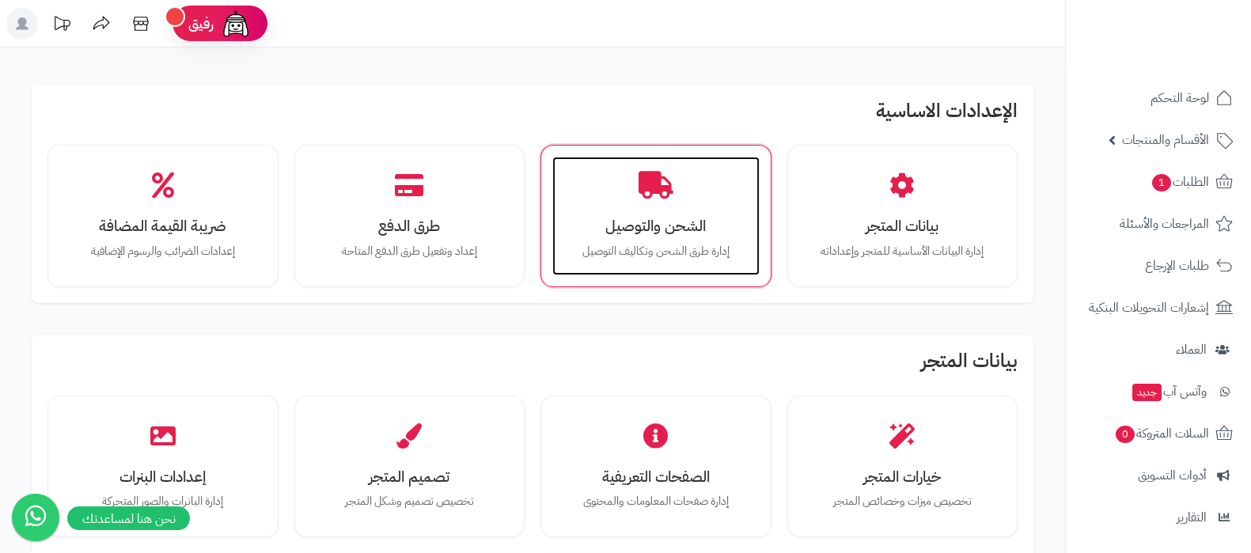
click at [647, 209] on div "الشحن والتوصيل إدارة طرق الشحن وتكاليف التوصيل" at bounding box center [655, 216] width 207 height 119
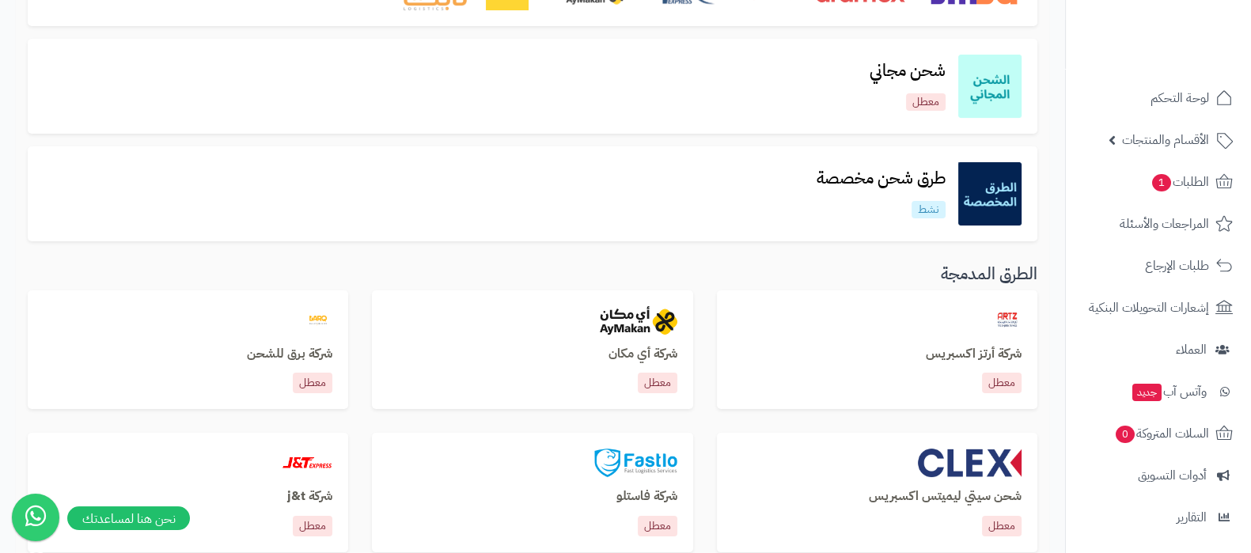
scroll to position [297, 0]
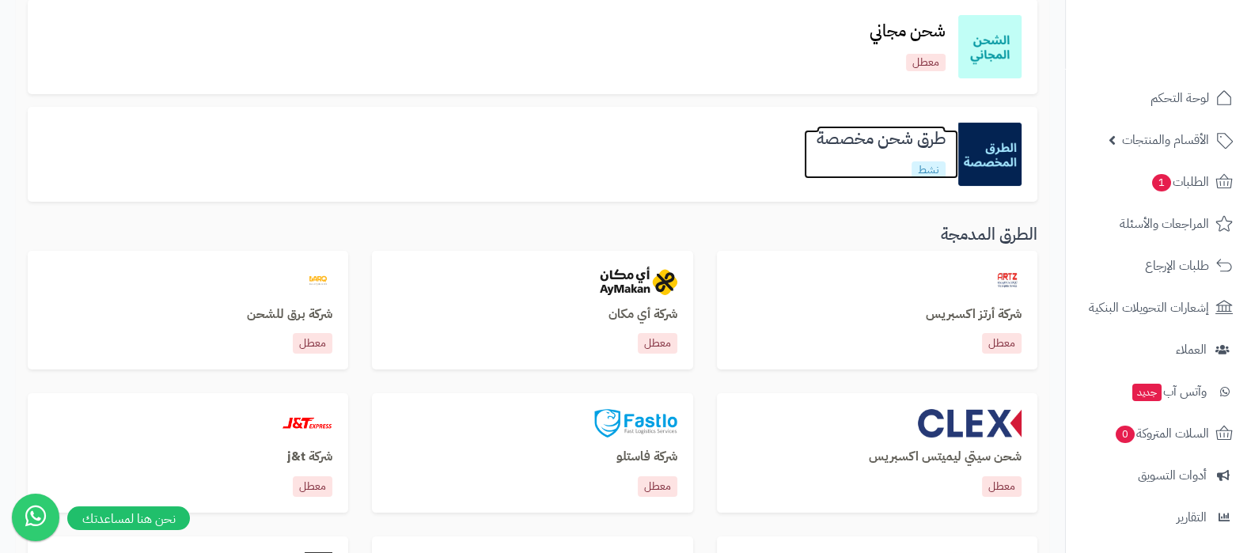
click at [839, 137] on h3 "طرق شحن مخصصة" at bounding box center [881, 139] width 154 height 18
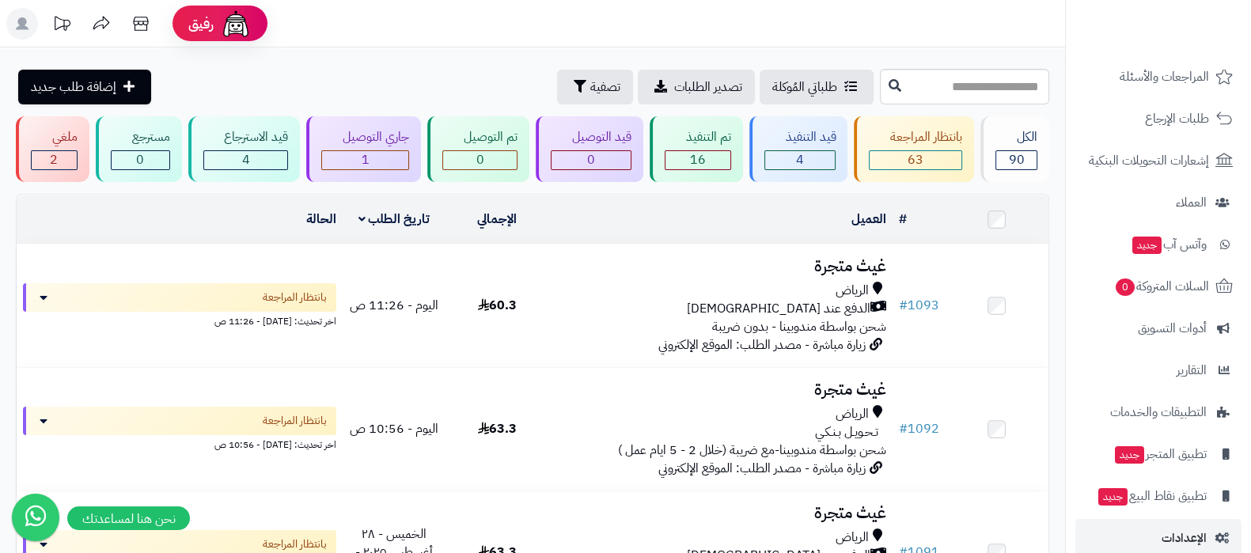
scroll to position [170, 0]
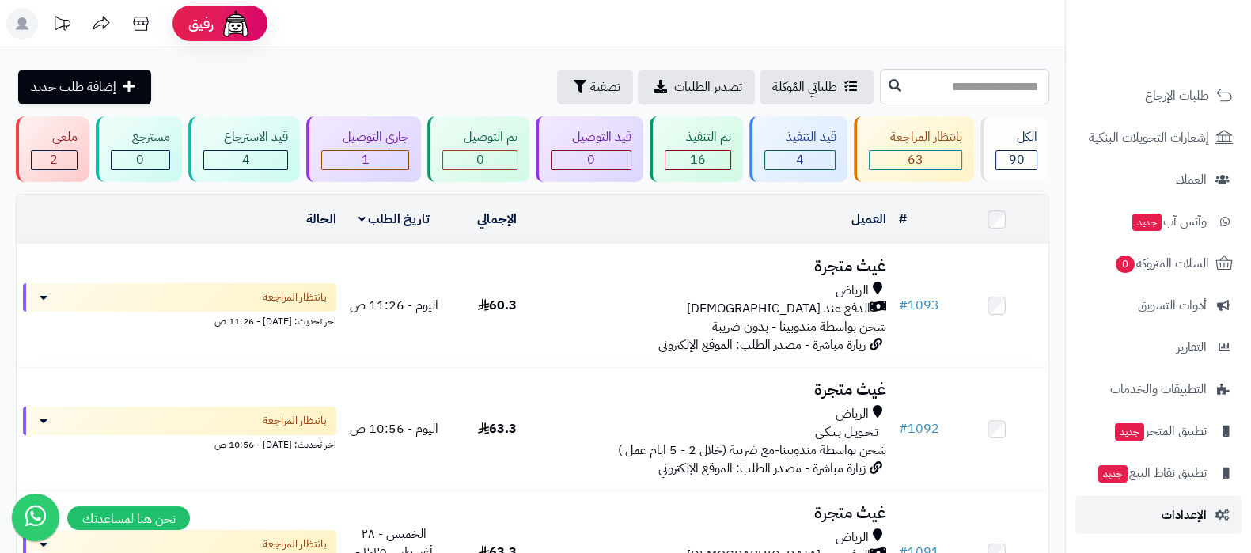
click at [1174, 522] on span "الإعدادات" at bounding box center [1184, 515] width 45 height 22
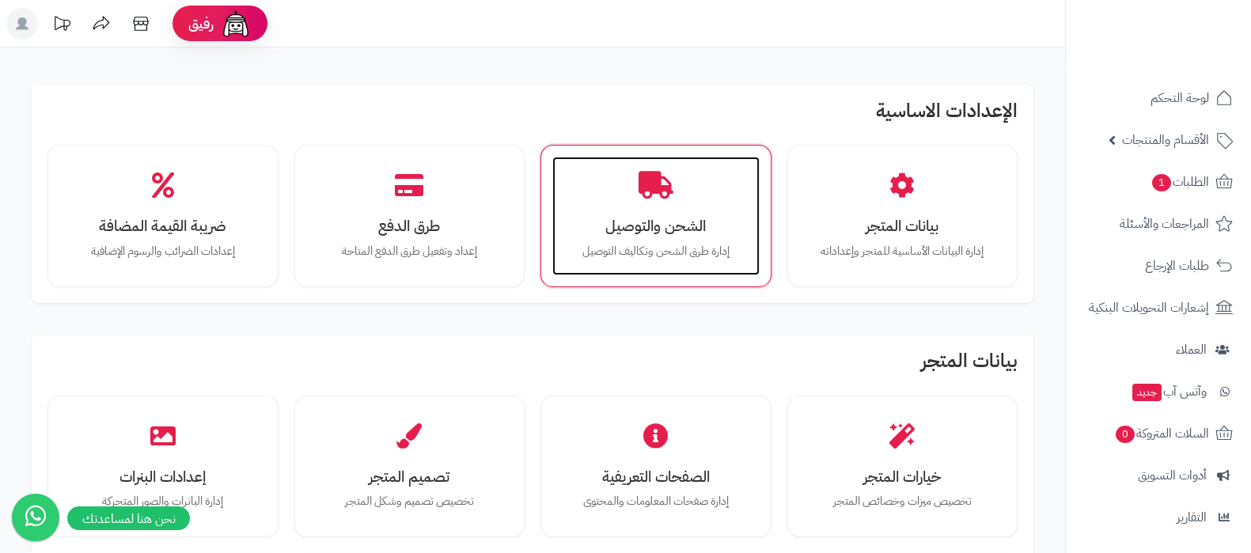
click at [678, 184] on div "الشحن والتوصيل إدارة طرق الشحن وتكاليف التوصيل" at bounding box center [655, 216] width 207 height 119
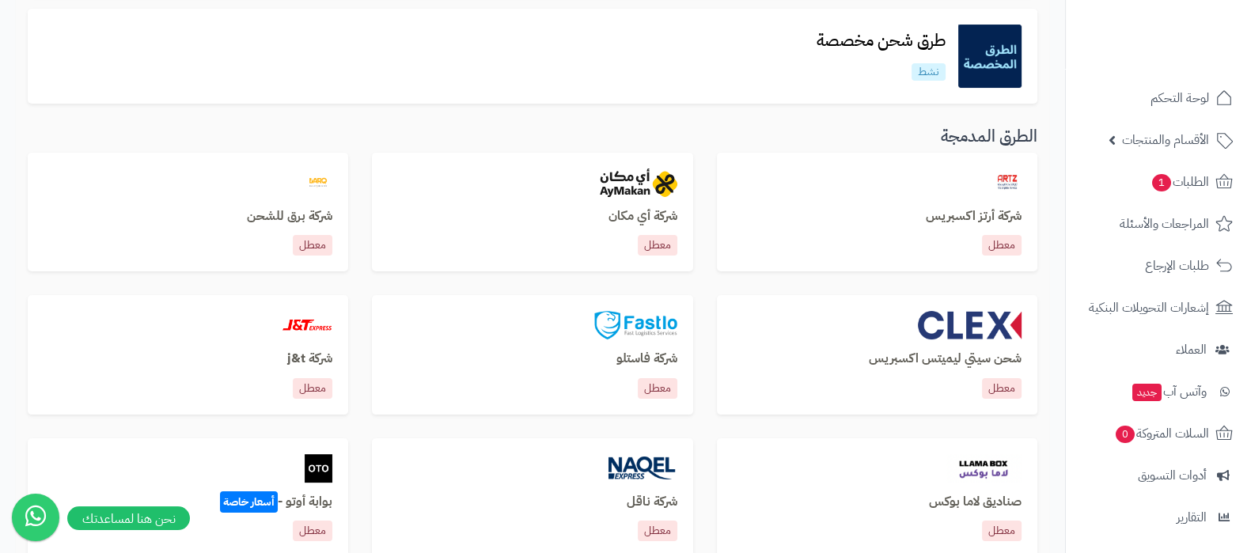
scroll to position [594, 0]
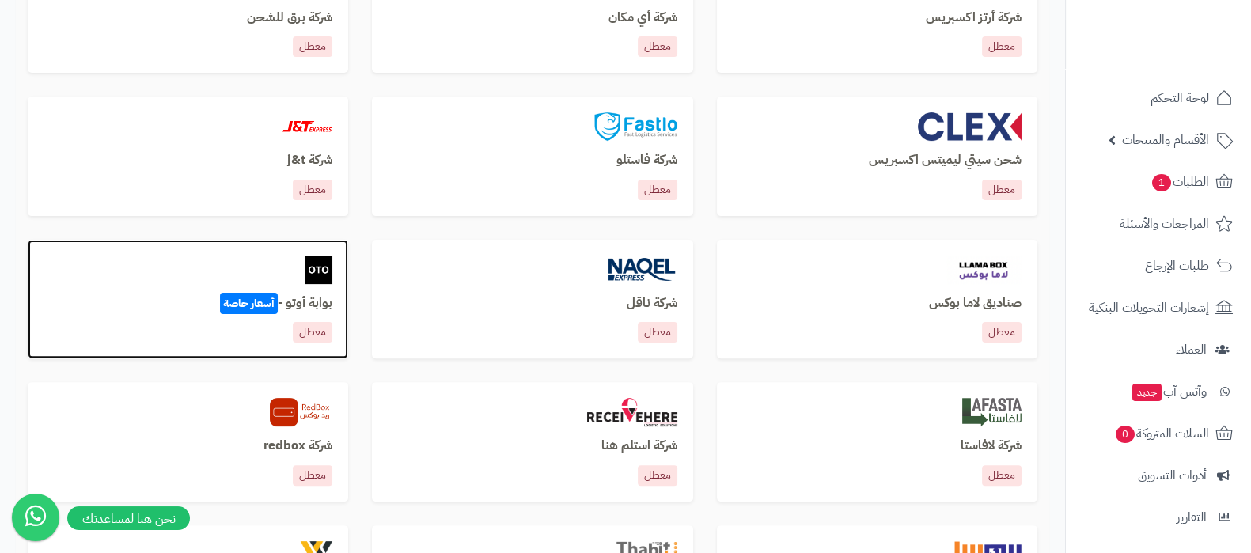
click at [305, 301] on h3 "بوابة أوتو - أسعار خاصة" at bounding box center [188, 304] width 289 height 14
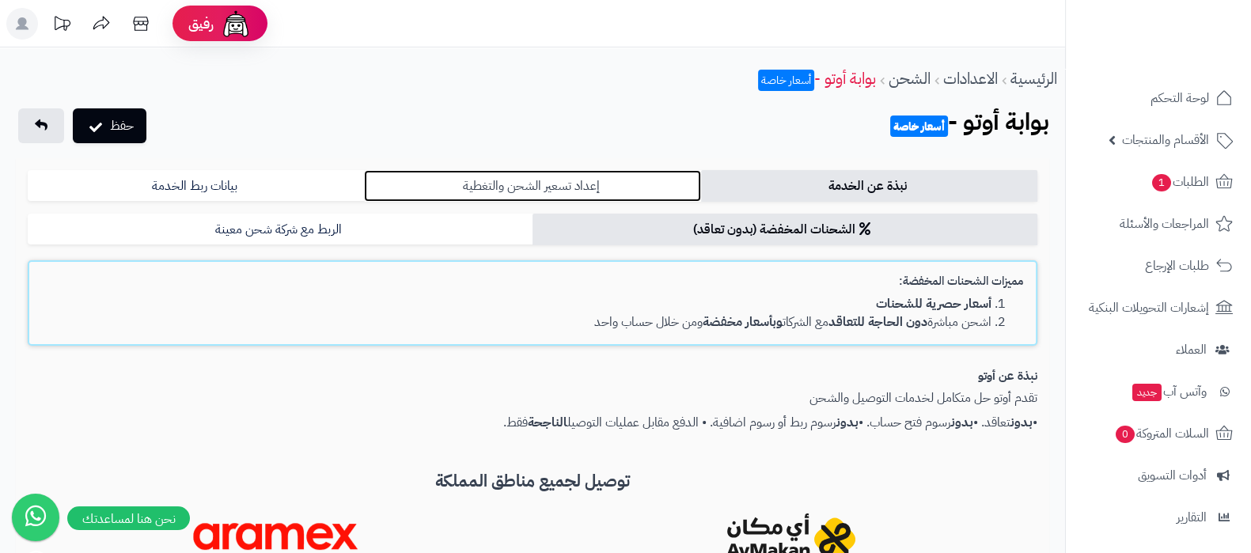
click at [526, 177] on link "إعداد تسعير الشحن والتغطية" at bounding box center [532, 186] width 336 height 32
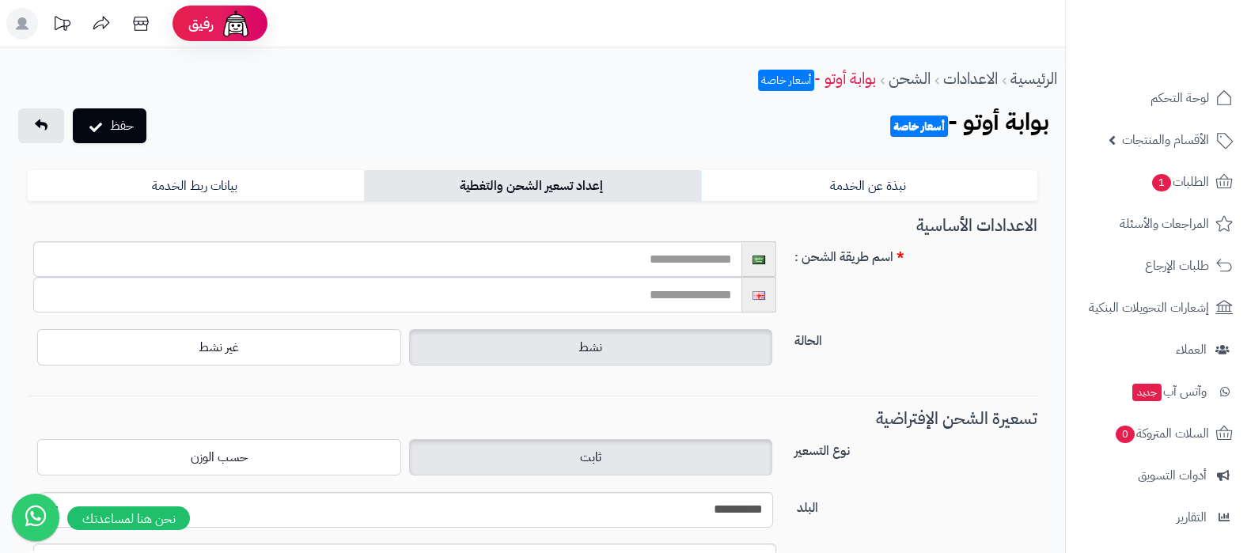
click at [637, 364] on label "نشط" at bounding box center [591, 347] width 364 height 36
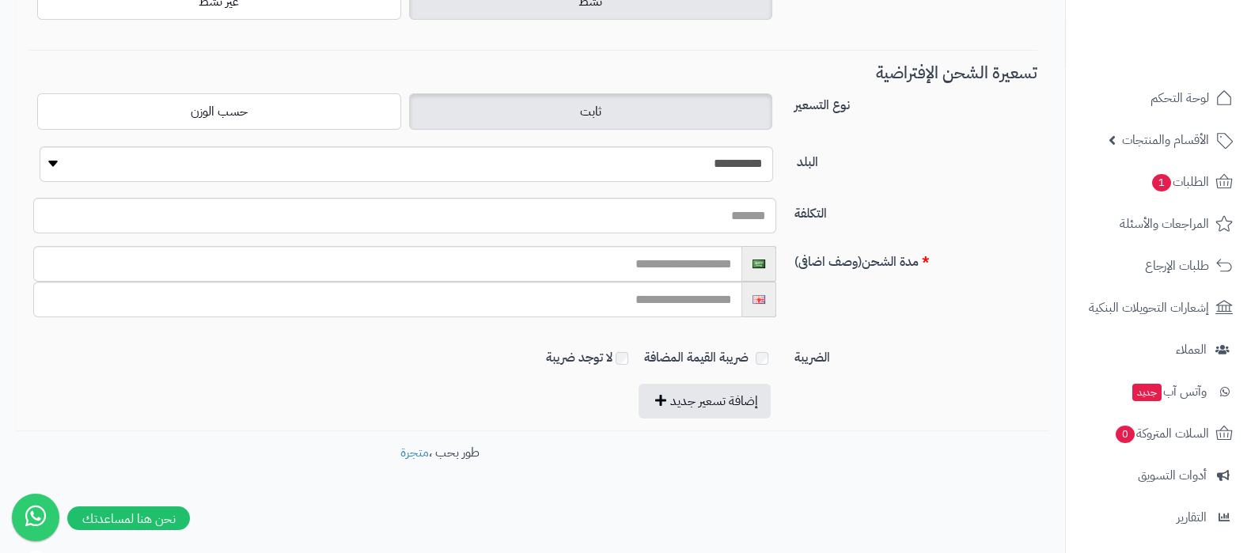
scroll to position [247, 0]
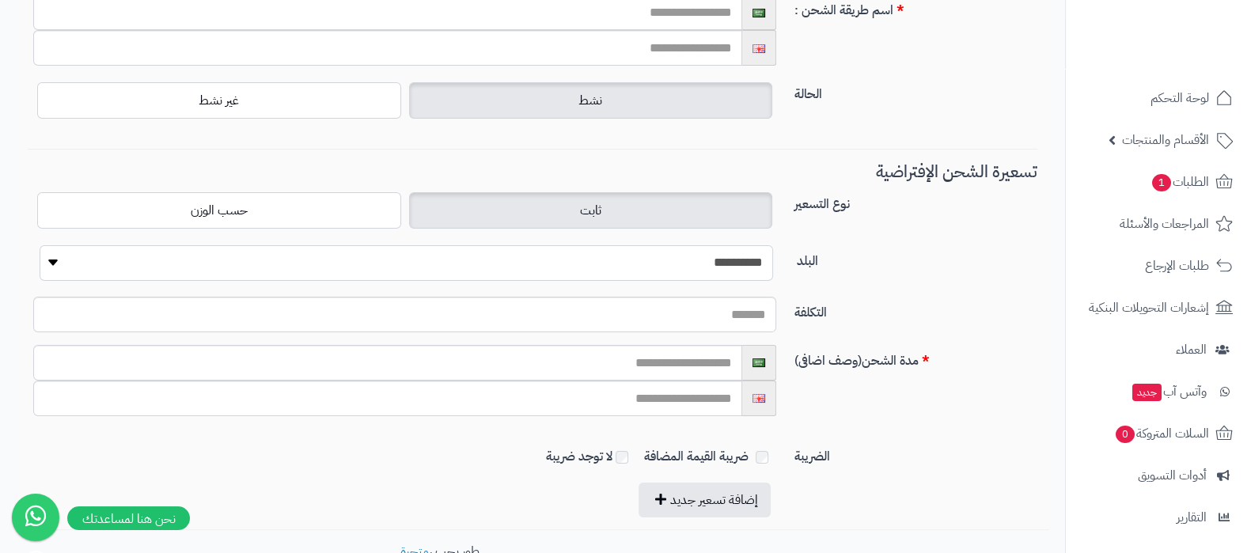
click at [683, 259] on select "**********" at bounding box center [407, 263] width 734 height 36
select select "***"
click at [40, 245] on select "**********" at bounding box center [407, 263] width 734 height 36
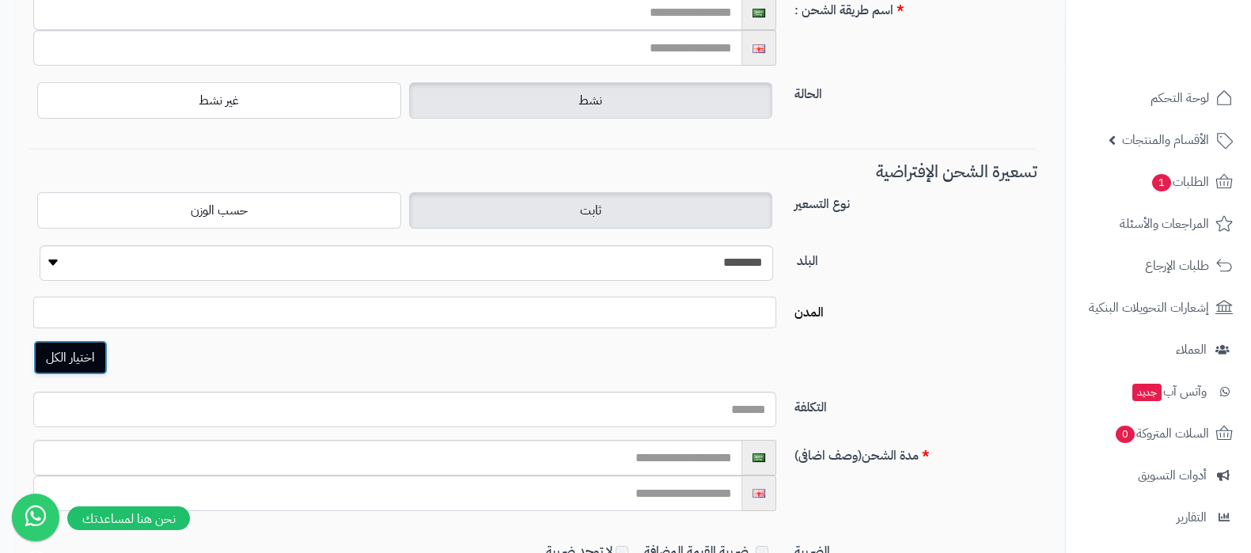
click at [64, 351] on button "اختيار الكل" at bounding box center [70, 357] width 74 height 35
select select "***"
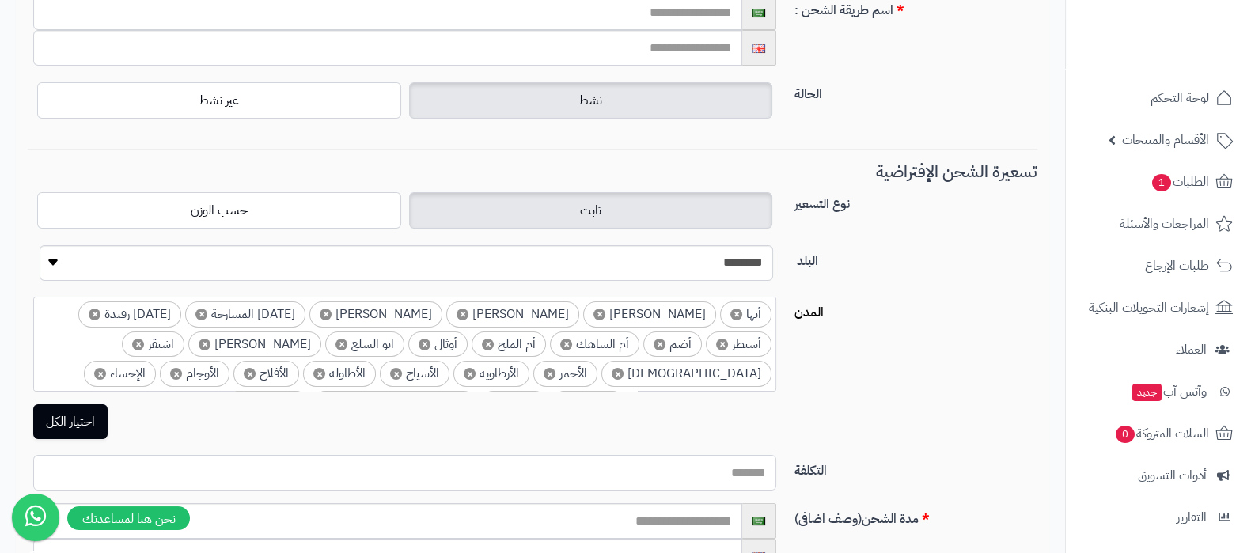
click at [690, 478] on input "التكلفة" at bounding box center [404, 473] width 743 height 36
type input "**"
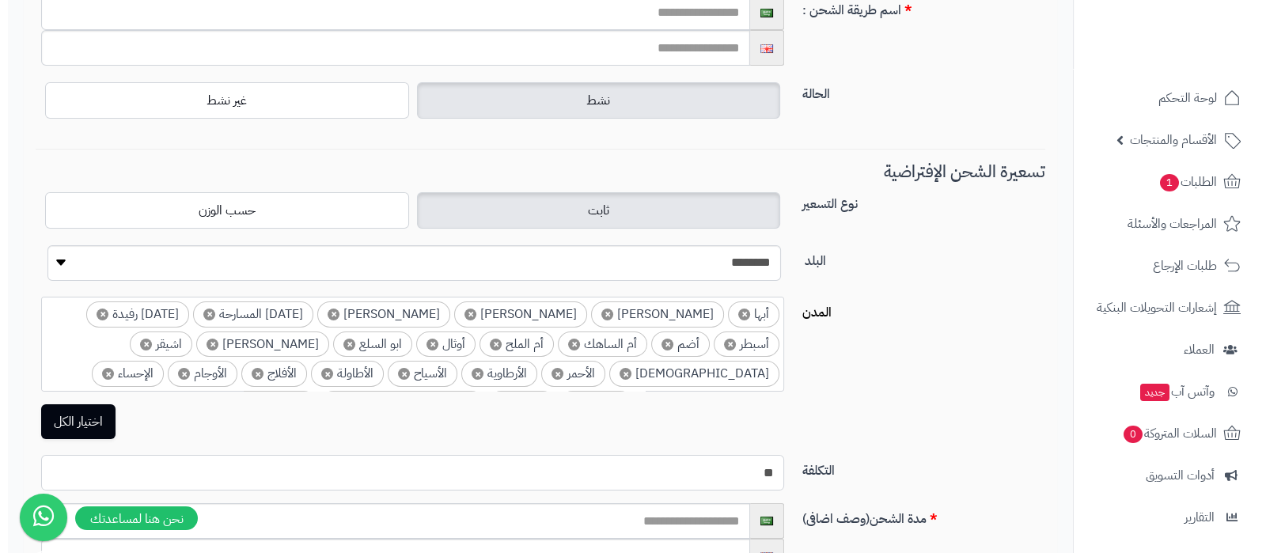
scroll to position [0, 0]
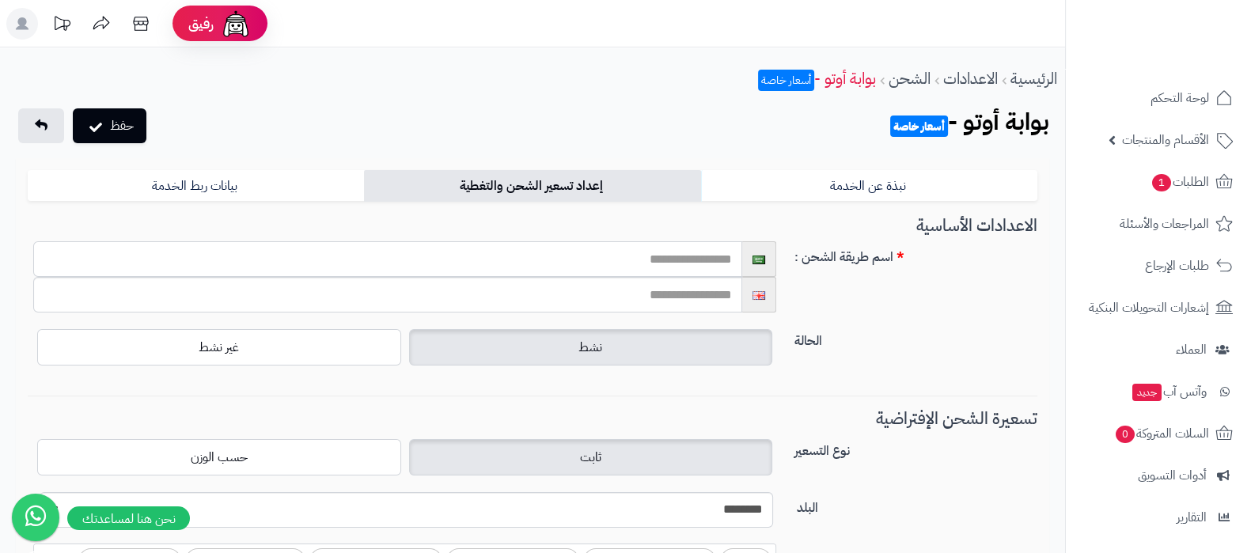
click at [660, 256] on input "text" at bounding box center [387, 259] width 709 height 36
type input "********"
click at [648, 295] on input "text" at bounding box center [387, 295] width 709 height 36
type input "********"
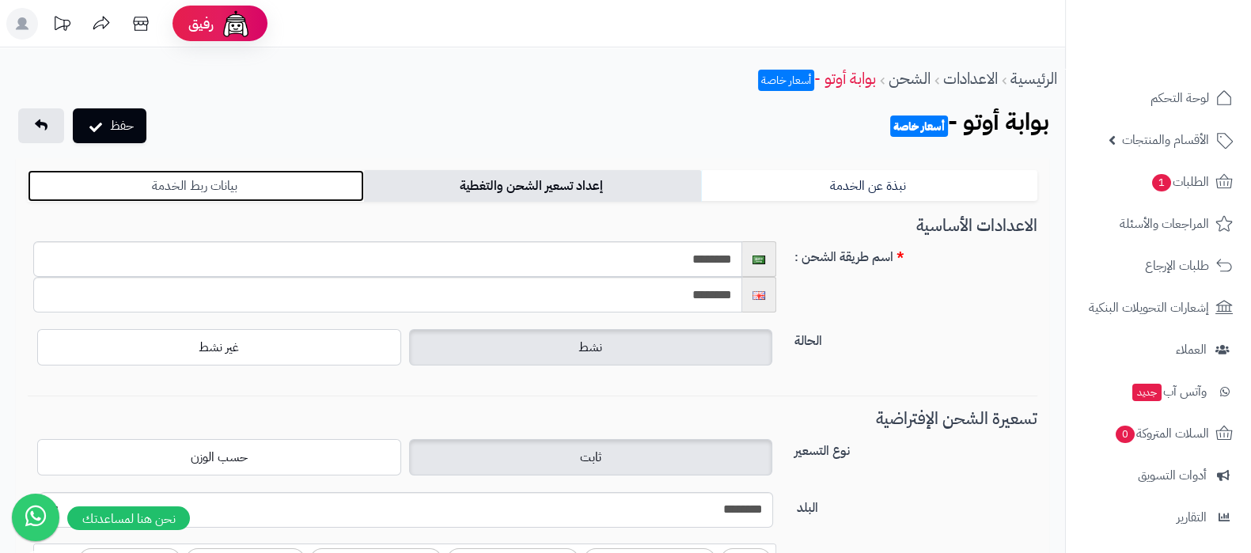
click at [264, 184] on link "بيانات ربط الخدمة" at bounding box center [196, 186] width 336 height 32
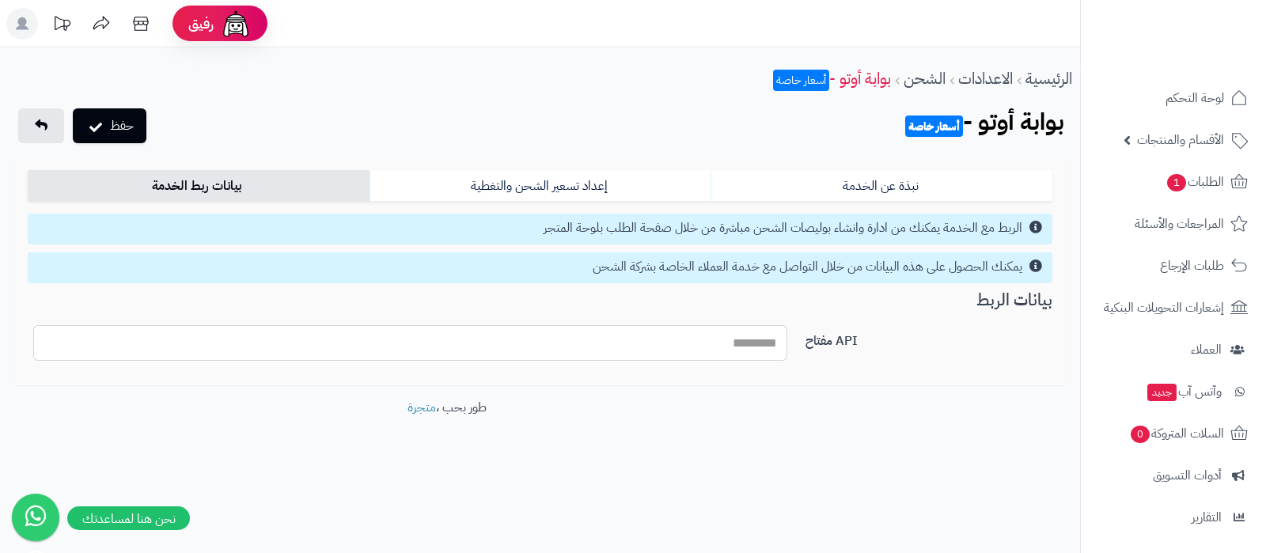
click at [724, 344] on input "API مفتاح" at bounding box center [410, 343] width 754 height 36
paste input "**********"
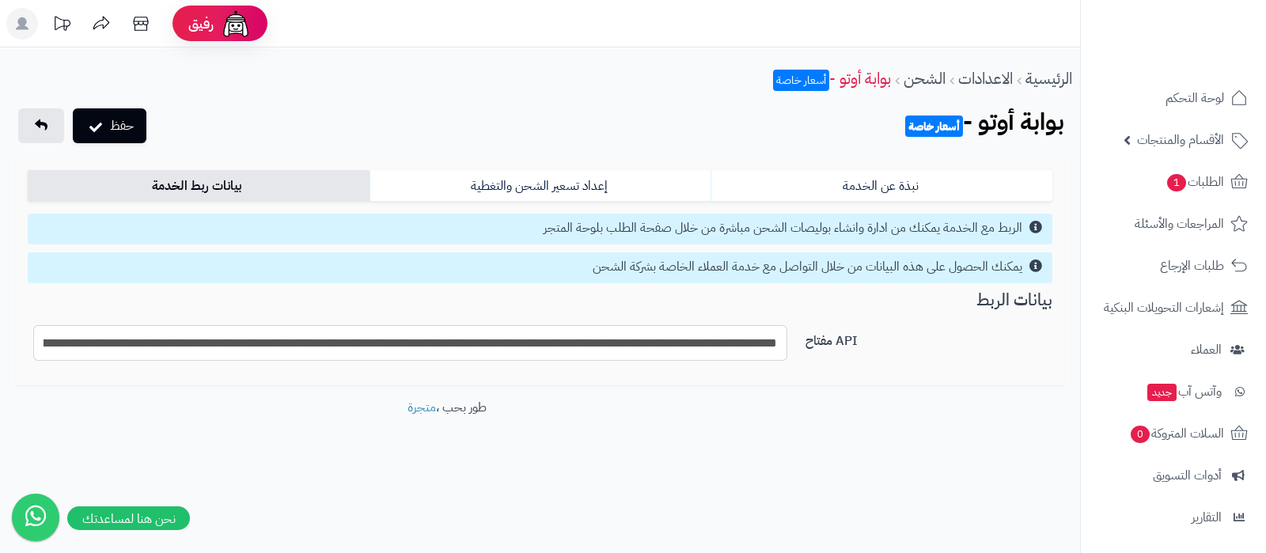
scroll to position [0, -898]
type input "**********"
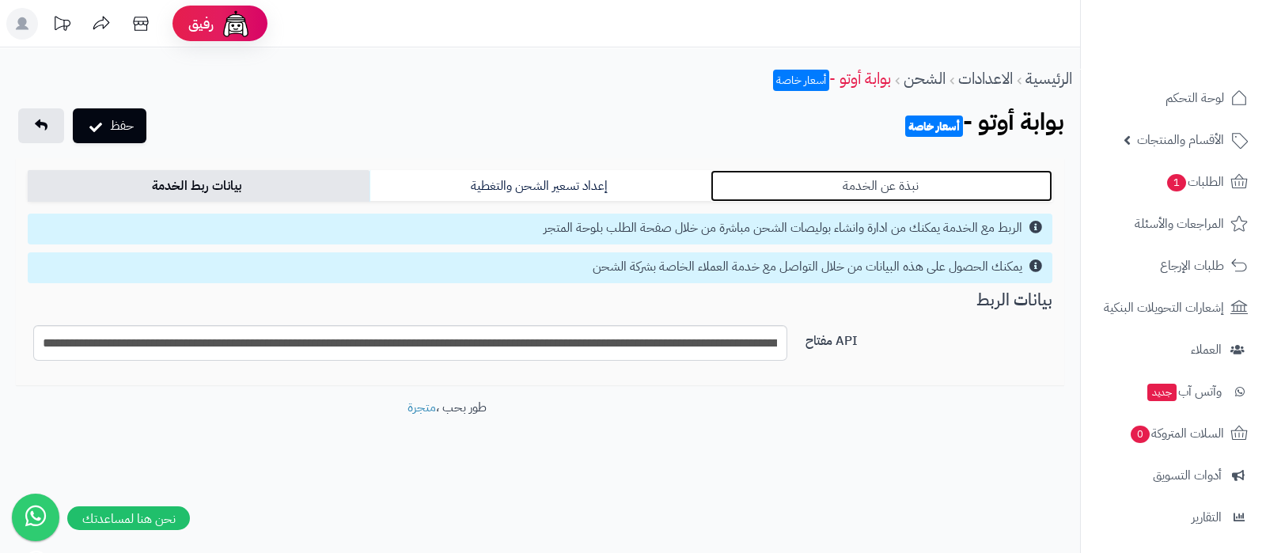
click at [846, 189] on link "نبذة عن الخدمة" at bounding box center [882, 186] width 342 height 32
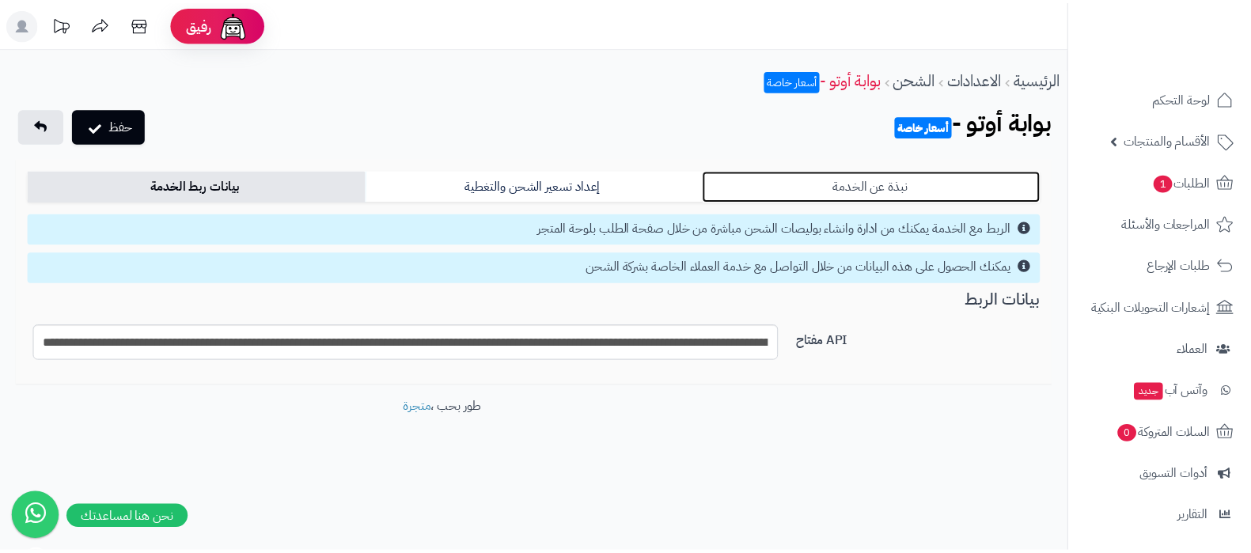
scroll to position [0, 0]
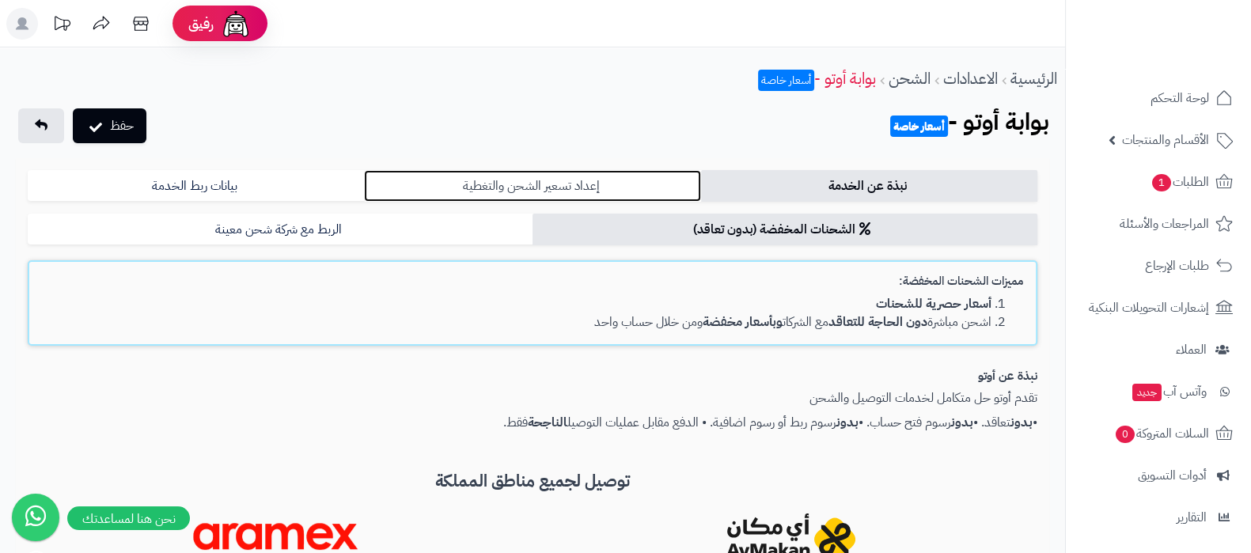
click at [594, 180] on link "إعداد تسعير الشحن والتغطية" at bounding box center [532, 186] width 336 height 32
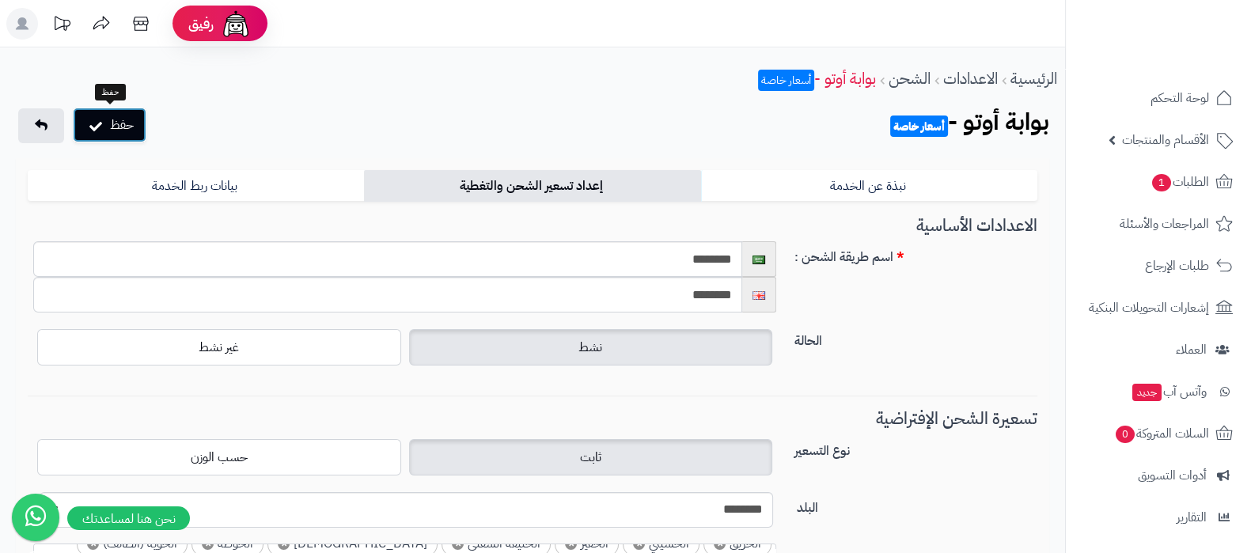
click at [112, 128] on button "حفظ" at bounding box center [110, 125] width 74 height 35
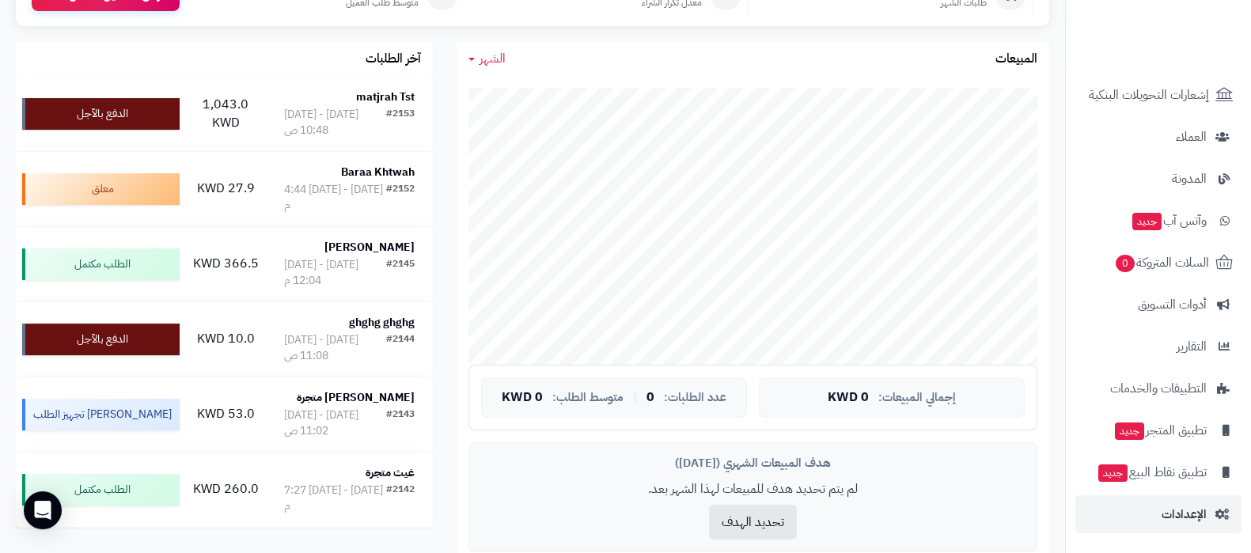
scroll to position [395, 0]
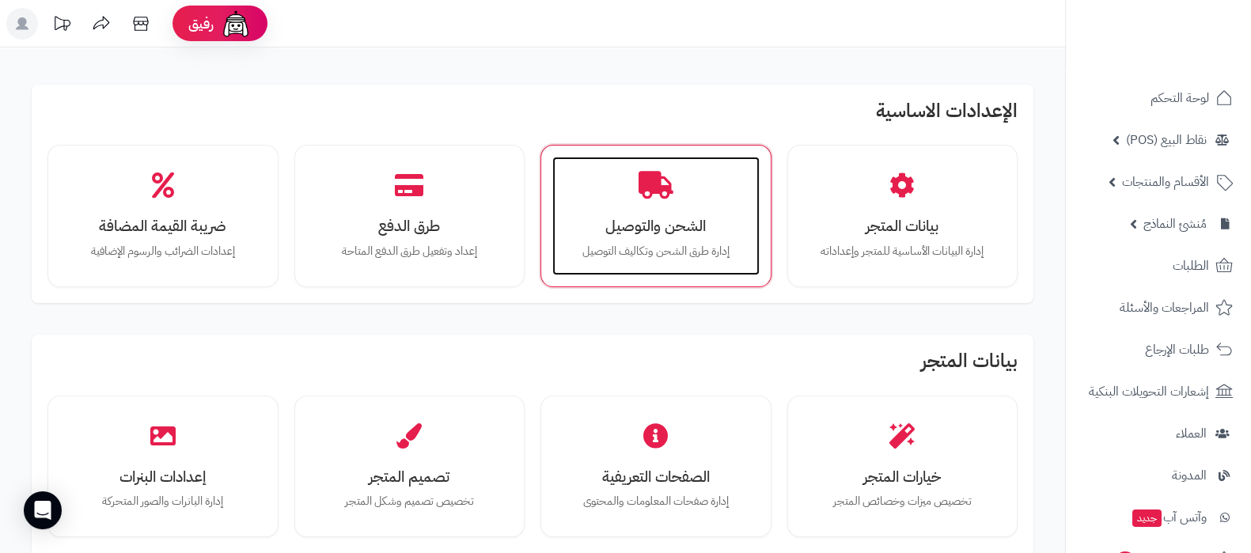
click at [615, 199] on div "الشحن والتوصيل إدارة طرق الشحن وتكاليف التوصيل" at bounding box center [655, 216] width 207 height 119
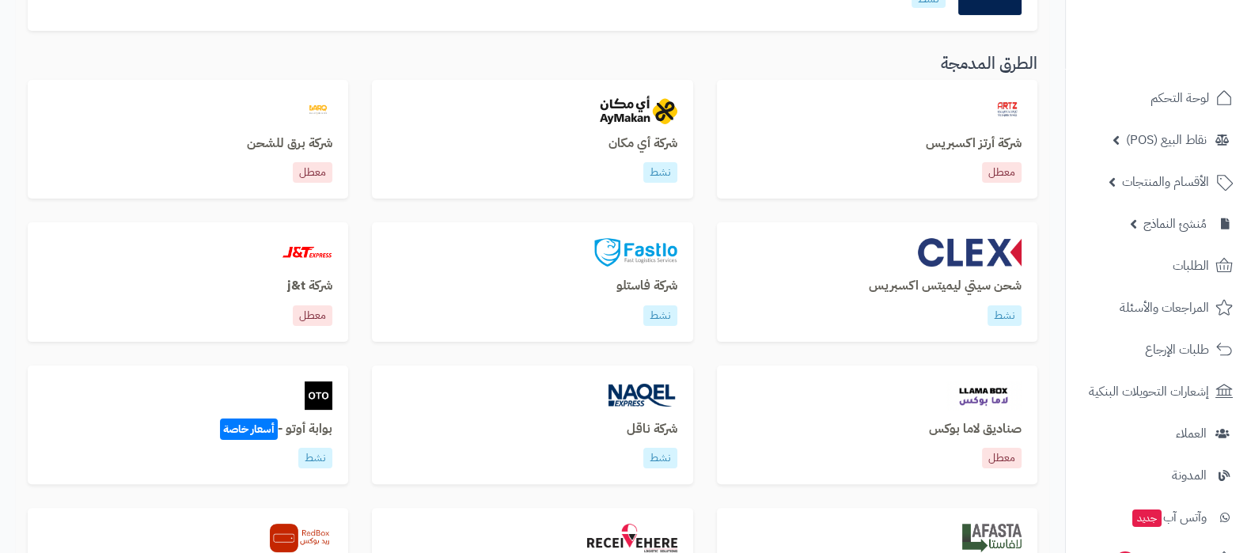
scroll to position [594, 0]
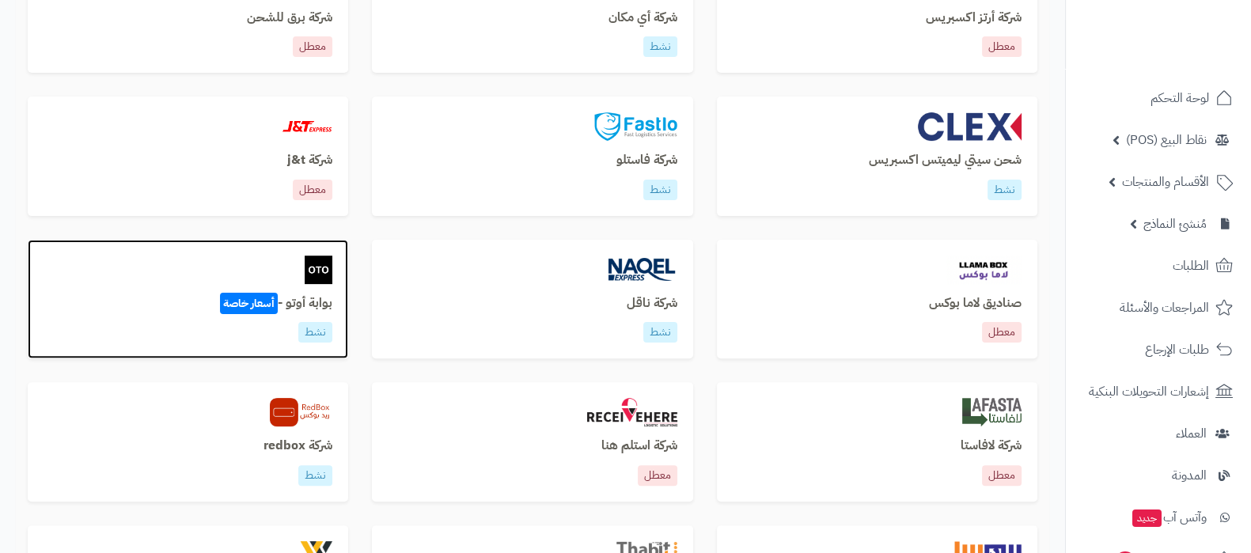
click at [250, 285] on div "بوابة أوتو - أسعار خاصة نشط" at bounding box center [188, 300] width 321 height 120
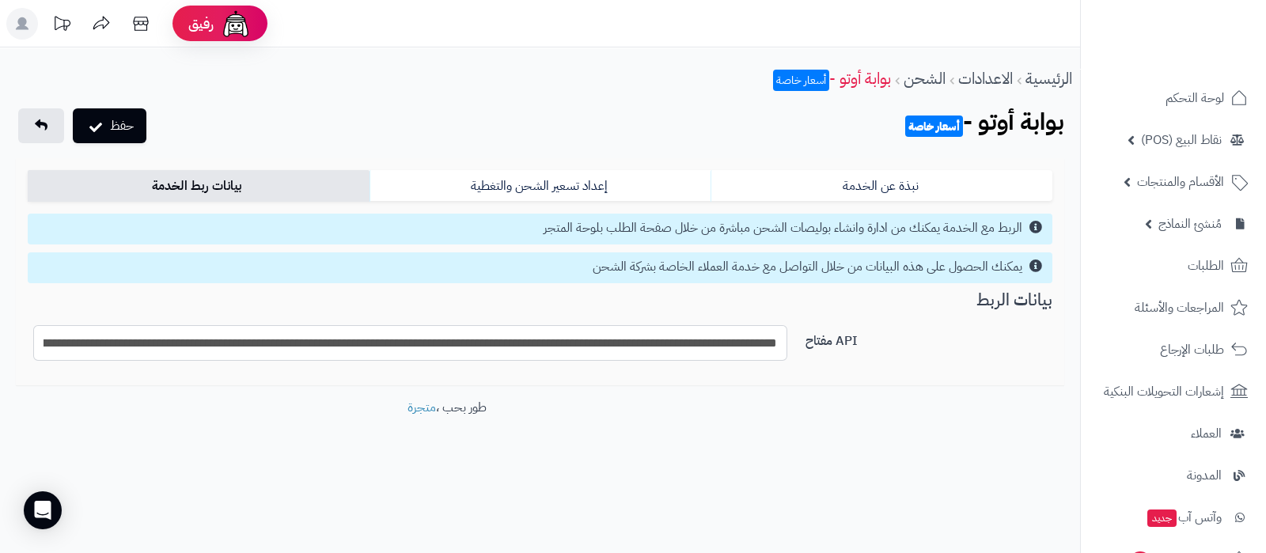
click at [671, 337] on input "**********" at bounding box center [410, 343] width 754 height 36
click at [1012, 404] on div "الرئيسية الاعدادات الشحن بوابة أوتو - أسعار خاصة حفظ بوابة أوتو - أسعار خاصة ال…" at bounding box center [540, 278] width 1080 height 462
click at [1186, 252] on link "الطلبات" at bounding box center [1174, 266] width 166 height 38
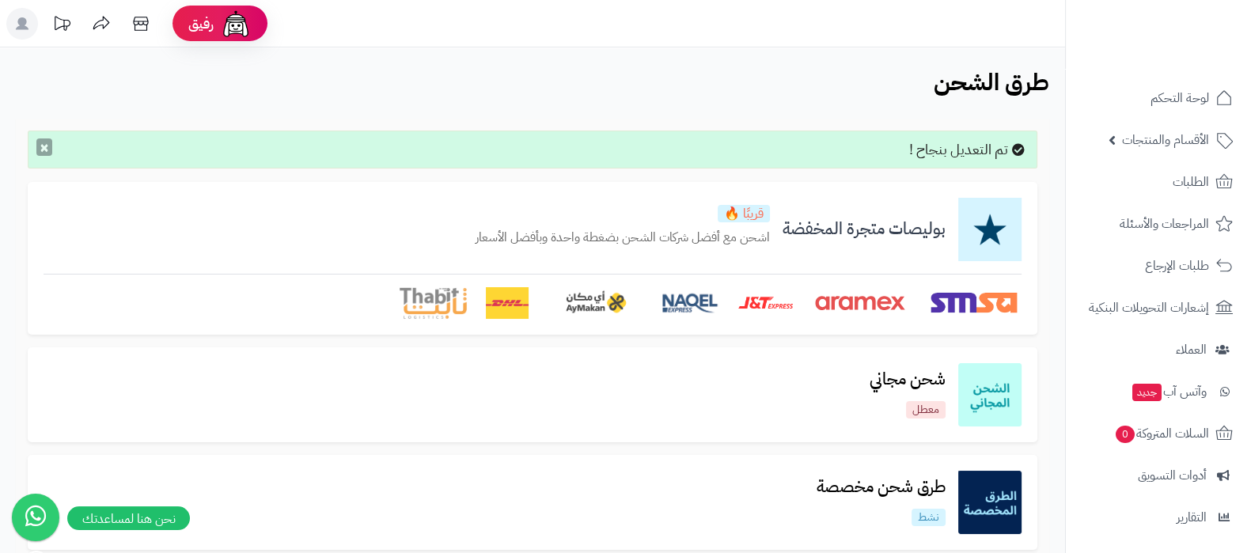
click at [40, 147] on button "×" at bounding box center [44, 147] width 16 height 17
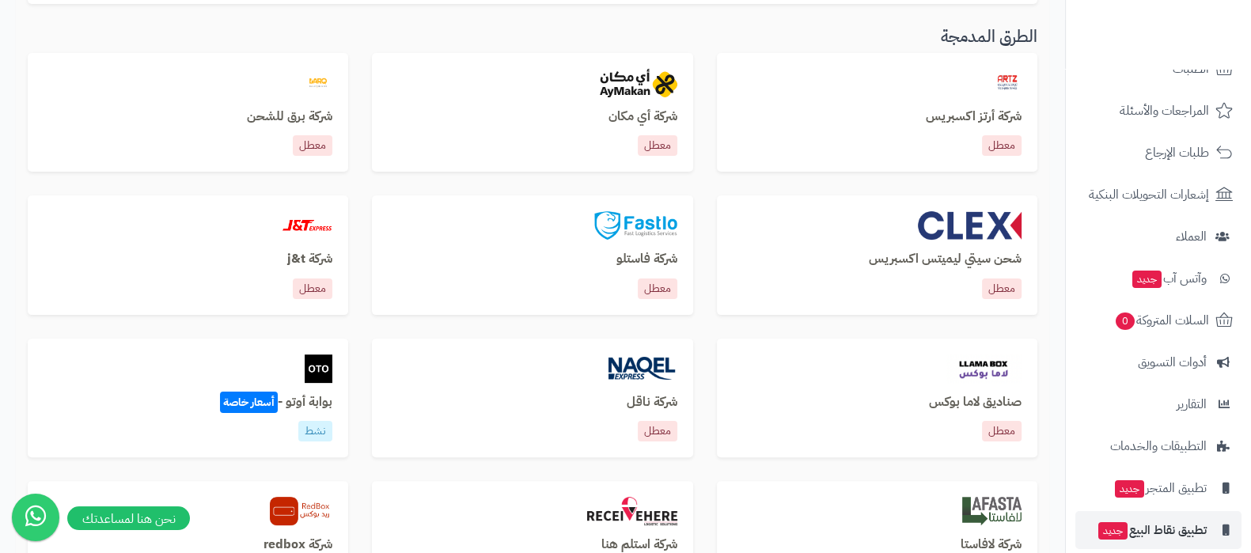
scroll to position [170, 0]
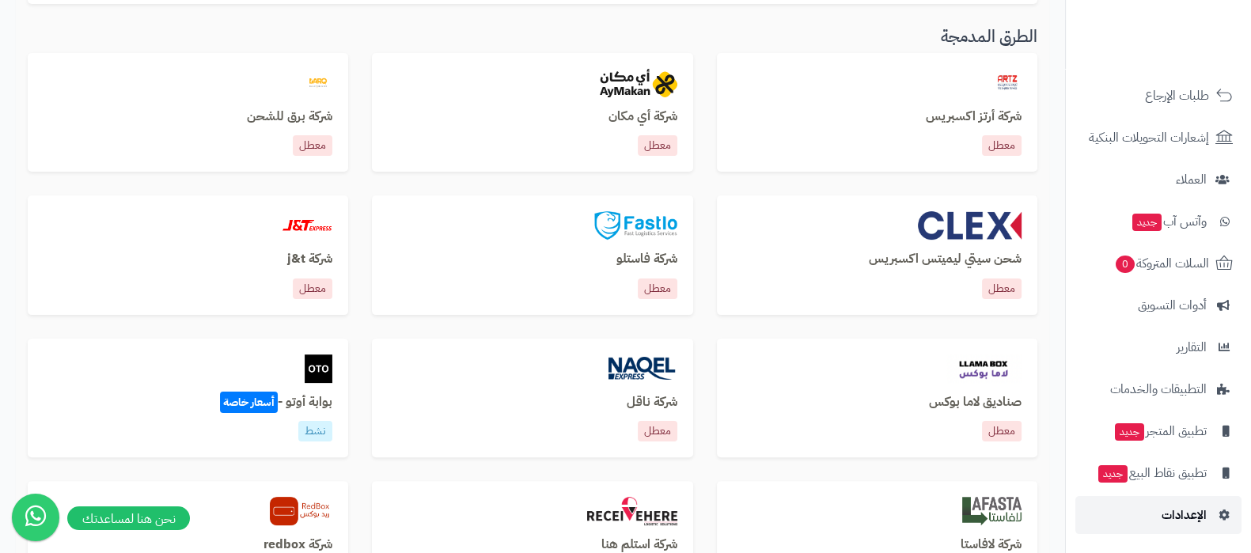
click at [1177, 516] on span "الإعدادات" at bounding box center [1184, 515] width 45 height 22
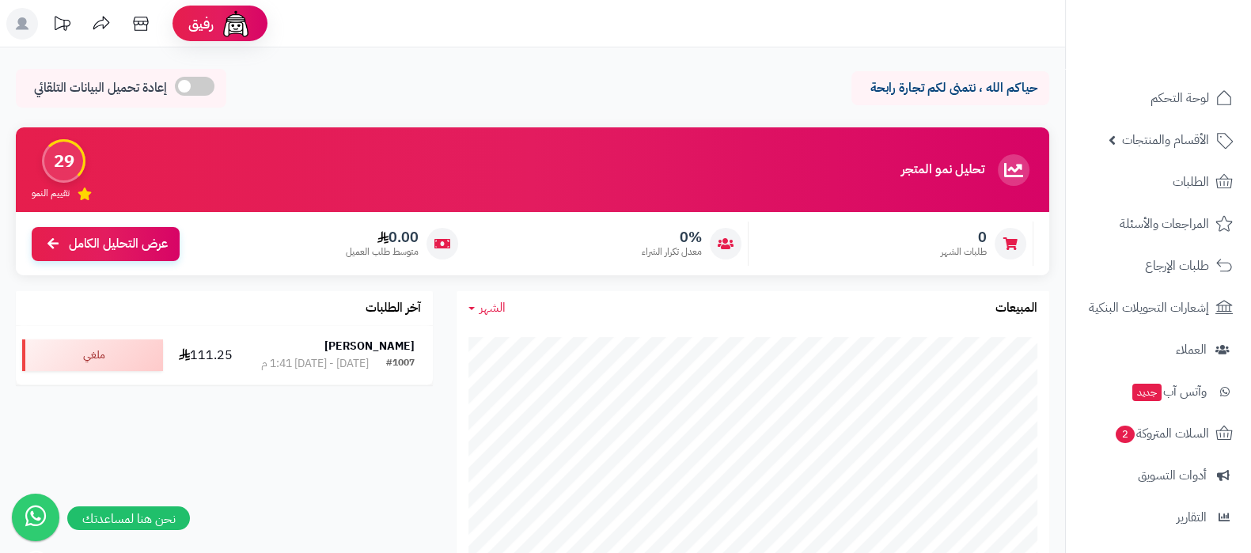
scroll to position [170, 0]
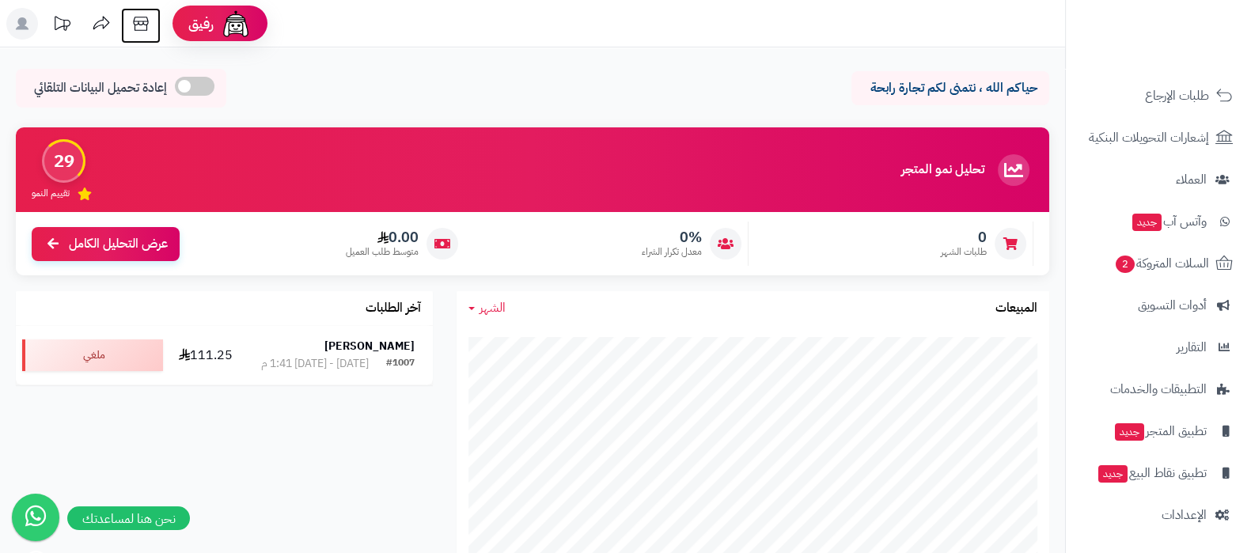
click at [142, 24] on icon at bounding box center [140, 24] width 15 height 14
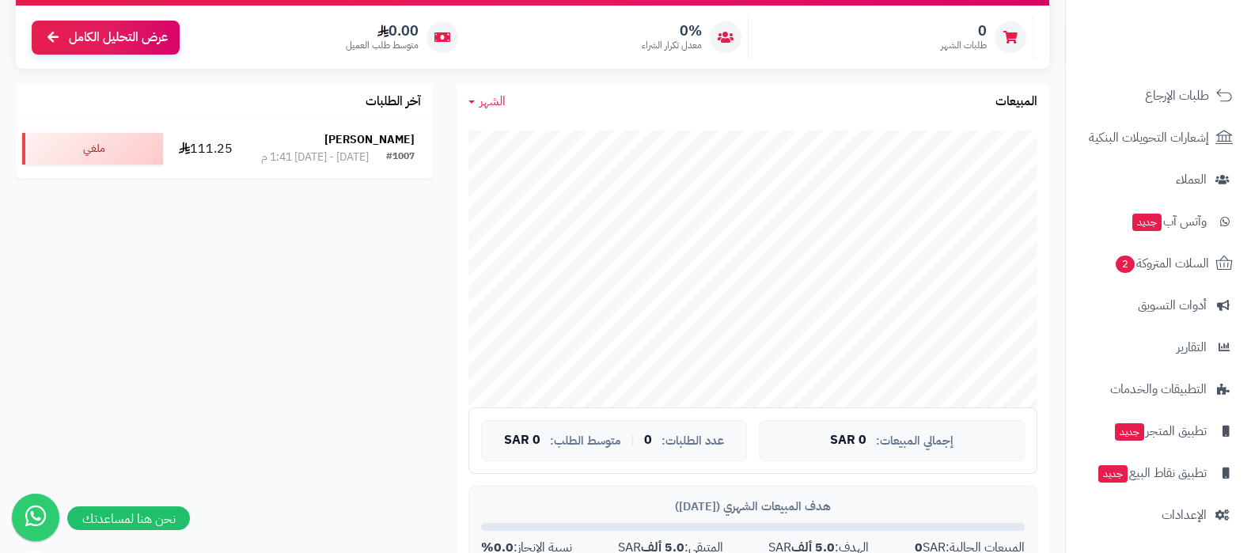
scroll to position [495, 0]
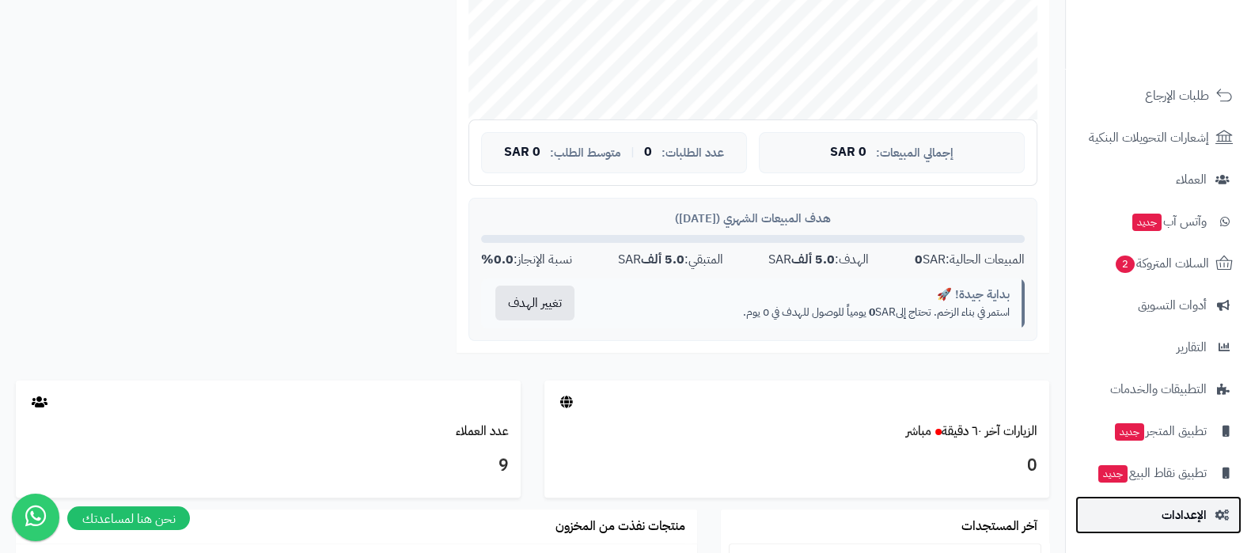
click at [1188, 512] on span "الإعدادات" at bounding box center [1184, 515] width 45 height 22
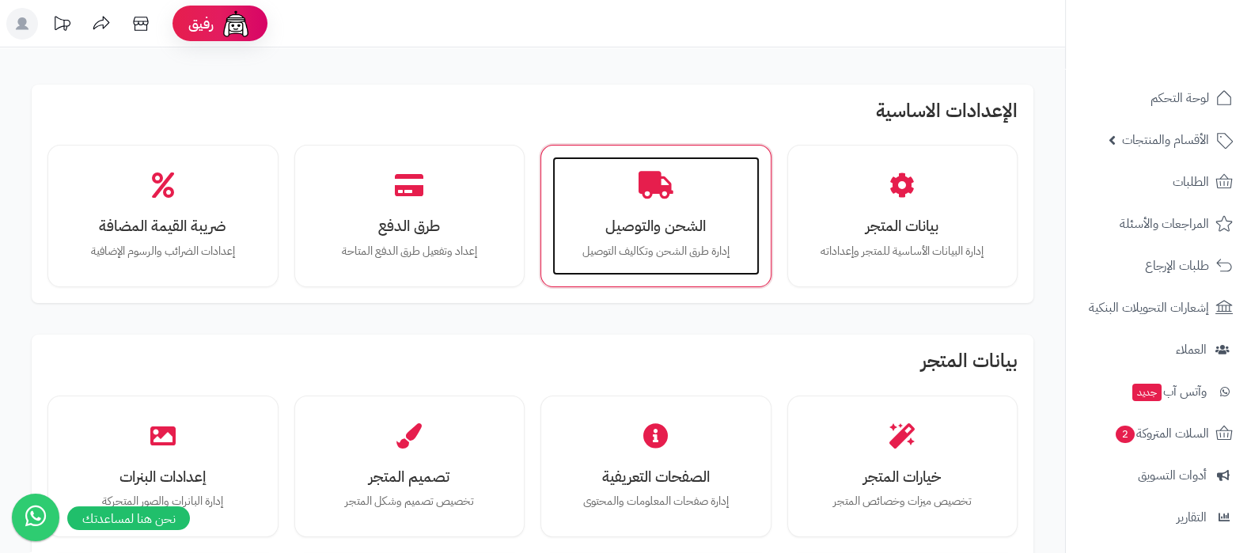
click at [629, 208] on div "الشحن والتوصيل إدارة طرق الشحن وتكاليف التوصيل" at bounding box center [655, 216] width 207 height 119
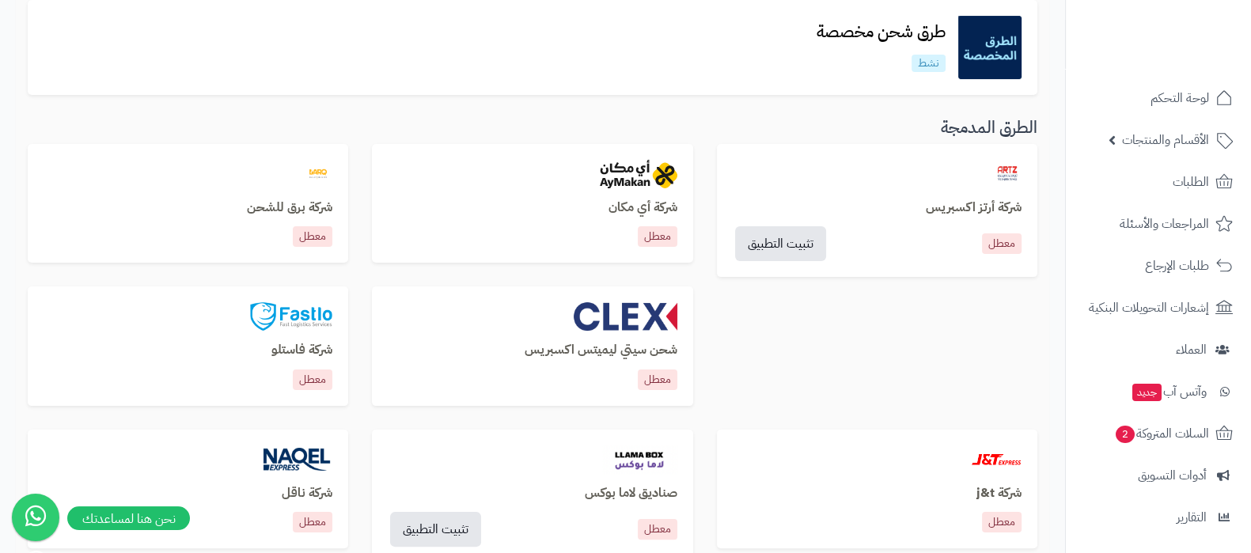
scroll to position [890, 0]
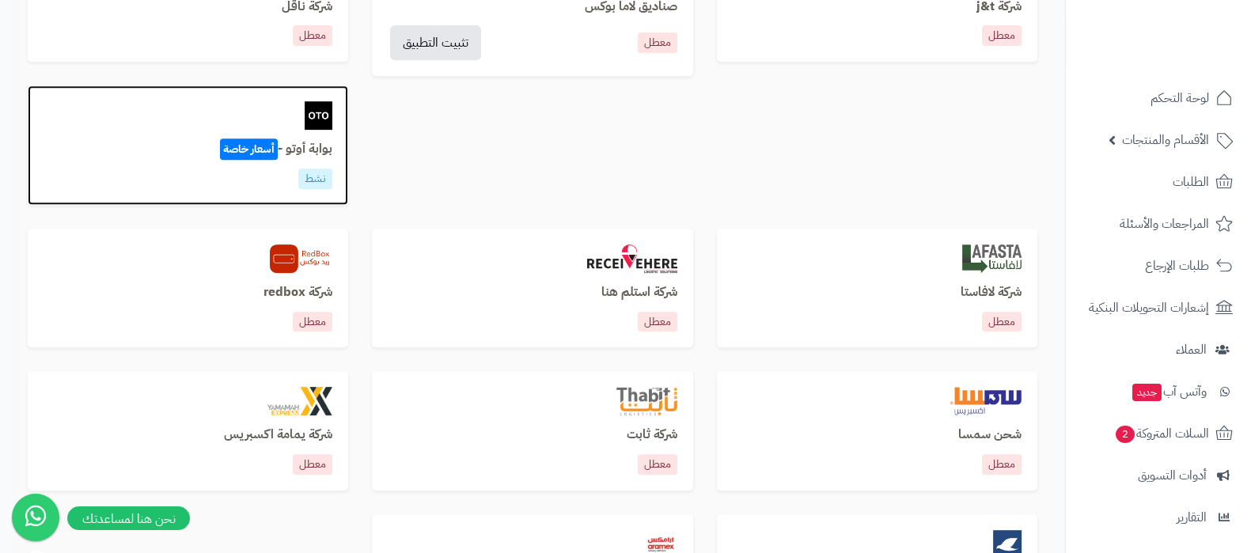
click at [305, 146] on h3 "بوابة أوتو - أسعار خاصة" at bounding box center [188, 149] width 289 height 14
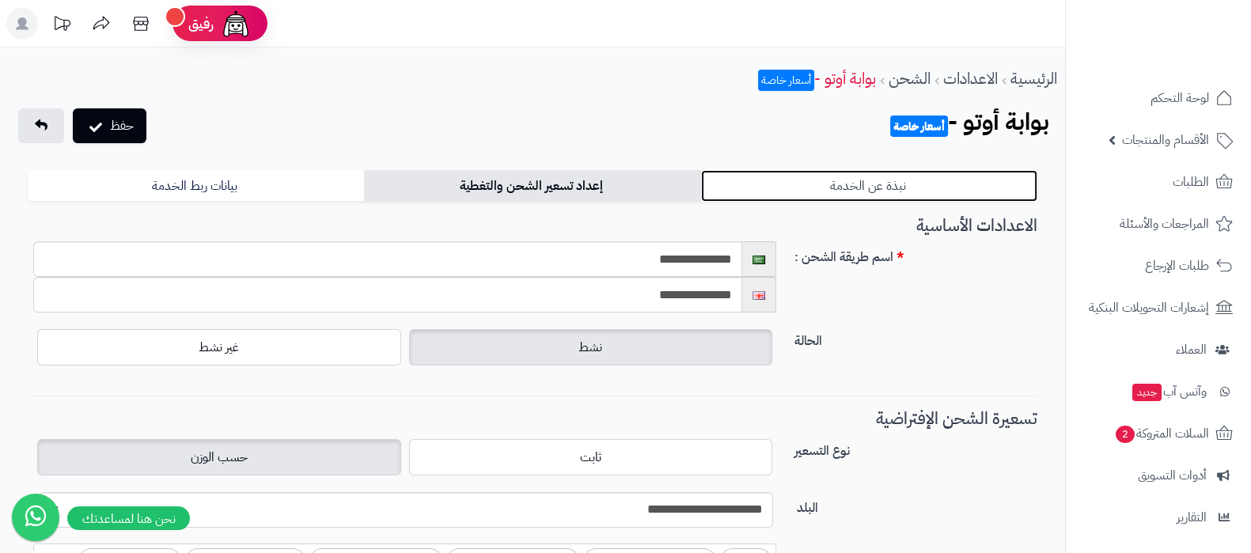
click at [861, 188] on link "نبذة عن الخدمة" at bounding box center [869, 186] width 336 height 32
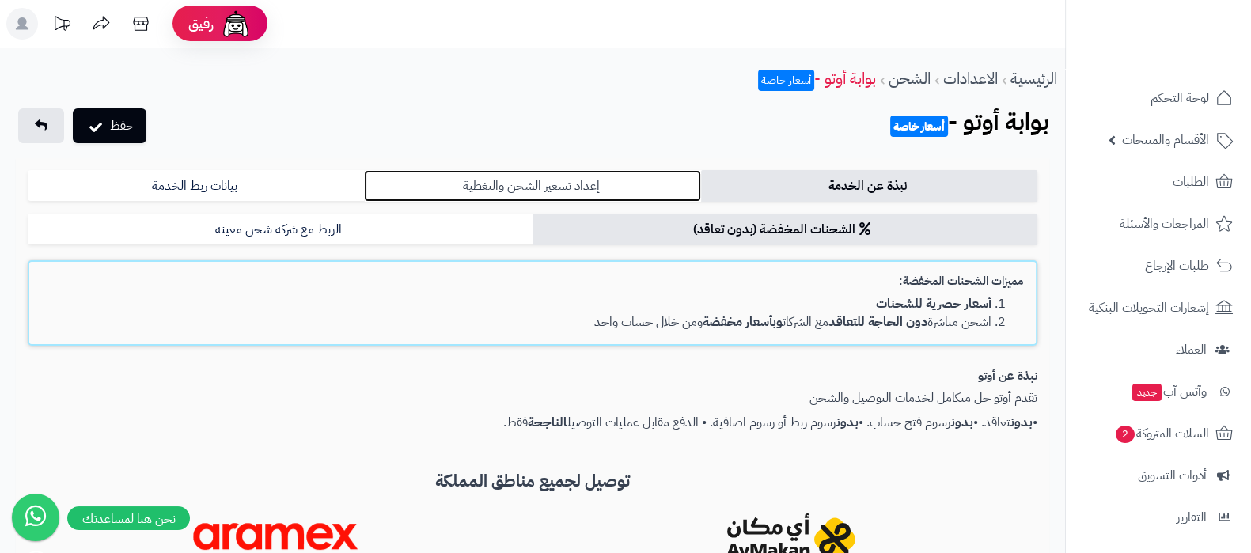
click at [587, 184] on link "إعداد تسعير الشحن والتغطية" at bounding box center [532, 186] width 336 height 32
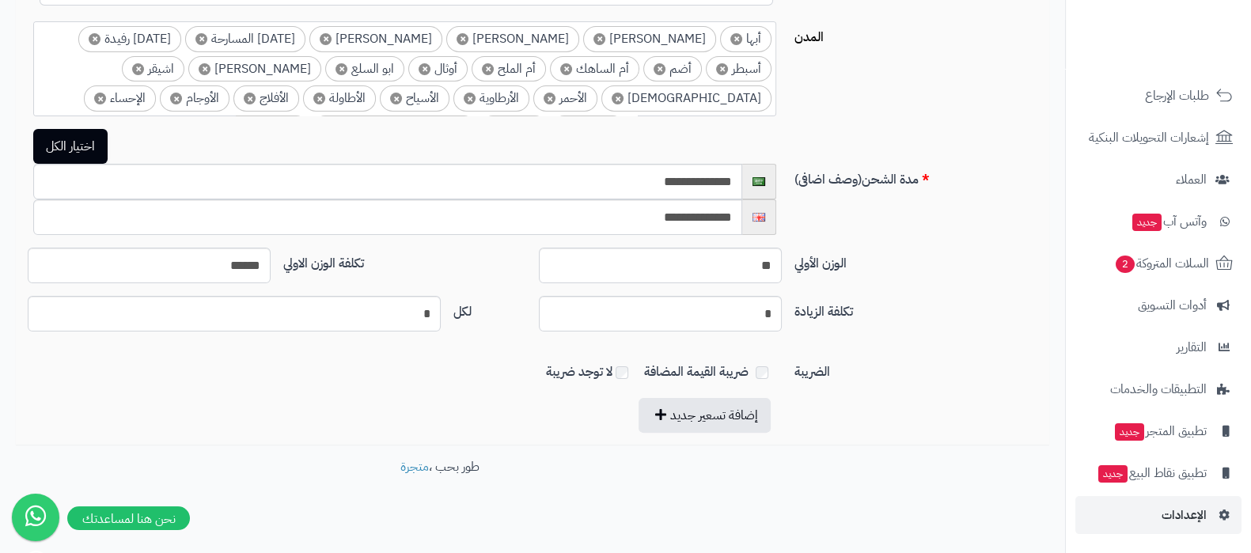
scroll to position [537, 0]
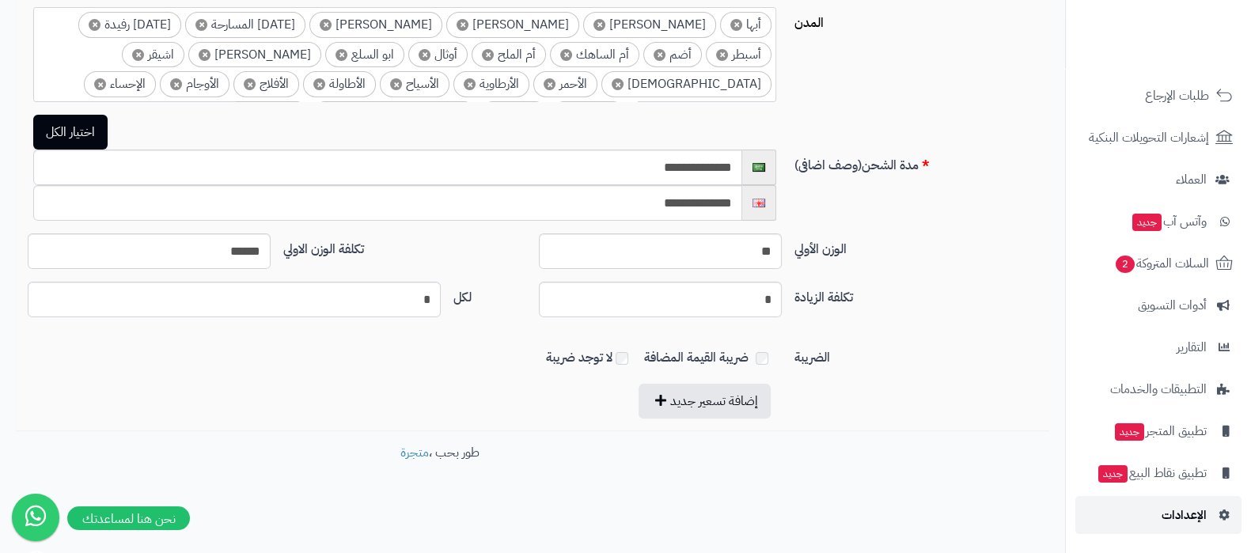
click at [1174, 508] on span "الإعدادات" at bounding box center [1184, 515] width 45 height 22
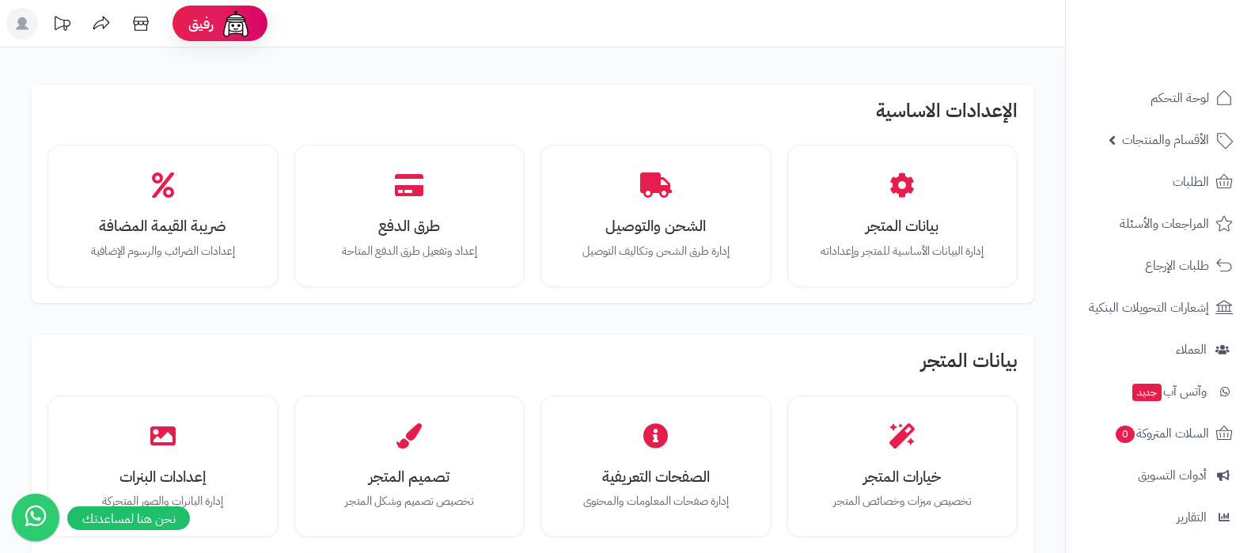
click at [157, 203] on div "ضريبة القيمة المضافة إعدادات الضرائب والرسوم الإضافية" at bounding box center [162, 216] width 207 height 119
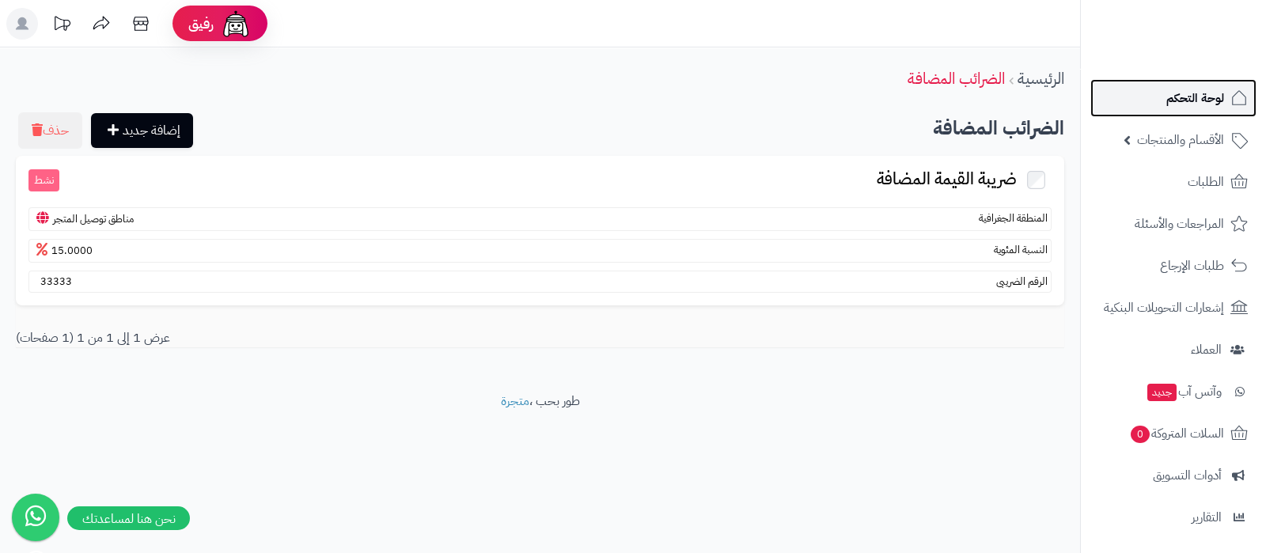
click at [1154, 98] on link "لوحة التحكم" at bounding box center [1174, 98] width 166 height 38
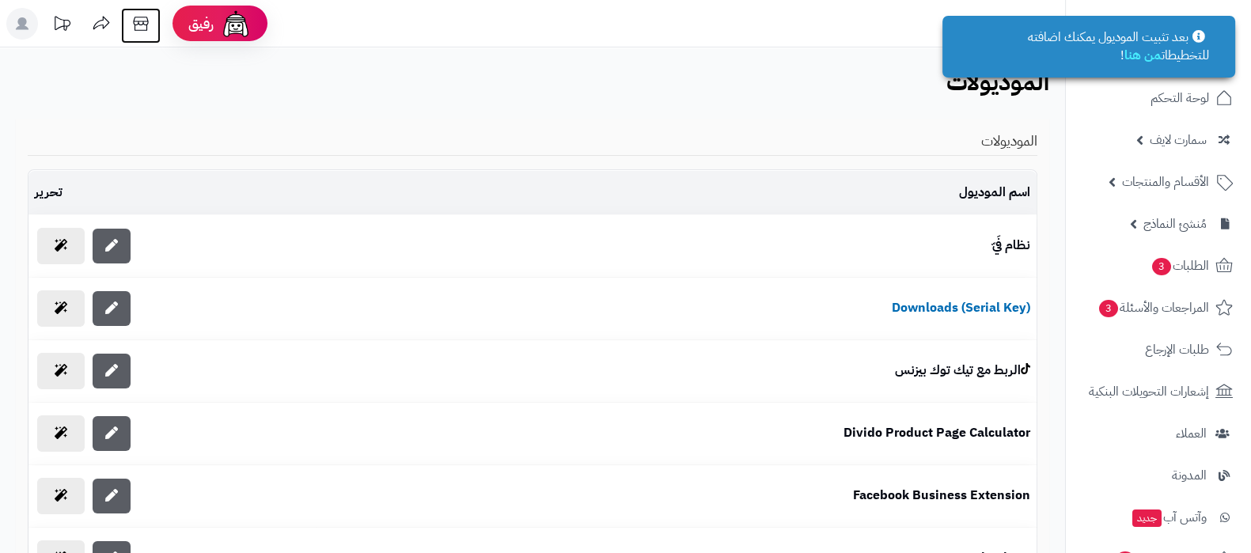
click at [139, 27] on icon at bounding box center [141, 24] width 32 height 32
click at [1156, 183] on span "الأقسام والمنتجات" at bounding box center [1165, 182] width 87 height 22
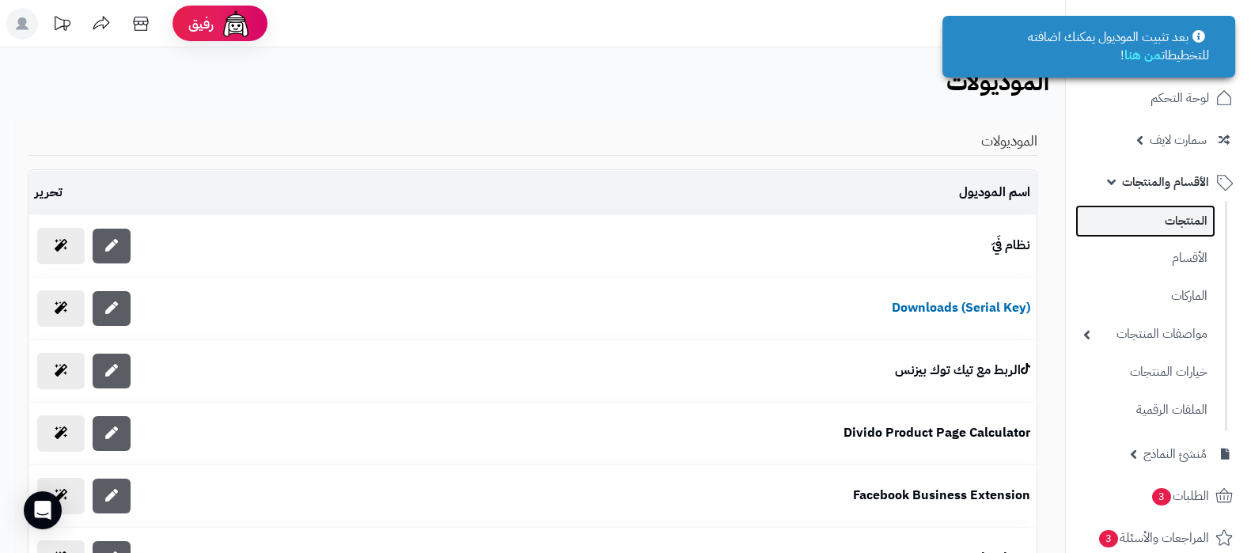
click at [1156, 219] on link "المنتجات" at bounding box center [1146, 221] width 140 height 32
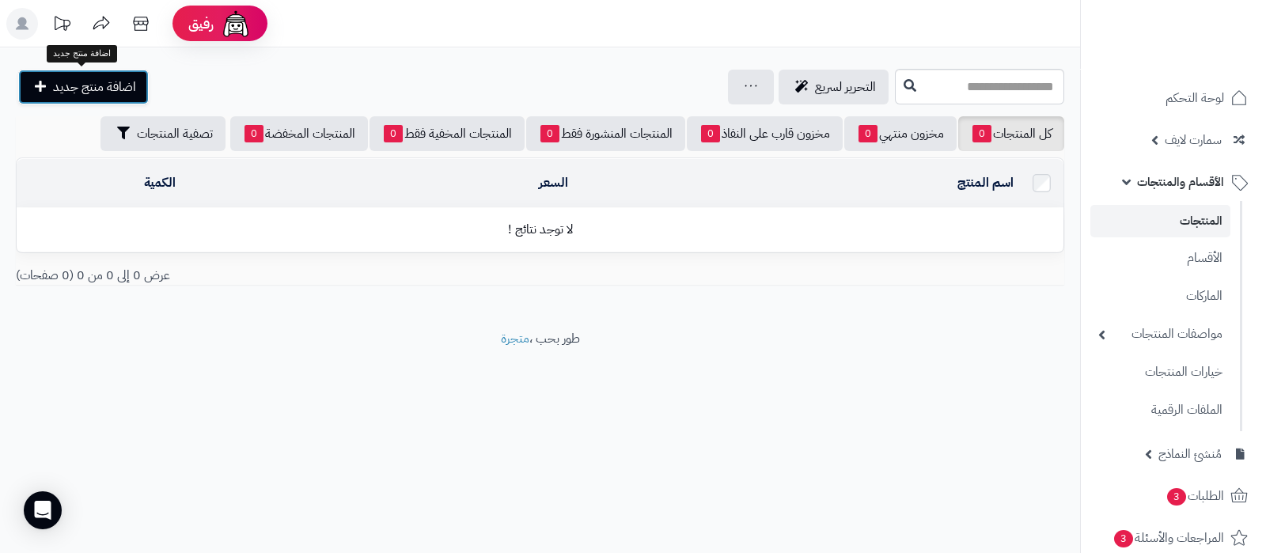
click at [107, 87] on span "اضافة منتج جديد" at bounding box center [94, 87] width 83 height 19
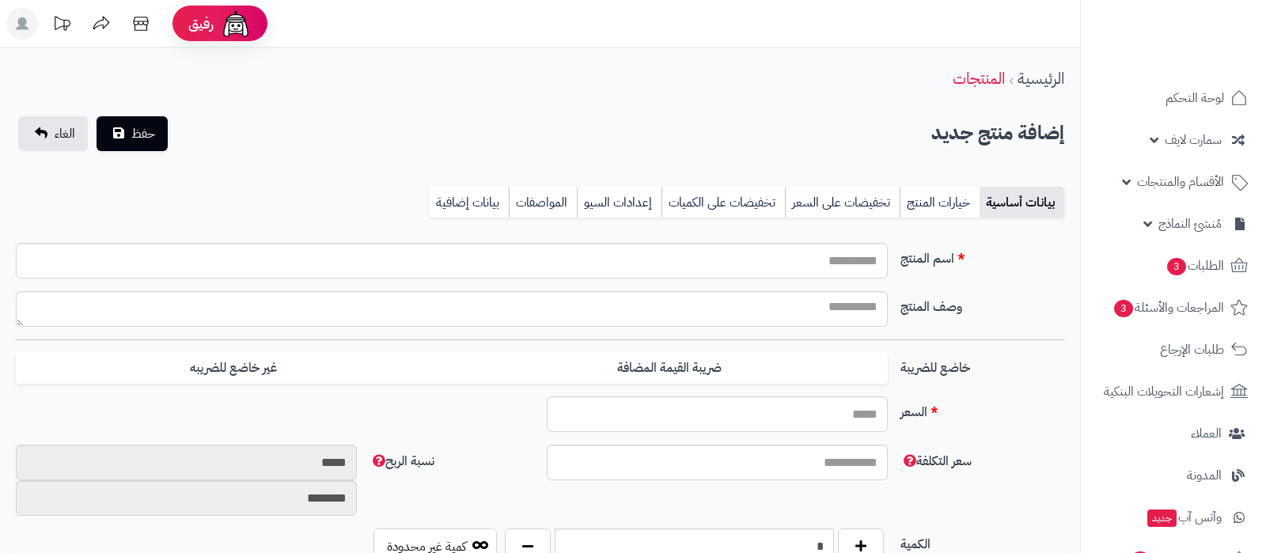
select select
type input "****"
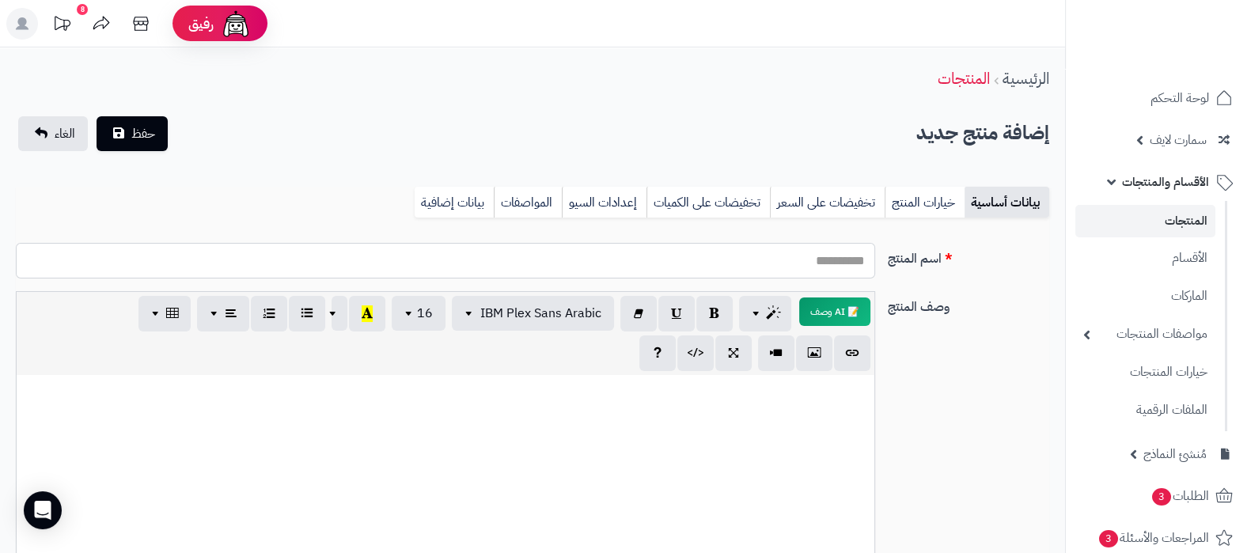
click at [833, 263] on input "اسم المنتج" at bounding box center [446, 261] width 860 height 36
type input "***"
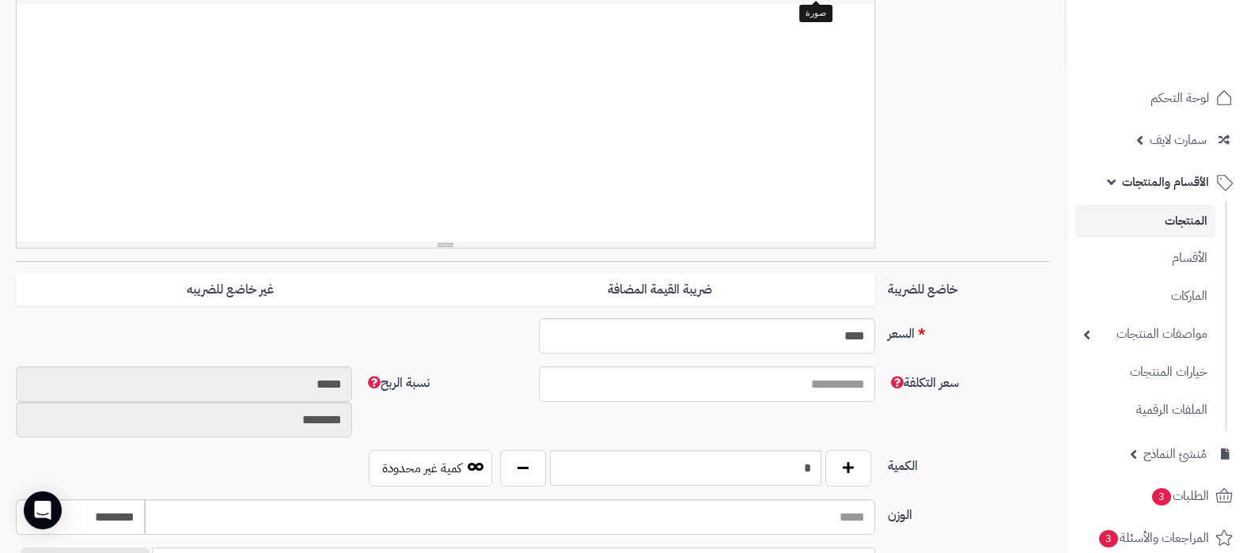
scroll to position [495, 0]
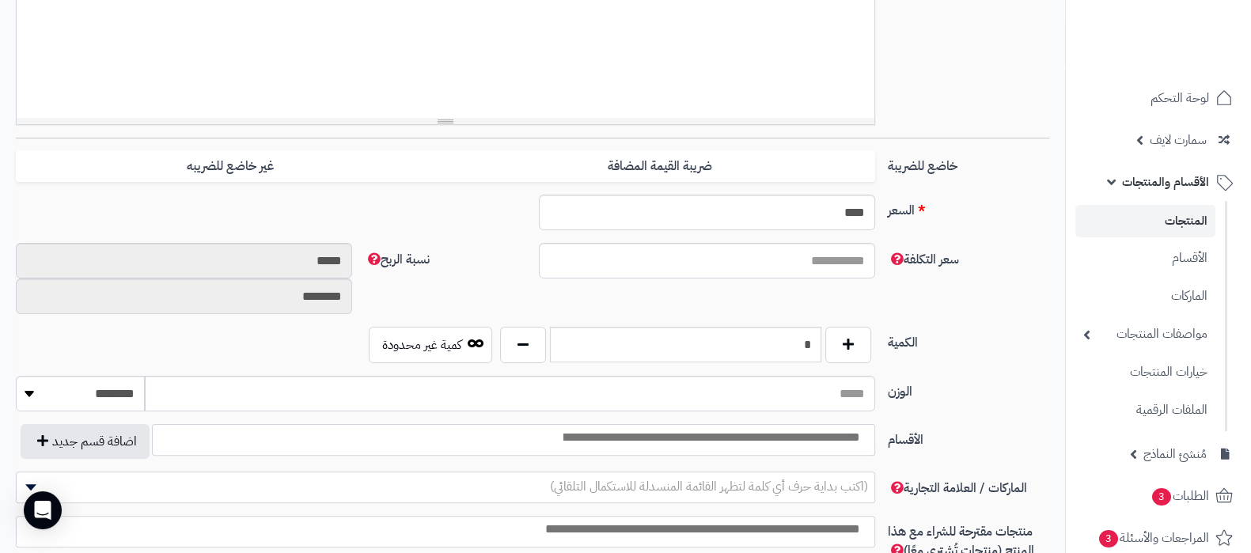
type input "*"
click at [840, 211] on input "****" at bounding box center [707, 213] width 336 height 36
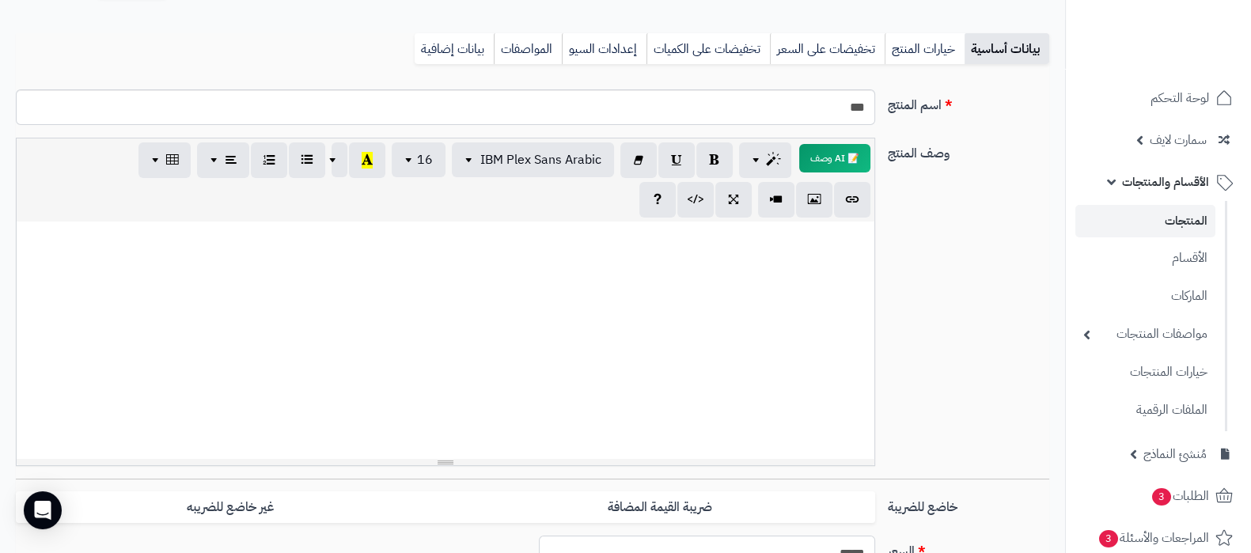
scroll to position [0, 0]
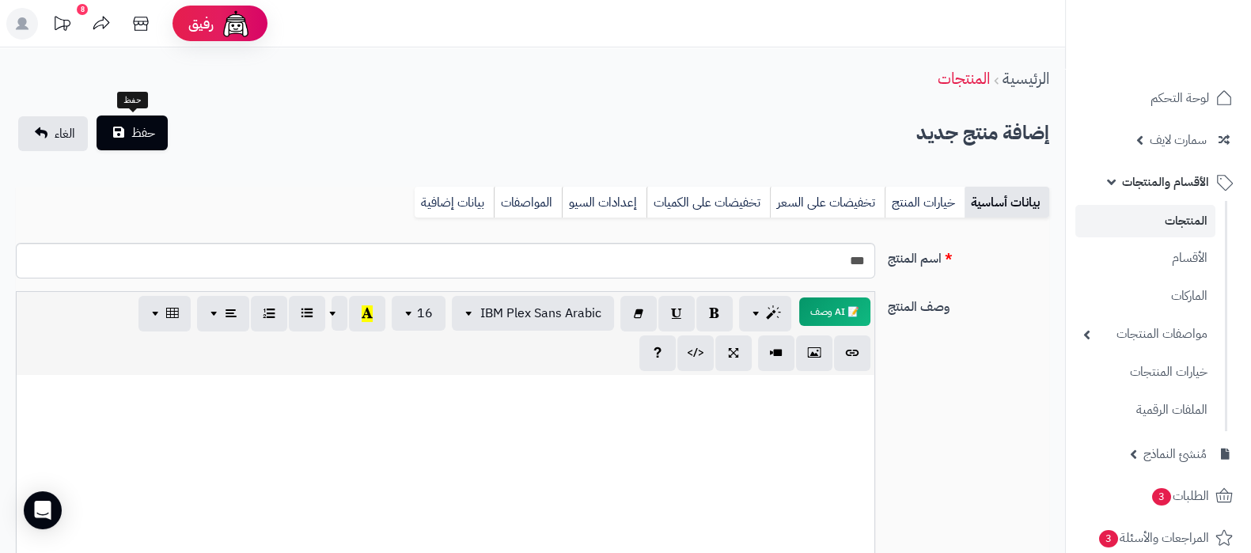
type input "*****"
click at [147, 140] on span "حفظ" at bounding box center [143, 132] width 24 height 19
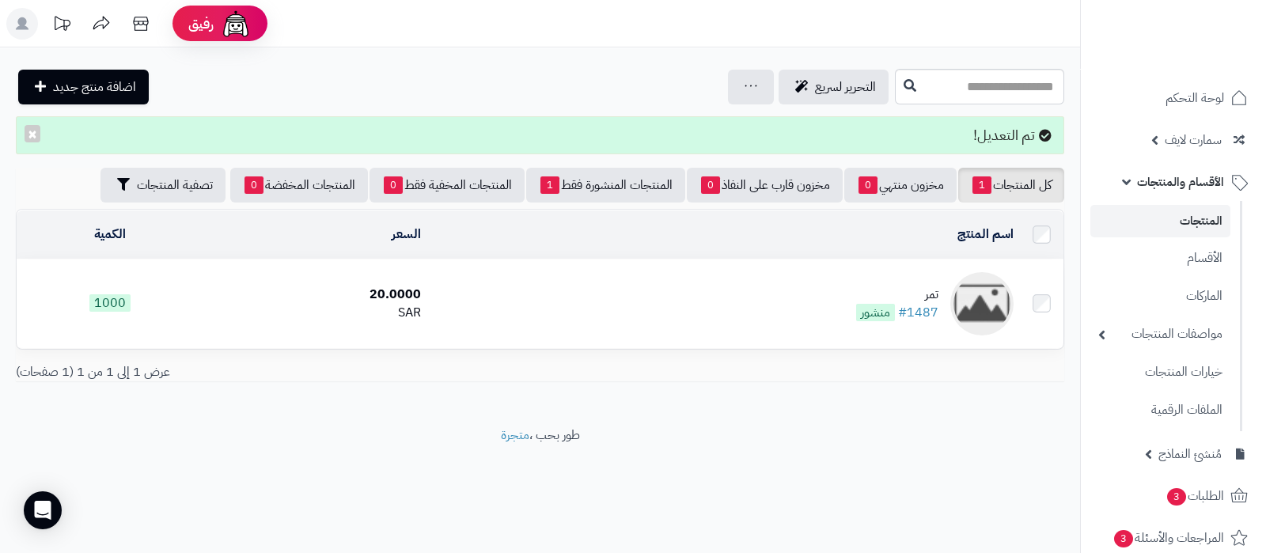
scroll to position [495, 0]
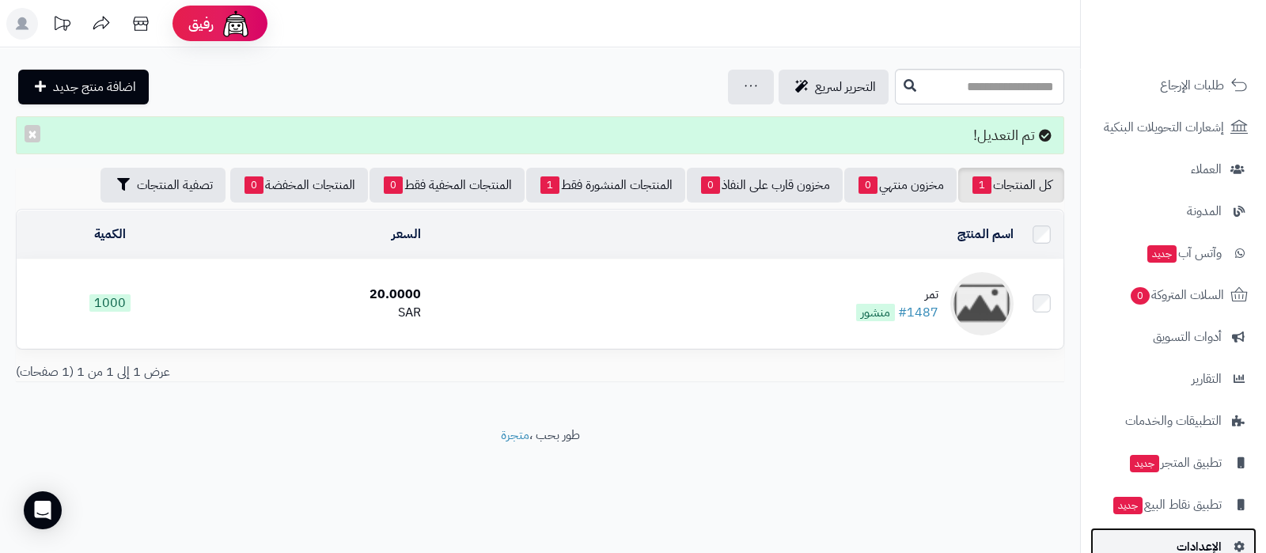
click at [1187, 541] on span "الإعدادات" at bounding box center [1199, 547] width 45 height 22
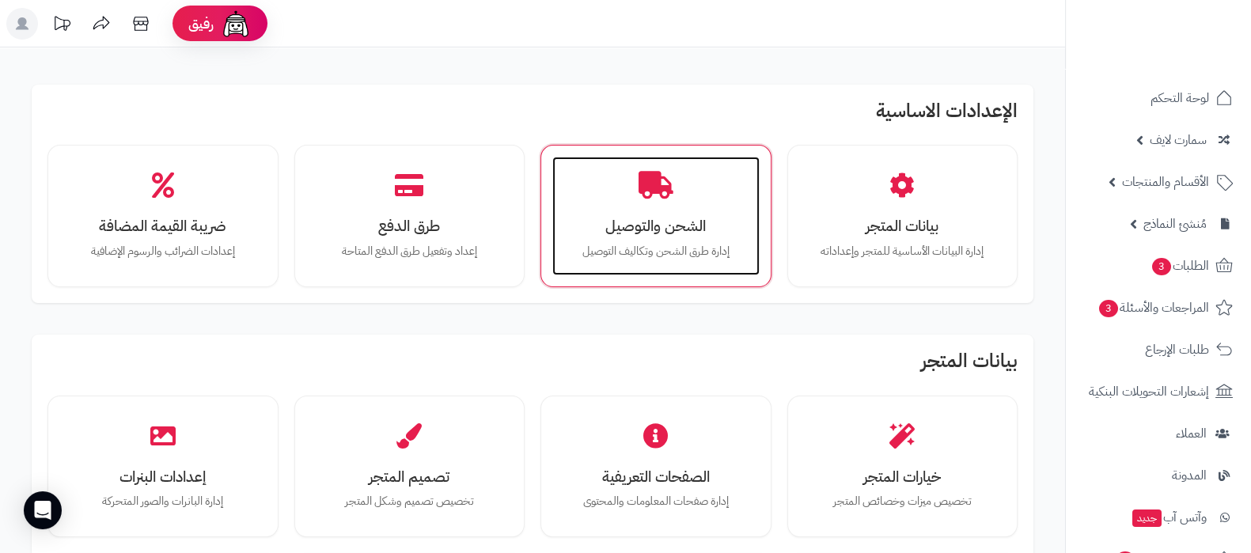
click at [671, 197] on icon at bounding box center [656, 186] width 35 height 28
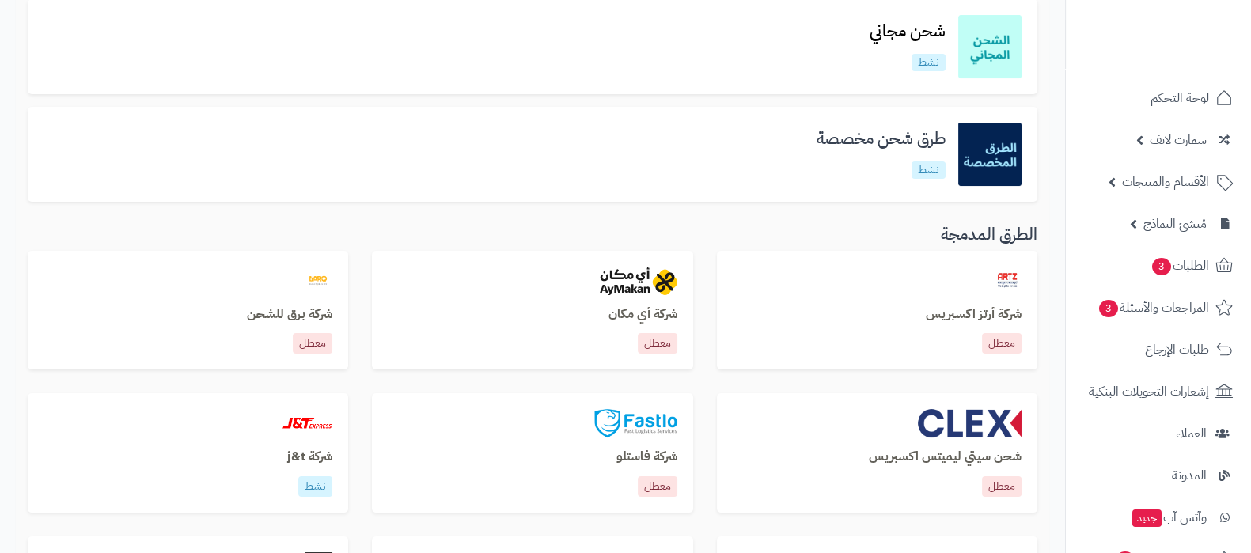
scroll to position [297, 0]
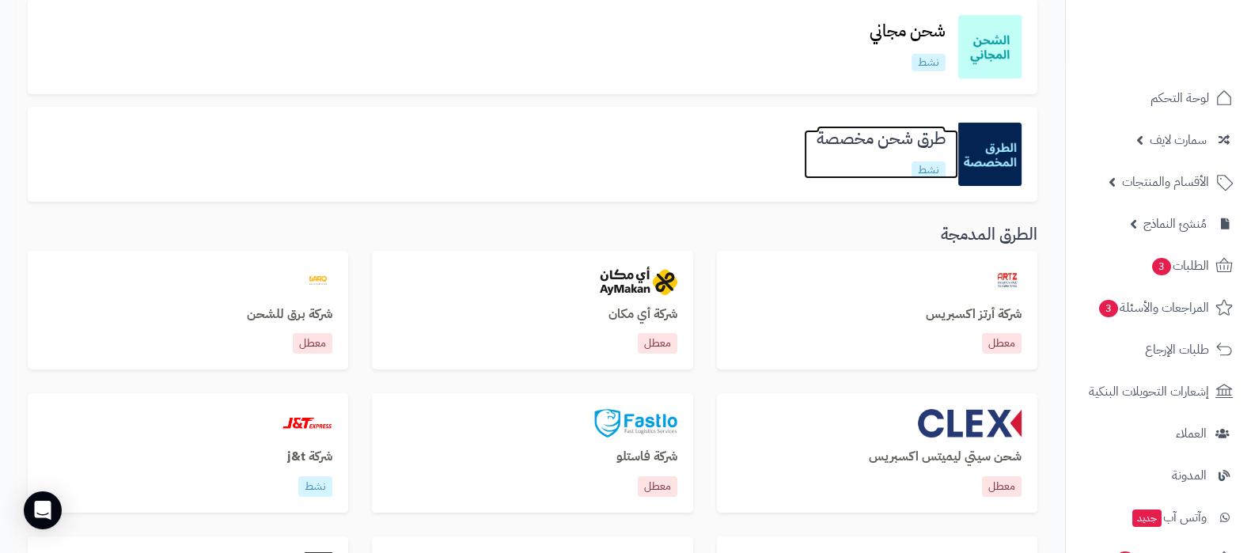
click at [882, 141] on h3 "طرق شحن مخصصة" at bounding box center [881, 139] width 154 height 18
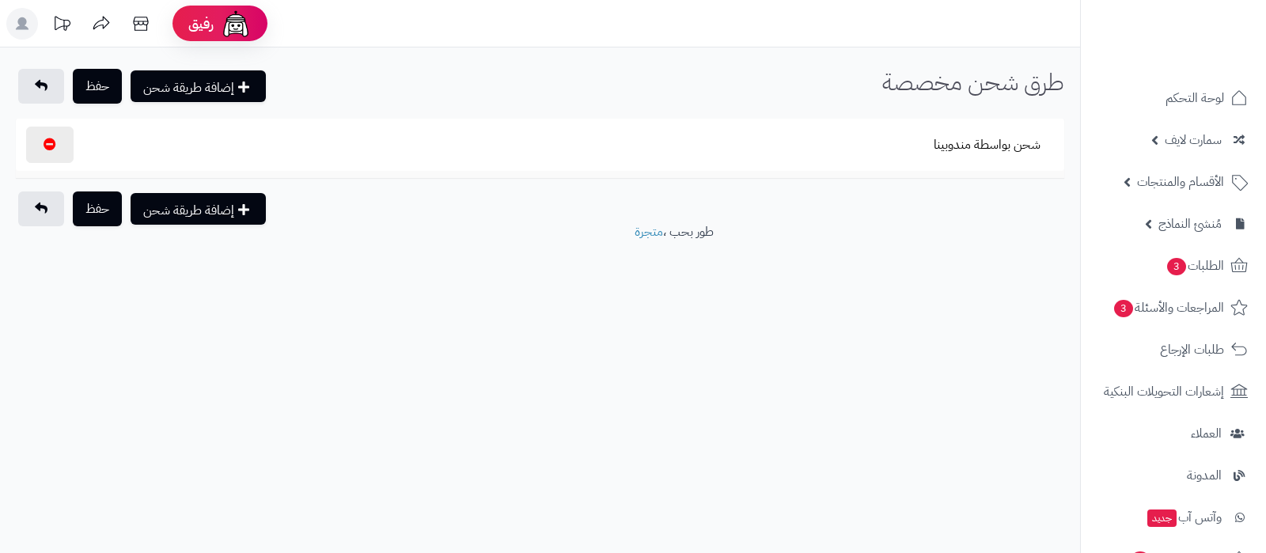
select select
click at [1011, 146] on button "شحن بواسطة مندوبينا" at bounding box center [988, 145] width 134 height 36
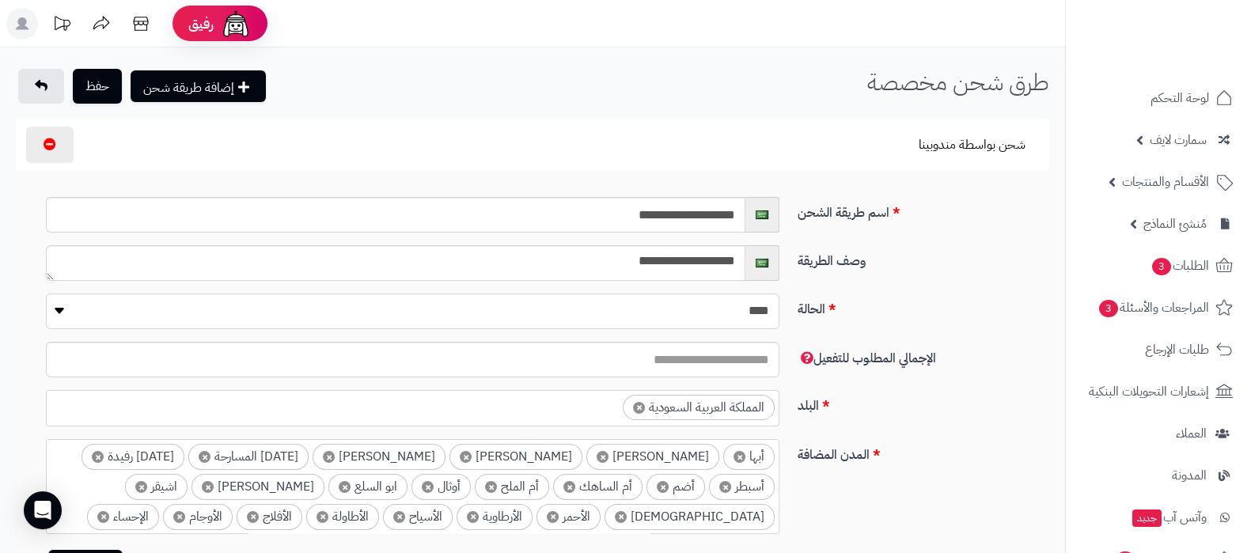
click at [747, 312] on select "**** ****" at bounding box center [413, 312] width 734 height 36
select select "*"
click at [46, 294] on select "**** ****" at bounding box center [413, 312] width 734 height 36
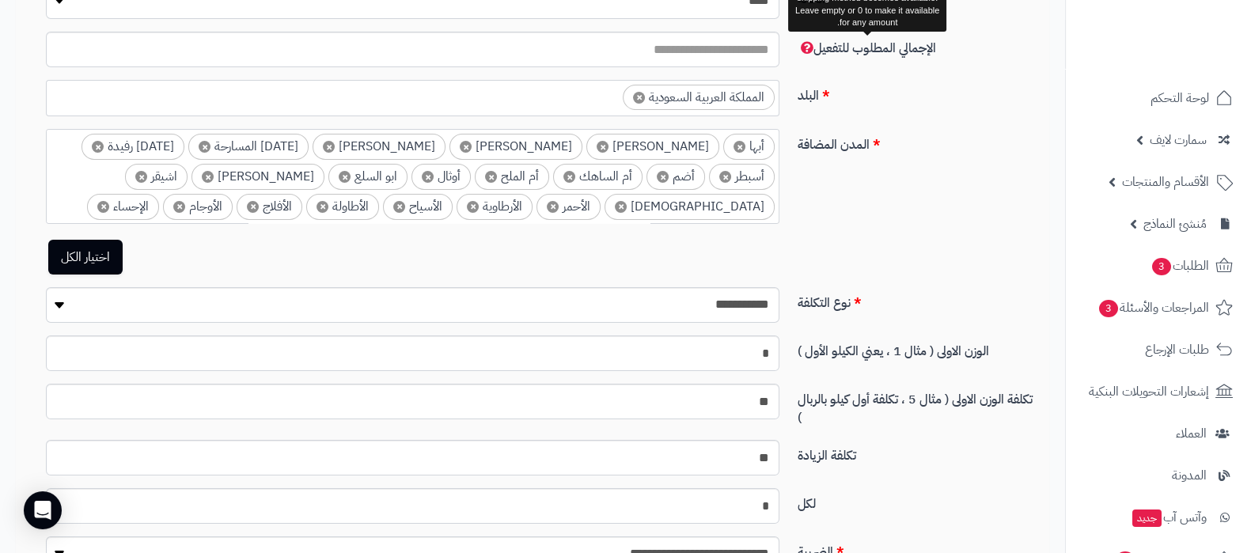
scroll to position [395, 0]
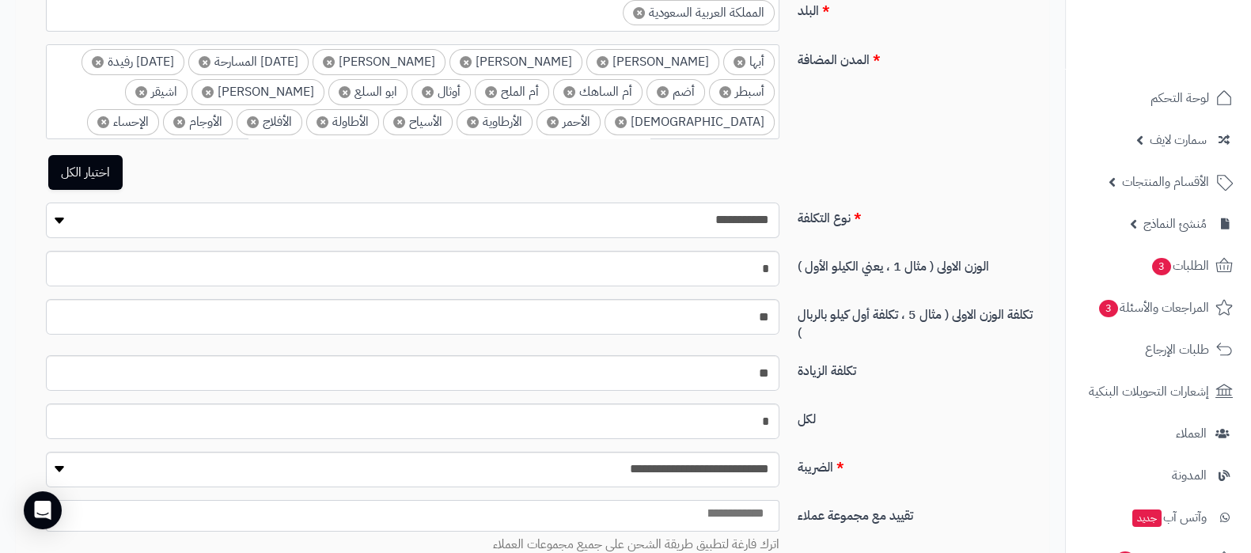
click at [747, 222] on select "**********" at bounding box center [413, 221] width 734 height 36
select select "****"
click at [46, 203] on select "**********" at bounding box center [413, 221] width 734 height 36
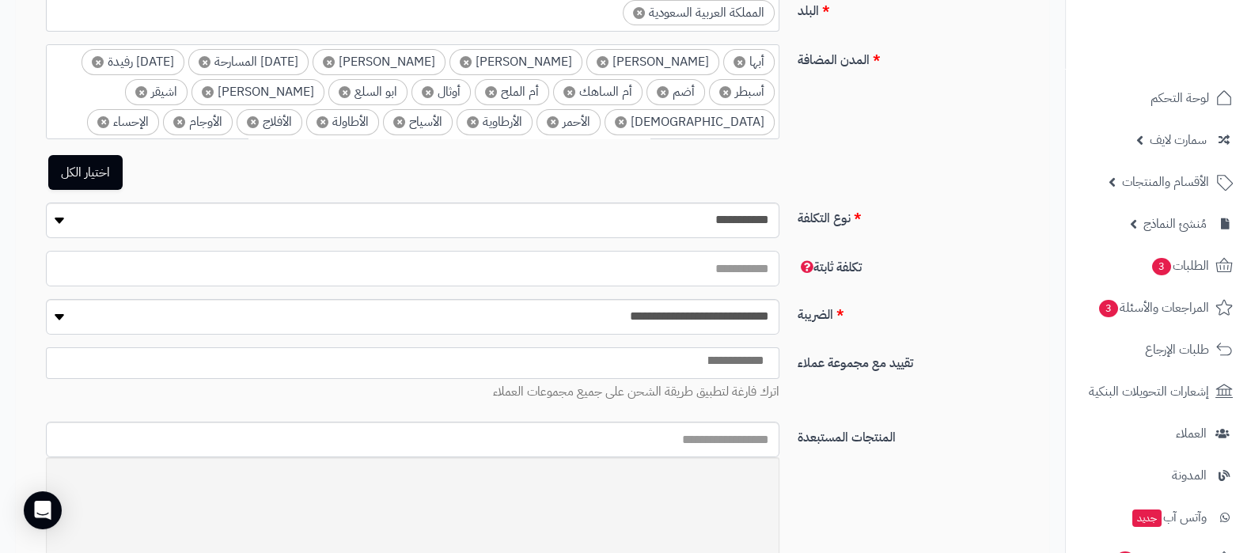
click at [758, 275] on input "number" at bounding box center [413, 269] width 734 height 36
type input "**"
click at [754, 318] on select "**********" at bounding box center [413, 317] width 734 height 36
select select "*"
click at [46, 299] on select "**********" at bounding box center [413, 317] width 734 height 36
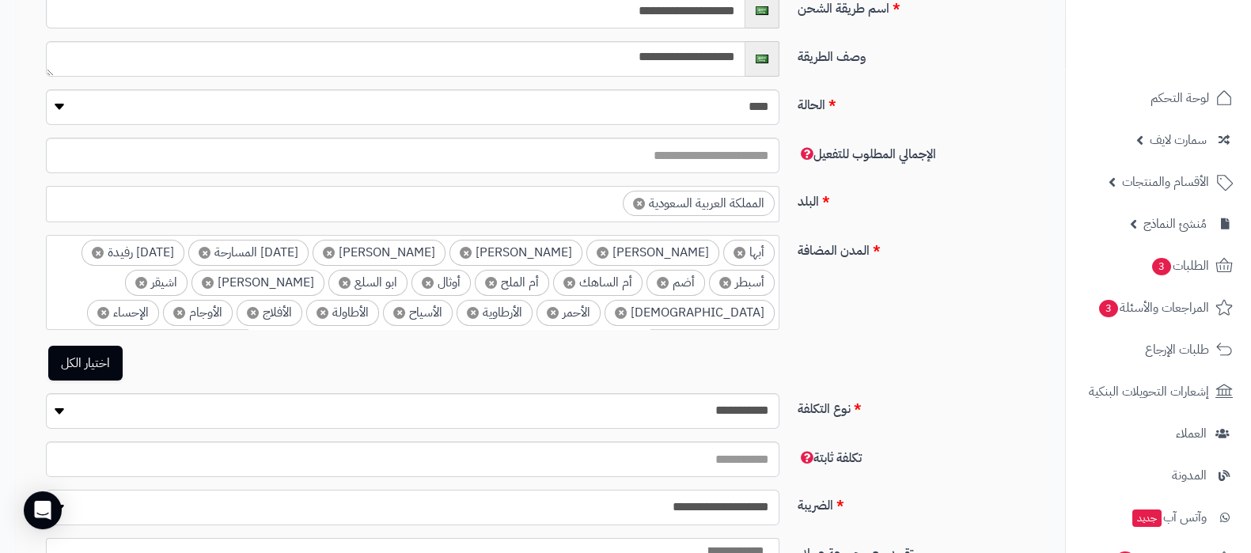
scroll to position [0, 0]
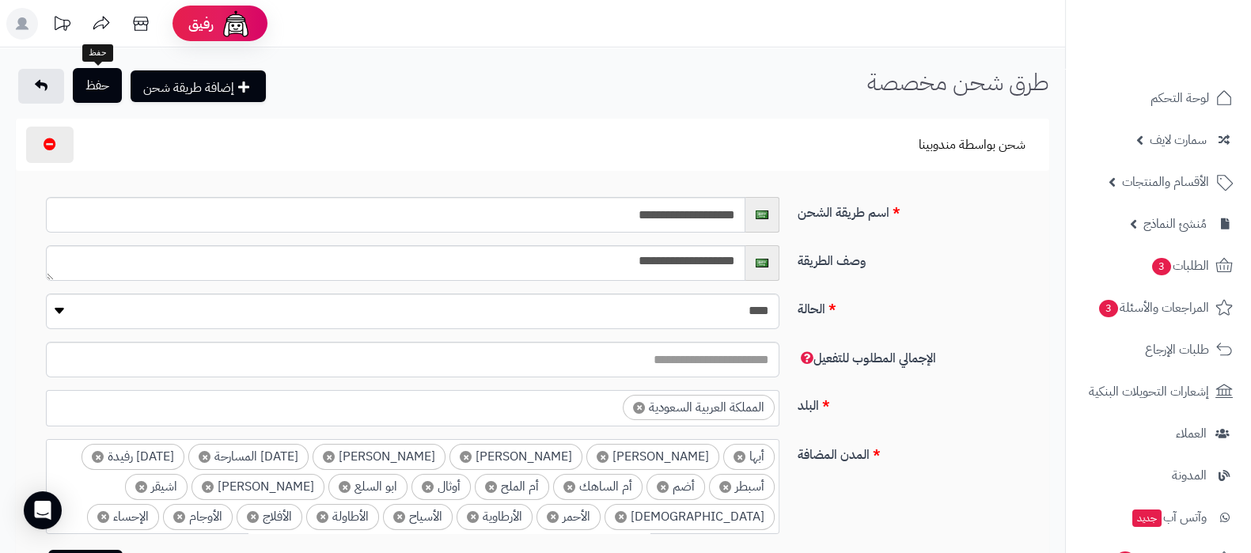
click at [107, 93] on button "حفظ" at bounding box center [97, 85] width 49 height 35
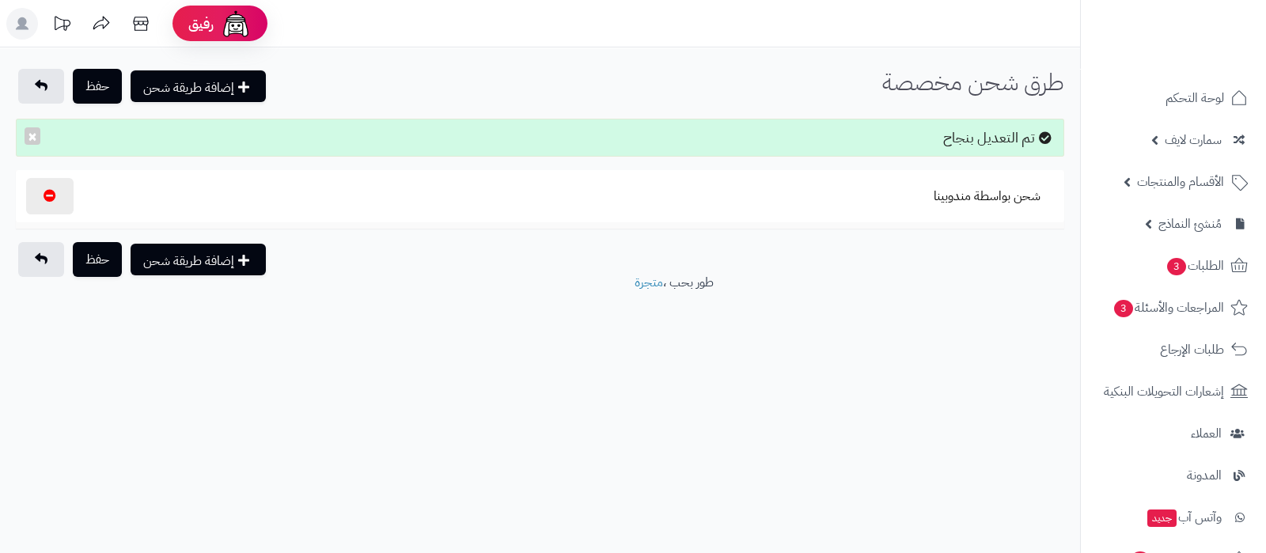
scroll to position [297, 0]
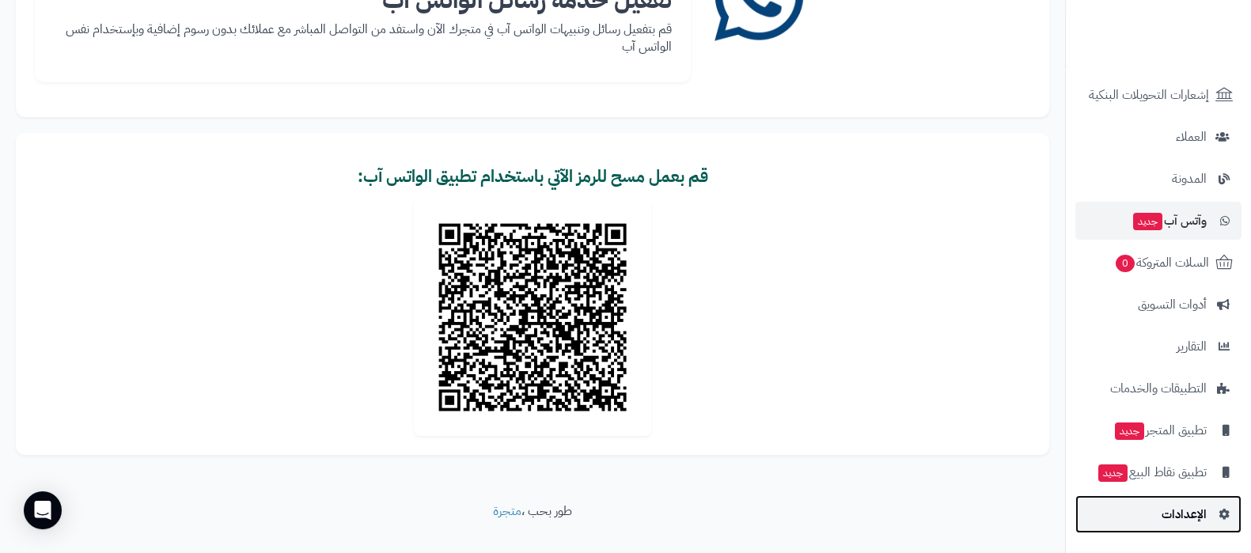
scroll to position [215, 0]
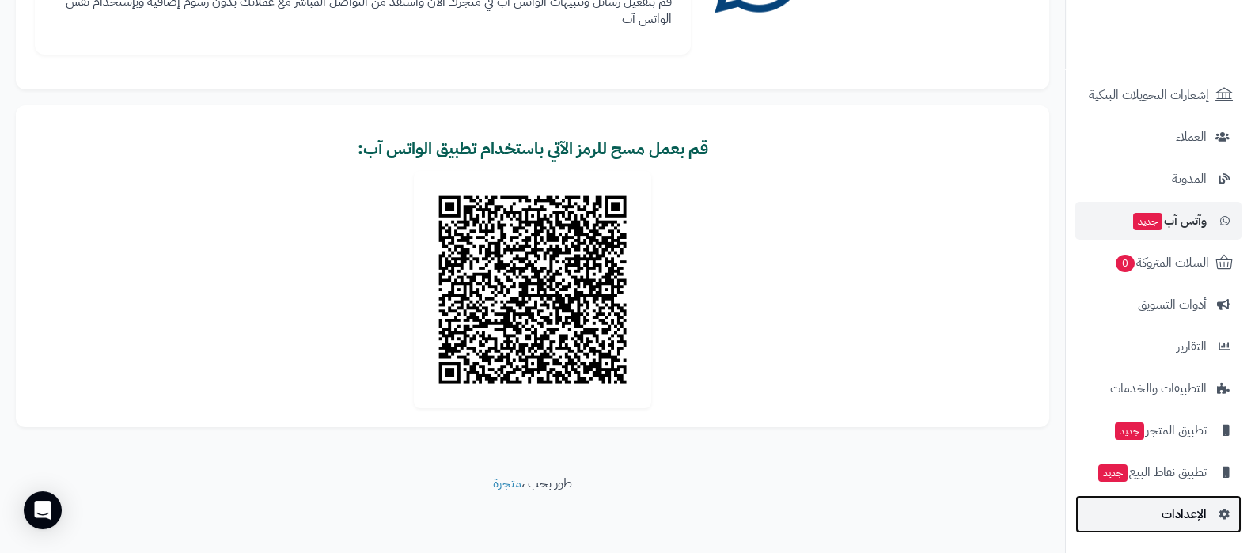
click at [1164, 504] on span "الإعدادات" at bounding box center [1184, 514] width 45 height 22
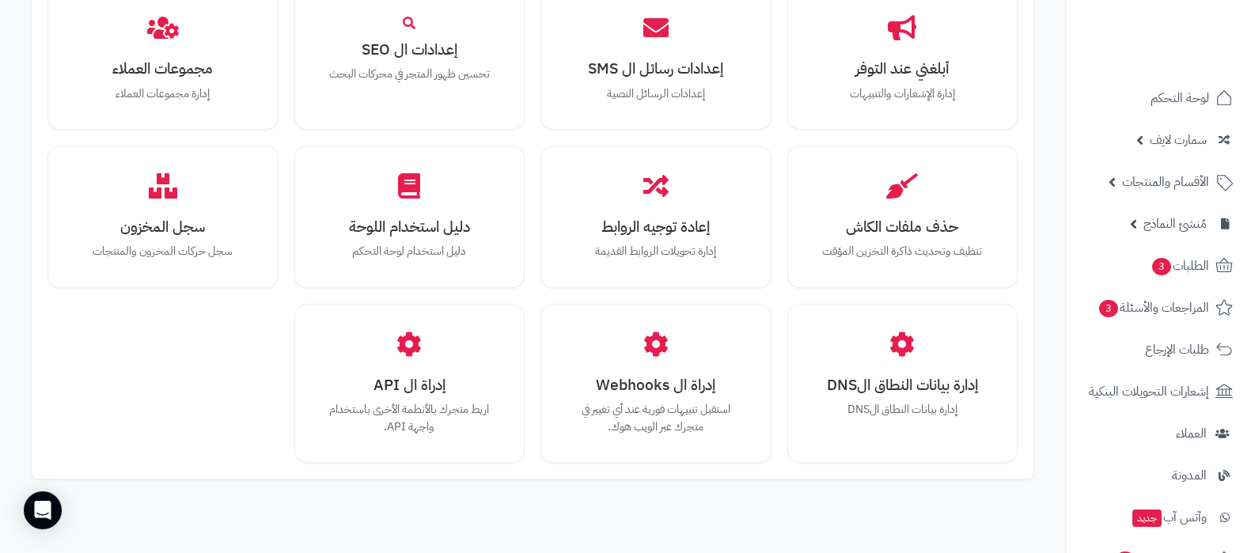
scroll to position [1464, 0]
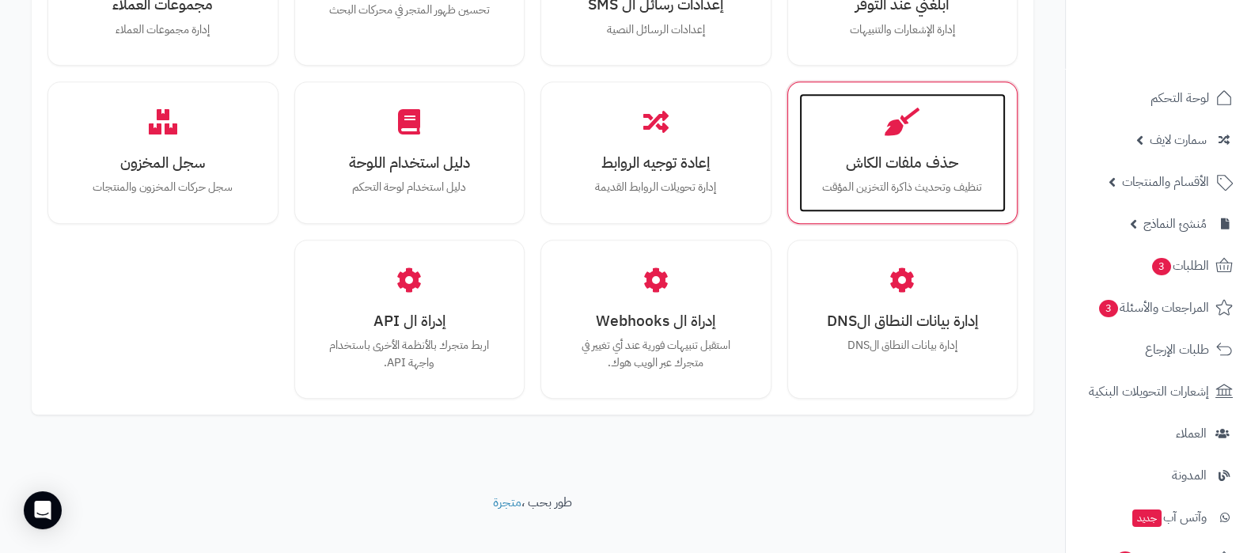
click at [875, 179] on p "تنظيف وتحديث ذاكرة التخزين المؤقت" at bounding box center [903, 187] width 176 height 17
click at [892, 154] on h3 "حذف ملفات الكاش" at bounding box center [903, 162] width 176 height 17
click at [914, 108] on icon at bounding box center [902, 122] width 35 height 28
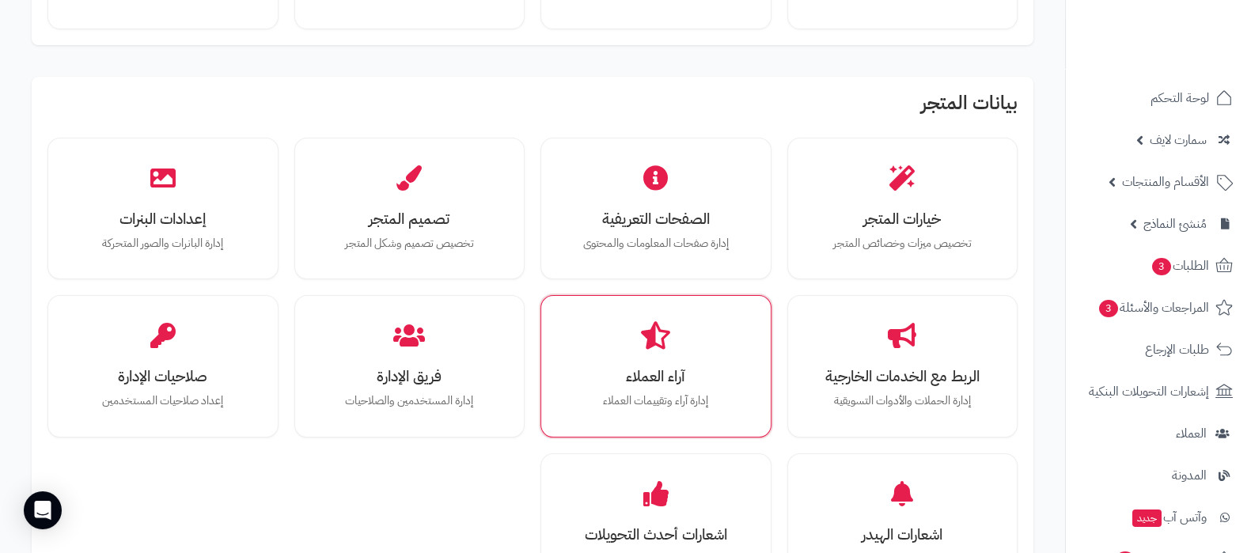
scroll to position [0, 0]
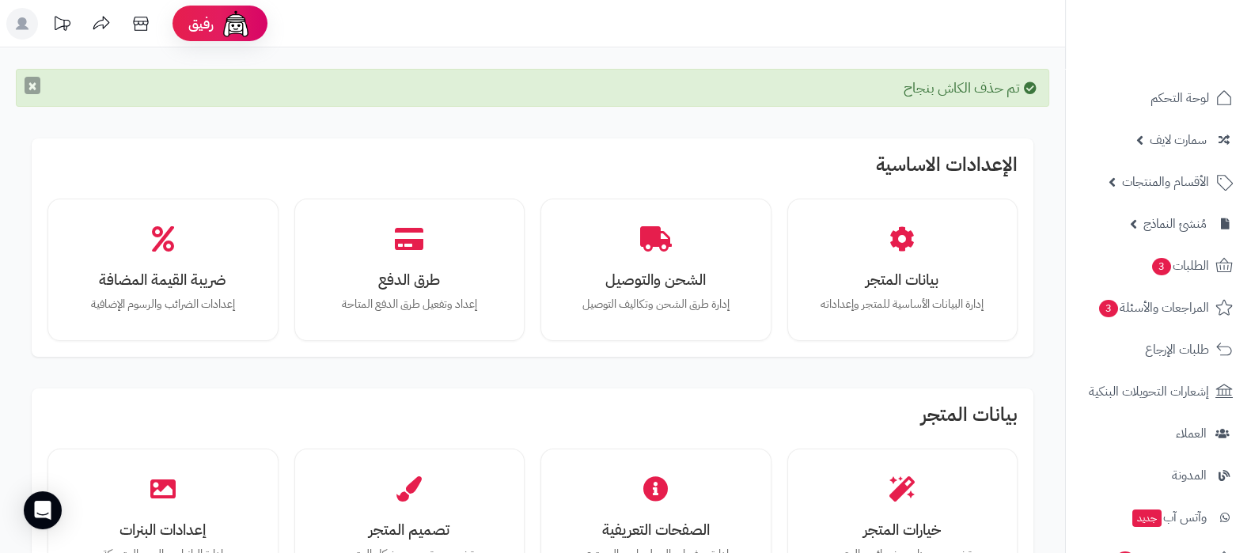
click at [36, 90] on button "×" at bounding box center [33, 85] width 16 height 17
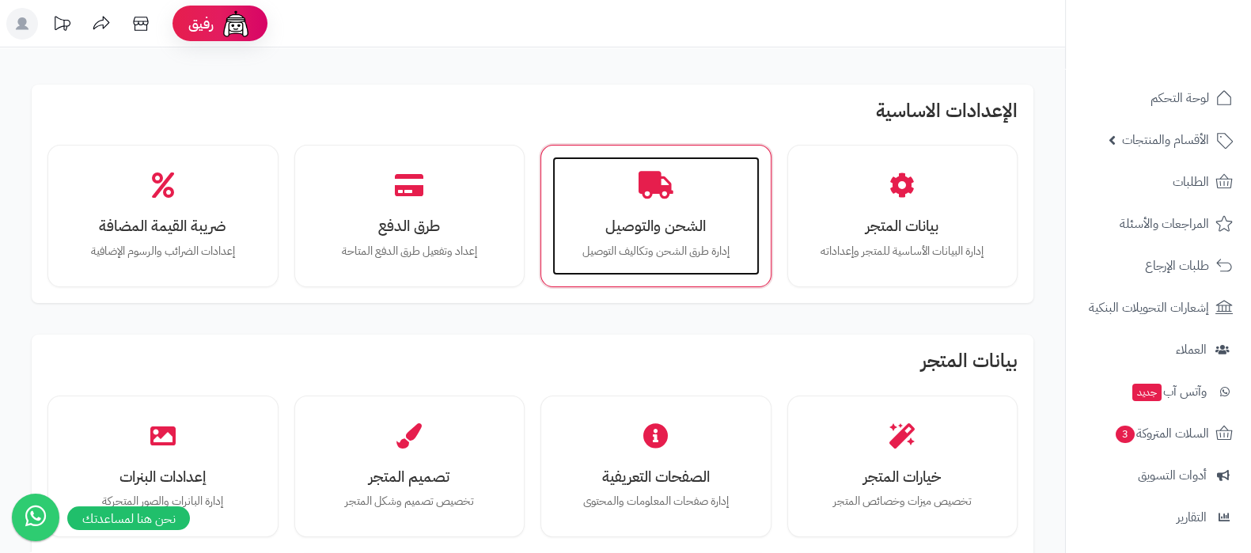
click at [650, 198] on icon at bounding box center [656, 186] width 35 height 28
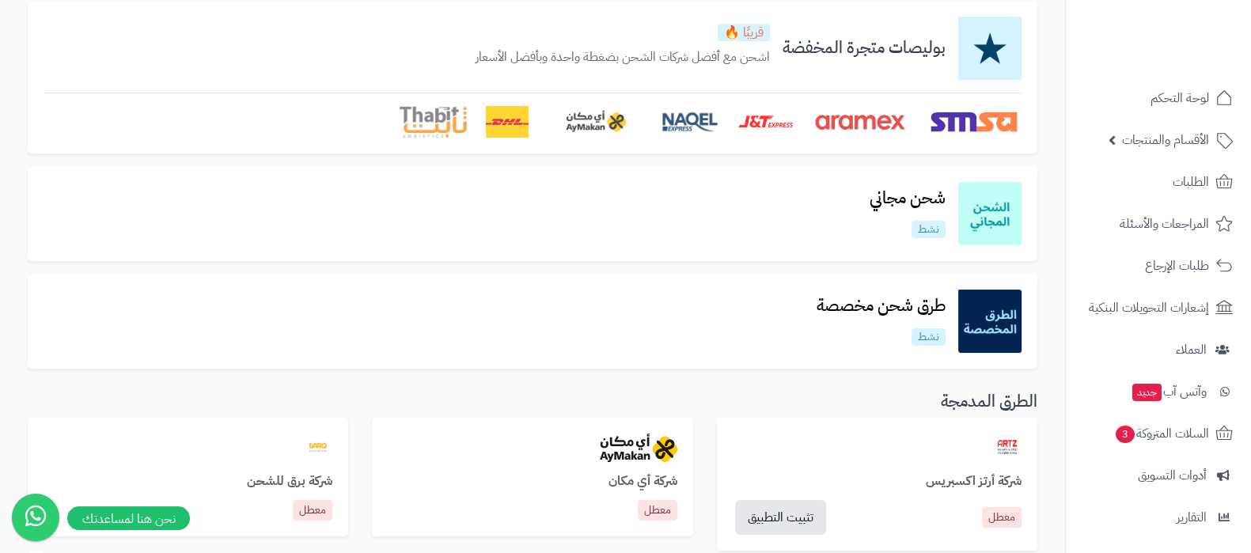
scroll to position [197, 0]
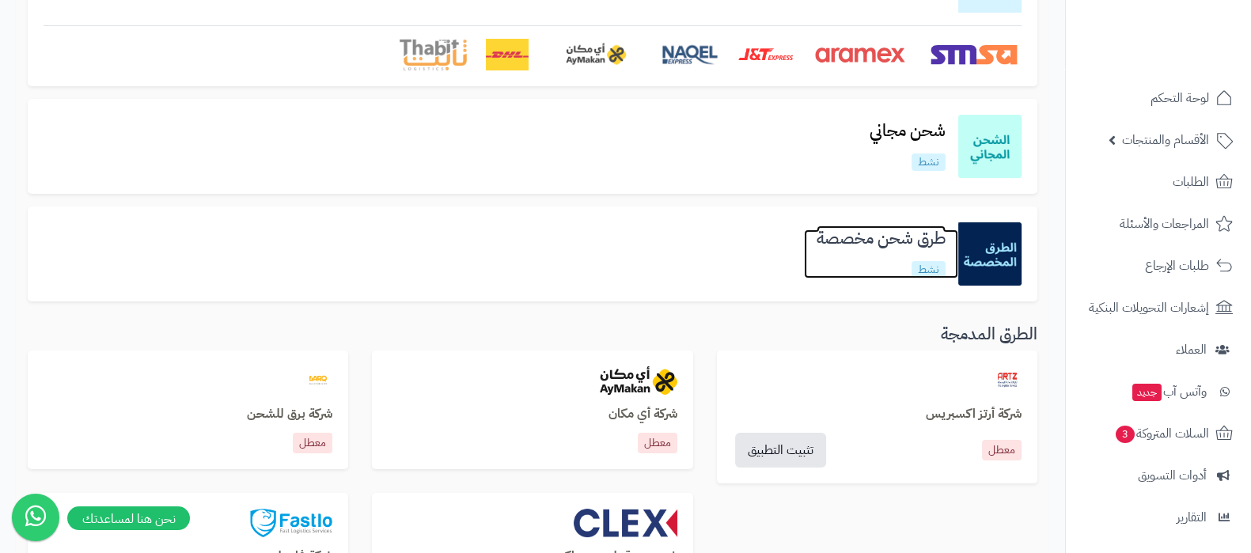
click at [875, 238] on h3 "طرق شحن مخصصة" at bounding box center [881, 239] width 154 height 18
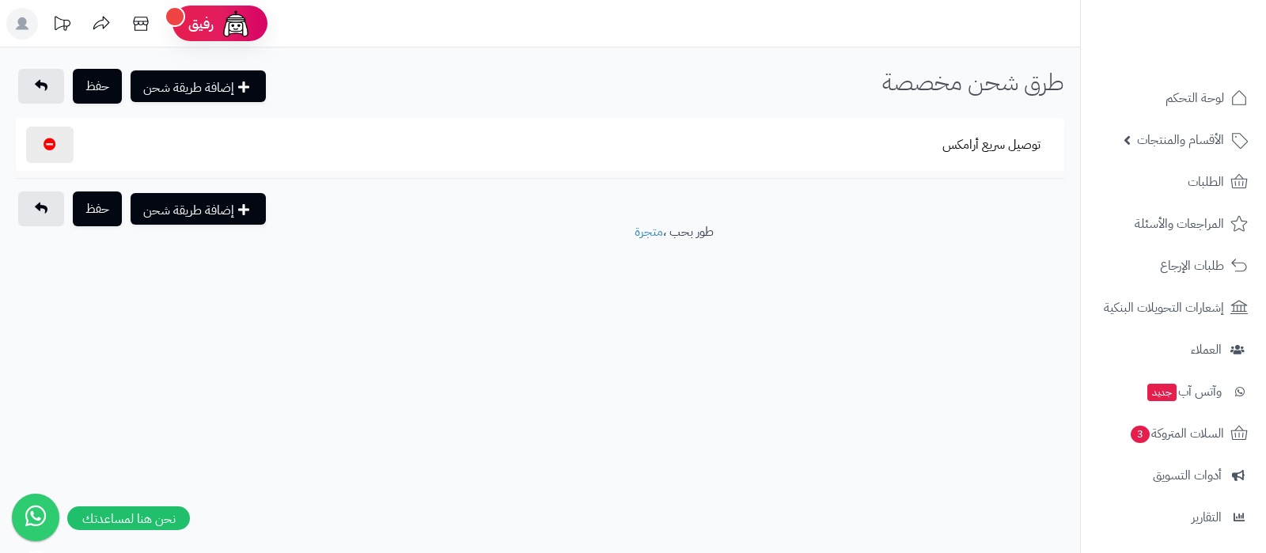
select select
click at [994, 146] on button "توصيل سريع أرامكس" at bounding box center [991, 145] width 125 height 36
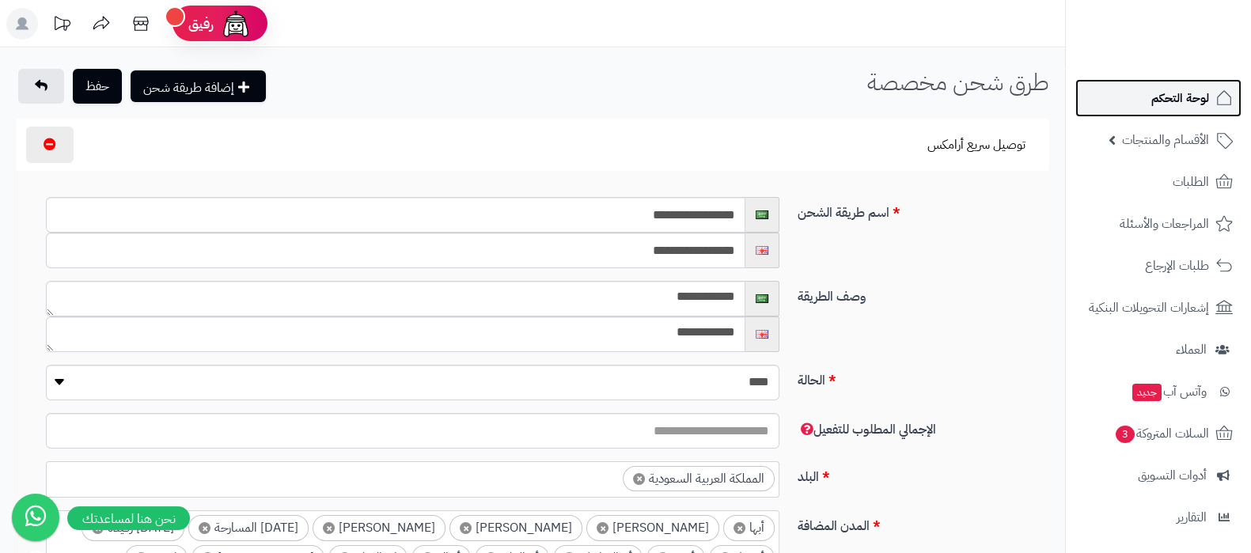
click at [1152, 99] on span "لوحة التحكم" at bounding box center [1181, 98] width 58 height 22
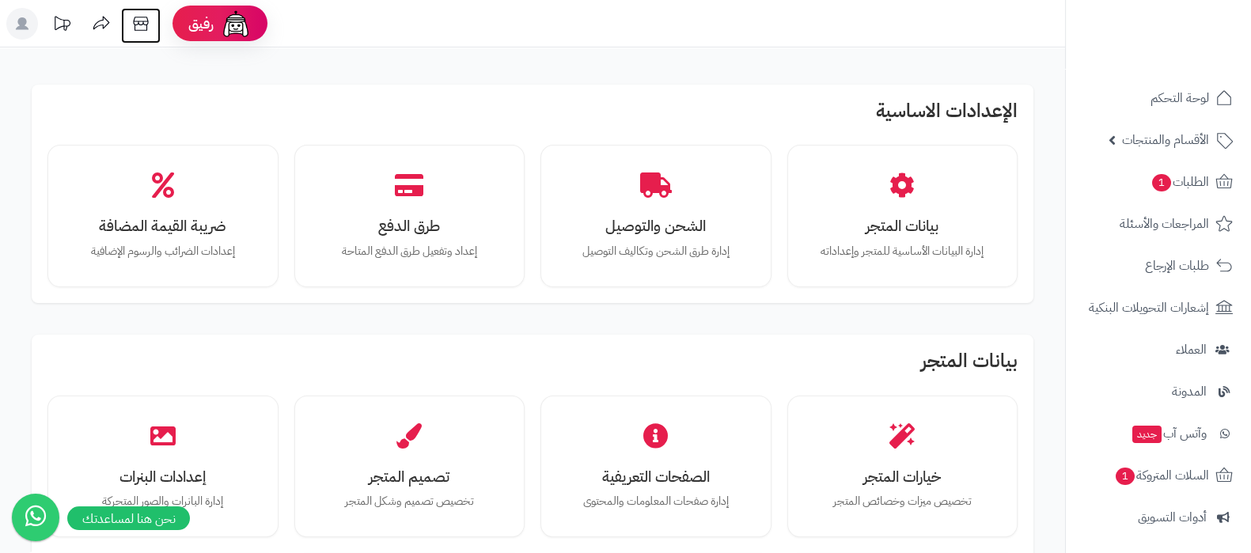
click at [146, 25] on icon at bounding box center [140, 24] width 15 height 14
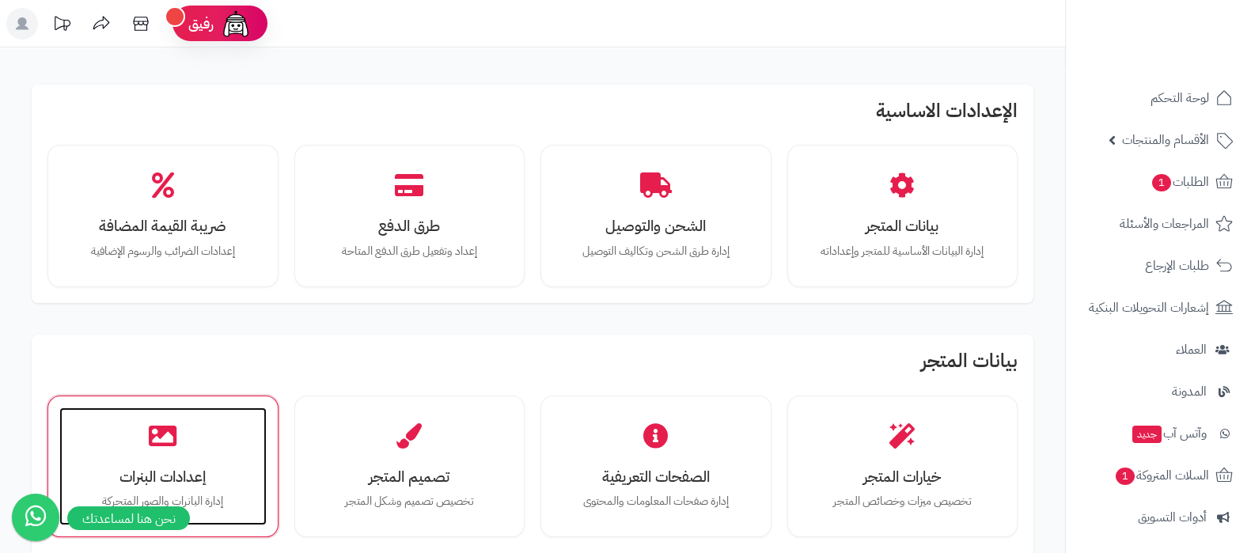
click at [166, 446] on icon at bounding box center [163, 436] width 28 height 28
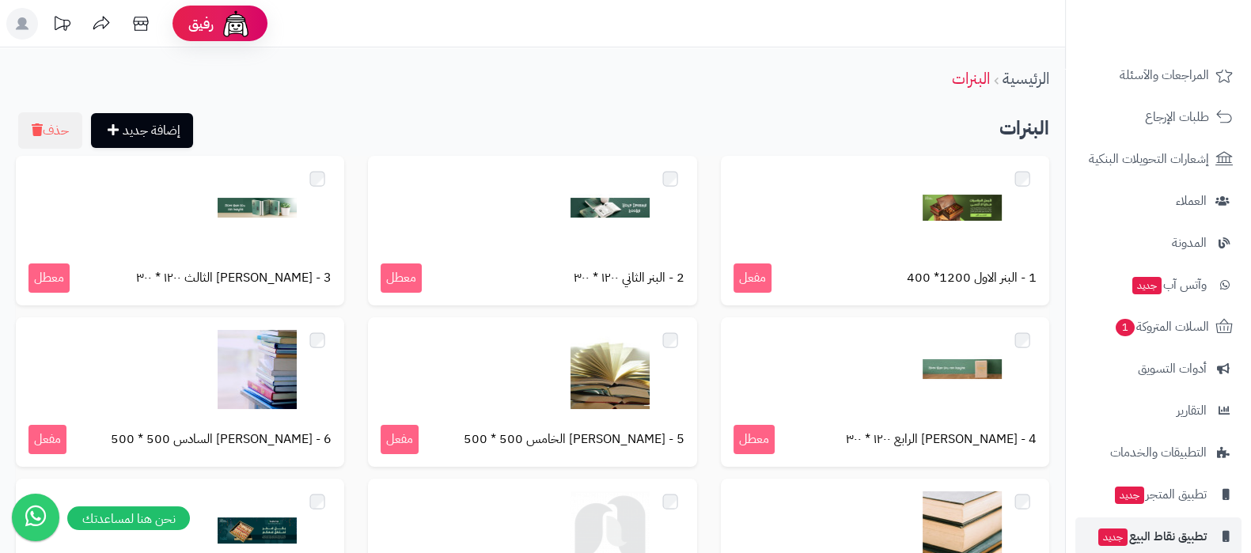
scroll to position [213, 0]
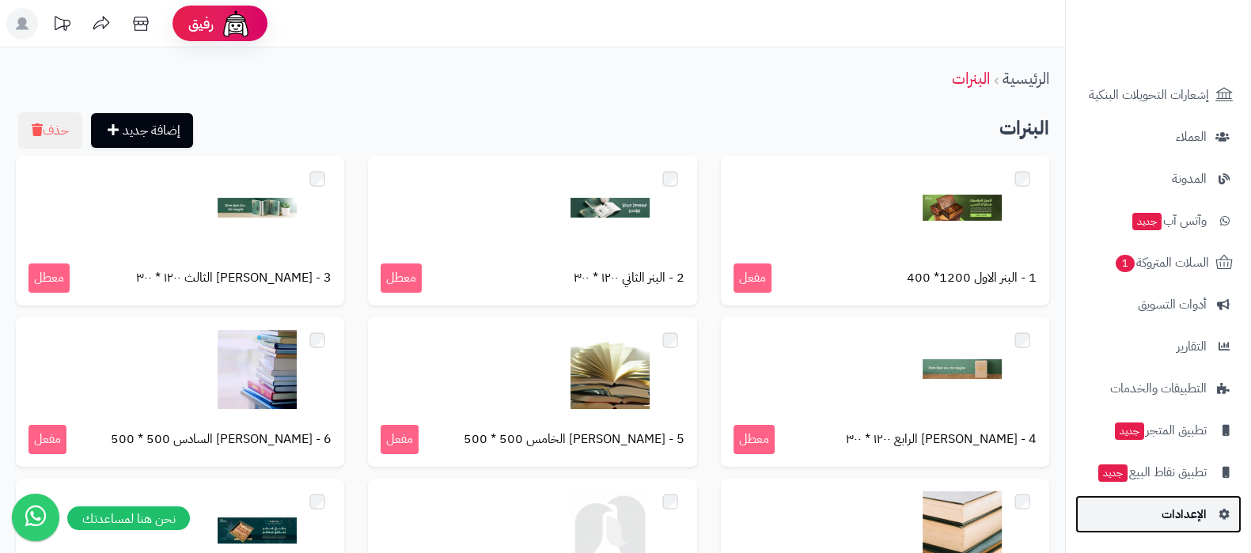
click at [1156, 516] on link "الإعدادات" at bounding box center [1159, 515] width 166 height 38
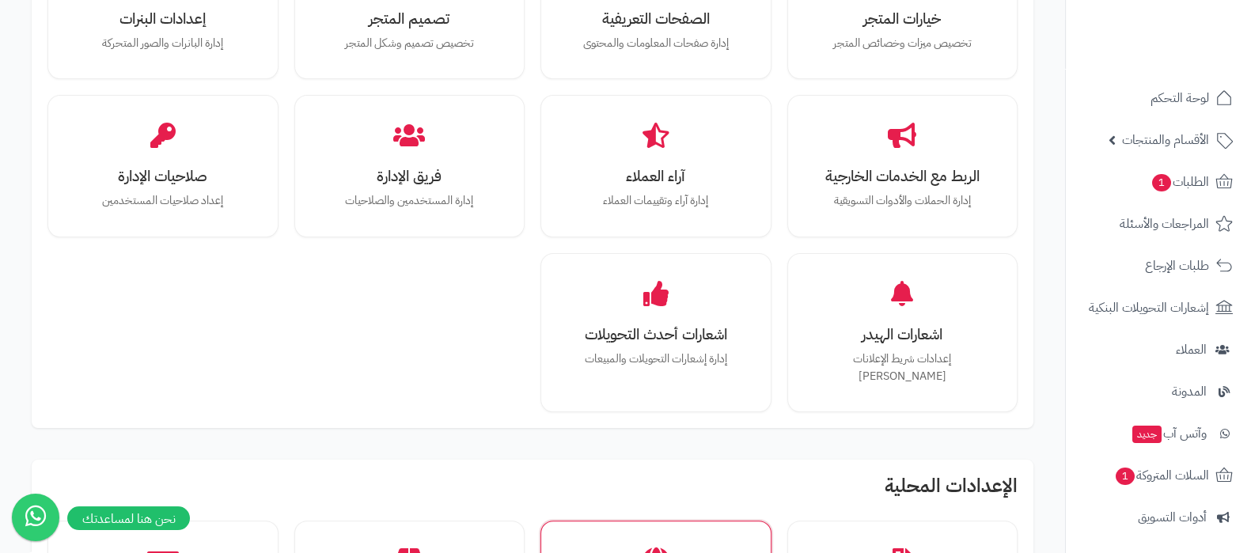
scroll to position [594, 0]
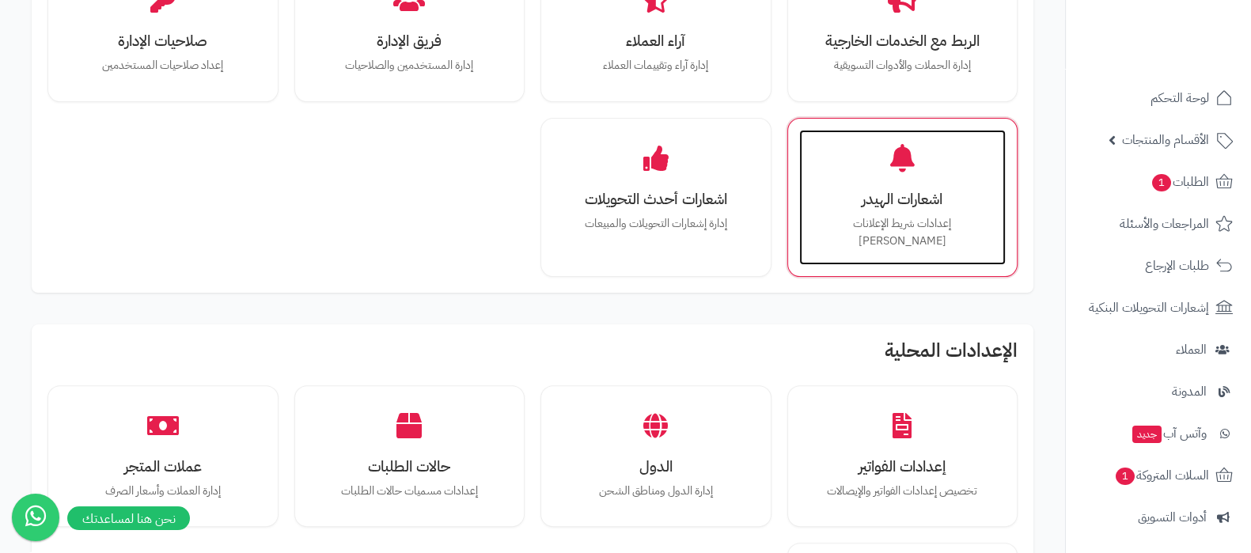
click at [864, 215] on p "إعدادات شريط الإعلانات العلوي" at bounding box center [903, 232] width 176 height 34
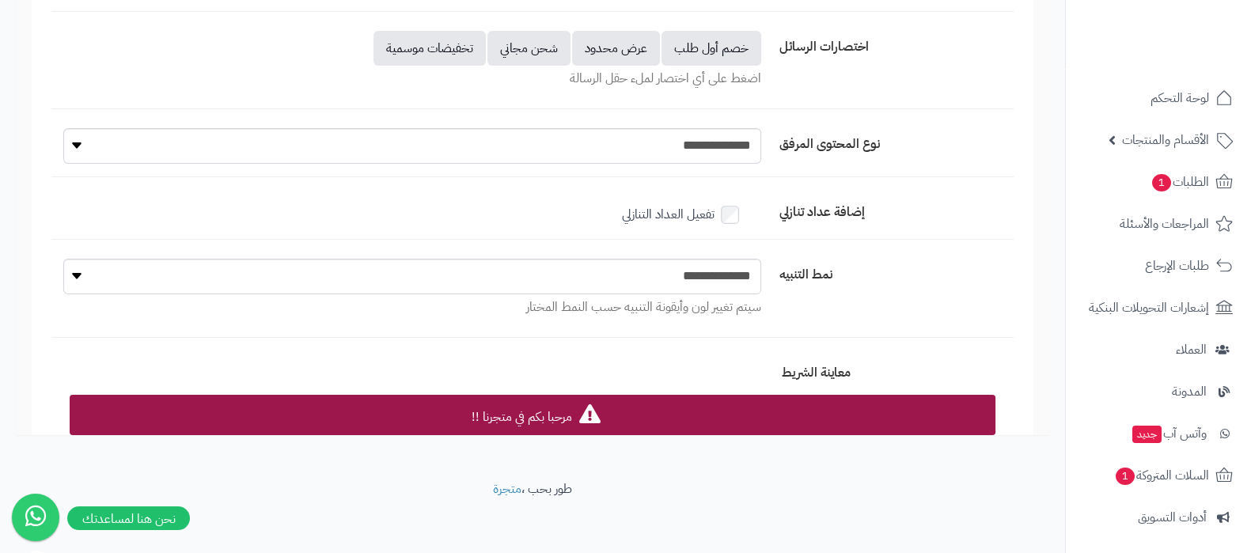
scroll to position [385, 0]
click at [726, 280] on select "**********" at bounding box center [412, 276] width 698 height 36
select select "*"
click at [63, 258] on select "**********" at bounding box center [412, 276] width 698 height 36
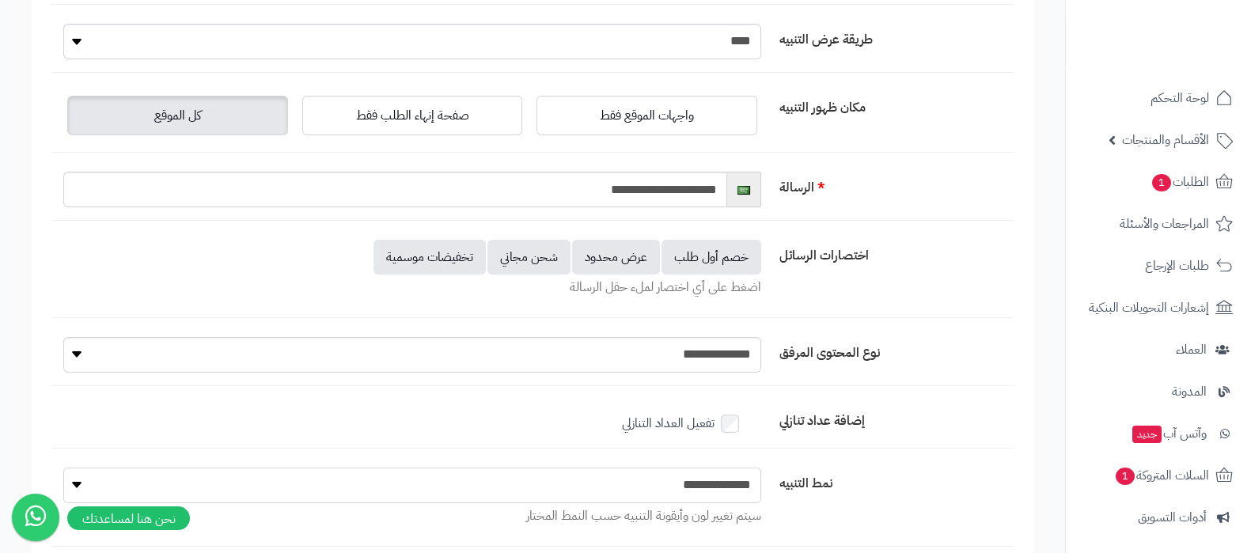
scroll to position [0, 0]
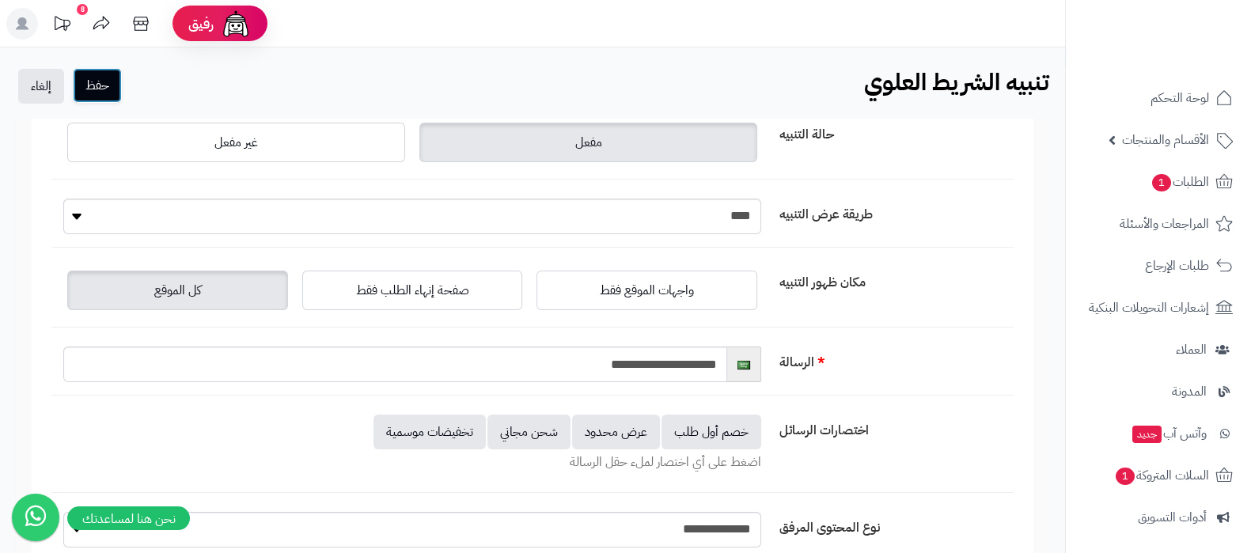
click at [107, 84] on button "حفظ" at bounding box center [97, 85] width 49 height 35
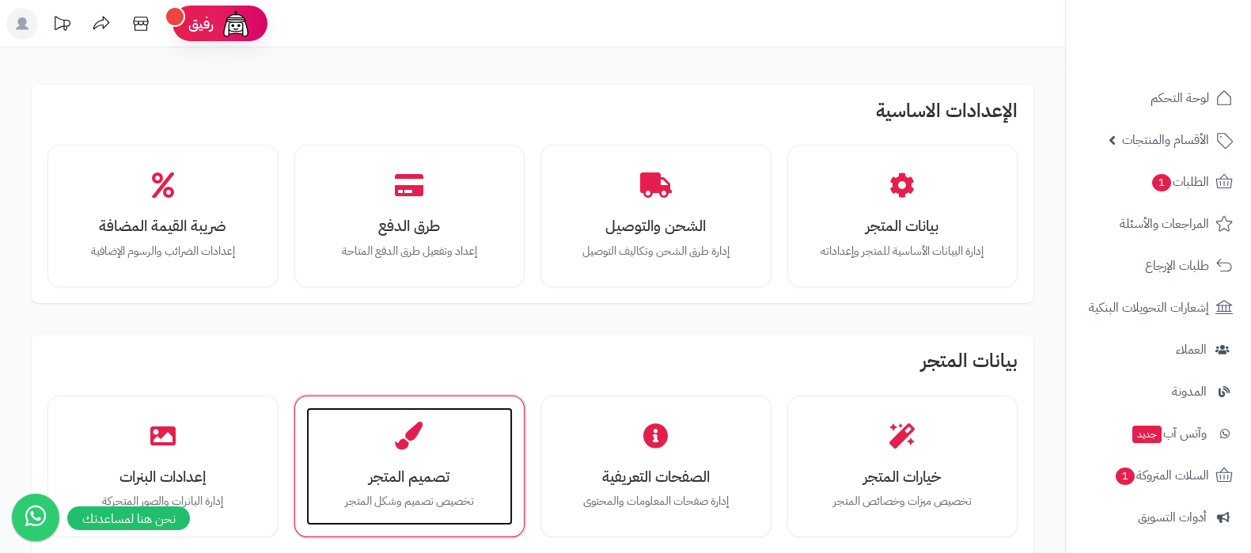
click at [457, 488] on div "تصميم المتجر تخصيص تصميم وشكل المتجر" at bounding box center [409, 467] width 207 height 119
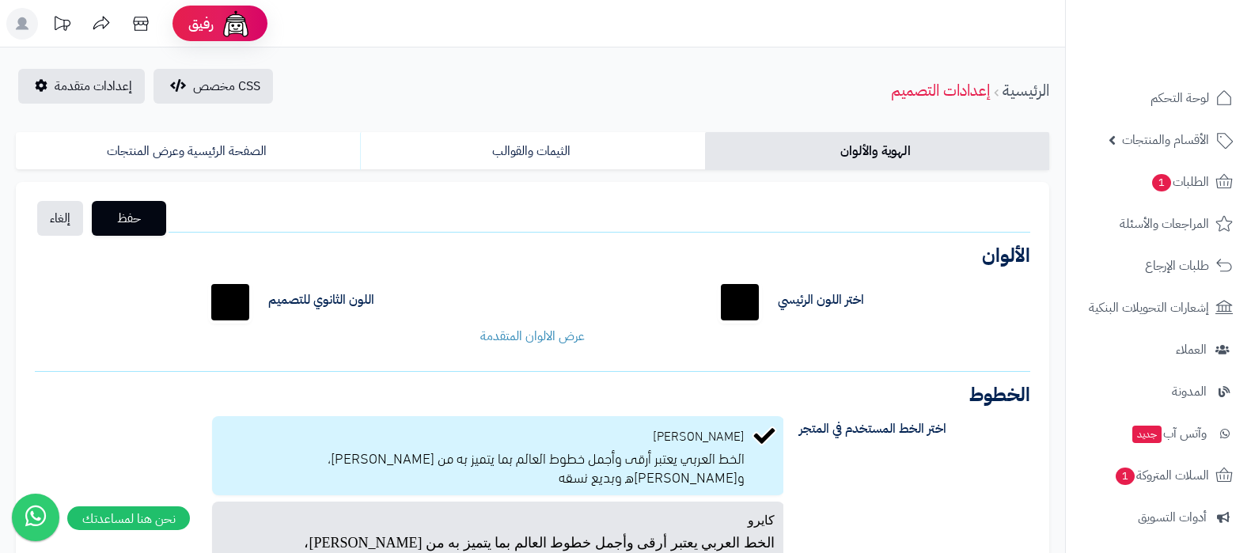
click at [541, 340] on link "عرض الالوان المتقدمة" at bounding box center [532, 336] width 104 height 19
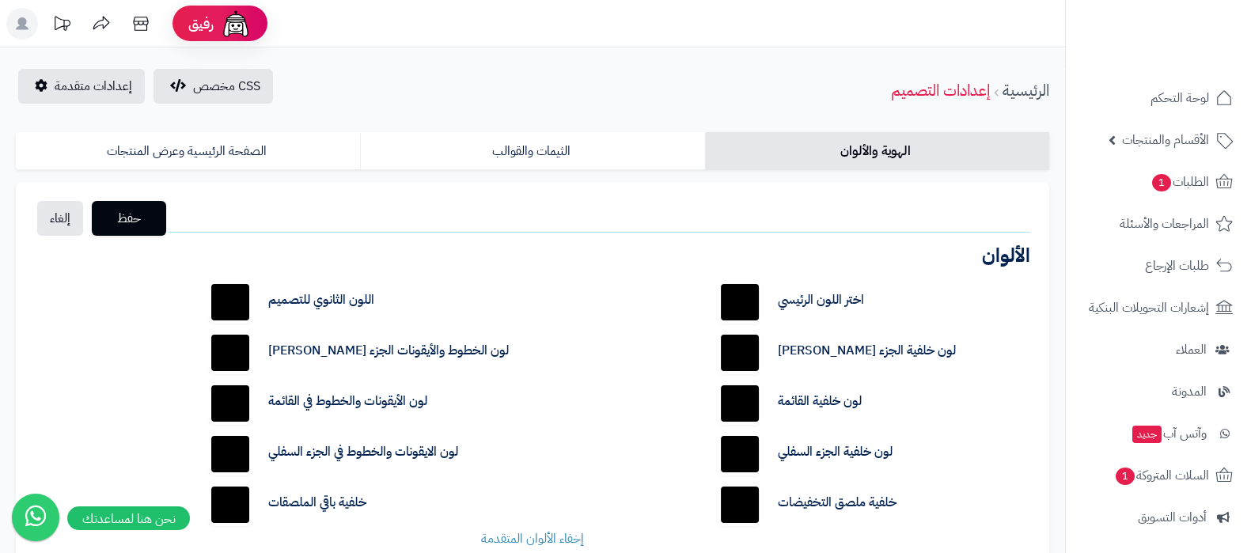
click at [744, 310] on input "*******" at bounding box center [740, 302] width 51 height 51
type input "*******"
click at [157, 230] on button "حفظ" at bounding box center [129, 217] width 74 height 35
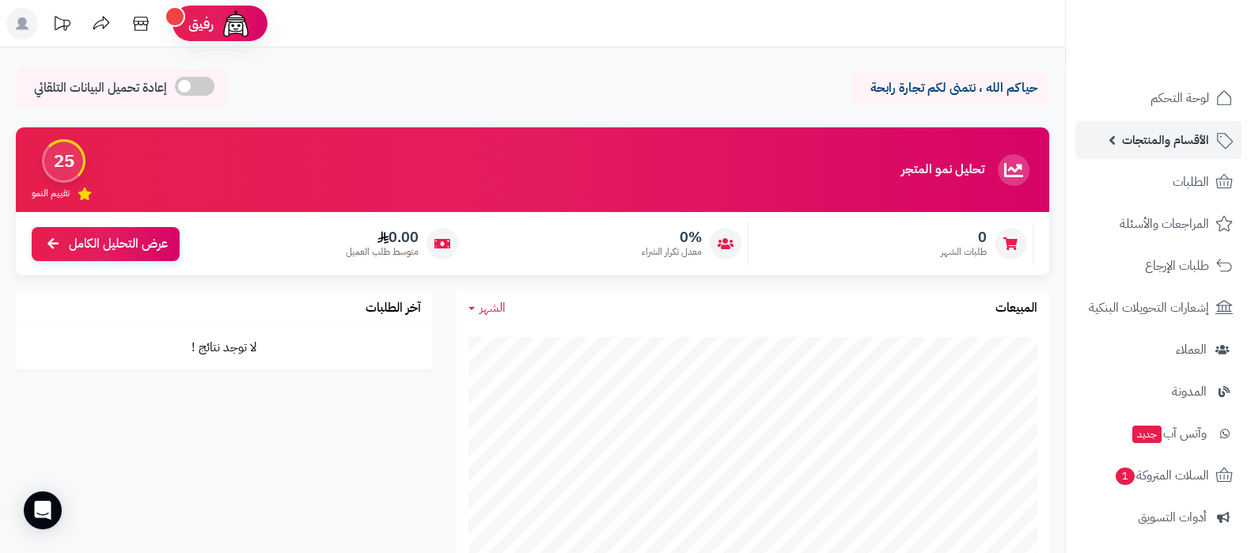
click at [1141, 151] on link "الأقسام والمنتجات" at bounding box center [1159, 140] width 166 height 38
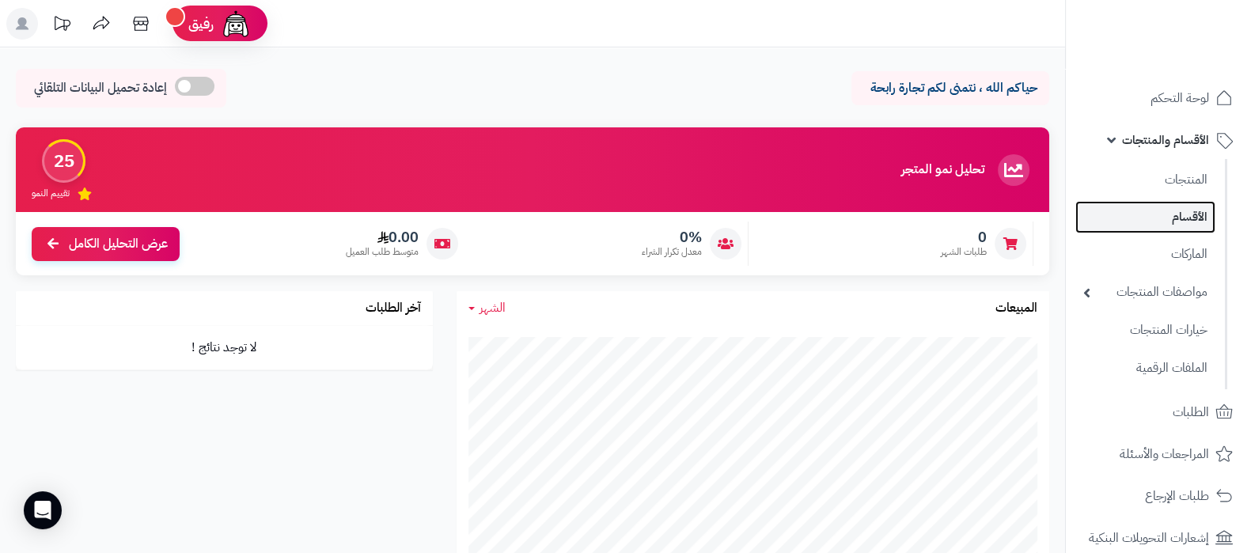
click at [1148, 214] on link "الأقسام" at bounding box center [1146, 217] width 140 height 32
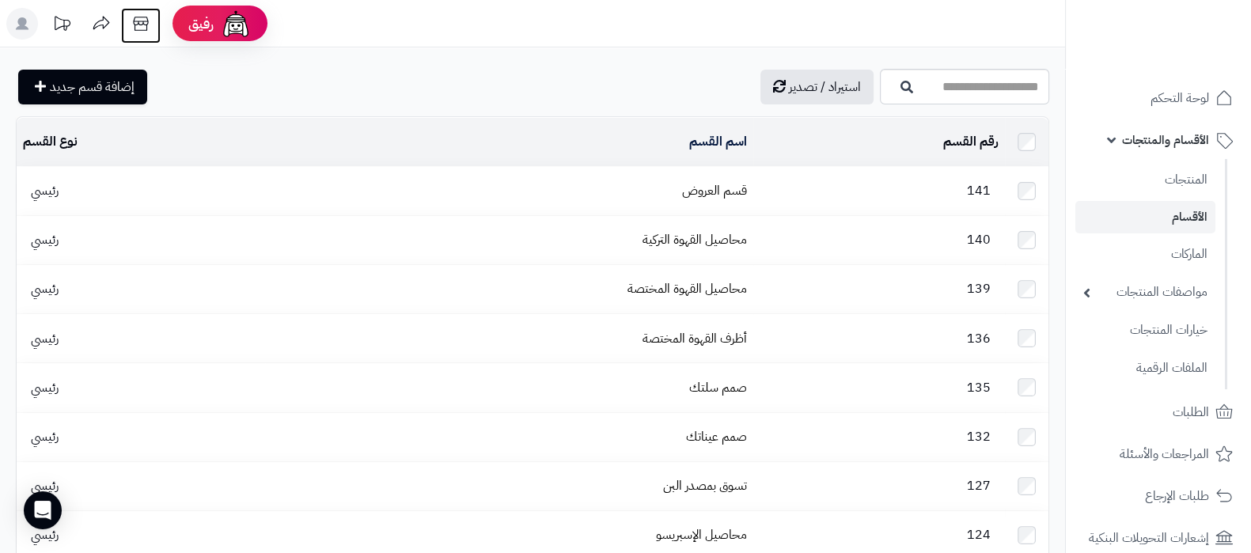
click at [144, 22] on icon at bounding box center [141, 24] width 32 height 32
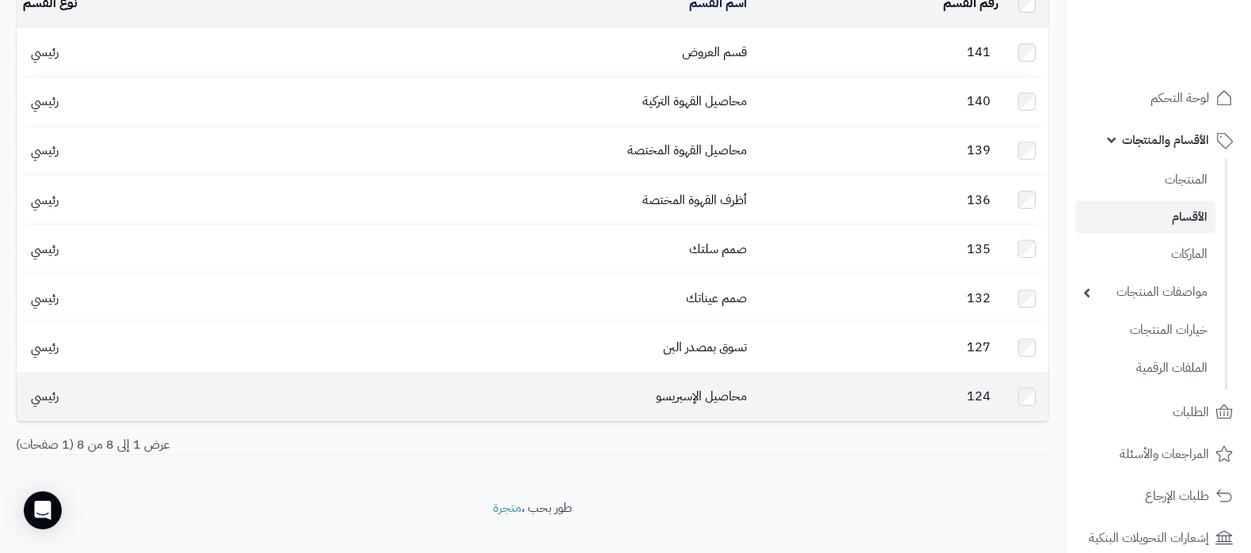
scroll to position [139, 0]
click at [708, 386] on link "محاصيل الإسبريسو" at bounding box center [701, 395] width 91 height 19
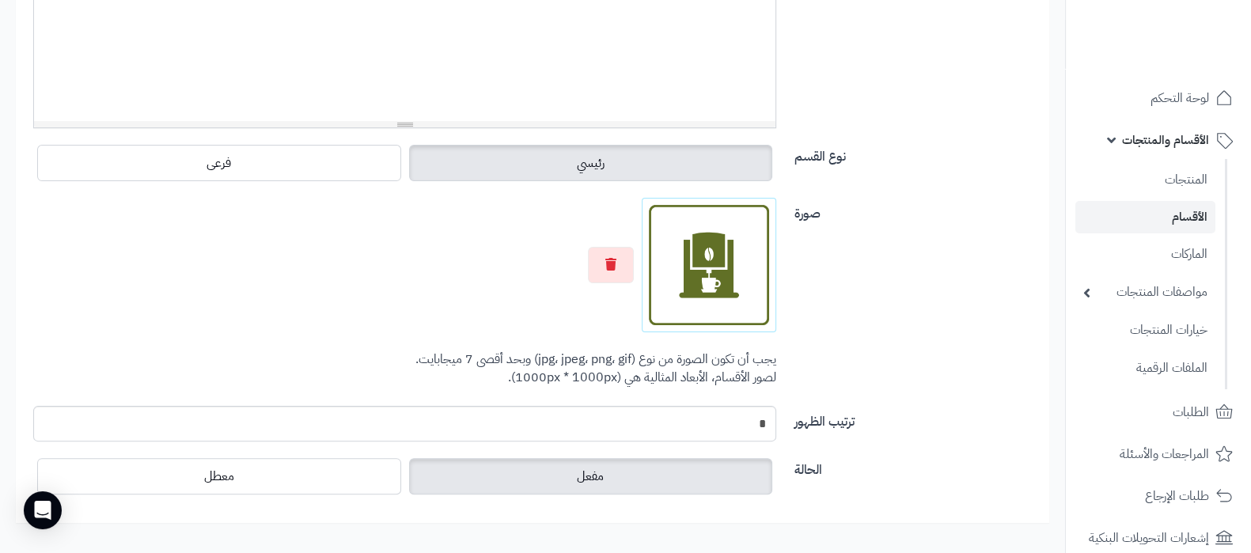
scroll to position [594, 0]
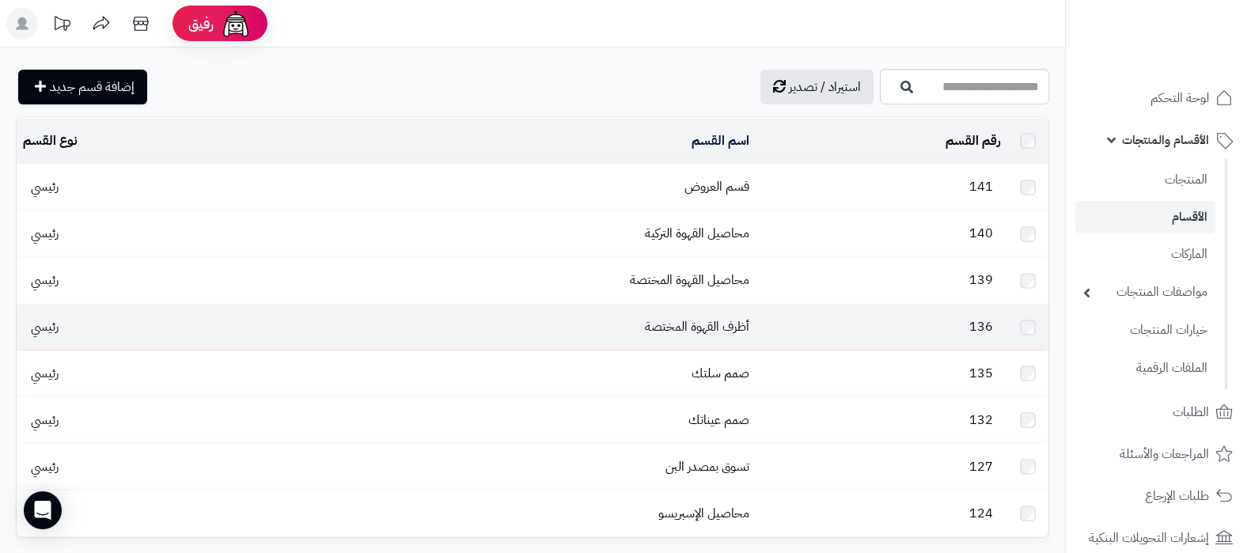
scroll to position [139, 0]
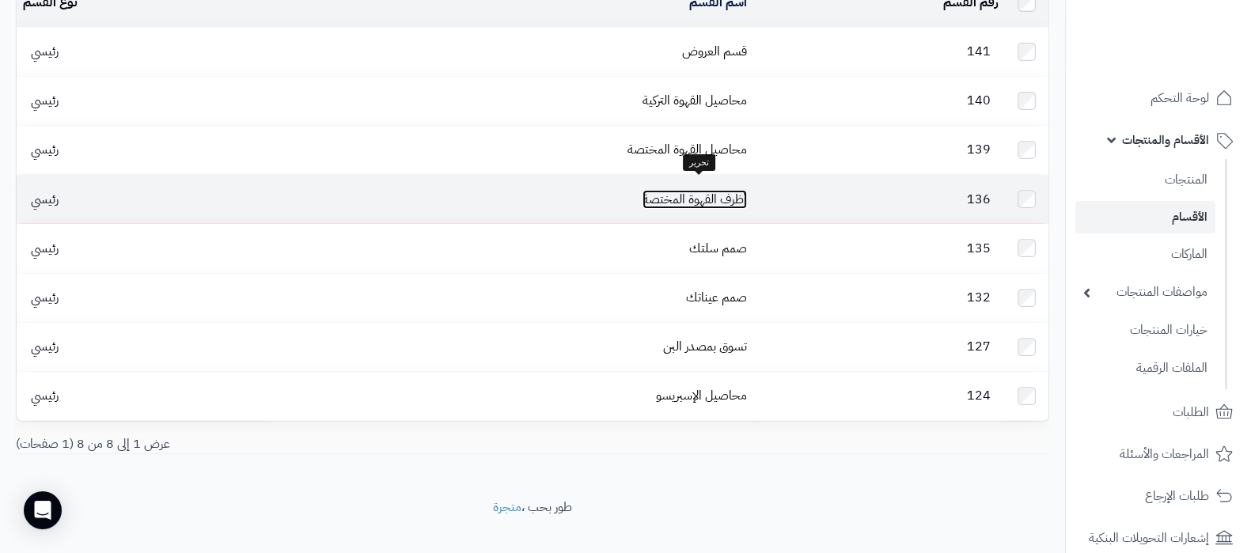
click at [717, 190] on link "أظرف القهوة المختصة" at bounding box center [695, 199] width 104 height 19
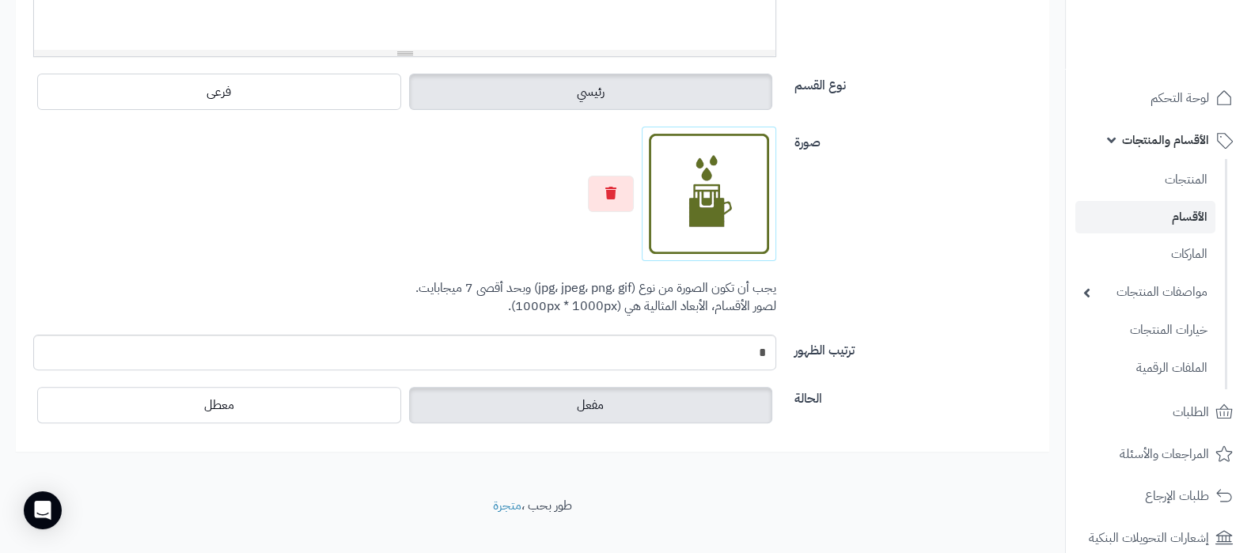
scroll to position [615, 0]
